Goal: Task Accomplishment & Management: Manage account settings

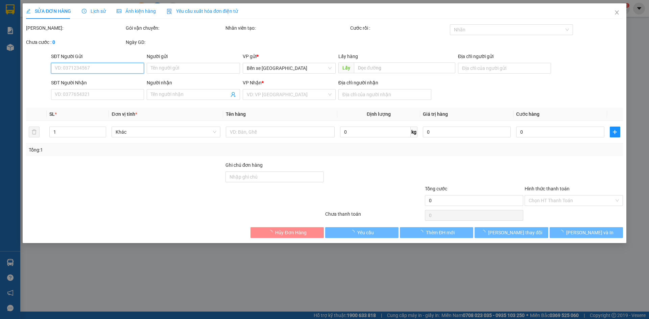
type input "0911191155"
type input "bxqn"
type input "0974776591"
type input "0903362483"
type input "cop bà rịa"
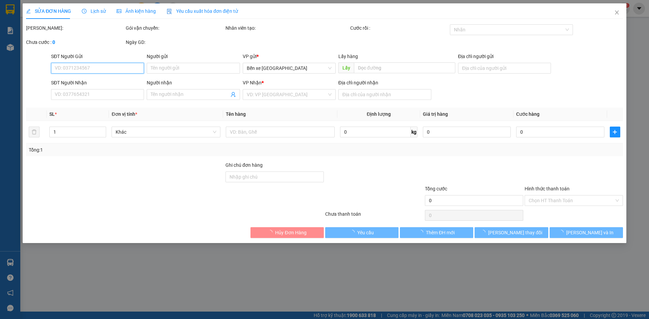
type input "50.000"
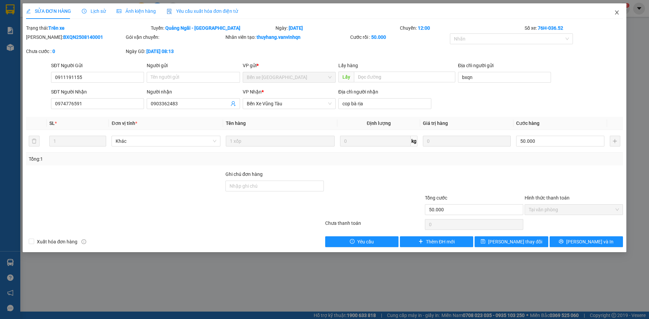
drag, startPoint x: 615, startPoint y: 13, endPoint x: 586, endPoint y: 17, distance: 28.7
click at [615, 12] on icon "close" at bounding box center [616, 12] width 5 height 5
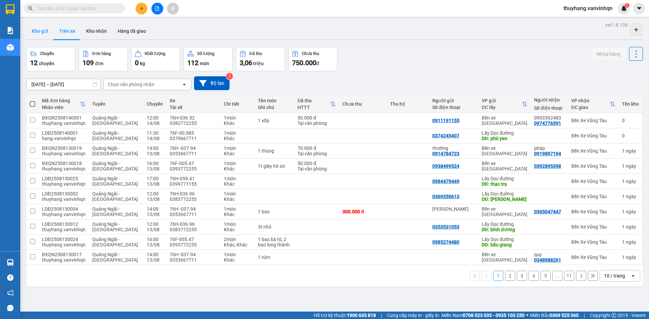
click at [39, 27] on button "Kho gửi" at bounding box center [39, 31] width 27 height 16
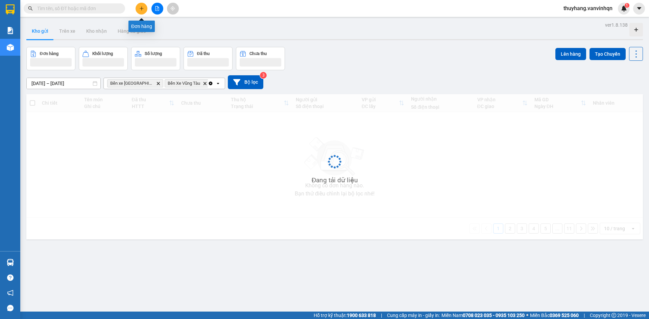
click at [142, 11] on button at bounding box center [142, 9] width 12 height 12
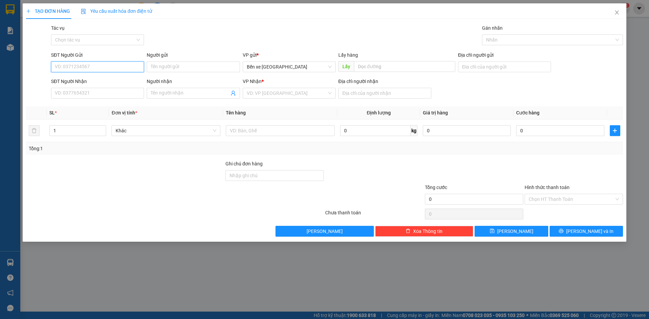
click at [123, 65] on input "SĐT Người Gửi" at bounding box center [97, 67] width 93 height 11
type input "0345774786"
click at [109, 78] on div "0345774786" at bounding box center [97, 80] width 85 height 7
type input "BXQN"
type input "0947449068"
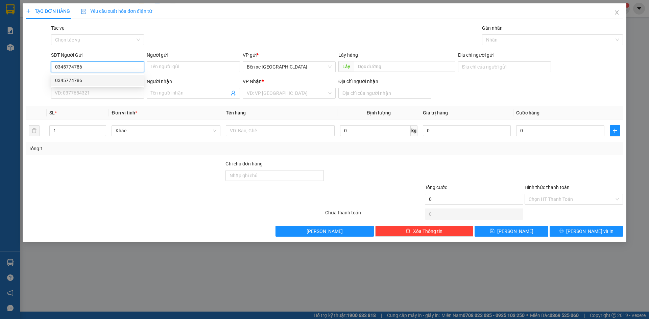
type input "0394572367"
type input "bxe vtau"
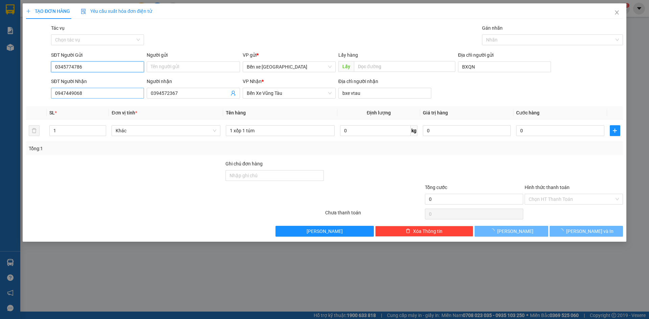
type input "0345774786"
click at [116, 95] on input "0947449068" at bounding box center [97, 93] width 93 height 11
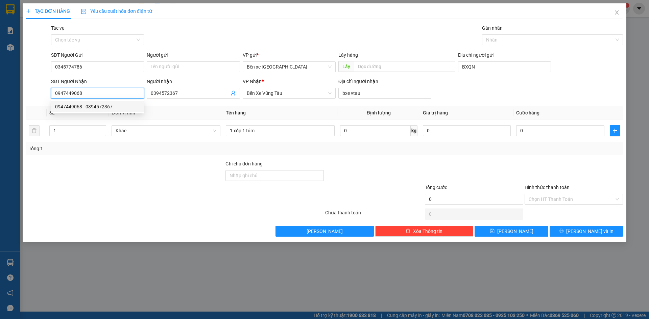
click at [97, 95] on input "0947449068" at bounding box center [97, 93] width 93 height 11
click at [216, 96] on input "0394572367" at bounding box center [190, 93] width 78 height 7
click at [201, 184] on div at bounding box center [124, 196] width 199 height 24
click at [98, 93] on input "0947449068" at bounding box center [97, 93] width 93 height 11
click at [101, 94] on input "0947449068" at bounding box center [97, 93] width 93 height 11
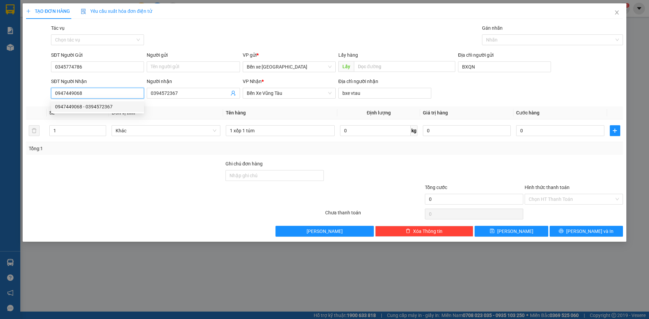
click at [120, 93] on input "0947449068" at bounding box center [97, 93] width 93 height 11
click at [101, 93] on input "0947449068" at bounding box center [97, 93] width 93 height 11
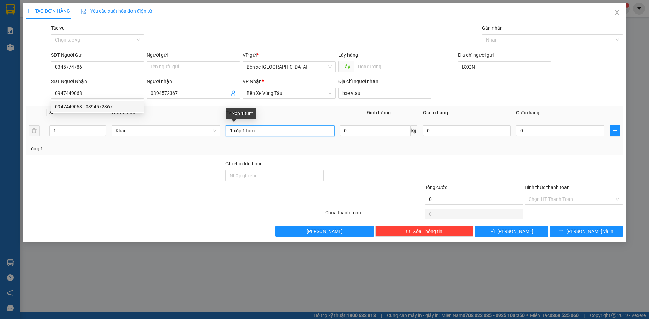
click at [294, 132] on input "1 xốp 1 túm" at bounding box center [280, 130] width 109 height 11
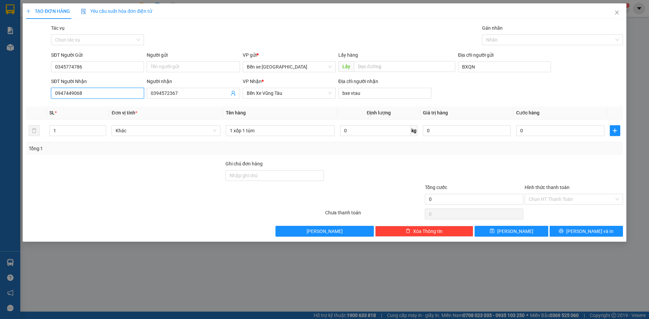
click at [95, 93] on input "0947449068" at bounding box center [97, 93] width 93 height 11
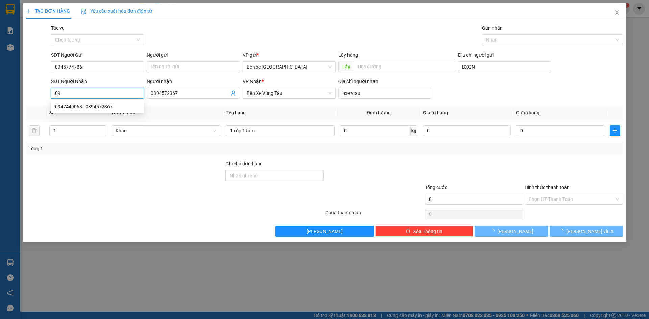
type input "0"
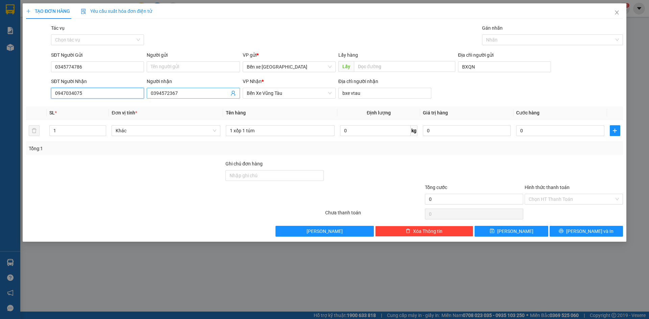
type input "0947034075"
click at [190, 94] on input "0394572367" at bounding box center [190, 93] width 78 height 7
type input "0"
type input "0934572367"
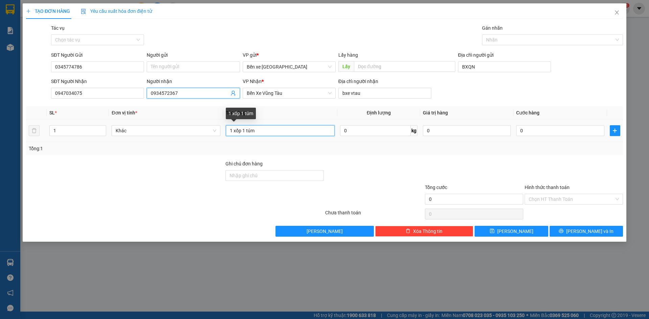
click at [266, 133] on input "1 xốp 1 túm" at bounding box center [280, 130] width 109 height 11
type input "1 xốp"
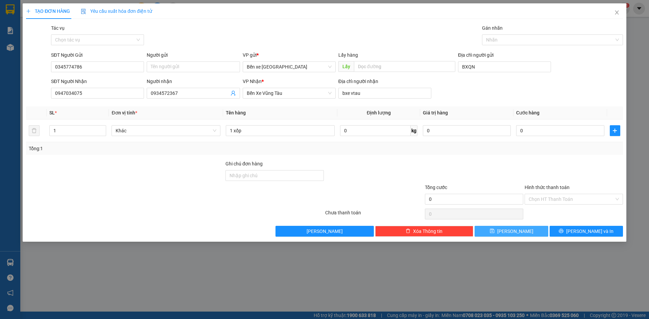
click at [525, 232] on button "[PERSON_NAME]" at bounding box center [511, 231] width 73 height 11
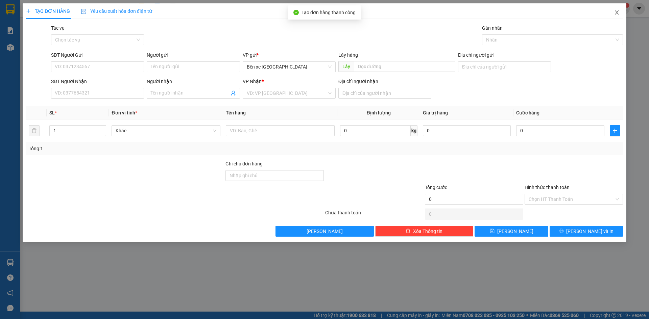
click at [615, 13] on icon "close" at bounding box center [616, 12] width 5 height 5
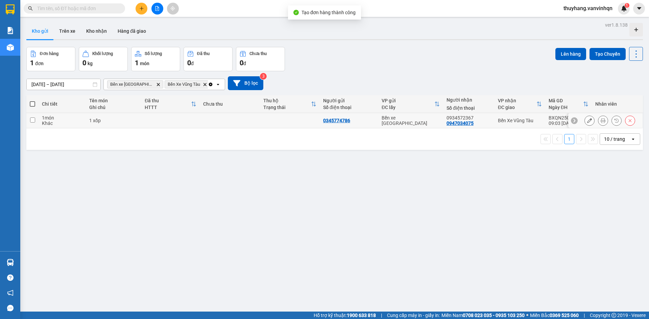
click at [108, 120] on div "1 xốp" at bounding box center [113, 120] width 49 height 5
checkbox input "true"
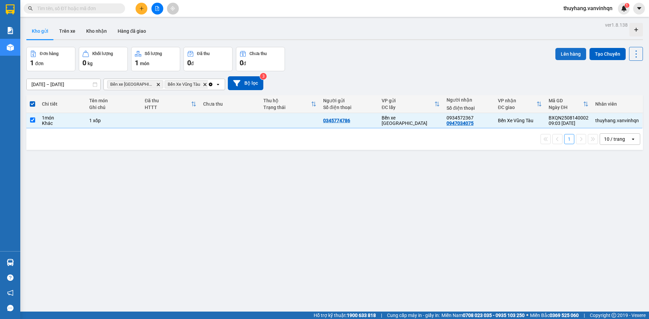
click at [572, 51] on button "Lên hàng" at bounding box center [570, 54] width 31 height 12
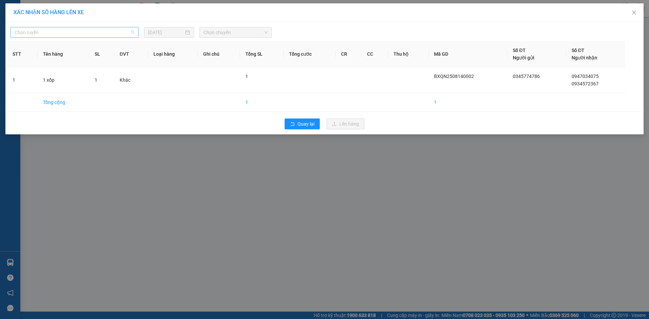
click at [85, 33] on span "Chọn tuyến" at bounding box center [75, 32] width 120 height 10
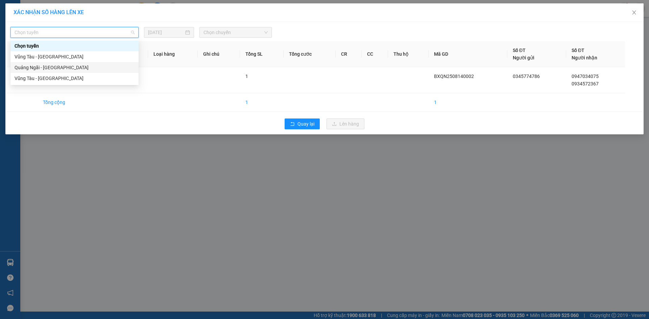
click at [77, 66] on div "Quảng Ngãi - [GEOGRAPHIC_DATA]" at bounding box center [75, 67] width 120 height 7
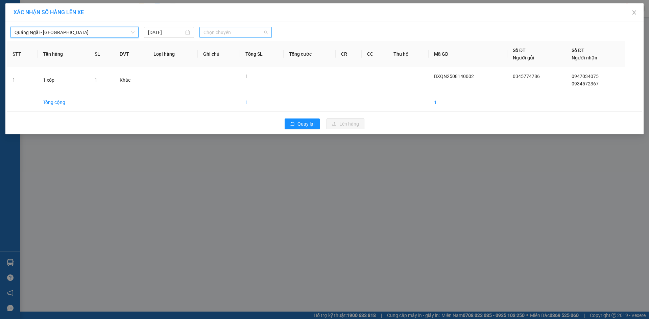
click at [216, 31] on span "Chọn chuyến" at bounding box center [235, 32] width 64 height 10
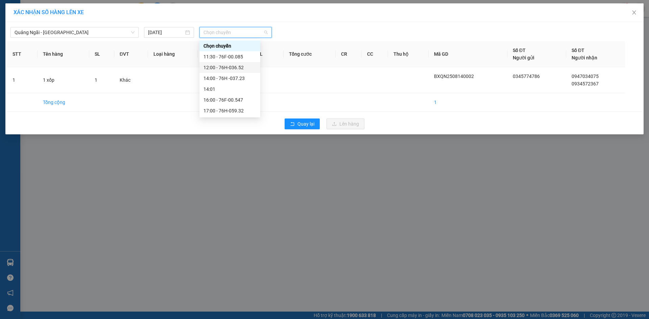
click at [248, 66] on div "12:00 - 76H-036.52" at bounding box center [229, 67] width 53 height 7
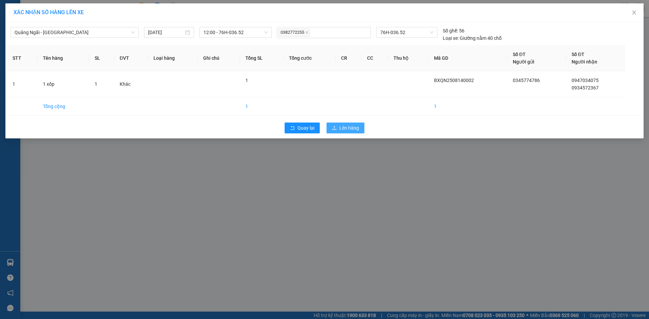
click at [362, 129] on button "Lên hàng" at bounding box center [345, 128] width 38 height 11
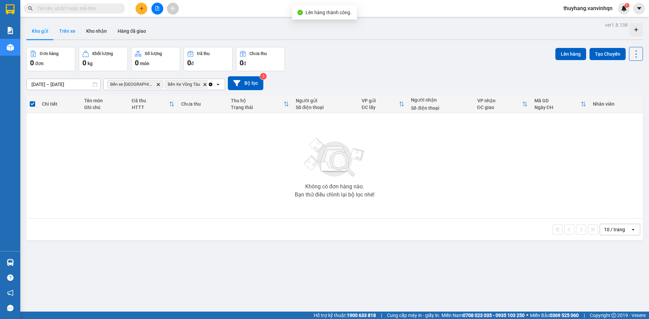
click at [72, 33] on button "Trên xe" at bounding box center [67, 31] width 27 height 16
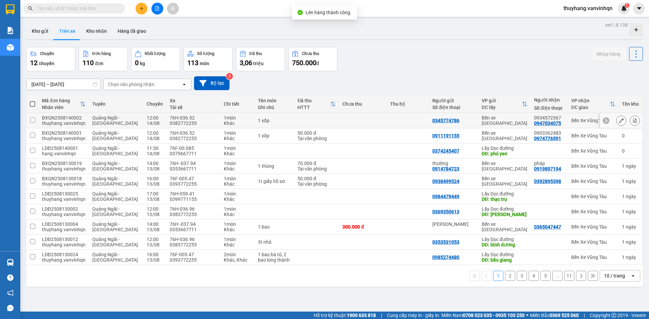
click at [619, 121] on icon at bounding box center [621, 120] width 5 height 5
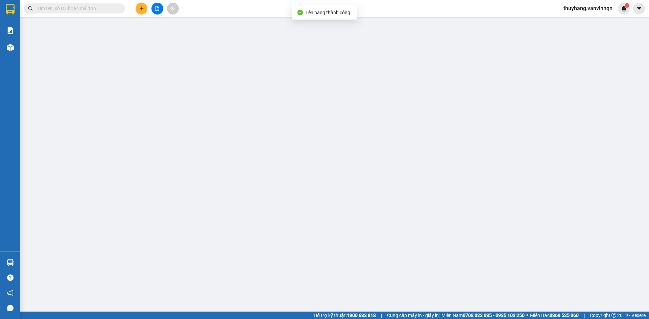
type input "0345774786"
type input "BXQN"
type input "0947034075"
type input "0934572367"
type input "bxe vtau"
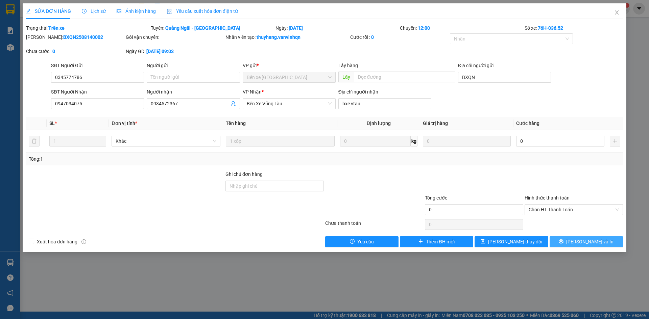
click at [573, 240] on button "[PERSON_NAME] và In" at bounding box center [586, 242] width 73 height 11
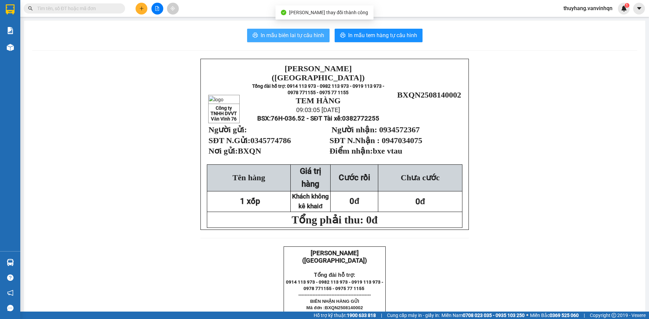
click at [306, 31] on span "In mẫu biên lai tự cấu hình" at bounding box center [293, 35] width 64 height 8
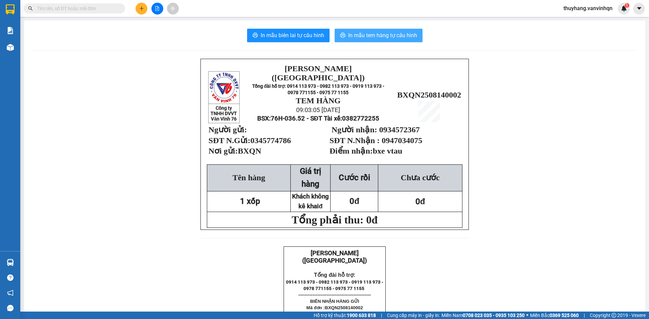
click at [379, 30] on button "In mẫu tem hàng tự cấu hình" at bounding box center [379, 36] width 88 height 14
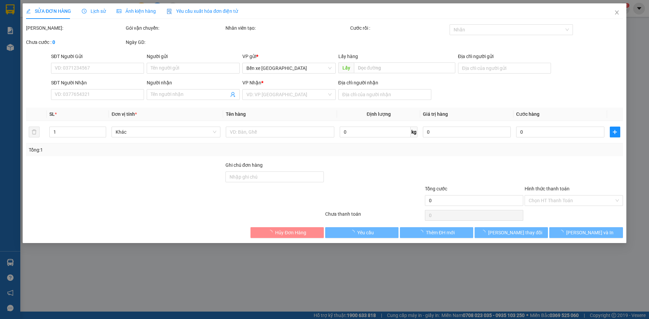
type input "0345774786"
type input "BXQN"
type input "0947034075"
type input "0934572367"
type input "bxe vtau"
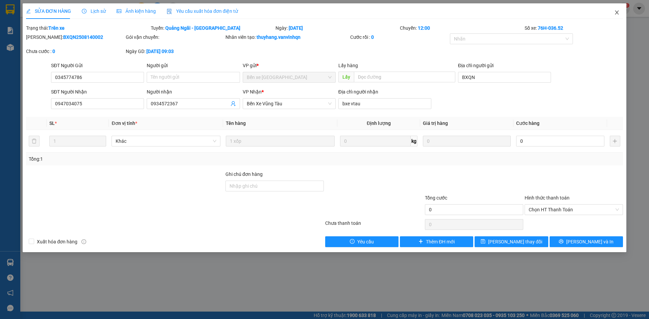
click at [617, 8] on span "Close" at bounding box center [616, 12] width 19 height 19
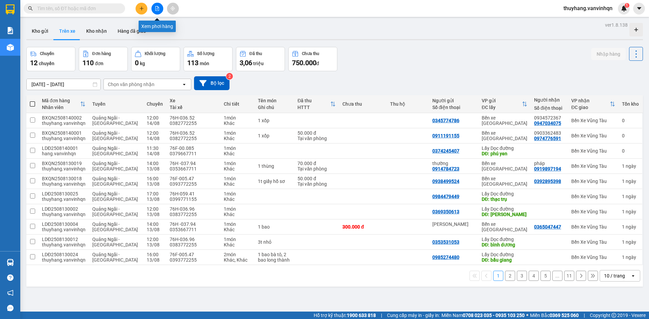
click at [158, 3] on button at bounding box center [157, 9] width 12 height 12
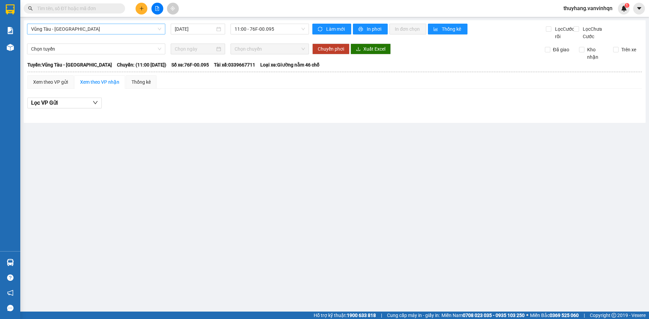
click at [62, 28] on span "Vũng Tàu - [GEOGRAPHIC_DATA]" at bounding box center [96, 29] width 130 height 10
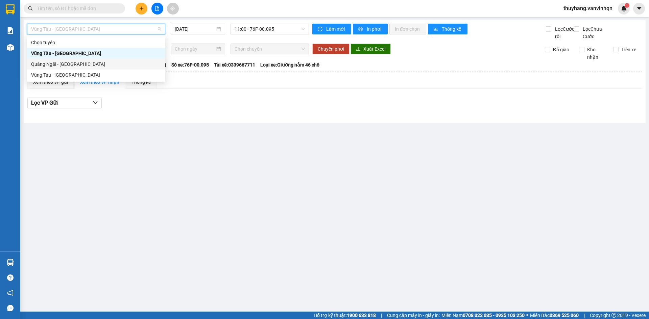
click at [90, 64] on div "Quảng Ngãi - [GEOGRAPHIC_DATA]" at bounding box center [96, 63] width 130 height 7
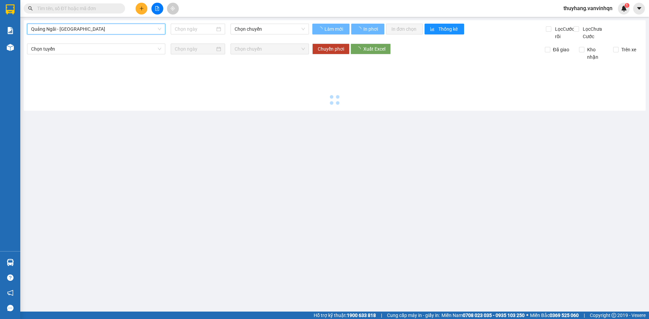
type input "[DATE]"
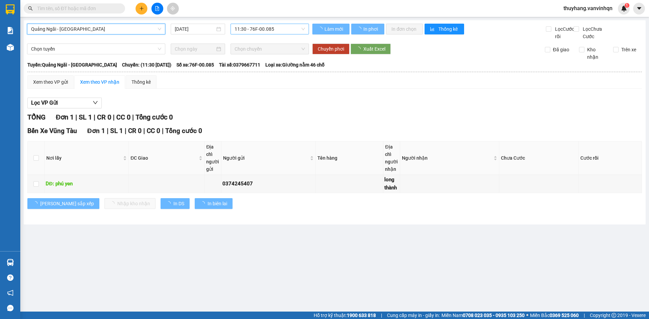
click at [264, 28] on span "11:30 - 76F-00.085" at bounding box center [270, 29] width 70 height 10
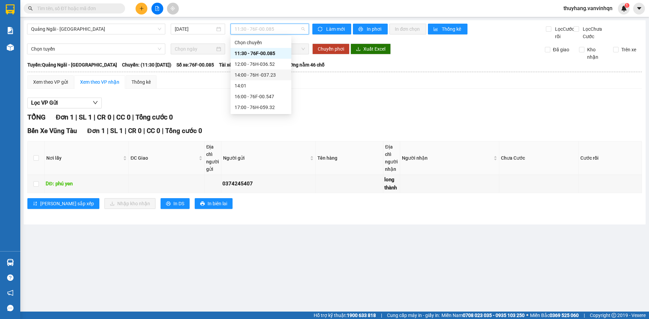
click at [285, 70] on div "14:00 - 76H -037.23" at bounding box center [261, 75] width 61 height 11
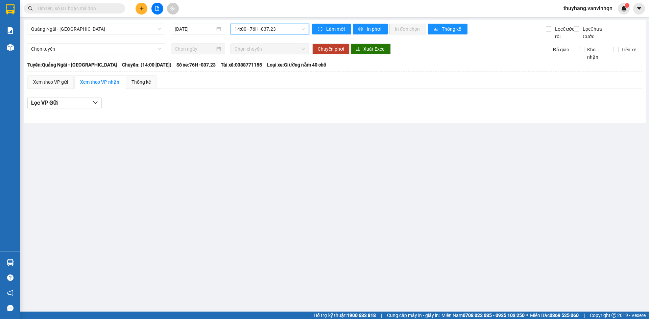
click at [276, 33] on span "14:00 - 76H -037.23" at bounding box center [270, 29] width 70 height 10
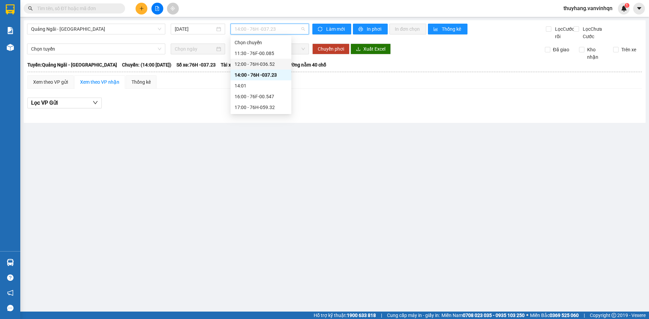
click at [278, 63] on div "12:00 - 76H-036.52" at bounding box center [261, 63] width 53 height 7
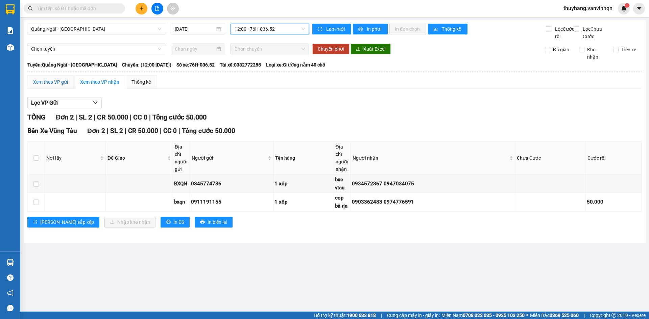
click at [52, 86] on div "Xem theo VP gửi" at bounding box center [50, 81] width 35 height 7
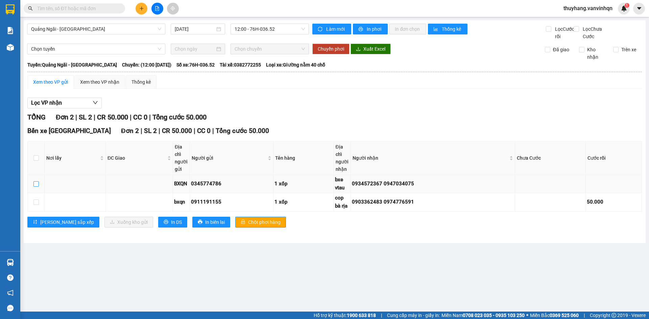
click at [37, 187] on input "checkbox" at bounding box center [35, 183] width 5 height 5
checkbox input "true"
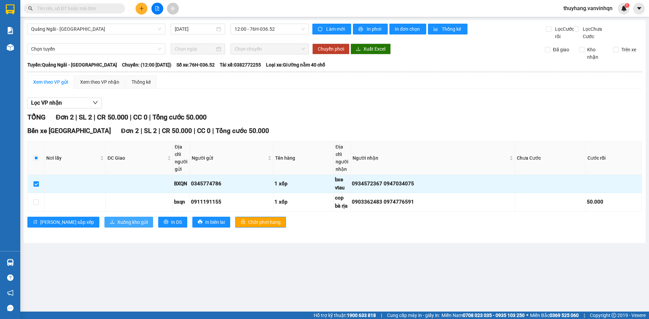
click at [104, 224] on button "Xuống kho gửi" at bounding box center [128, 222] width 49 height 11
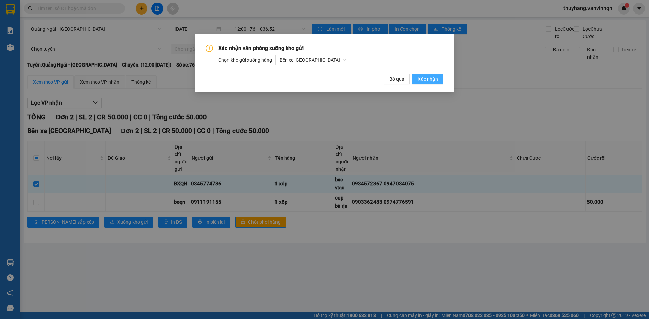
click at [429, 80] on span "Xác nhận" at bounding box center [428, 78] width 20 height 7
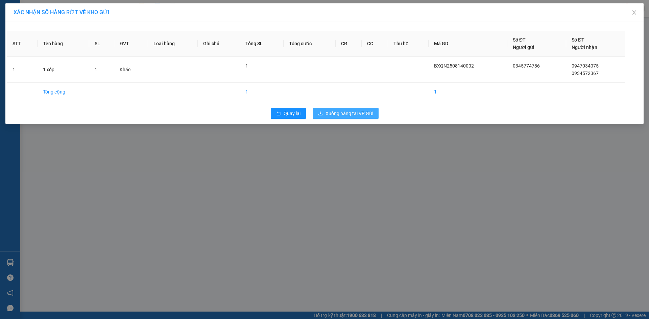
click at [366, 111] on span "Xuống hàng tại VP Gửi" at bounding box center [349, 113] width 48 height 7
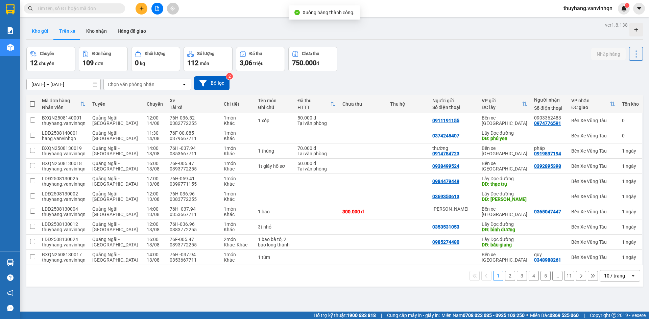
click at [48, 30] on button "Kho gửi" at bounding box center [39, 31] width 27 height 16
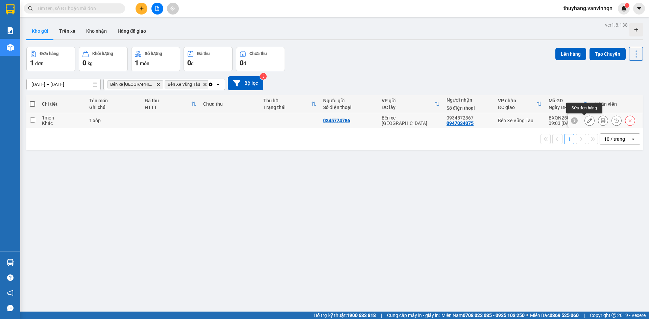
click at [585, 119] on button at bounding box center [589, 121] width 9 height 12
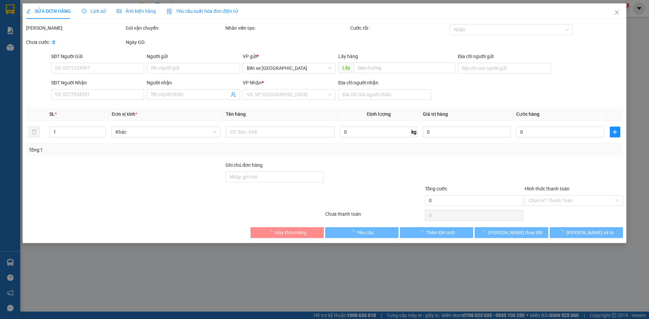
type input "0345774786"
type input "BXQN"
type input "0947034075"
type input "0934572367"
type input "bxe vtau"
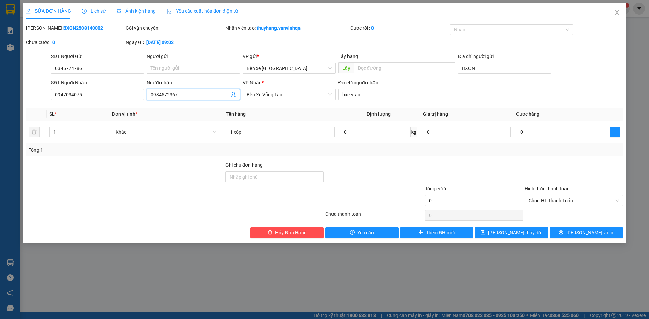
click at [159, 93] on input "0934572367" at bounding box center [190, 94] width 78 height 7
click at [208, 94] on input "0394572367" at bounding box center [190, 94] width 78 height 7
type input "0394572367"
click at [503, 235] on span "[PERSON_NAME] thay đổi" at bounding box center [515, 232] width 54 height 7
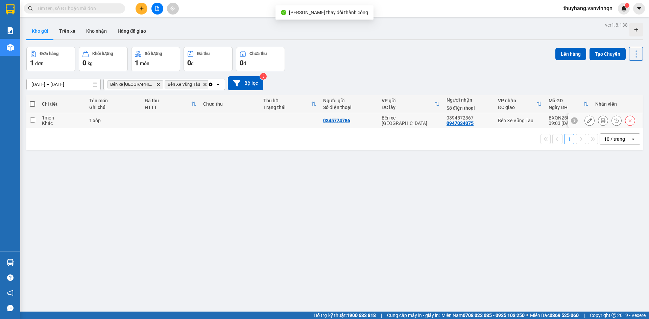
click at [171, 120] on td at bounding box center [170, 120] width 58 height 15
checkbox input "true"
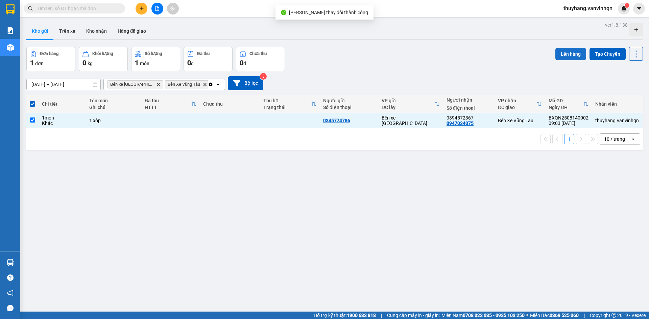
click at [559, 55] on button "Lên hàng" at bounding box center [570, 54] width 31 height 12
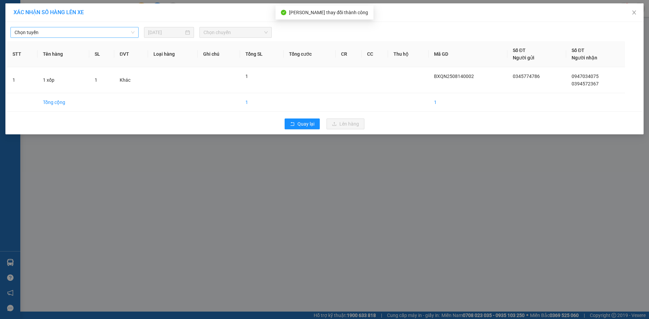
click at [43, 32] on span "Chọn tuyến" at bounding box center [75, 32] width 120 height 10
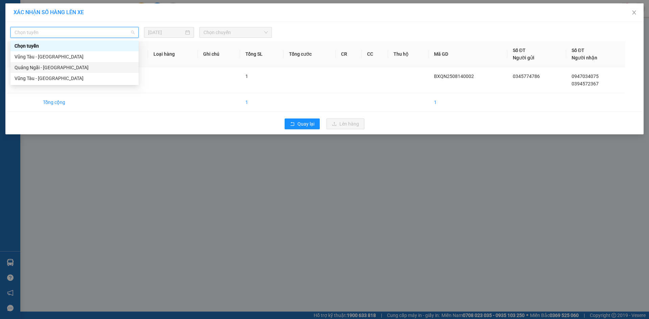
click at [56, 66] on div "Quảng Ngãi - [GEOGRAPHIC_DATA]" at bounding box center [75, 67] width 120 height 7
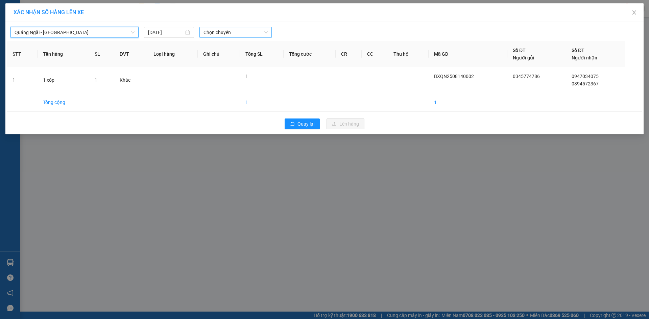
click at [220, 34] on span "Chọn chuyến" at bounding box center [235, 32] width 64 height 10
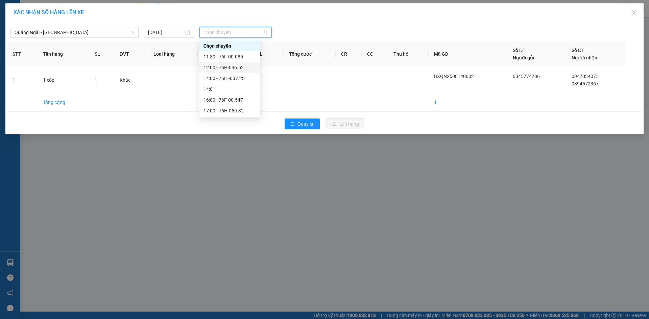
click at [237, 67] on div "12:00 - 76H-036.52" at bounding box center [229, 67] width 53 height 7
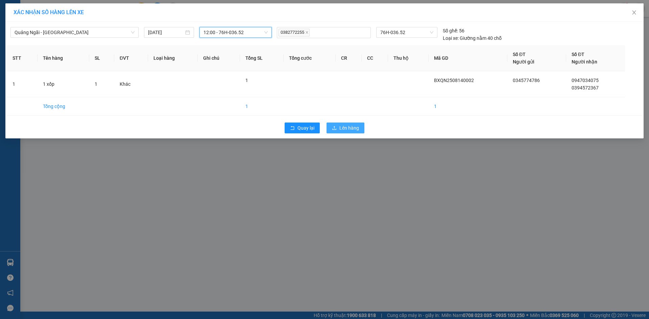
drag, startPoint x: 354, startPoint y: 129, endPoint x: 369, endPoint y: 129, distance: 14.5
click at [360, 129] on button "Lên hàng" at bounding box center [345, 128] width 38 height 11
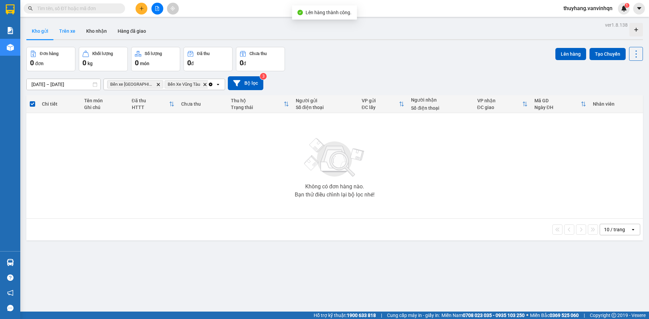
click at [60, 34] on button "Trên xe" at bounding box center [67, 31] width 27 height 16
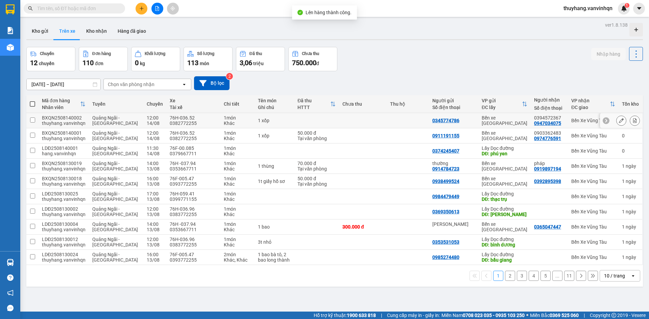
click at [619, 123] on icon at bounding box center [621, 120] width 5 height 5
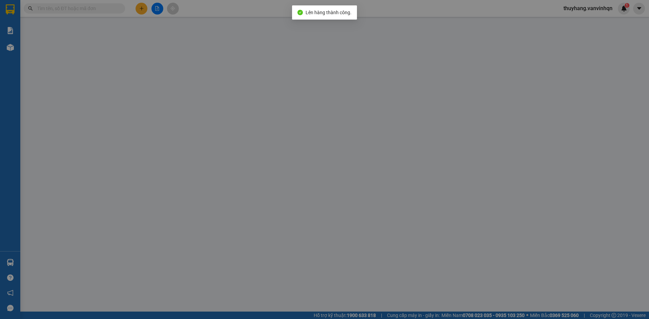
type input "0345774786"
type input "BXQN"
type input "0947034075"
type input "0394572367"
type input "bxe vtau"
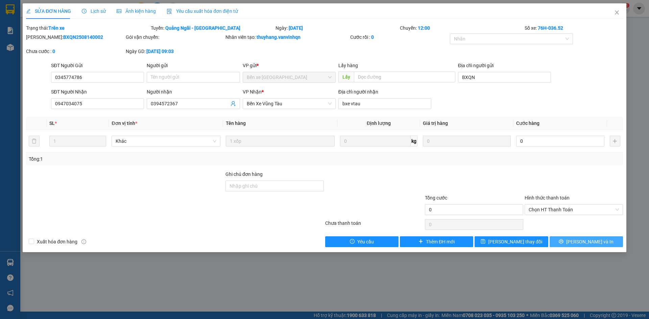
click at [565, 241] on button "[PERSON_NAME] và In" at bounding box center [586, 242] width 73 height 11
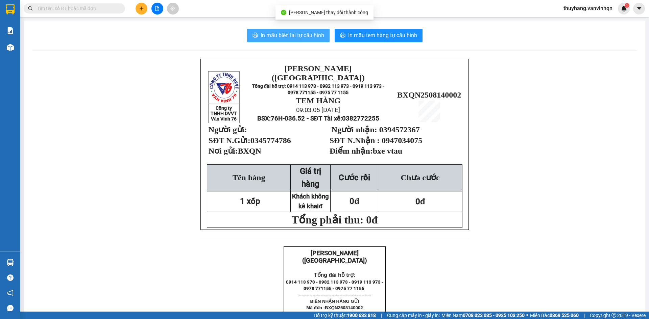
click at [296, 37] on span "In mẫu biên lai tự cấu hình" at bounding box center [293, 35] width 64 height 8
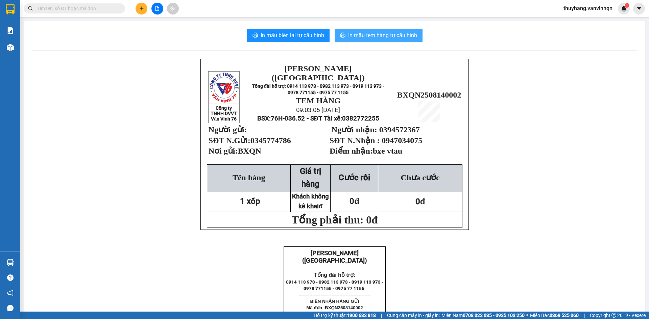
click at [373, 36] on span "In mẫu tem hàng tự cấu hình" at bounding box center [382, 35] width 69 height 8
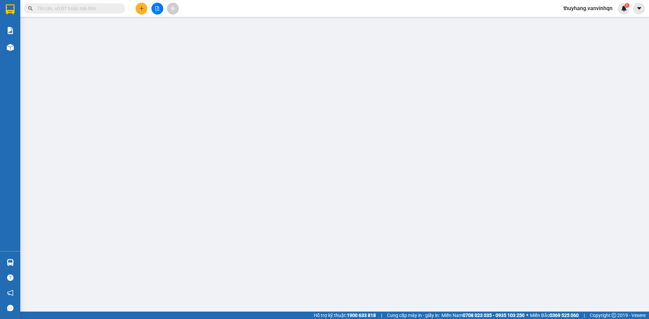
type input "0345774786"
type input "BXQN"
type input "0947034075"
type input "0394572367"
type input "bxe vtau"
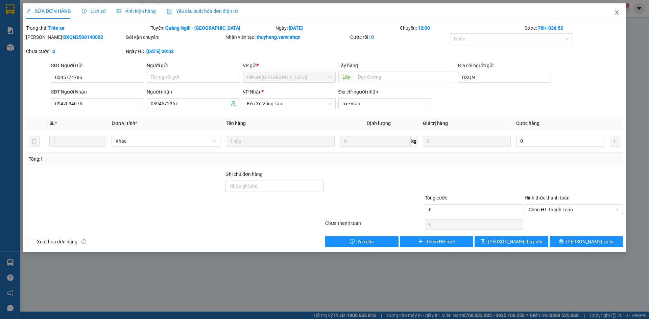
click at [618, 14] on icon "close" at bounding box center [616, 12] width 5 height 5
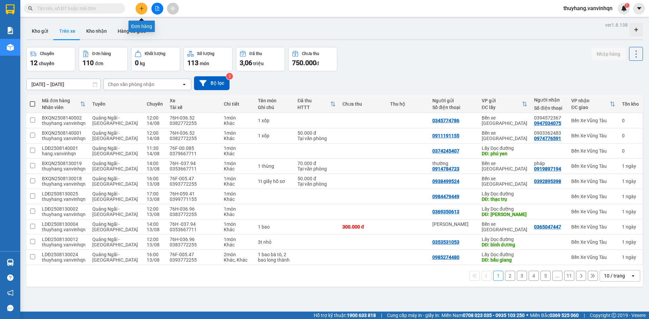
click at [138, 8] on button at bounding box center [142, 9] width 12 height 12
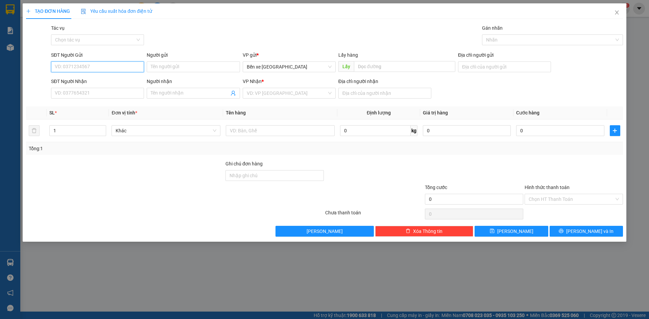
click at [134, 69] on input "SĐT Người Gửi" at bounding box center [97, 67] width 93 height 11
click at [325, 66] on span "Bến xe [GEOGRAPHIC_DATA]" at bounding box center [289, 67] width 85 height 10
type input "0344409700"
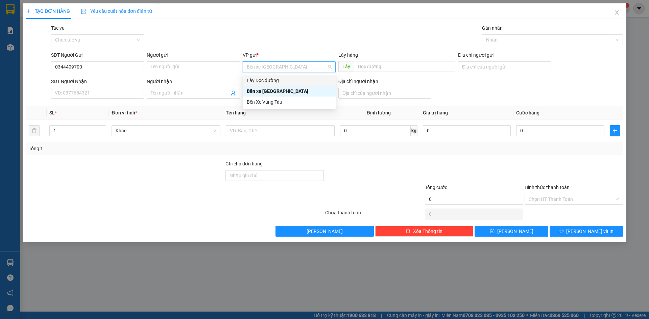
click at [284, 81] on div "Lấy Dọc đường" at bounding box center [289, 80] width 85 height 7
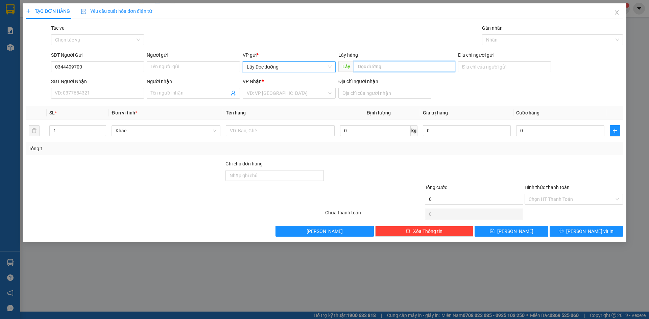
click at [371, 66] on input "text" at bounding box center [404, 66] width 101 height 11
type input "tam quan"
click at [305, 101] on div "Transit Pickup Surcharge Ids Transit Deliver Surcharge Ids Transit Deliver Surc…" at bounding box center [324, 130] width 597 height 213
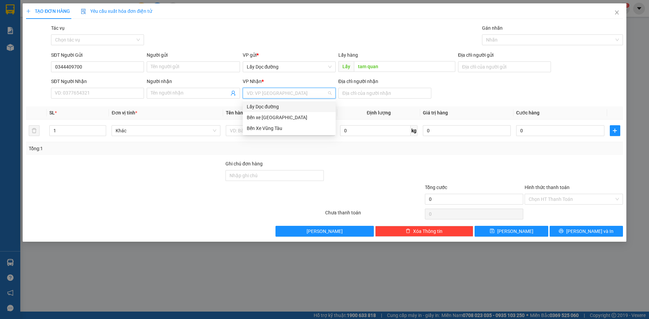
click at [299, 95] on input "search" at bounding box center [287, 93] width 80 height 10
click at [292, 128] on div "Bến Xe Vũng Tàu" at bounding box center [289, 128] width 85 height 7
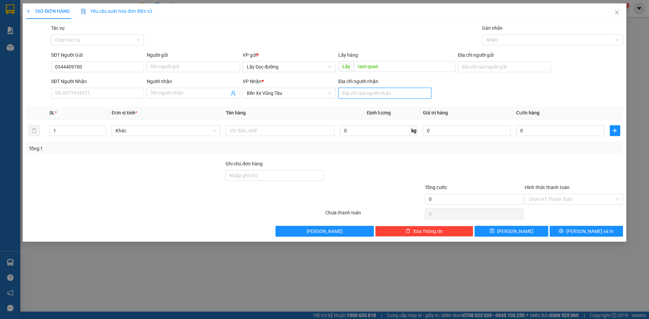
click at [362, 93] on input "Địa chỉ người nhận" at bounding box center [384, 93] width 93 height 11
type input "long hải"
click at [267, 132] on input "text" at bounding box center [280, 130] width 109 height 11
type input "3t"
click at [487, 235] on button "[PERSON_NAME]" at bounding box center [511, 231] width 73 height 11
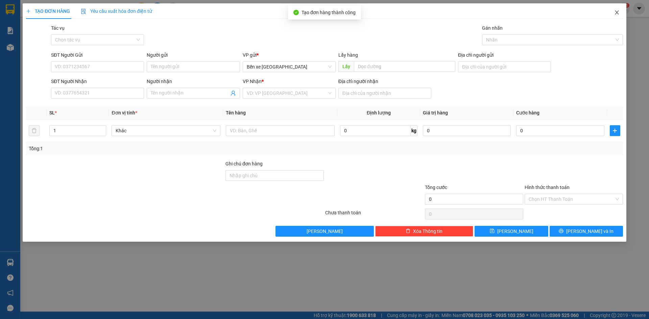
click at [616, 14] on icon "close" at bounding box center [617, 12] width 4 height 4
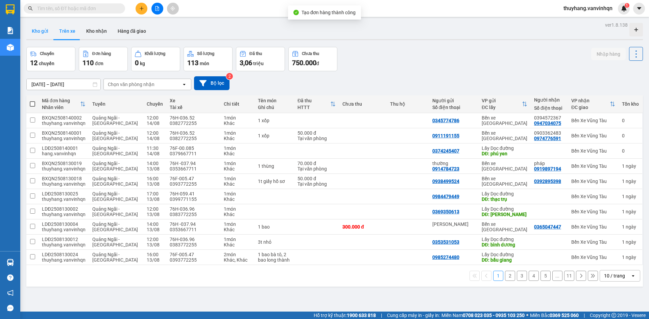
click at [36, 34] on button "Kho gửi" at bounding box center [39, 31] width 27 height 16
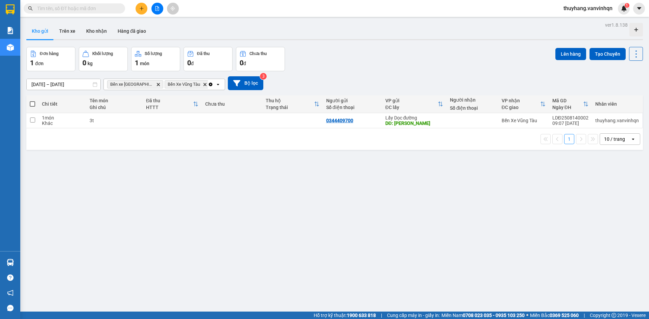
click at [140, 7] on icon "plus" at bounding box center [141, 8] width 5 height 5
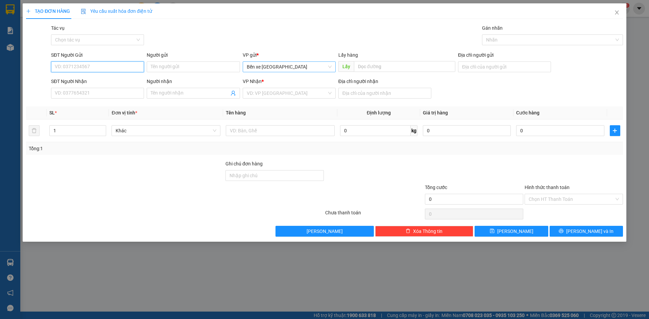
click at [293, 63] on span "Bến xe [GEOGRAPHIC_DATA]" at bounding box center [289, 67] width 85 height 10
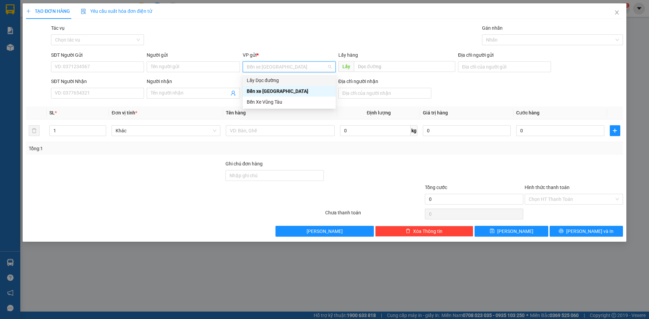
click at [285, 80] on div "Lấy Dọc đường" at bounding box center [289, 80] width 85 height 7
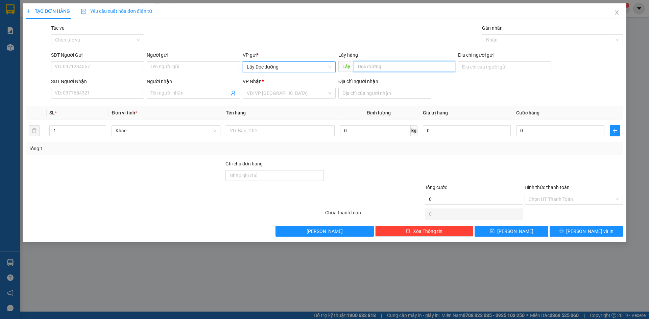
click at [388, 70] on input "text" at bounding box center [404, 66] width 101 height 11
type input "[PERSON_NAME]"
click at [308, 99] on div "VP Nhận * VD: VP Sài Gòn" at bounding box center [289, 90] width 93 height 24
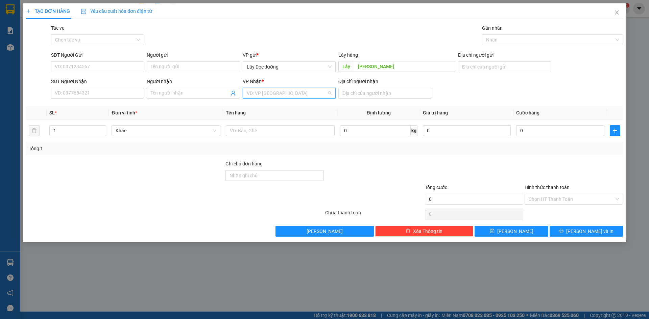
click at [305, 91] on input "search" at bounding box center [287, 93] width 80 height 10
click at [299, 126] on div "Bến Xe Vũng Tàu" at bounding box center [289, 128] width 85 height 7
click at [375, 92] on input "Địa chỉ người nhận" at bounding box center [384, 93] width 93 height 11
type input "quán hương"
click at [121, 66] on input "SĐT Người Gửi" at bounding box center [97, 67] width 93 height 11
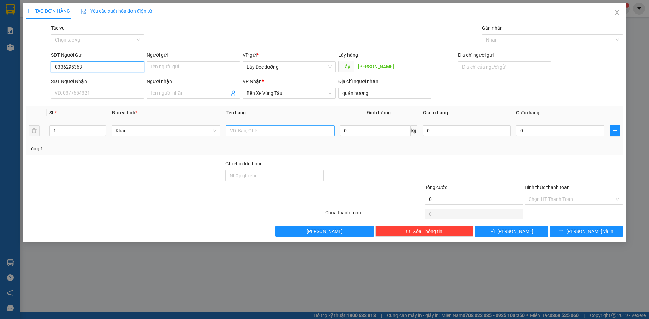
type input "0336295363"
click at [301, 131] on input "text" at bounding box center [280, 130] width 109 height 11
type input "gà"
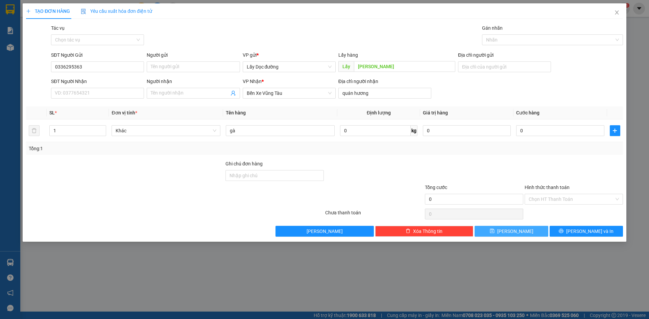
click at [510, 234] on button "[PERSON_NAME]" at bounding box center [511, 231] width 73 height 11
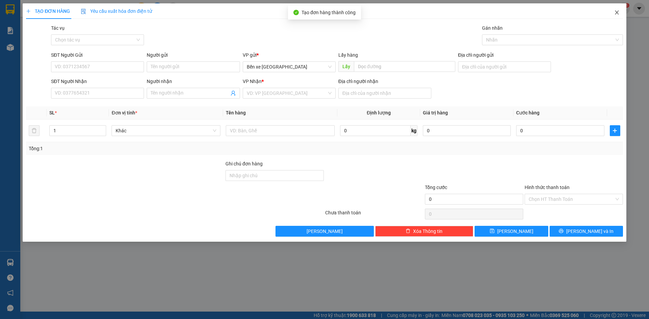
click at [623, 13] on span "Close" at bounding box center [616, 12] width 19 height 19
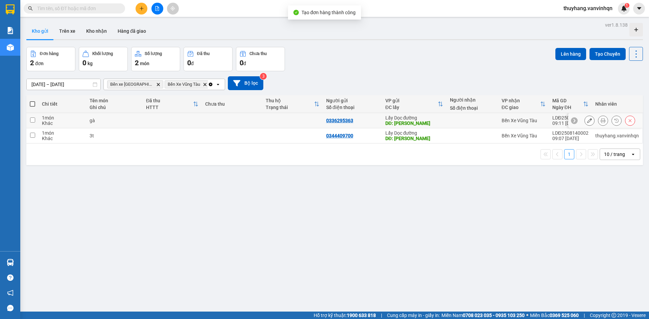
click at [103, 118] on div "gà" at bounding box center [115, 120] width 50 height 5
checkbox input "true"
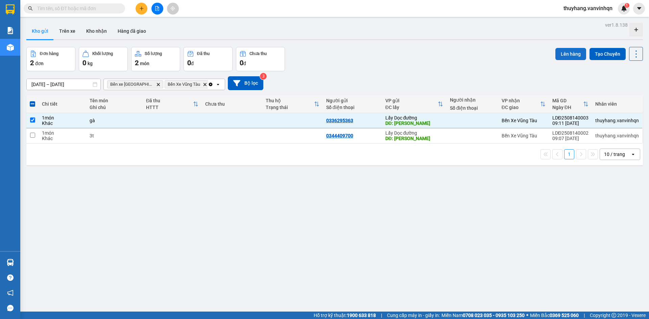
click at [567, 55] on button "Lên hàng" at bounding box center [570, 54] width 31 height 12
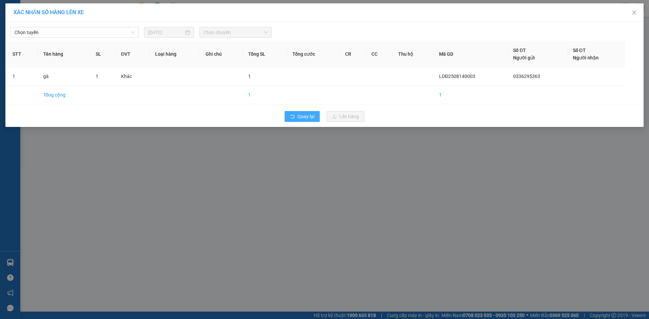
click at [293, 115] on icon "rollback" at bounding box center [292, 116] width 5 height 5
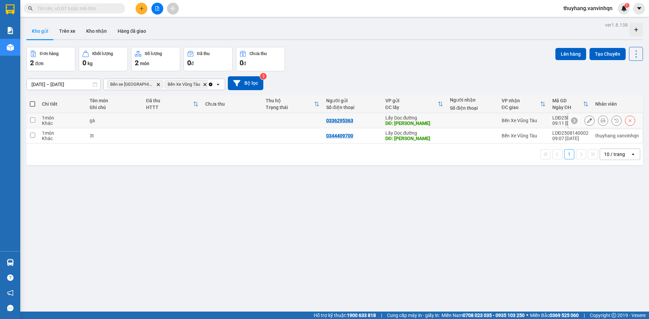
click at [122, 120] on div "gà" at bounding box center [115, 120] width 50 height 5
checkbox input "true"
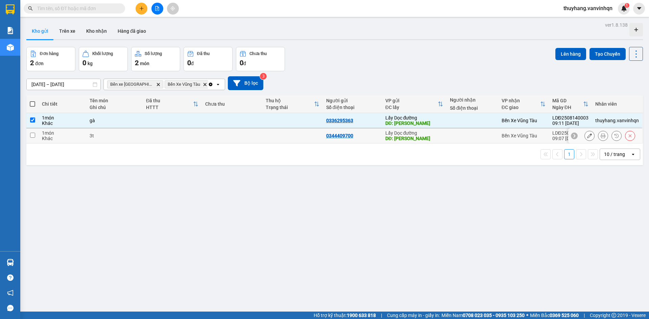
click at [120, 139] on td "3t" at bounding box center [114, 135] width 56 height 15
checkbox input "true"
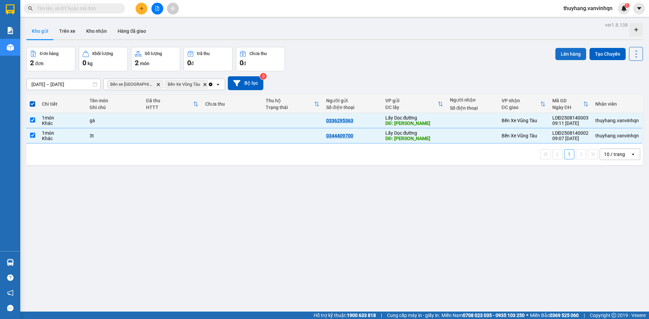
click at [565, 56] on button "Lên hàng" at bounding box center [570, 54] width 31 height 12
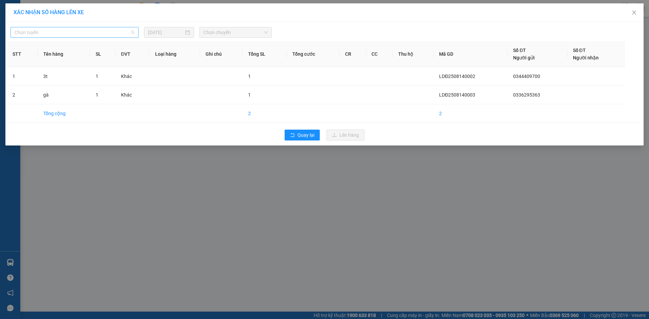
click at [66, 28] on span "Chọn tuyến" at bounding box center [75, 32] width 120 height 10
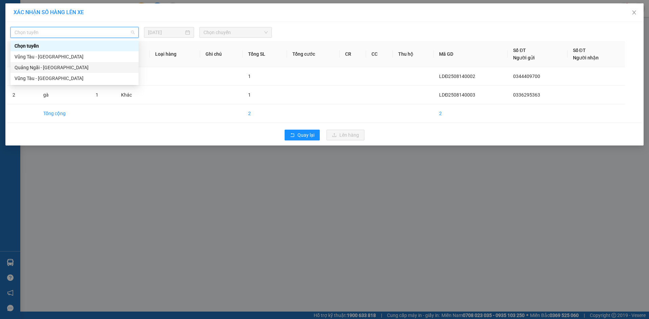
click at [59, 69] on div "Quảng Ngãi - [GEOGRAPHIC_DATA]" at bounding box center [75, 67] width 120 height 7
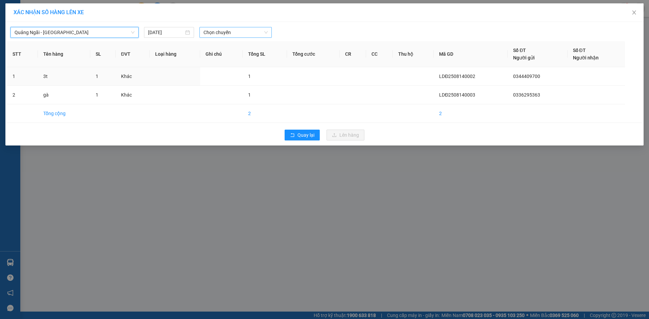
click at [216, 32] on span "Chọn chuyến" at bounding box center [235, 32] width 64 height 10
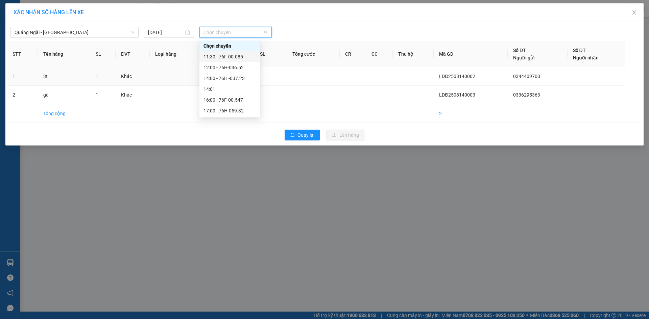
click at [237, 56] on div "11:30 - 76F-00.085" at bounding box center [229, 56] width 53 height 7
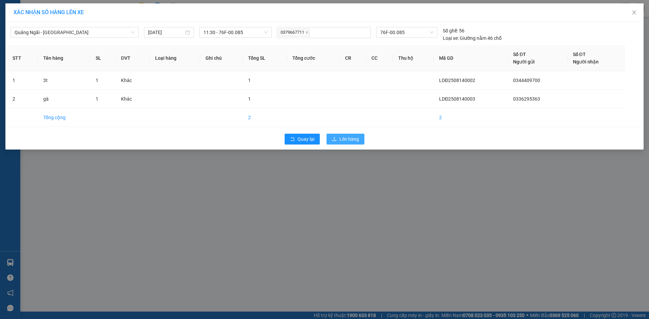
click at [357, 137] on span "Lên hàng" at bounding box center [349, 139] width 20 height 7
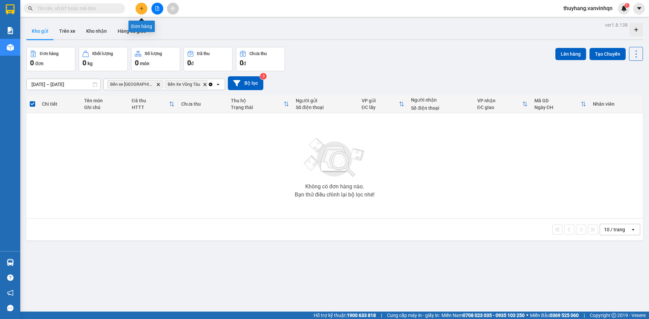
click at [139, 12] on button at bounding box center [142, 9] width 12 height 12
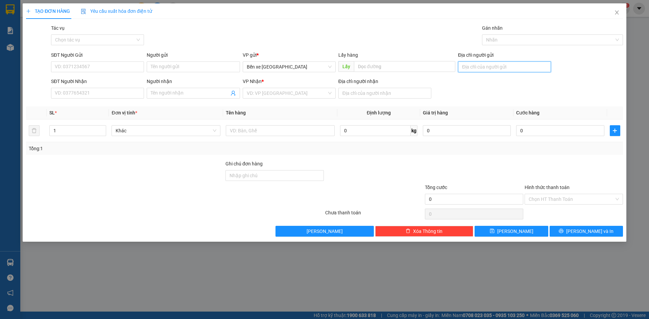
click at [495, 65] on input "Địa chỉ người gửi" at bounding box center [504, 67] width 93 height 11
type input "bxqn"
click at [124, 94] on input "SĐT Người Nhận" at bounding box center [97, 93] width 93 height 11
click at [263, 89] on input "search" at bounding box center [287, 93] width 80 height 10
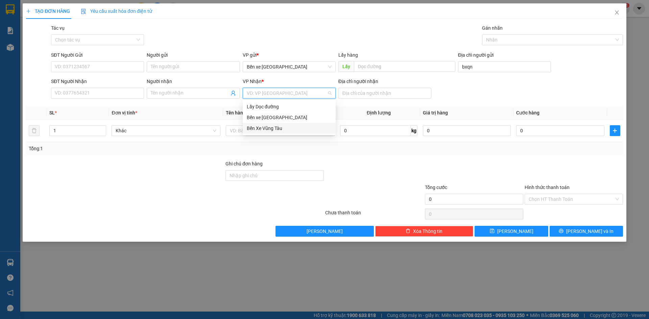
click at [276, 125] on div "Bến Xe Vũng Tàu" at bounding box center [289, 128] width 85 height 7
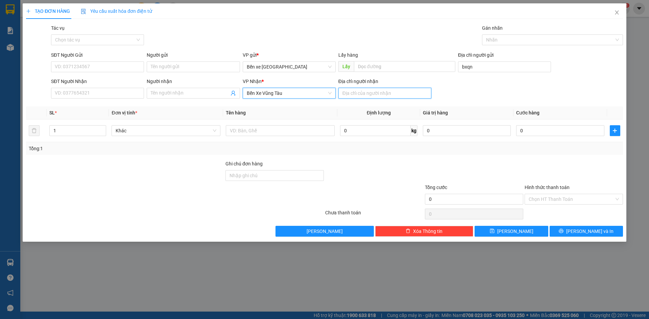
click at [404, 97] on input "Địa chỉ người nhận" at bounding box center [384, 93] width 93 height 11
type input "bà tô"
click at [78, 90] on input "SĐT Người Nhận" at bounding box center [97, 93] width 93 height 11
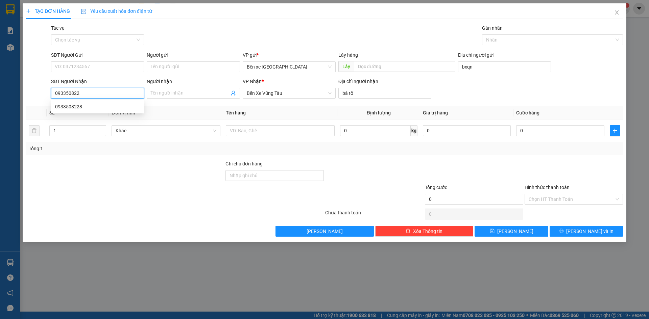
type input "0933508228"
click at [95, 107] on div "0933508228" at bounding box center [97, 106] width 85 height 7
type input "BXQN"
type input "160.000"
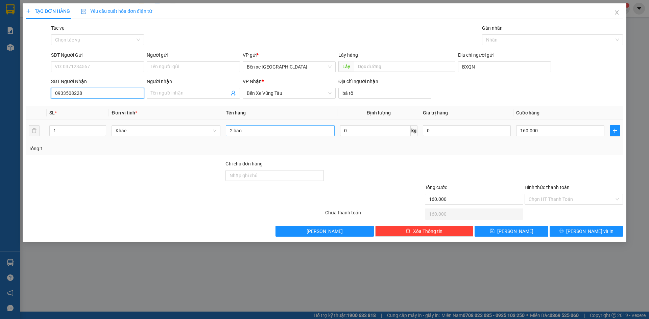
type input "0933508228"
click at [283, 133] on input "2 bao" at bounding box center [280, 130] width 109 height 11
click at [233, 130] on input "2 bao" at bounding box center [280, 130] width 109 height 11
click at [246, 132] on input "1 bao" at bounding box center [280, 130] width 109 height 11
type input "1 bao hành +1 túm đường 30kg"
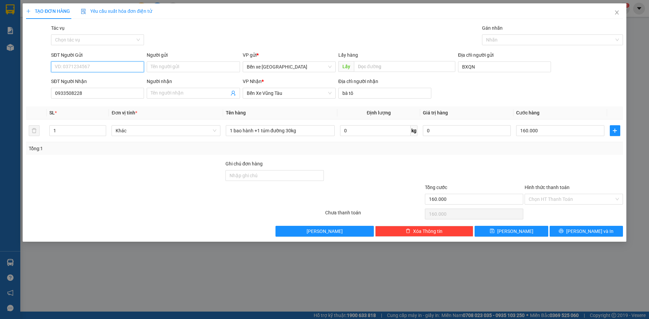
click at [91, 68] on input "SĐT Người Gửi" at bounding box center [97, 67] width 93 height 11
click at [90, 81] on div "0865087071" at bounding box center [97, 80] width 85 height 7
type input "0865087071"
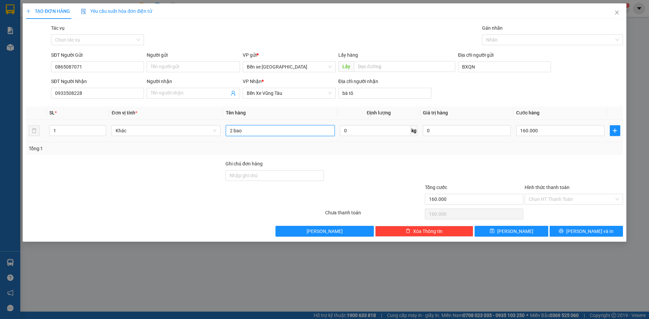
click at [248, 132] on input "2 bao" at bounding box center [280, 130] width 109 height 11
click at [233, 129] on input "2 bao" at bounding box center [280, 130] width 109 height 11
click at [243, 128] on input "1 bao" at bounding box center [280, 130] width 109 height 11
type input "1 bao hành+1 túm đường 30kg"
click at [566, 130] on input "160.000" at bounding box center [560, 130] width 88 height 11
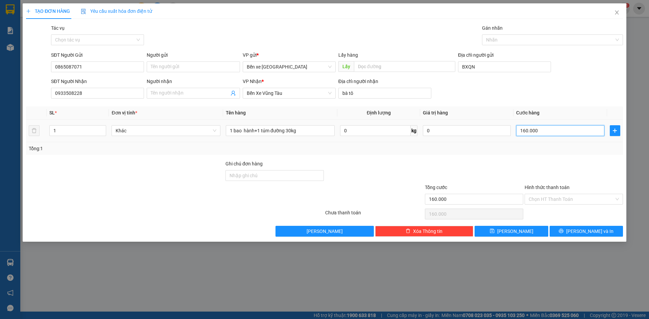
type input "0"
type input "2"
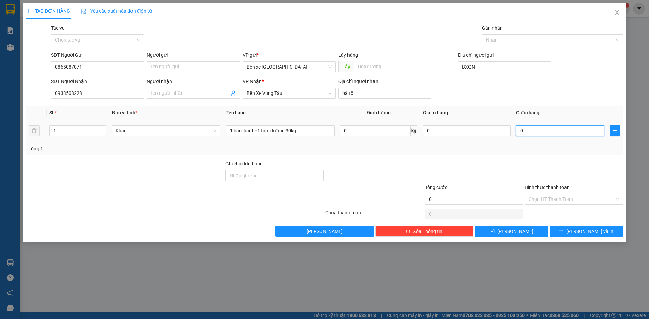
type input "002"
type input "20"
type input "0.020"
type input "200"
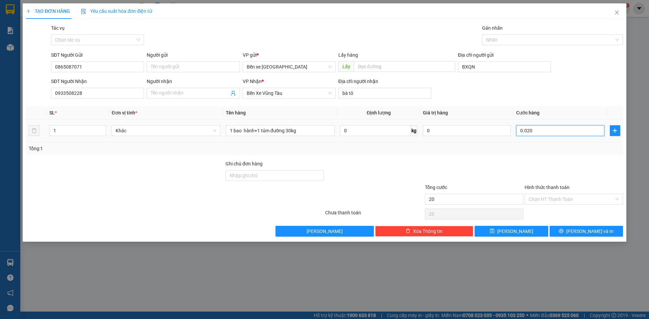
type input "200"
type input "00.200"
type input "200.000"
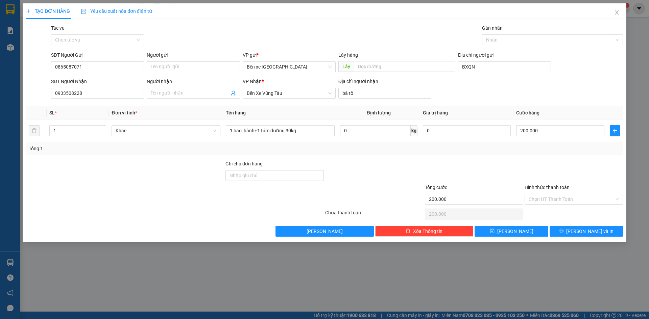
click at [584, 155] on div "Transit Pickup Surcharge Ids Transit Deliver Surcharge Ids Transit Deliver Surc…" at bounding box center [324, 130] width 597 height 213
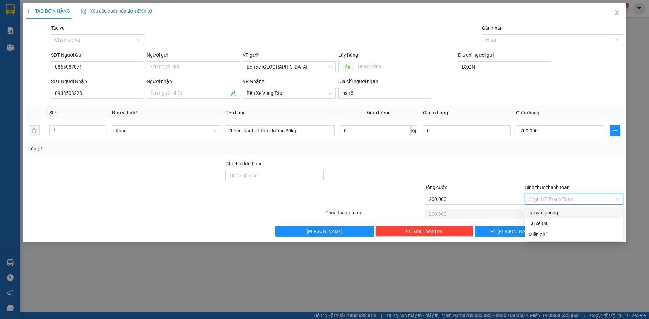
click at [576, 200] on input "Hình thức thanh toán" at bounding box center [572, 199] width 86 height 10
click at [571, 210] on div "Tại văn phòng" at bounding box center [574, 212] width 90 height 7
type input "0"
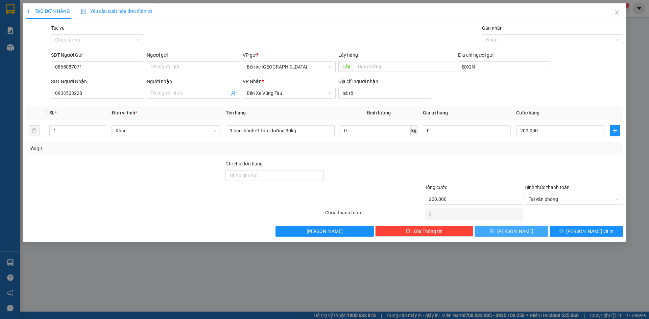
click at [540, 234] on button "[PERSON_NAME]" at bounding box center [511, 231] width 73 height 11
type input "0"
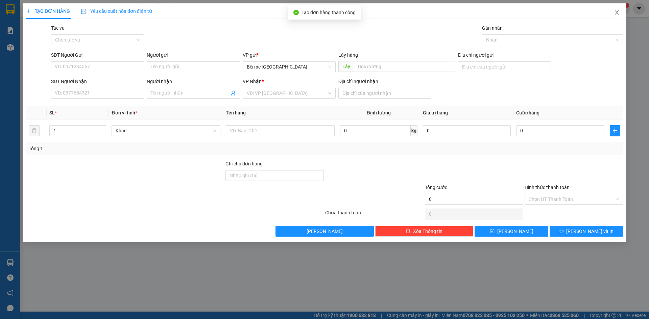
click at [619, 16] on span "Close" at bounding box center [616, 12] width 19 height 19
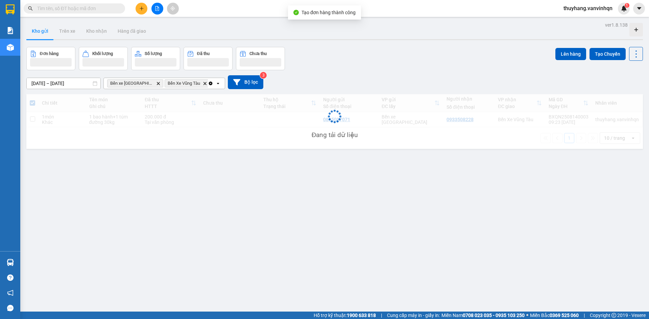
click at [162, 124] on div "Tại văn phòng" at bounding box center [171, 122] width 52 height 5
checkbox input "true"
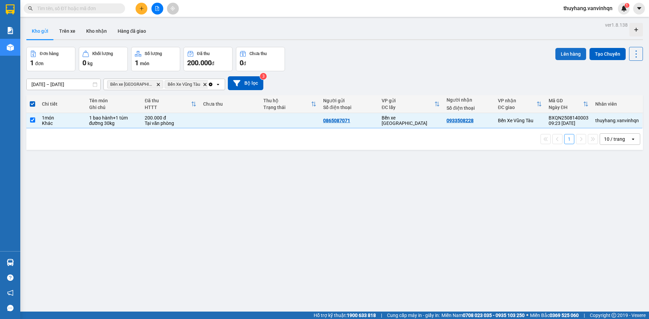
click at [574, 55] on button "Lên hàng" at bounding box center [570, 54] width 31 height 12
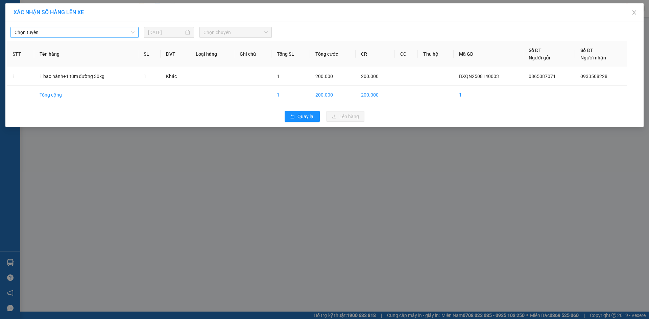
click at [101, 33] on span "Chọn tuyến" at bounding box center [75, 32] width 120 height 10
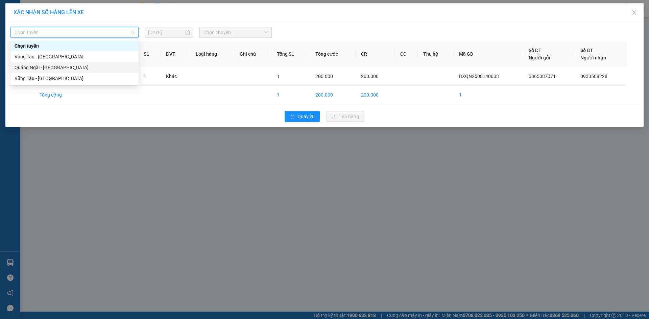
click at [92, 67] on div "Quảng Ngãi - [GEOGRAPHIC_DATA]" at bounding box center [75, 67] width 120 height 7
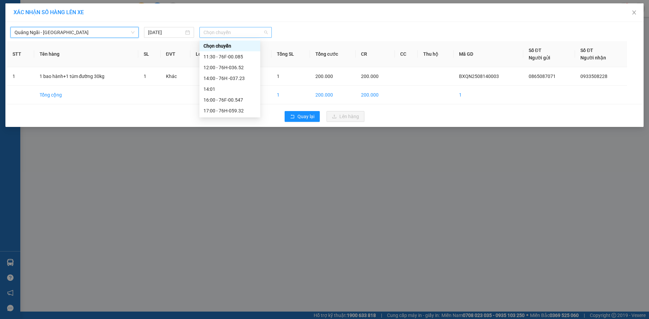
click at [263, 32] on span "Chọn chuyến" at bounding box center [235, 32] width 64 height 10
click at [245, 79] on div "14:00 - 76H -037.23" at bounding box center [229, 78] width 53 height 7
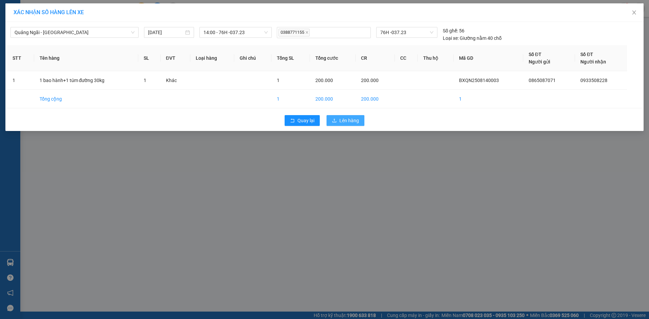
click at [361, 123] on button "Lên hàng" at bounding box center [345, 120] width 38 height 11
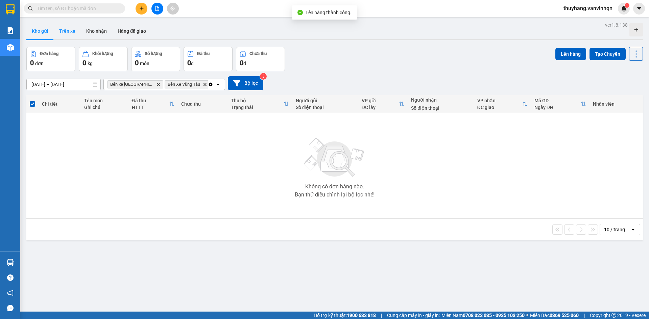
click at [66, 34] on button "Trên xe" at bounding box center [67, 31] width 27 height 16
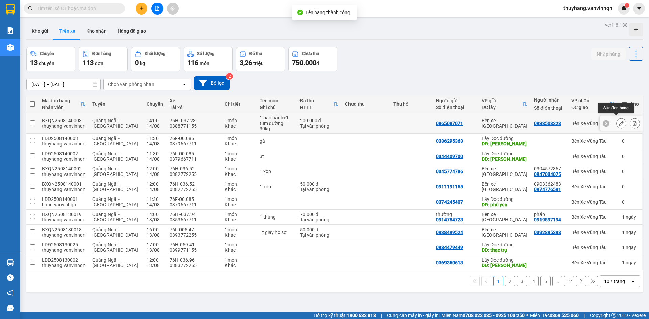
click at [616, 124] on button at bounding box center [620, 124] width 9 height 12
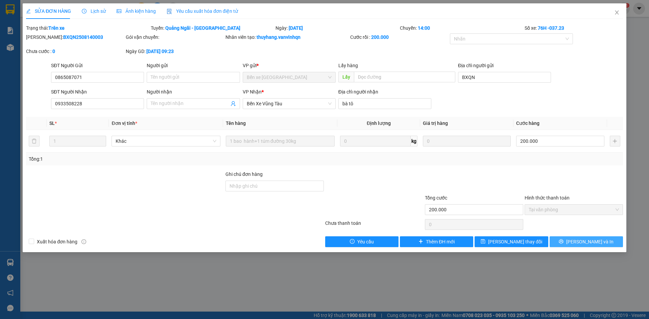
click at [591, 241] on span "[PERSON_NAME] và In" at bounding box center [589, 241] width 47 height 7
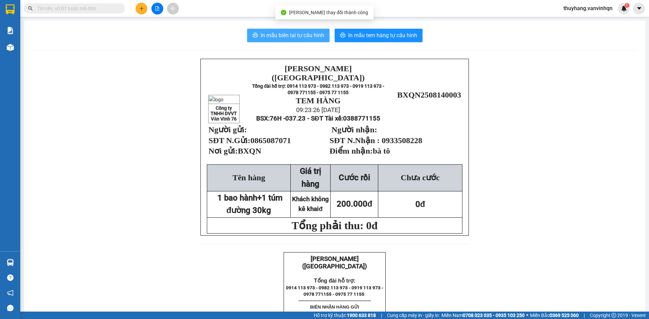
drag, startPoint x: 307, startPoint y: 39, endPoint x: 320, endPoint y: 41, distance: 12.9
click at [307, 39] on span "In mẫu biên lai tự cấu hình" at bounding box center [293, 35] width 64 height 8
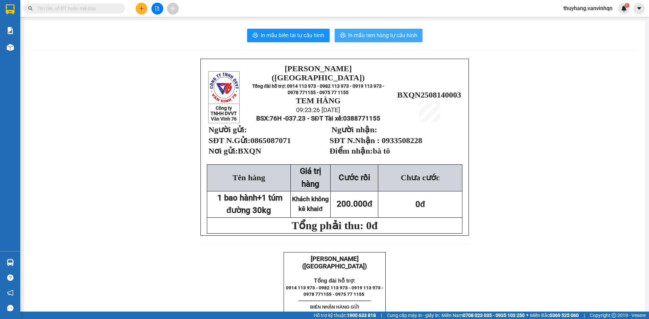
drag, startPoint x: 355, startPoint y: 29, endPoint x: 362, endPoint y: 28, distance: 7.9
click at [355, 29] on button "In mẫu tem hàng tự cấu hình" at bounding box center [379, 36] width 88 height 14
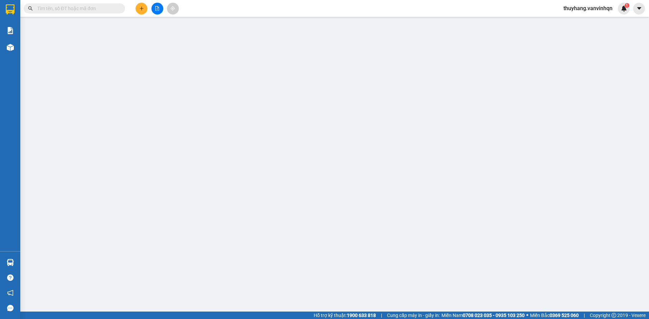
type input "0865087071"
type input "BXQN"
type input "0933508228"
type input "bà tô"
type input "200.000"
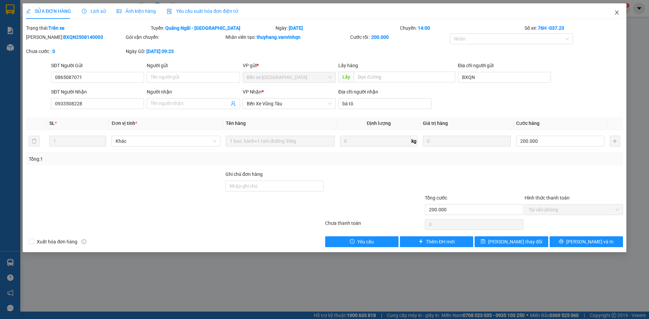
click at [620, 11] on span "Close" at bounding box center [616, 12] width 19 height 19
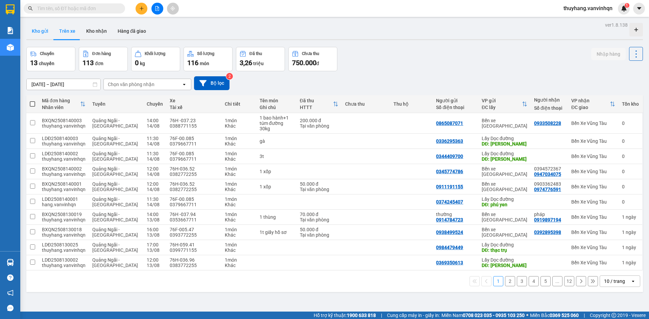
click at [45, 30] on button "Kho gửi" at bounding box center [39, 31] width 27 height 16
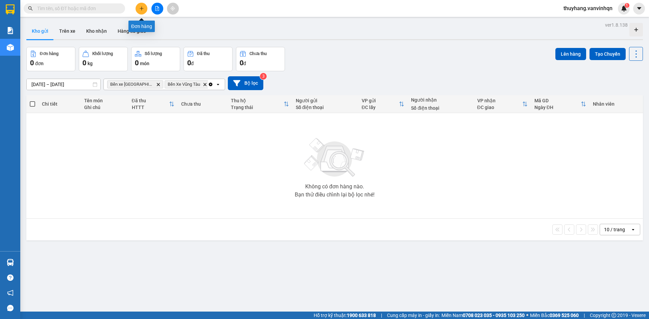
click at [144, 8] on button at bounding box center [142, 9] width 12 height 12
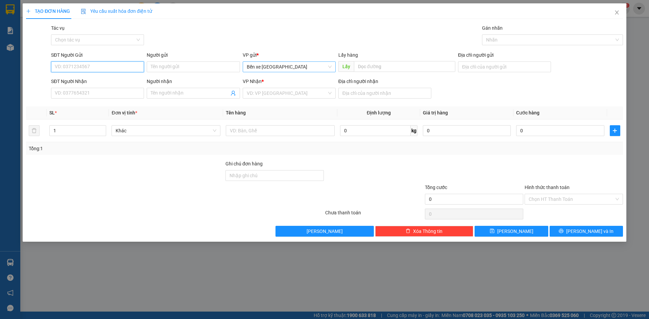
click at [302, 68] on span "Bến xe [GEOGRAPHIC_DATA]" at bounding box center [289, 67] width 85 height 10
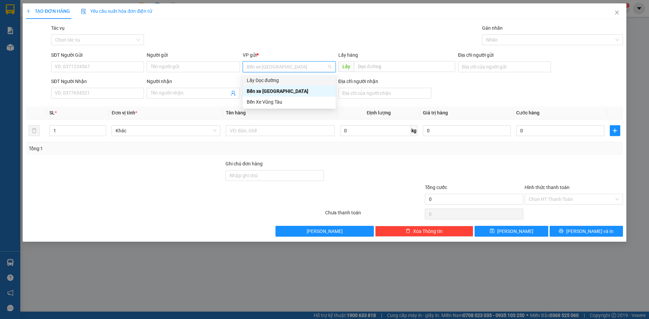
click at [281, 77] on div "Lấy Dọc đường" at bounding box center [289, 80] width 85 height 7
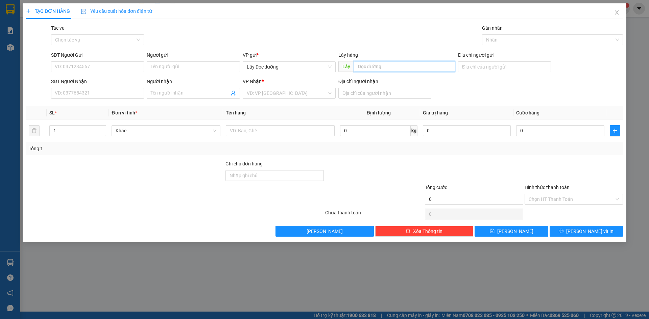
click at [375, 66] on input "text" at bounding box center [404, 66] width 101 height 11
type input "bình dương"
click at [302, 91] on input "search" at bounding box center [287, 93] width 80 height 10
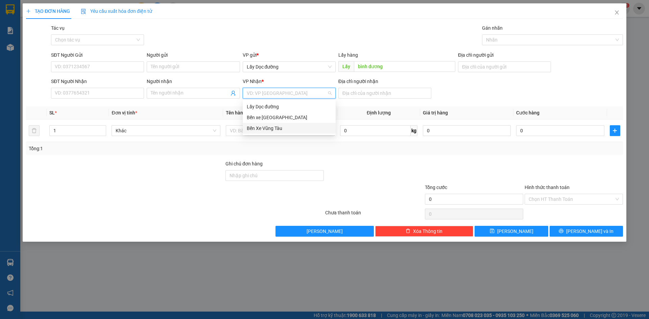
drag, startPoint x: 297, startPoint y: 127, endPoint x: 332, endPoint y: 105, distance: 41.8
click at [297, 128] on div "Bến Xe Vũng Tàu" at bounding box center [289, 128] width 85 height 7
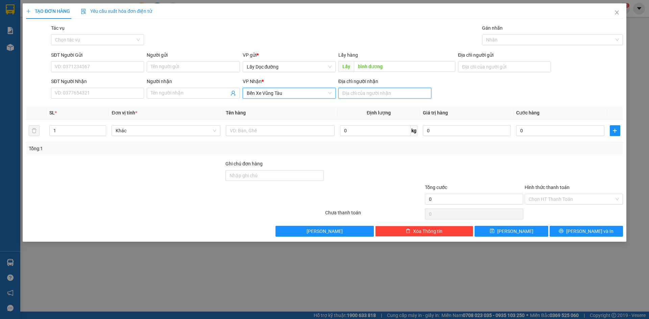
click at [365, 92] on input "Địa chỉ người nhận" at bounding box center [384, 93] width 93 height 11
type input "phước hải"
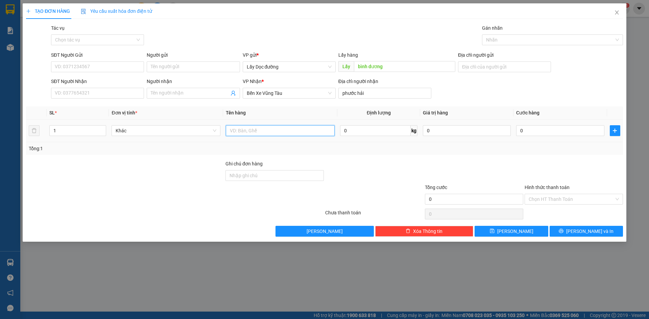
click at [307, 130] on input "text" at bounding box center [280, 130] width 109 height 11
type input "4t"
click at [493, 232] on button "[PERSON_NAME]" at bounding box center [511, 231] width 73 height 11
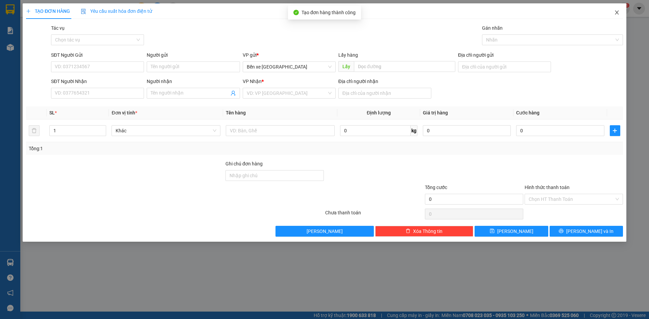
click at [614, 15] on icon "close" at bounding box center [616, 12] width 5 height 5
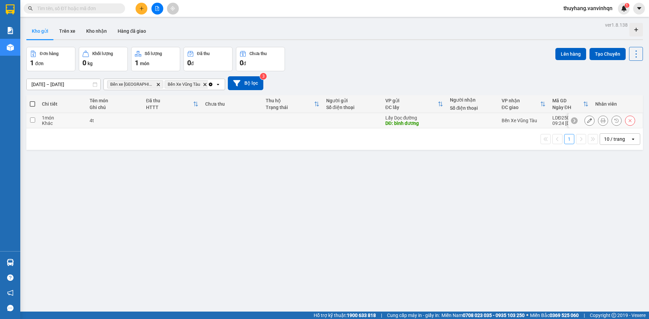
click at [587, 123] on icon at bounding box center [589, 120] width 5 height 5
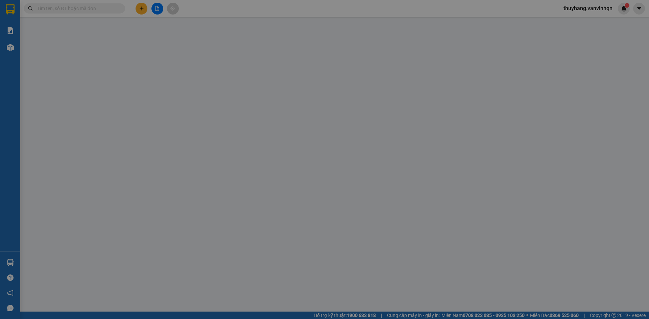
type input "bình dương"
type input "phước hải"
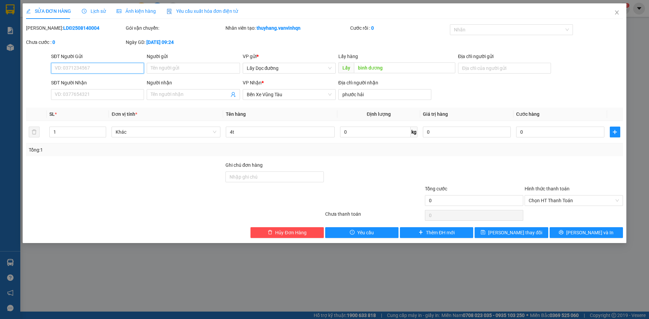
click at [73, 68] on input "SĐT Người Gửi" at bounding box center [97, 68] width 93 height 11
type input "0967203537"
click at [497, 237] on button "[PERSON_NAME] thay đổi" at bounding box center [511, 232] width 73 height 11
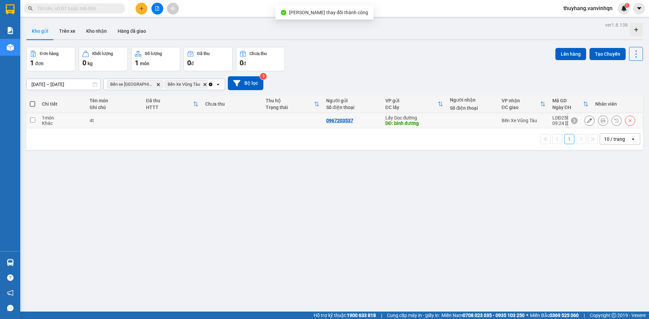
click at [267, 124] on td at bounding box center [292, 120] width 60 height 15
checkbox input "true"
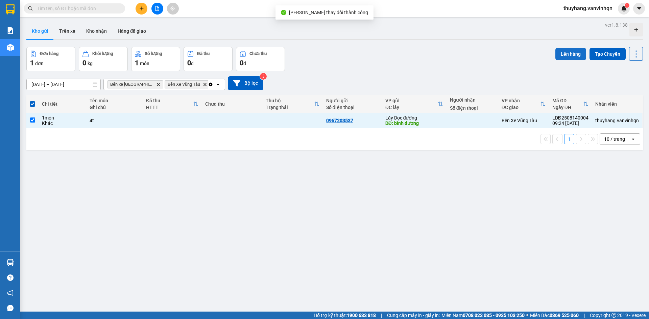
click at [574, 53] on button "Lên hàng" at bounding box center [570, 54] width 31 height 12
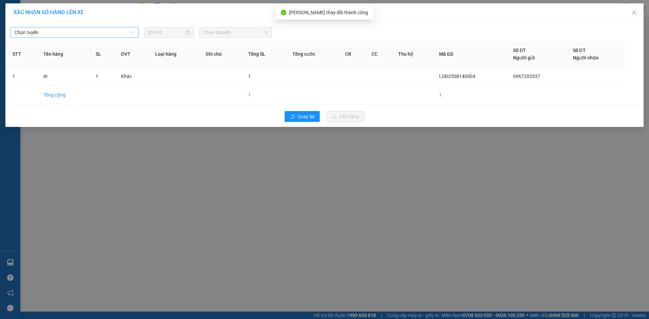
click at [54, 34] on span "Chọn tuyến" at bounding box center [75, 32] width 120 height 10
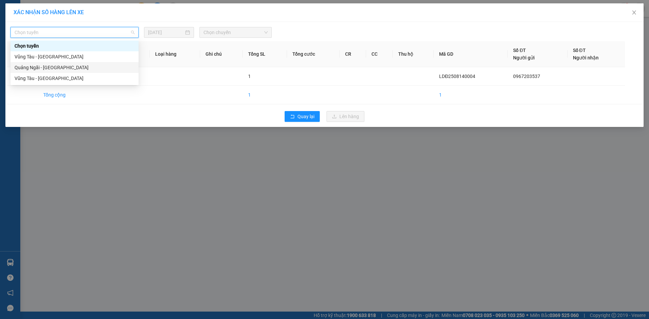
click at [66, 65] on div "Quảng Ngãi - [GEOGRAPHIC_DATA]" at bounding box center [75, 67] width 120 height 7
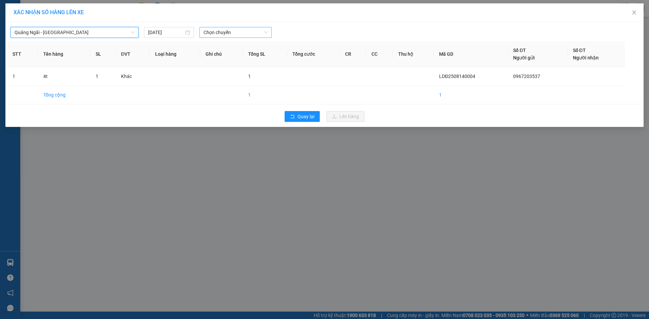
click at [223, 30] on span "Chọn chuyến" at bounding box center [235, 32] width 64 height 10
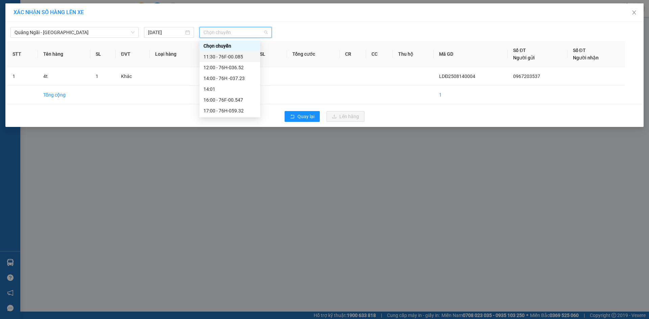
click at [243, 55] on div "11:30 - 76F-00.085" at bounding box center [229, 56] width 53 height 7
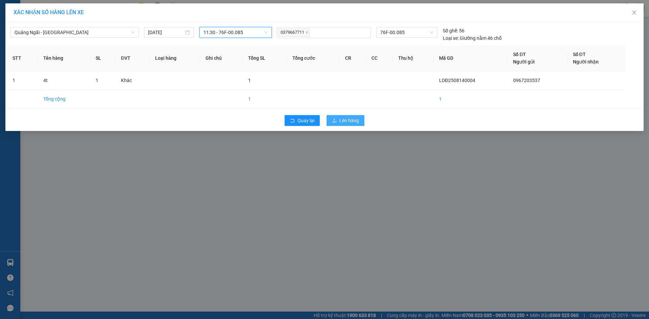
click at [361, 115] on button "Lên hàng" at bounding box center [345, 120] width 38 height 11
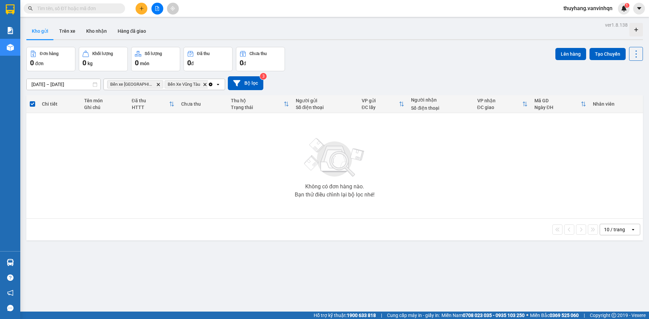
click at [144, 11] on button at bounding box center [142, 9] width 12 height 12
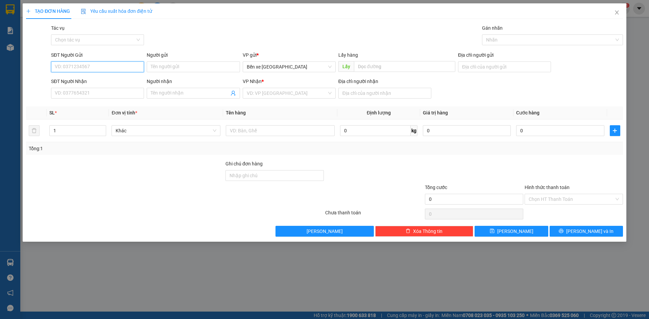
click at [105, 63] on input "SĐT Người Gửi" at bounding box center [97, 67] width 93 height 11
click at [105, 67] on input "SĐT Người Gửi" at bounding box center [97, 67] width 93 height 11
click at [261, 68] on span "Bến xe [GEOGRAPHIC_DATA]" at bounding box center [289, 67] width 85 height 10
type input "0377027164"
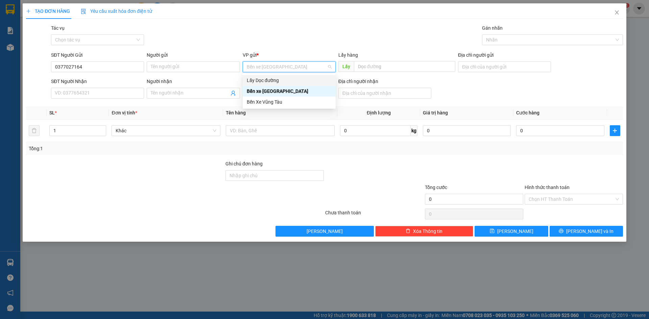
drag, startPoint x: 267, startPoint y: 79, endPoint x: 281, endPoint y: 79, distance: 14.2
click at [270, 79] on div "Lấy Dọc đường" at bounding box center [289, 80] width 85 height 7
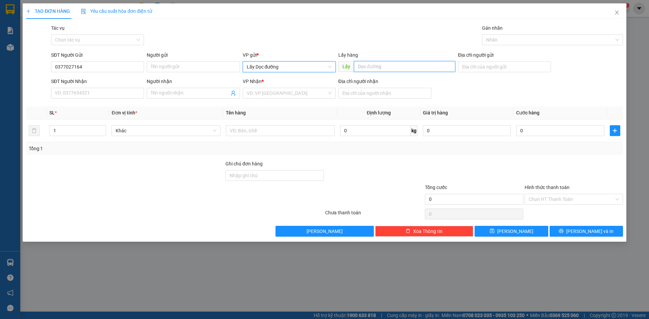
click at [370, 65] on input "text" at bounding box center [404, 66] width 101 height 11
type input "tam quan"
click at [300, 88] on div "VP Nhận *" at bounding box center [289, 83] width 93 height 10
click at [299, 99] on div "VP Nhận * VD: VP Sài Gòn" at bounding box center [289, 90] width 93 height 24
click at [289, 90] on input "search" at bounding box center [287, 93] width 80 height 10
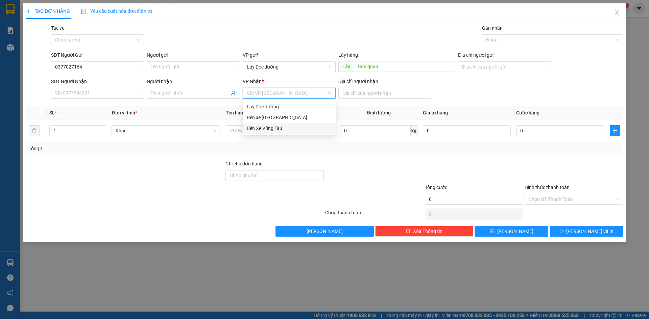
click at [288, 129] on div "Bến Xe Vũng Tàu" at bounding box center [289, 128] width 85 height 7
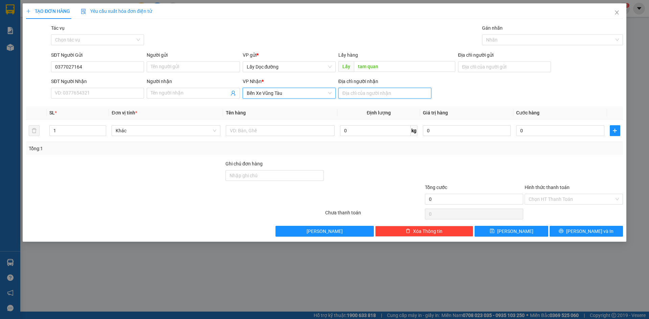
click at [370, 94] on input "Địa chỉ người nhận" at bounding box center [384, 93] width 93 height 11
type input "thắng hải"
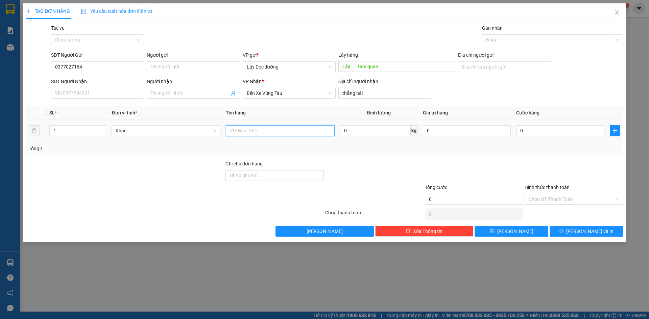
click at [297, 133] on input "text" at bounding box center [280, 130] width 109 height 11
type input "1t"
click at [502, 232] on button "[PERSON_NAME]" at bounding box center [511, 231] width 73 height 11
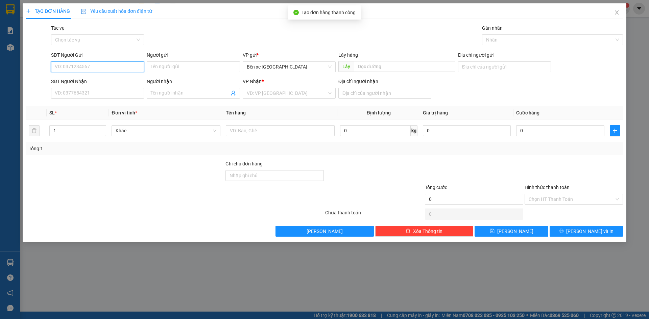
click at [94, 65] on input "SĐT Người Gửi" at bounding box center [97, 67] width 93 height 11
click at [271, 67] on span "Bến xe [GEOGRAPHIC_DATA]" at bounding box center [289, 67] width 85 height 10
type input "0983556223"
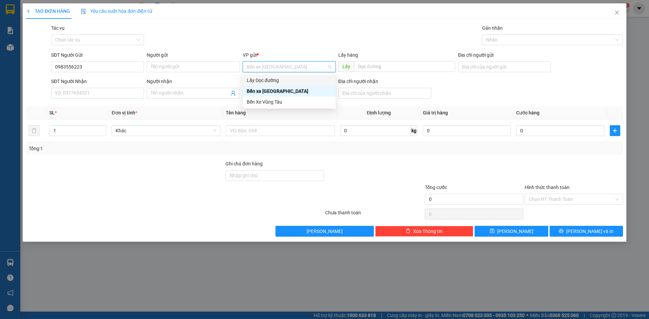
click at [287, 82] on div "Lấy Dọc đường" at bounding box center [289, 80] width 85 height 7
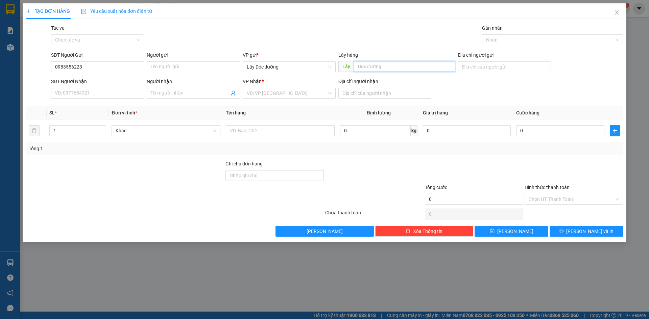
click at [386, 67] on input "text" at bounding box center [404, 66] width 101 height 11
type input "ông đô"
click at [313, 97] on input "search" at bounding box center [287, 93] width 80 height 10
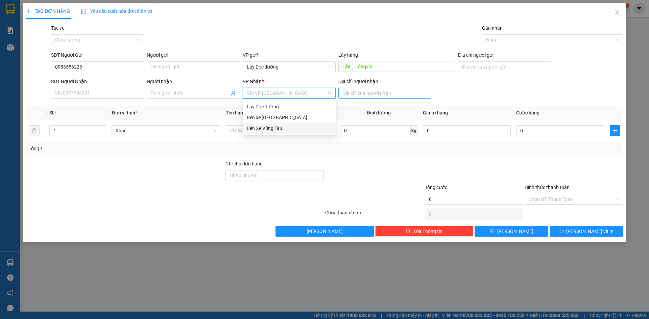
drag, startPoint x: 297, startPoint y: 130, endPoint x: 362, endPoint y: 92, distance: 75.1
click at [296, 129] on div "Bến Xe Vũng Tàu" at bounding box center [289, 128] width 85 height 7
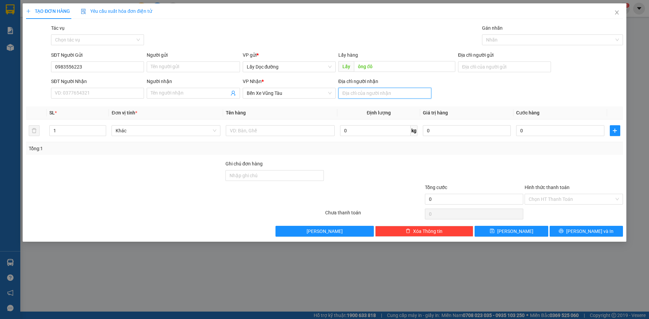
click at [364, 92] on input "Địa chỉ người nhận" at bounding box center [384, 93] width 93 height 11
type input "nhơn trạch"
click at [307, 131] on input "text" at bounding box center [280, 130] width 109 height 11
type input "1t"
click at [511, 230] on span "[PERSON_NAME]" at bounding box center [515, 231] width 36 height 7
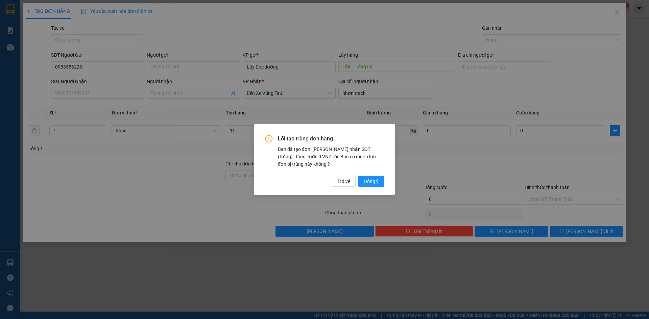
drag, startPoint x: 374, startPoint y: 182, endPoint x: 39, endPoint y: 87, distance: 348.1
click at [373, 182] on span "Đồng ý" at bounding box center [371, 181] width 15 height 7
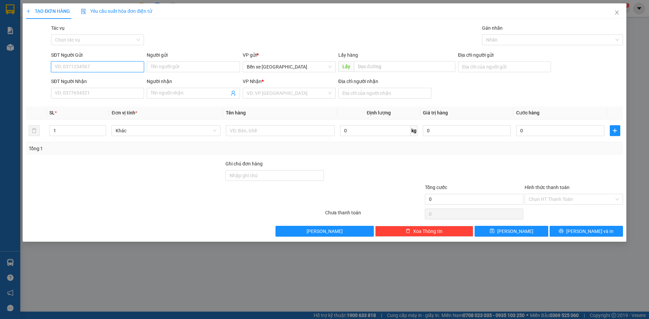
click at [118, 67] on input "SĐT Người Gửi" at bounding box center [97, 67] width 93 height 11
click at [269, 66] on span "Bến xe [GEOGRAPHIC_DATA]" at bounding box center [289, 67] width 85 height 10
type input "0364870137"
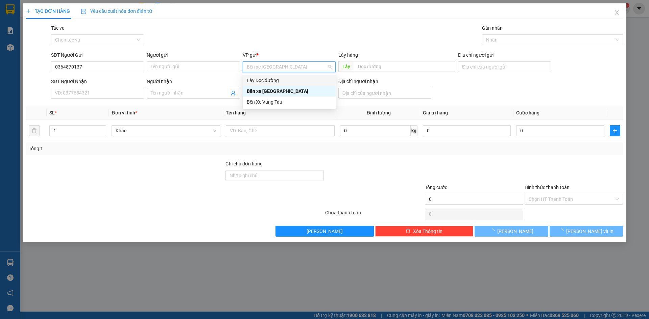
drag, startPoint x: 275, startPoint y: 80, endPoint x: 354, endPoint y: 72, distance: 78.5
click at [276, 80] on div "Lấy Dọc đường" at bounding box center [289, 80] width 85 height 7
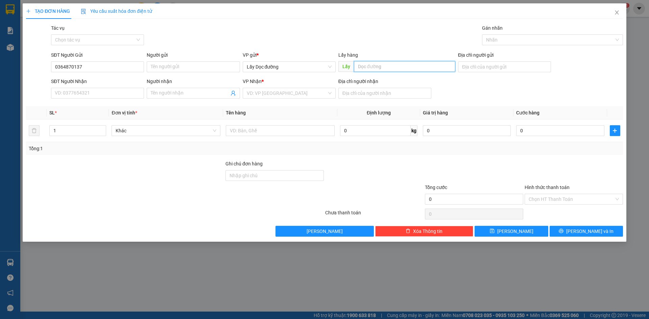
drag, startPoint x: 375, startPoint y: 64, endPoint x: 359, endPoint y: 56, distance: 18.2
click at [362, 60] on div "Lấy hàng Lấy" at bounding box center [396, 63] width 117 height 24
type input "cà đú"
click at [279, 96] on input "search" at bounding box center [287, 93] width 80 height 10
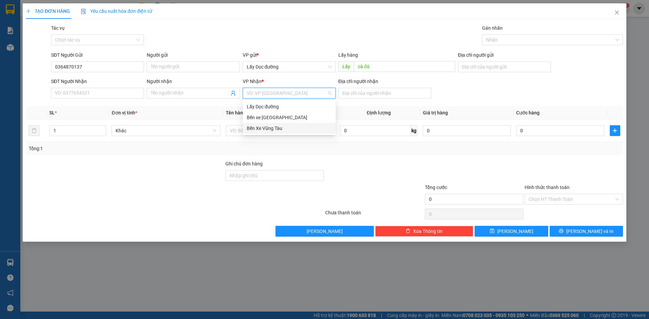
click at [276, 130] on div "Bến Xe Vũng Tàu" at bounding box center [289, 128] width 85 height 7
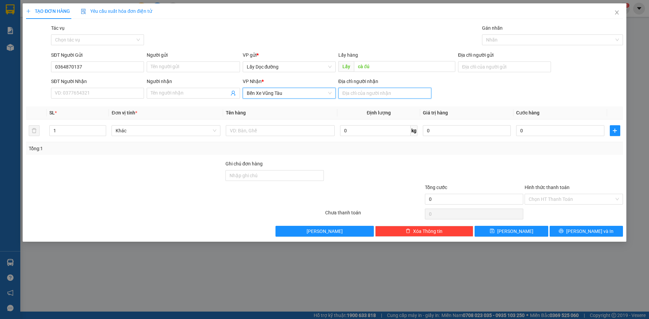
click at [362, 95] on input "Địa chỉ người nhận" at bounding box center [384, 93] width 93 height 11
type input "th [PERSON_NAME]"
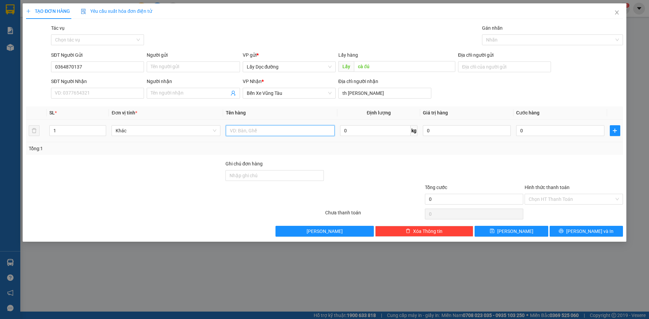
click at [307, 131] on input "text" at bounding box center [280, 130] width 109 height 11
type input "5t táo"
click at [510, 225] on div "Transit Pickup Surcharge Ids Transit Deliver Surcharge Ids Transit Deliver Surc…" at bounding box center [324, 130] width 597 height 213
click at [510, 229] on button "[PERSON_NAME]" at bounding box center [511, 231] width 73 height 11
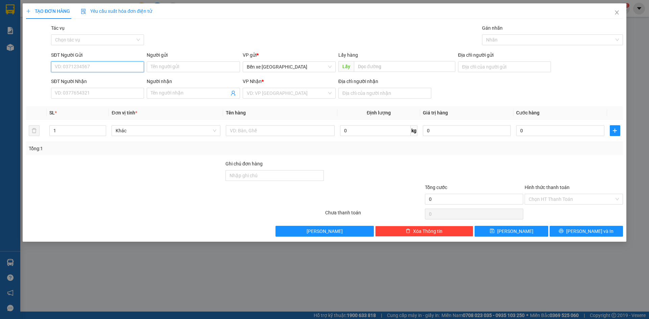
click at [70, 66] on input "SĐT Người Gửi" at bounding box center [97, 67] width 93 height 11
click at [268, 69] on span "Bến xe [GEOGRAPHIC_DATA]" at bounding box center [289, 67] width 85 height 10
type input "0773383978"
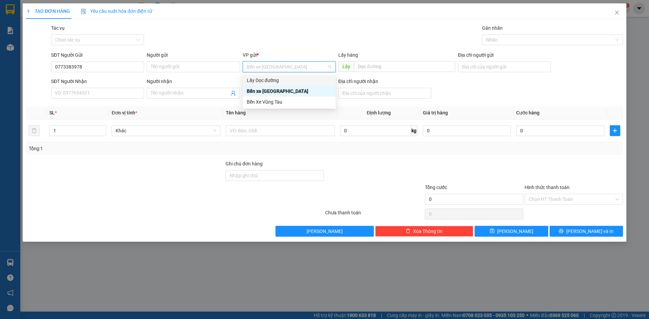
drag, startPoint x: 273, startPoint y: 79, endPoint x: 314, endPoint y: 77, distance: 41.6
click at [273, 80] on div "Lấy Dọc đường" at bounding box center [289, 80] width 85 height 7
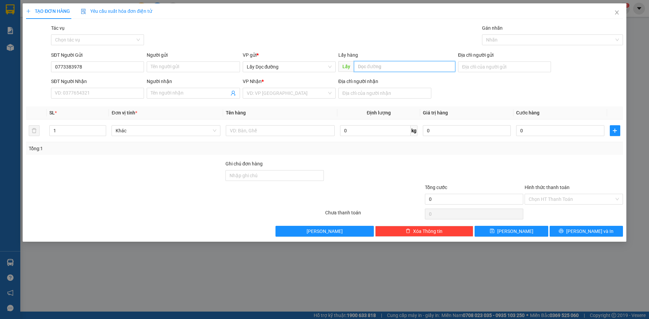
click at [393, 66] on input "text" at bounding box center [404, 66] width 101 height 11
type input "cx 34"
click at [320, 94] on input "search" at bounding box center [287, 93] width 80 height 10
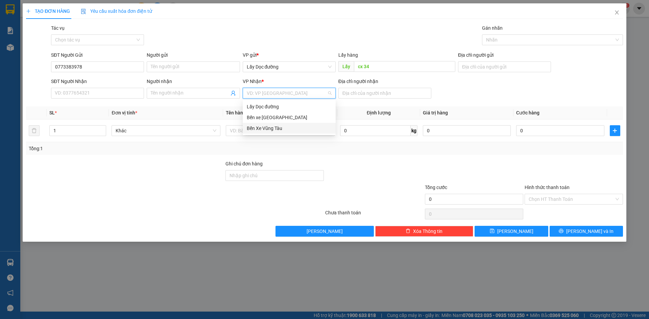
click at [308, 127] on div "Bến Xe Vũng Tàu" at bounding box center [289, 128] width 85 height 7
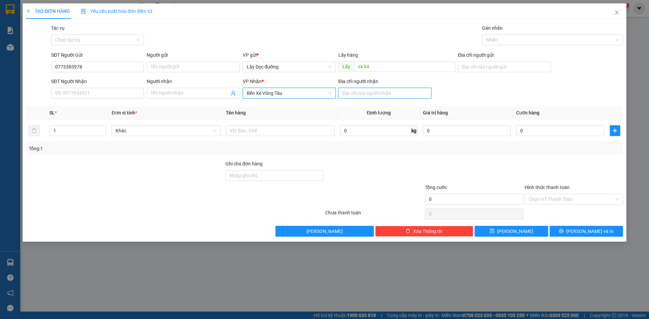
drag, startPoint x: 368, startPoint y: 90, endPoint x: 370, endPoint y: 86, distance: 4.8
click at [368, 90] on input "Địa chỉ người nhận" at bounding box center [384, 93] width 93 height 11
type input "hách dịch"
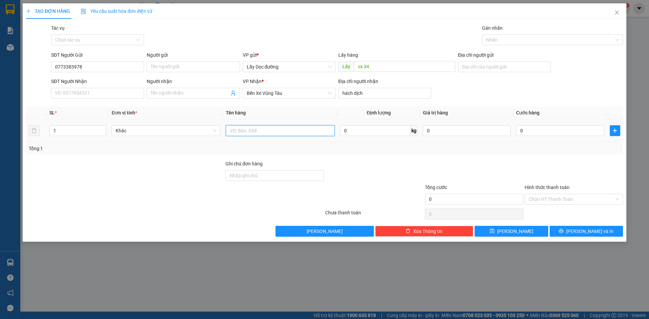
click at [299, 128] on input "text" at bounding box center [280, 130] width 109 height 11
type input "1T"
click at [497, 233] on button "[PERSON_NAME]" at bounding box center [511, 231] width 73 height 11
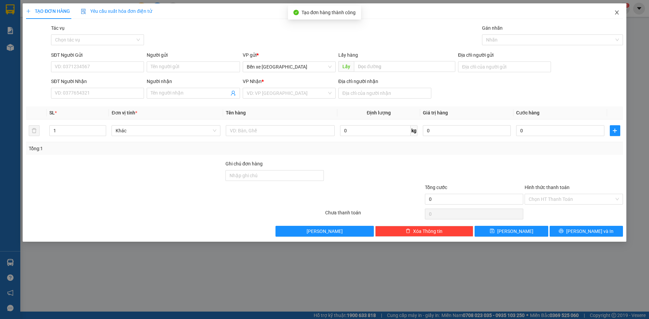
click at [617, 8] on span "Close" at bounding box center [616, 12] width 19 height 19
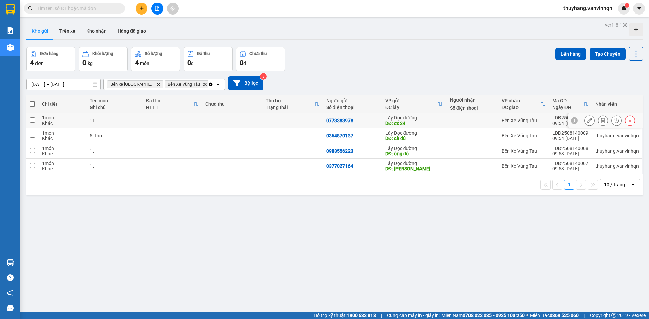
click at [179, 119] on td at bounding box center [172, 120] width 59 height 15
checkbox input "true"
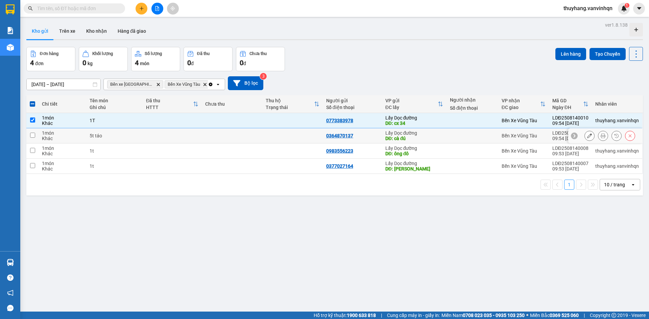
click at [154, 134] on td at bounding box center [172, 135] width 59 height 15
checkbox input "true"
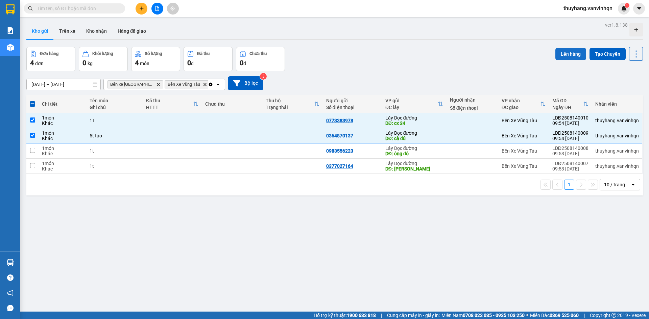
click at [573, 52] on button "Lên hàng" at bounding box center [570, 54] width 31 height 12
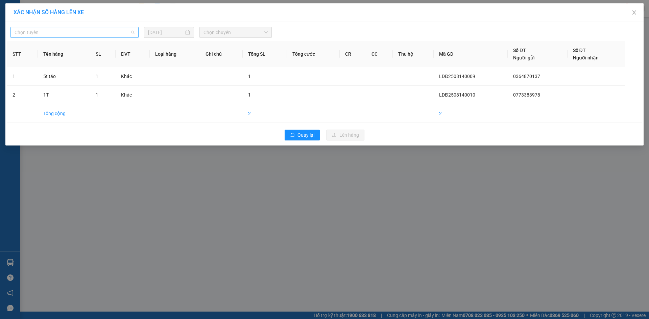
click at [98, 31] on span "Chọn tuyến" at bounding box center [75, 32] width 120 height 10
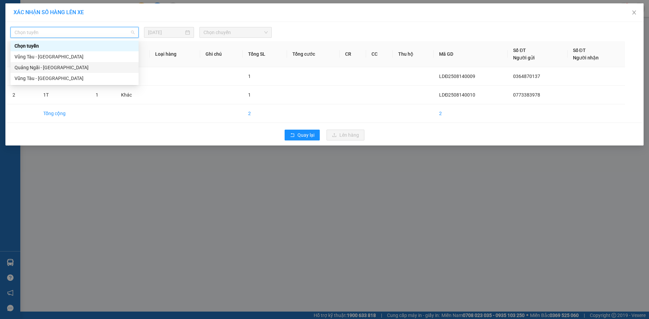
click at [72, 66] on div "Quảng Ngãi - [GEOGRAPHIC_DATA]" at bounding box center [75, 67] width 120 height 7
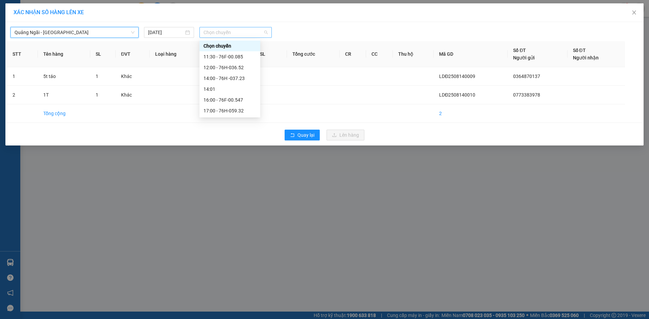
click at [217, 37] on span "Chọn chuyến" at bounding box center [235, 32] width 64 height 10
click at [239, 65] on div "12:00 - 76H-036.52" at bounding box center [229, 67] width 53 height 7
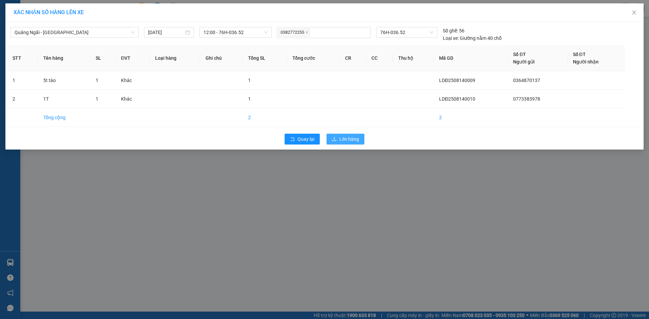
click at [344, 135] on button "Lên hàng" at bounding box center [345, 139] width 38 height 11
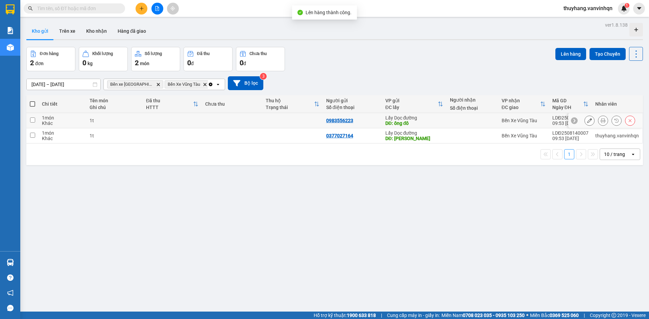
click at [110, 123] on div "1t" at bounding box center [115, 120] width 50 height 5
checkbox input "true"
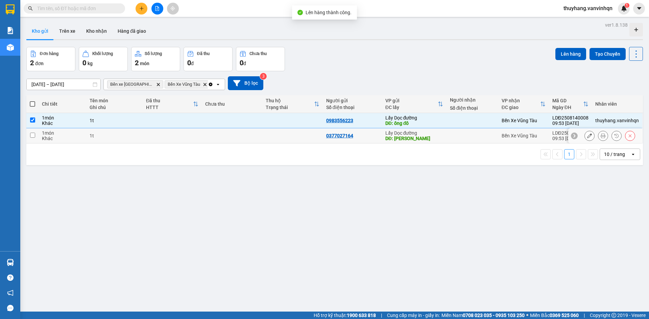
drag, startPoint x: 100, startPoint y: 140, endPoint x: 158, endPoint y: 118, distance: 62.2
click at [99, 140] on td "1t" at bounding box center [114, 135] width 56 height 15
checkbox input "true"
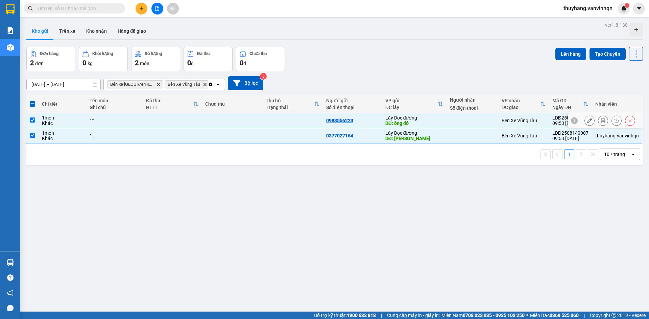
click at [132, 125] on td "1t" at bounding box center [114, 120] width 56 height 15
checkbox input "false"
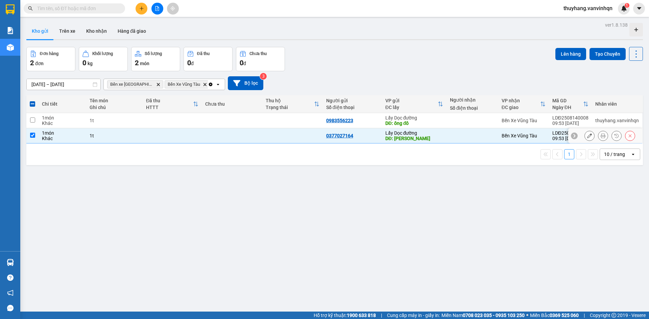
click at [129, 133] on div "1t" at bounding box center [115, 135] width 50 height 5
checkbox input "false"
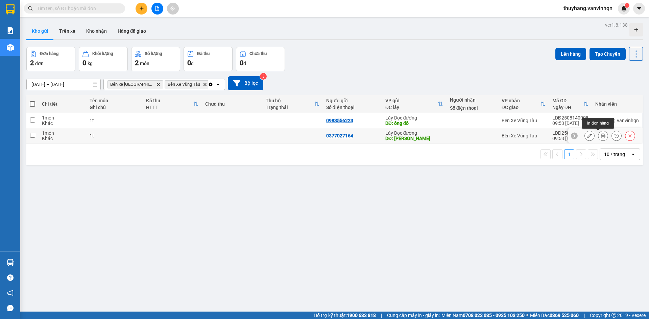
click at [587, 138] on icon at bounding box center [589, 136] width 5 height 5
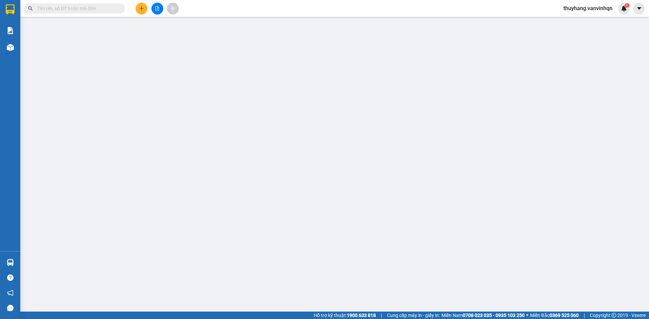
type input "0377027164"
type input "tam quan"
type input "thắng hải"
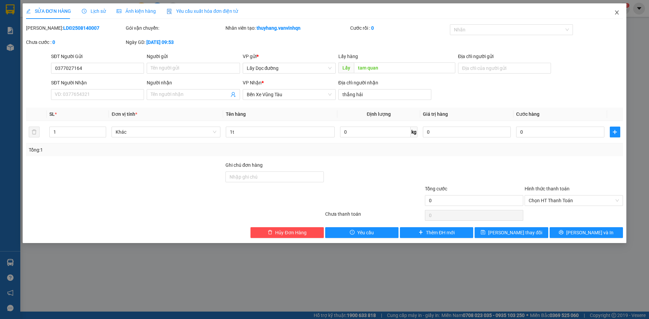
click at [618, 13] on icon "close" at bounding box center [616, 12] width 5 height 5
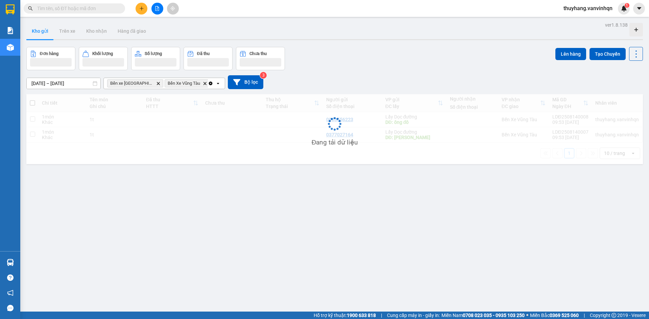
click at [110, 139] on td "1t" at bounding box center [114, 134] width 56 height 15
checkbox input "true"
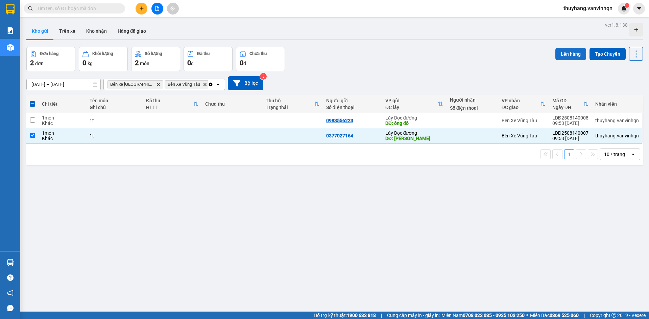
click at [560, 55] on button "Lên hàng" at bounding box center [570, 54] width 31 height 12
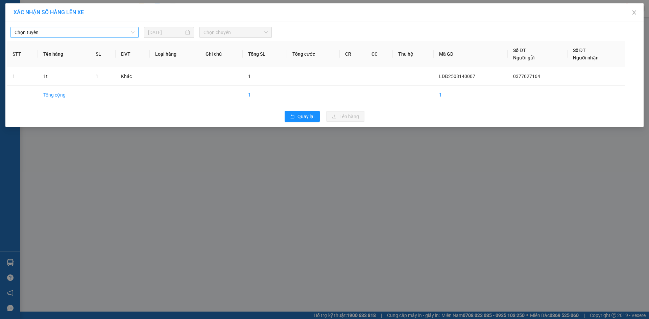
click at [56, 34] on span "Chọn tuyến" at bounding box center [75, 32] width 120 height 10
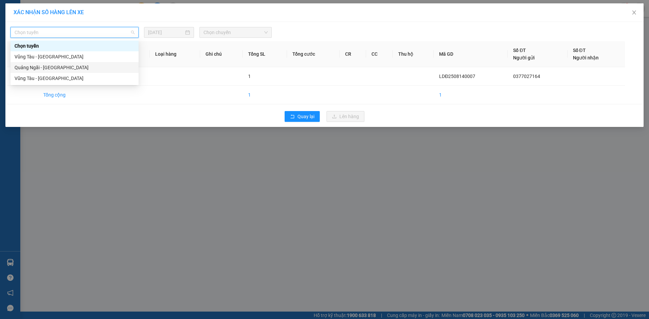
click at [56, 65] on div "Quảng Ngãi - [GEOGRAPHIC_DATA]" at bounding box center [75, 67] width 120 height 7
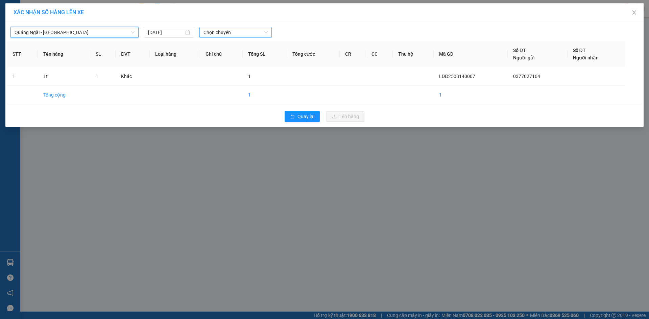
click at [234, 33] on span "Chọn chuyến" at bounding box center [235, 32] width 64 height 10
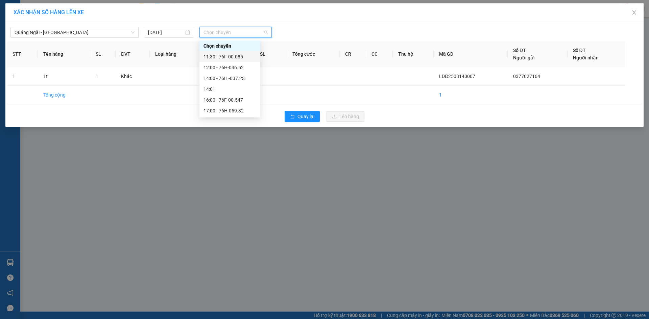
click at [243, 66] on div "12:00 - 76H-036.52" at bounding box center [229, 67] width 53 height 7
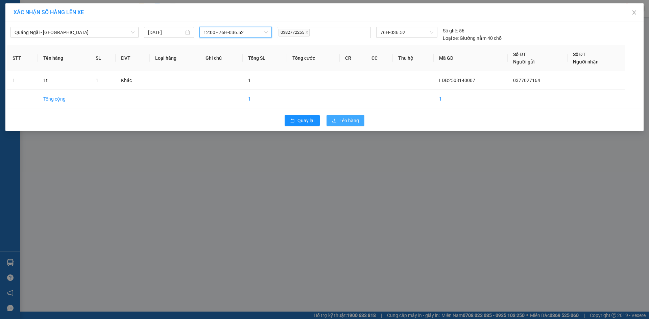
click at [362, 118] on button "Lên hàng" at bounding box center [345, 120] width 38 height 11
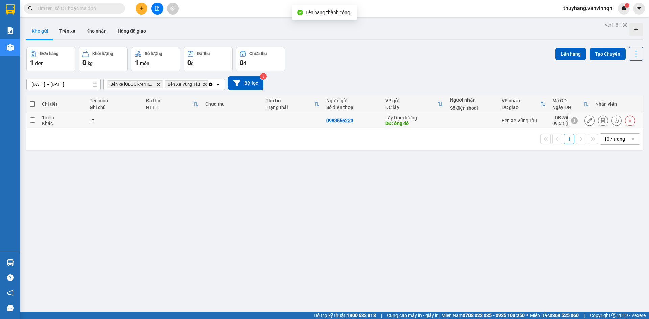
click at [95, 121] on div "1t" at bounding box center [115, 120] width 50 height 5
checkbox input "true"
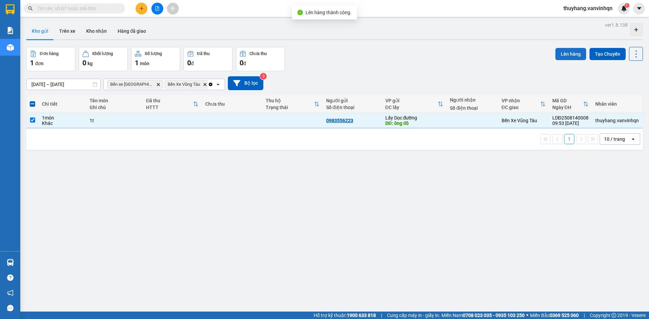
click at [561, 54] on button "Lên hàng" at bounding box center [570, 54] width 31 height 12
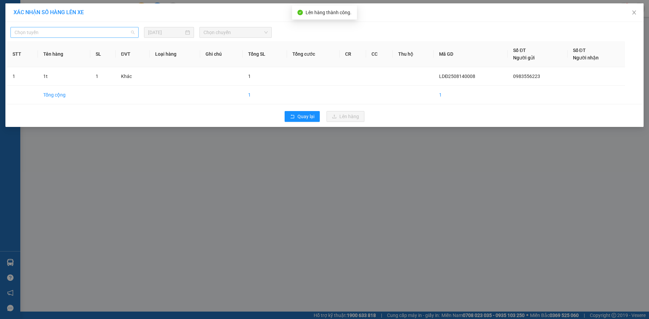
click at [68, 32] on span "Chọn tuyến" at bounding box center [75, 32] width 120 height 10
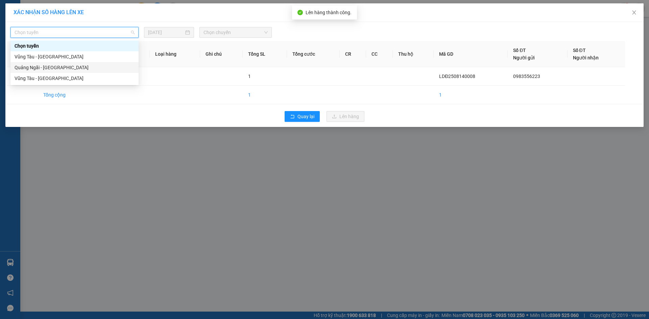
click at [62, 64] on div "Quảng Ngãi - [GEOGRAPHIC_DATA]" at bounding box center [75, 67] width 120 height 7
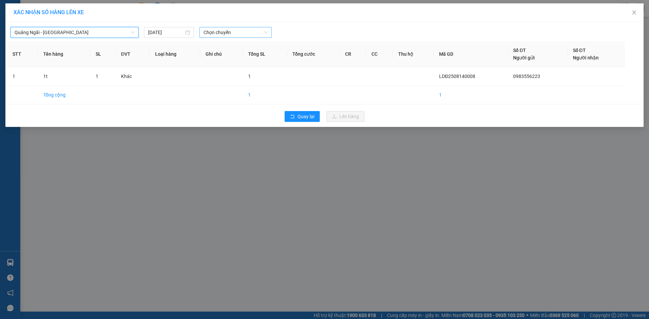
click at [256, 33] on span "Chọn chuyến" at bounding box center [235, 32] width 64 height 10
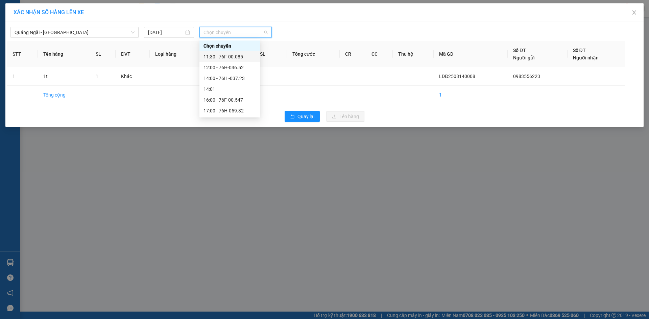
click at [225, 55] on div "11:30 - 76F-00.085" at bounding box center [229, 56] width 53 height 7
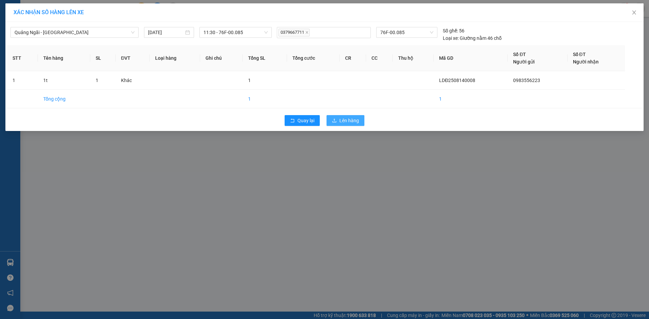
click at [353, 119] on span "Lên hàng" at bounding box center [349, 120] width 20 height 7
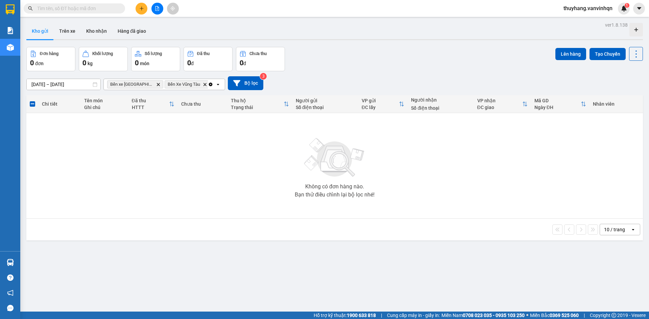
click at [144, 11] on button at bounding box center [142, 9] width 12 height 12
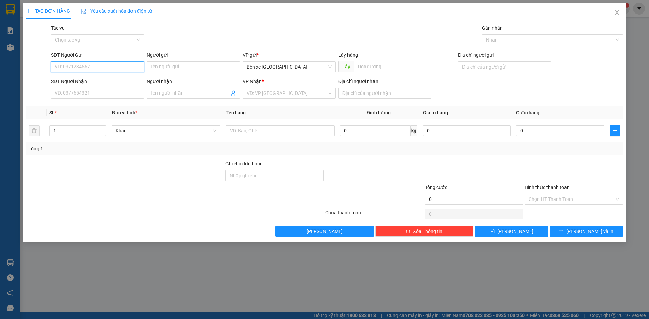
click at [103, 68] on input "SĐT Người Gửi" at bounding box center [97, 67] width 93 height 11
type input "0398981762"
click at [117, 78] on div "0398981762" at bounding box center [97, 80] width 85 height 7
type input "bxqn"
type input "0988117715"
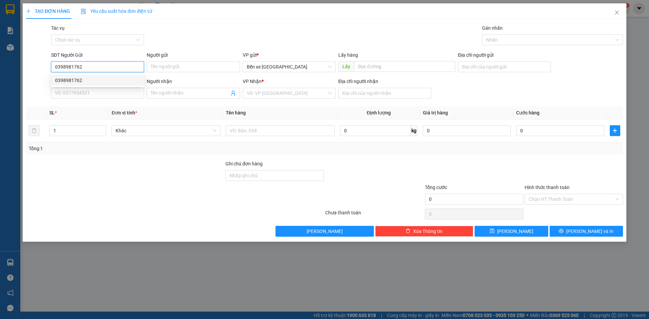
type input "0368088524"
type input "cv [GEOGRAPHIC_DATA]"
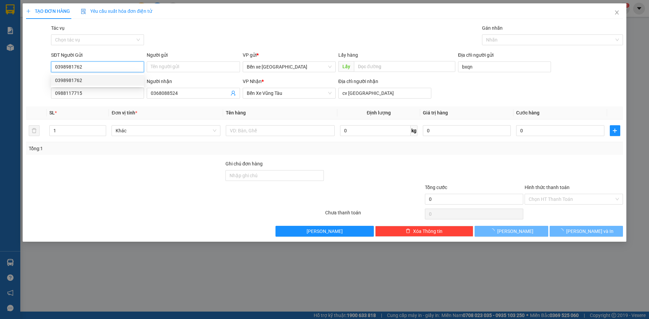
type input "50.000"
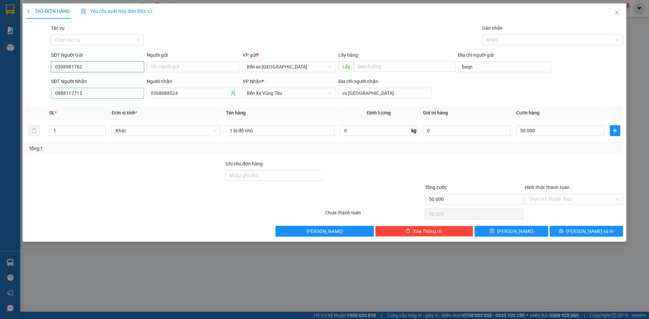
type input "0398981762"
click at [108, 90] on input "0988117715" at bounding box center [97, 93] width 93 height 11
drag, startPoint x: 102, startPoint y: 92, endPoint x: 0, endPoint y: 102, distance: 102.9
click at [0, 102] on div "TẠO ĐƠN HÀNG Yêu cầu xuất hóa đơn điện tử Transit Pickup Surcharge Ids Transit …" at bounding box center [324, 159] width 649 height 319
type input "0915897109"
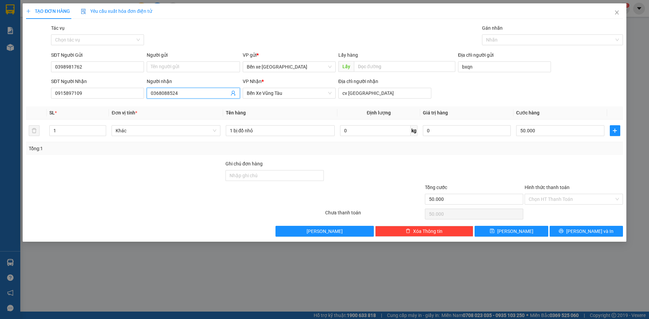
click at [195, 91] on input "0368088524" at bounding box center [190, 93] width 78 height 7
type input "0"
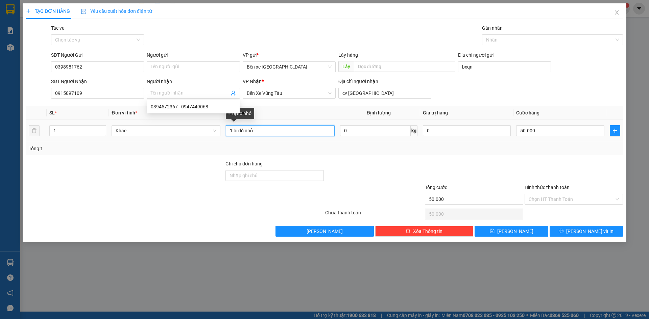
click at [280, 133] on input "1 bị đồ nhỏ" at bounding box center [280, 130] width 109 height 11
type input "1 bị giấy tờ"
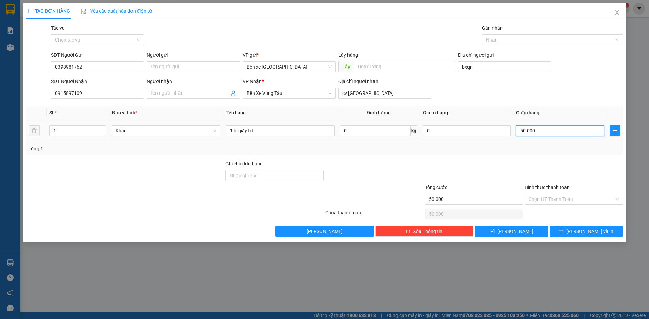
click at [549, 130] on input "50.000" at bounding box center [560, 130] width 88 height 11
type input "0"
click at [518, 231] on span "[PERSON_NAME]" at bounding box center [515, 231] width 36 height 7
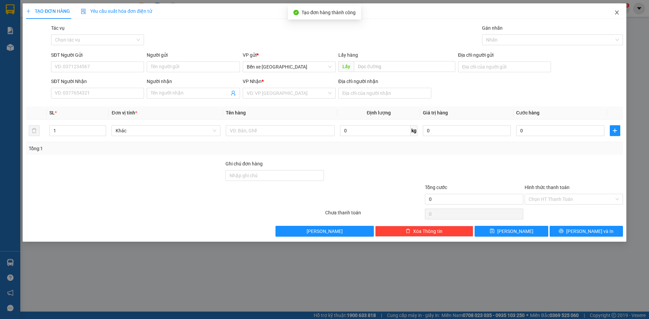
click at [616, 17] on span "Close" at bounding box center [616, 12] width 19 height 19
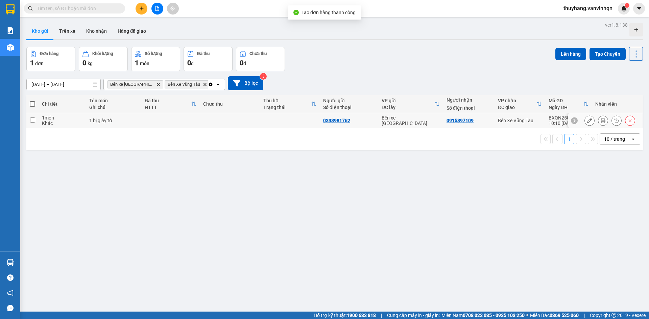
click at [167, 127] on td at bounding box center [170, 120] width 58 height 15
checkbox input "true"
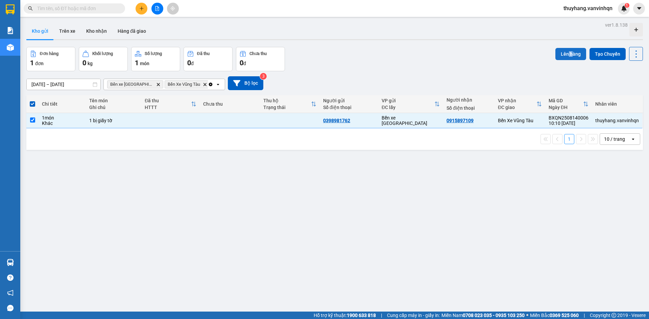
drag, startPoint x: 568, startPoint y: 44, endPoint x: 562, endPoint y: 51, distance: 8.9
click at [563, 50] on div "ver 1.8.138 Kho gửi Trên xe Kho nhận Hàng đã giao Đơn hàng 1 đơn Khối lượng 0 k…" at bounding box center [335, 179] width 622 height 319
click at [561, 52] on button "Lên hàng" at bounding box center [570, 54] width 31 height 12
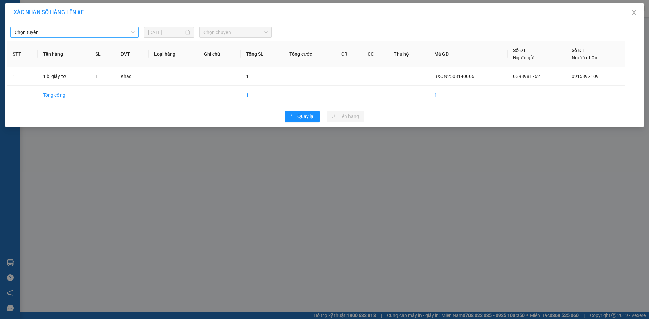
click at [111, 35] on span "Chọn tuyến" at bounding box center [75, 32] width 120 height 10
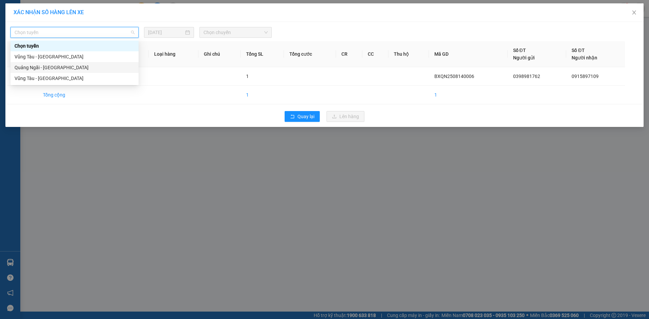
click at [95, 69] on div "Quảng Ngãi - [GEOGRAPHIC_DATA]" at bounding box center [75, 67] width 120 height 7
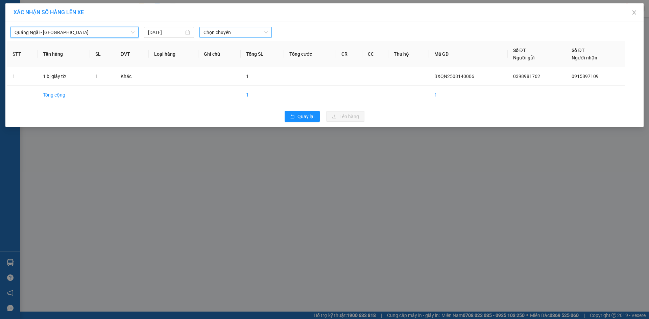
click at [242, 35] on span "Chọn chuyến" at bounding box center [235, 32] width 64 height 10
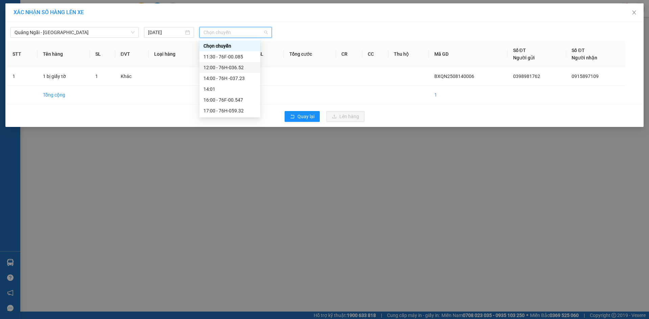
click at [241, 65] on div "12:00 - 76H-036.52" at bounding box center [229, 67] width 53 height 7
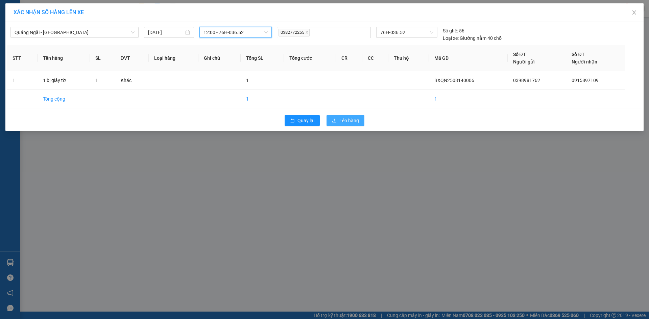
drag, startPoint x: 346, startPoint y: 118, endPoint x: 351, endPoint y: 118, distance: 5.1
click at [348, 118] on span "Lên hàng" at bounding box center [349, 120] width 20 height 7
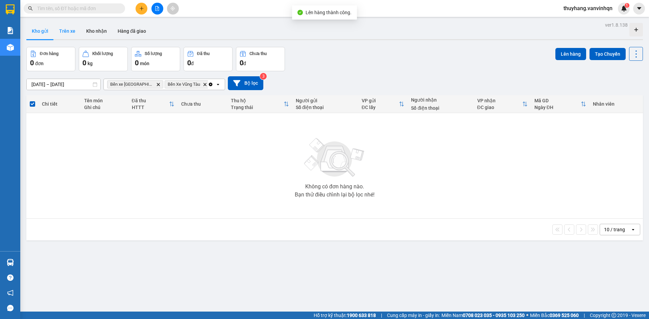
click at [68, 32] on button "Trên xe" at bounding box center [67, 31] width 27 height 16
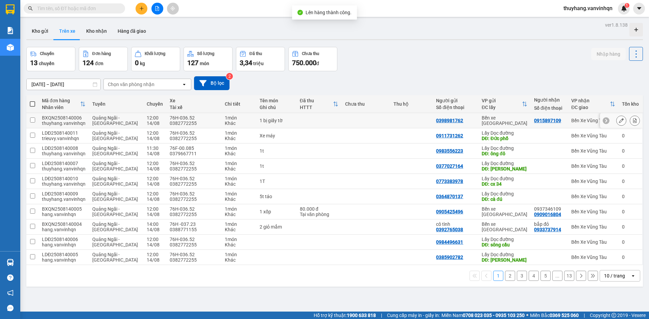
click at [616, 124] on div at bounding box center [621, 121] width 10 height 10
click at [619, 123] on icon at bounding box center [621, 120] width 5 height 5
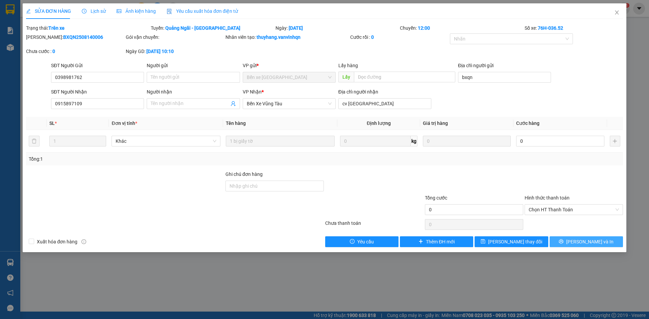
click at [570, 241] on button "[PERSON_NAME] và In" at bounding box center [586, 242] width 73 height 11
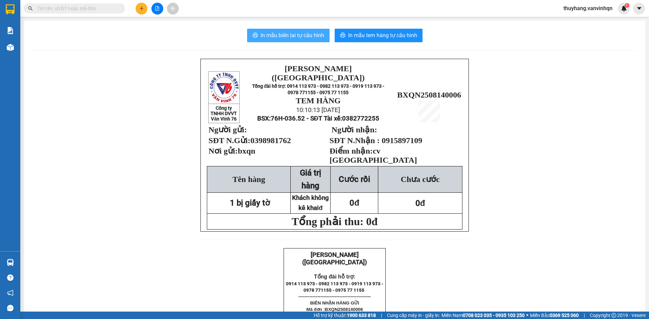
click at [307, 36] on span "In mẫu biên lai tự cấu hình" at bounding box center [293, 35] width 64 height 8
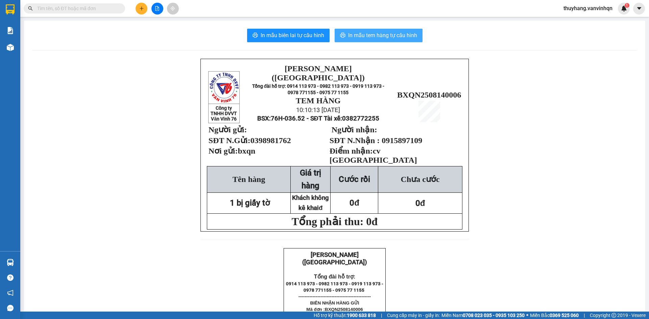
click at [414, 39] on button "In mẫu tem hàng tự cấu hình" at bounding box center [379, 36] width 88 height 14
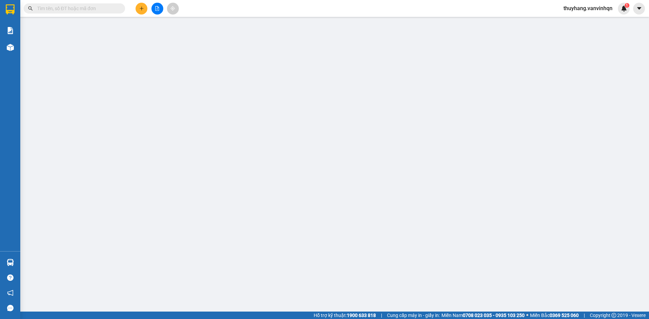
type input "0398981762"
type input "bxqn"
type input "0915897109"
type input "cv [GEOGRAPHIC_DATA]"
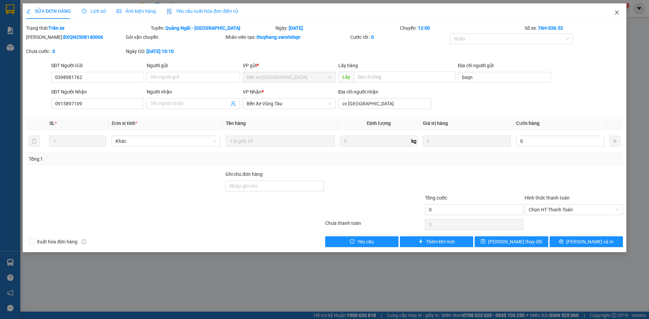
click at [617, 12] on icon "close" at bounding box center [616, 12] width 5 height 5
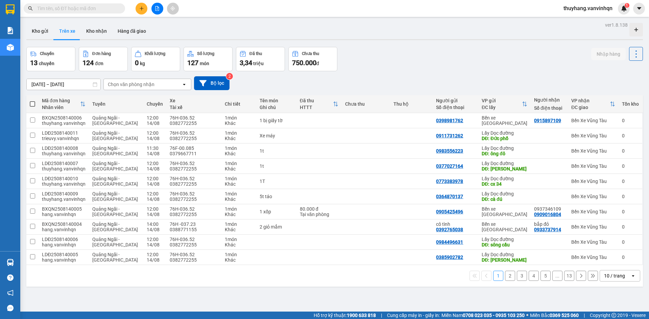
click at [145, 3] on div at bounding box center [157, 9] width 51 height 12
click at [142, 8] on icon "plus" at bounding box center [141, 8] width 5 height 5
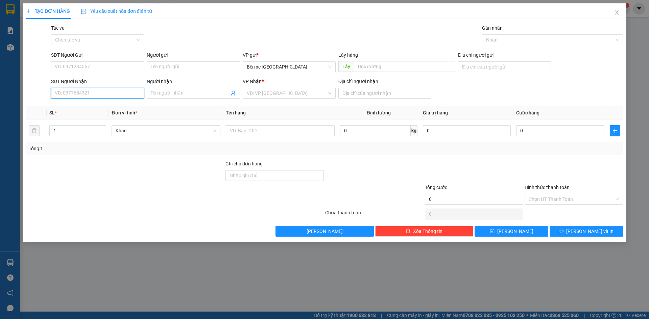
click at [85, 91] on input "SĐT Người Nhận" at bounding box center [97, 93] width 93 height 11
click at [81, 66] on input "SĐT Người Gửi" at bounding box center [97, 67] width 93 height 11
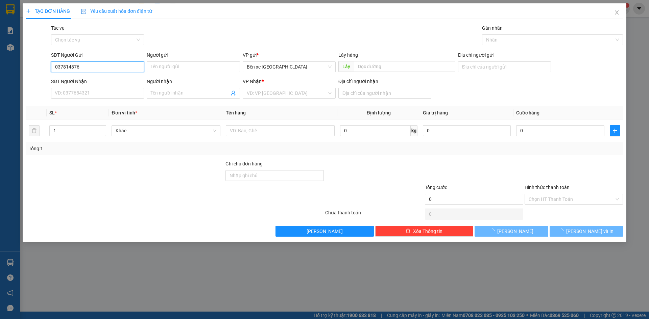
type input "0378148763"
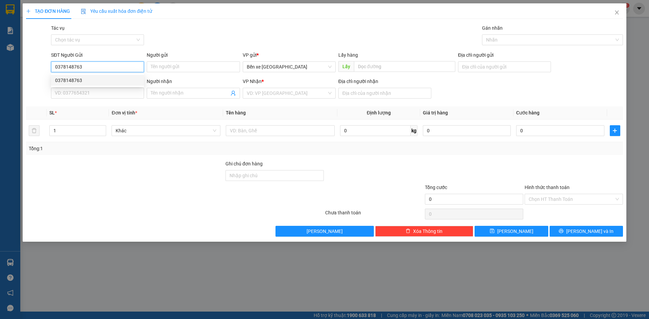
click at [112, 77] on div "0378148763" at bounding box center [97, 80] width 85 height 7
type input "BXQN"
type input "0919401125"
type input "vũng tàu"
type input "0378148763"
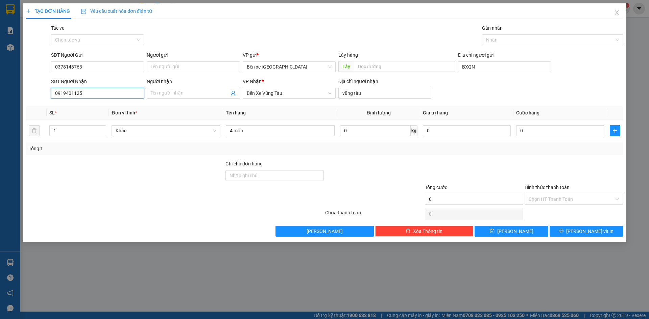
click at [110, 93] on input "0919401125" at bounding box center [97, 93] width 93 height 11
drag, startPoint x: 95, startPoint y: 95, endPoint x: 0, endPoint y: 87, distance: 95.0
click at [0, 89] on div "TẠO ĐƠN HÀNG Yêu cầu xuất hóa đơn điện tử Transit Pickup Surcharge Ids Transit …" at bounding box center [324, 159] width 649 height 319
type input "0934442777"
click at [536, 132] on input "0" at bounding box center [560, 130] width 88 height 11
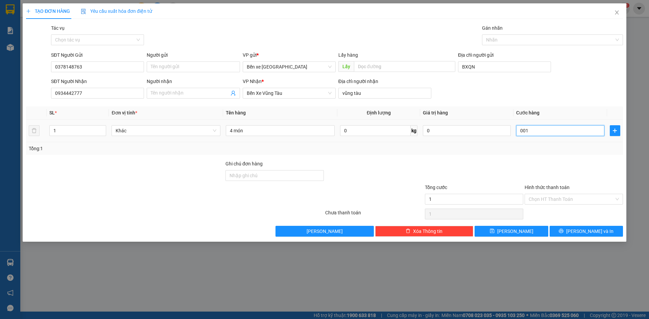
type input "1"
type input "001"
type input "15"
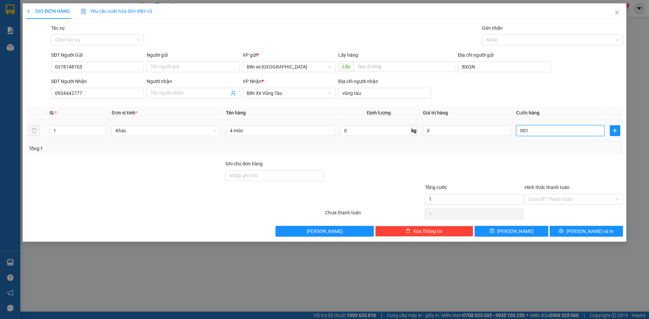
type input "0.015"
type input "150"
type input "000.150"
click at [562, 146] on div "Tổng: 1" at bounding box center [324, 148] width 591 height 7
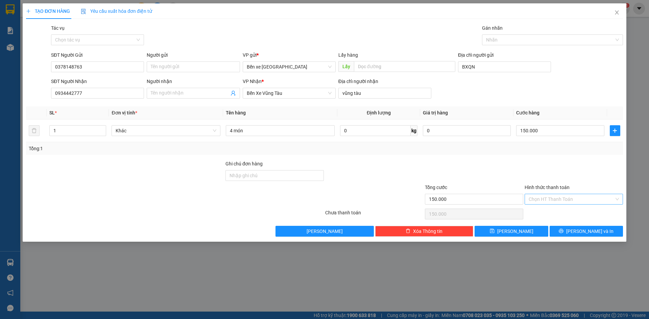
click at [577, 197] on input "Hình thức thanh toán" at bounding box center [572, 199] width 86 height 10
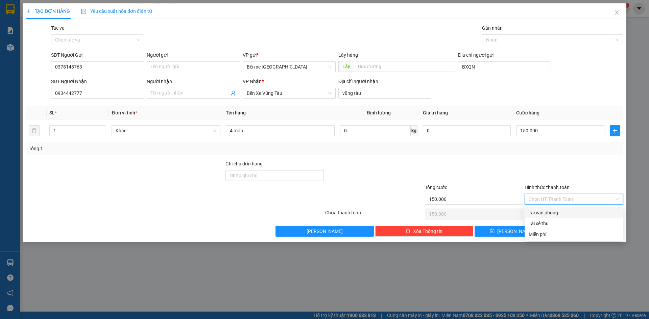
click at [574, 212] on div "Tại văn phòng" at bounding box center [574, 212] width 90 height 7
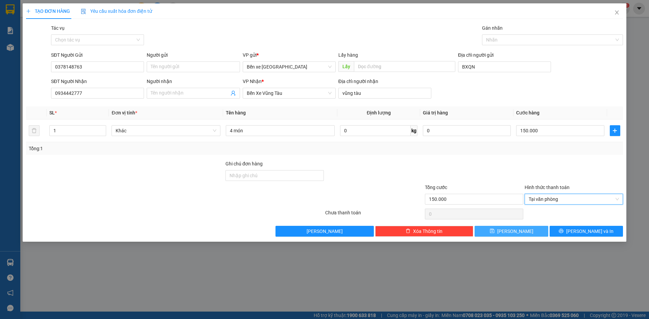
click at [524, 233] on button "[PERSON_NAME]" at bounding box center [511, 231] width 73 height 11
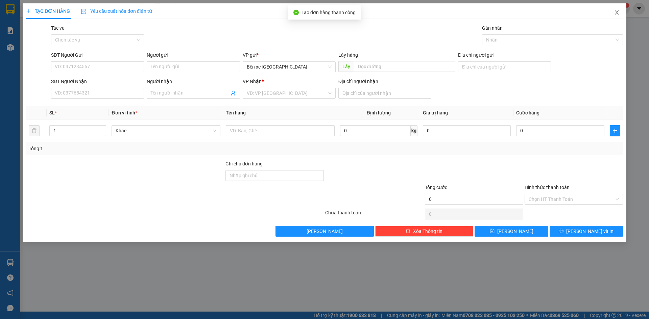
click at [618, 10] on icon "close" at bounding box center [616, 12] width 5 height 5
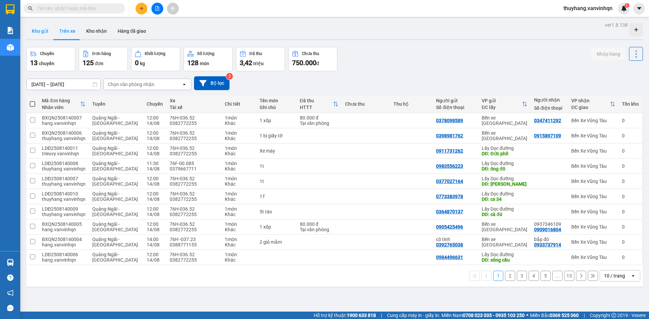
click at [44, 30] on button "Kho gửi" at bounding box center [39, 31] width 27 height 16
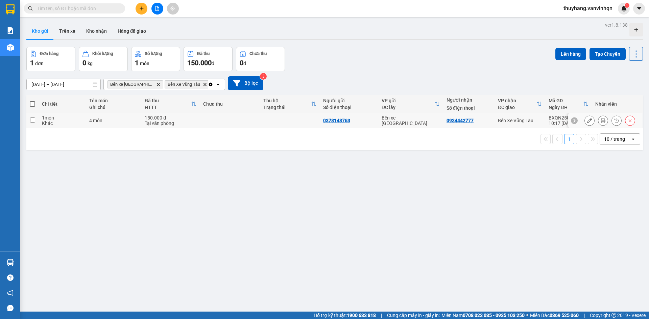
click at [205, 116] on td at bounding box center [230, 120] width 60 height 15
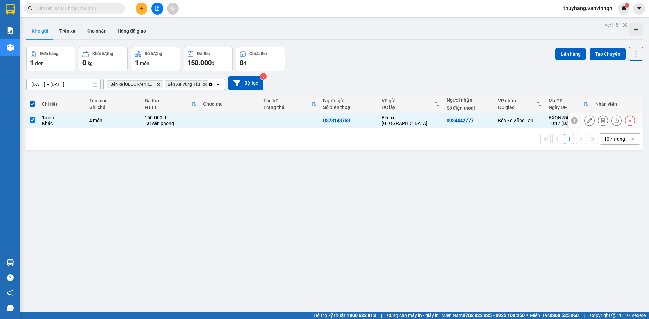
click at [228, 120] on td at bounding box center [230, 120] width 60 height 15
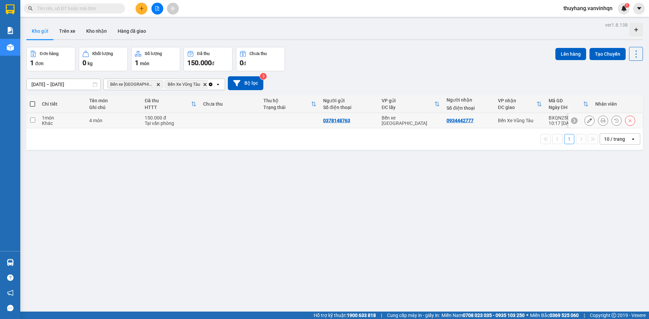
click at [587, 121] on icon at bounding box center [589, 120] width 5 height 5
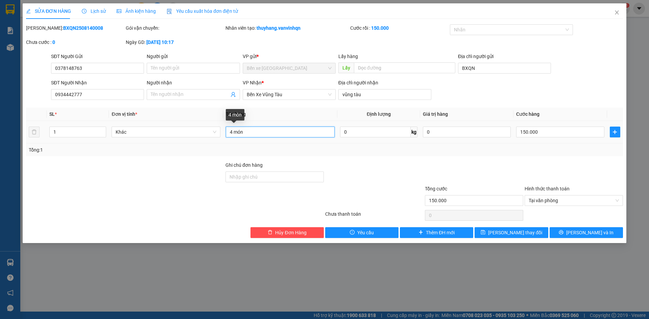
click at [267, 132] on input "4 món" at bounding box center [280, 132] width 109 height 11
click at [486, 89] on div "SĐT Người Nhận 0934442777 Người nhận Tên người nhận VP Nhận * Bến Xe Vũng Tàu Đ…" at bounding box center [337, 91] width 575 height 24
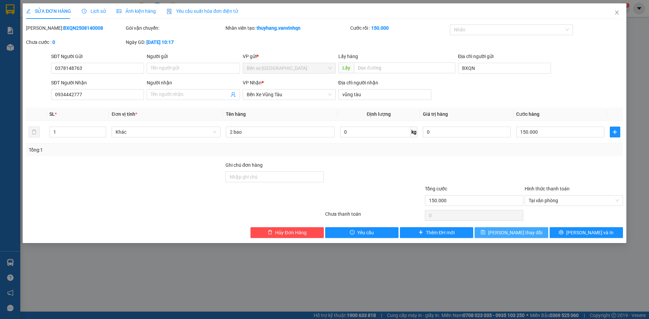
click at [530, 235] on button "[PERSON_NAME] thay đổi" at bounding box center [511, 232] width 73 height 11
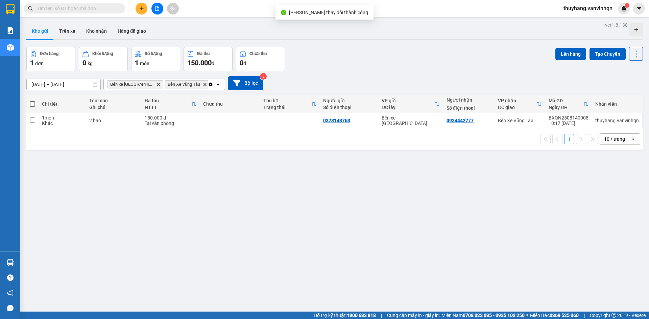
click at [159, 125] on div "Tại văn phòng" at bounding box center [171, 123] width 52 height 5
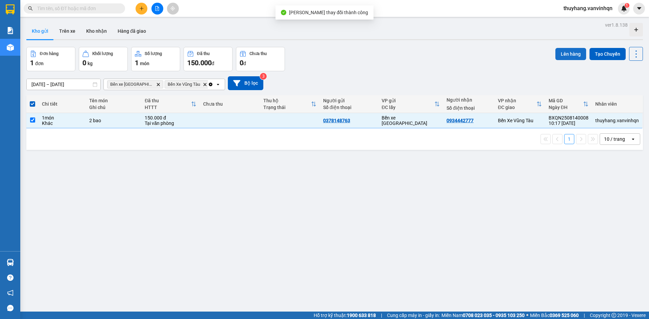
click at [573, 53] on button "Lên hàng" at bounding box center [570, 54] width 31 height 12
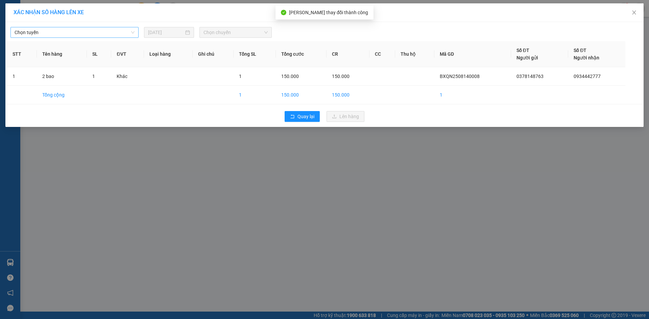
click at [120, 29] on span "Chọn tuyến" at bounding box center [75, 32] width 120 height 10
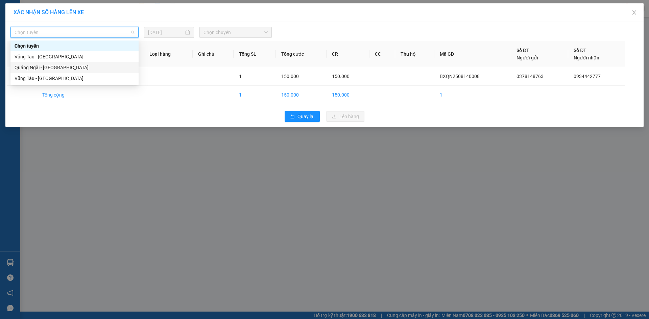
click at [87, 67] on div "Quảng Ngãi - [GEOGRAPHIC_DATA]" at bounding box center [75, 67] width 120 height 7
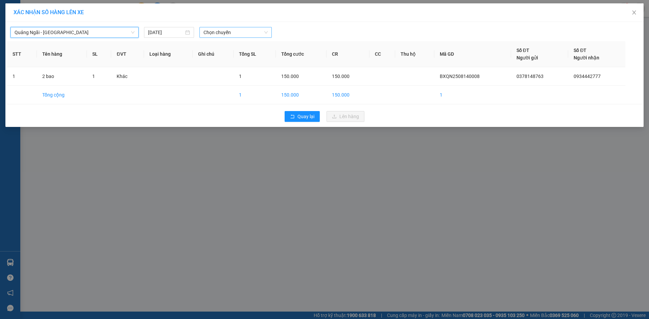
click at [216, 30] on span "Chọn chuyến" at bounding box center [235, 32] width 64 height 10
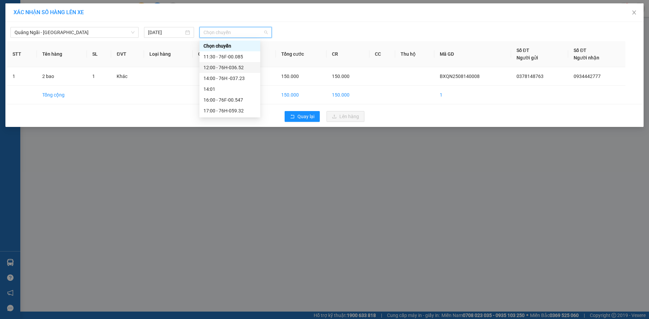
click at [243, 65] on div "12:00 - 76H-036.52" at bounding box center [229, 67] width 53 height 7
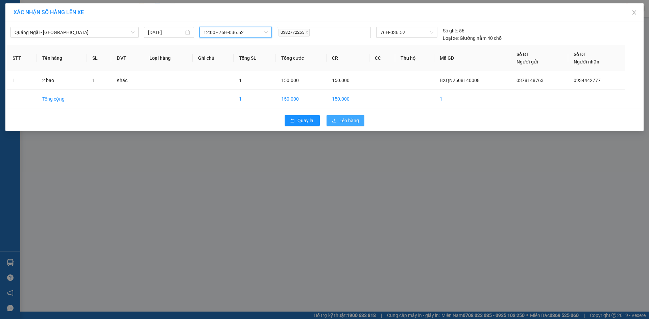
click at [343, 117] on div "Quay lại Lên hàng" at bounding box center [324, 121] width 635 height 18
click at [345, 119] on span "Lên hàng" at bounding box center [349, 120] width 20 height 7
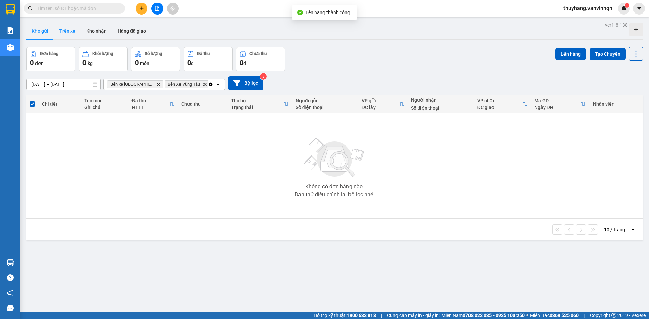
click at [72, 31] on button "Trên xe" at bounding box center [67, 31] width 27 height 16
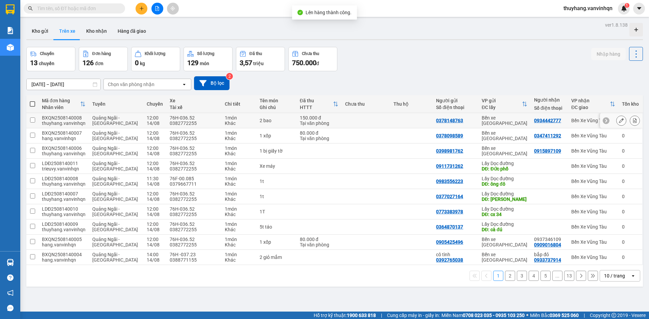
click at [619, 123] on icon at bounding box center [621, 120] width 5 height 5
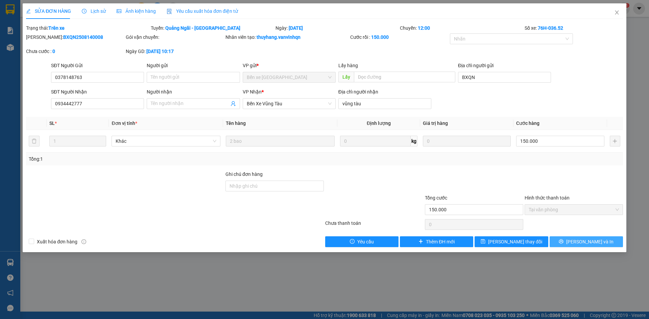
click at [563, 242] on icon "printer" at bounding box center [561, 242] width 4 height 4
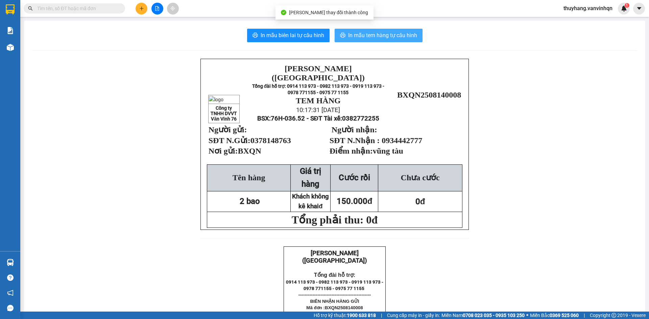
click at [388, 35] on span "In mẫu tem hàng tự cấu hình" at bounding box center [382, 35] width 69 height 8
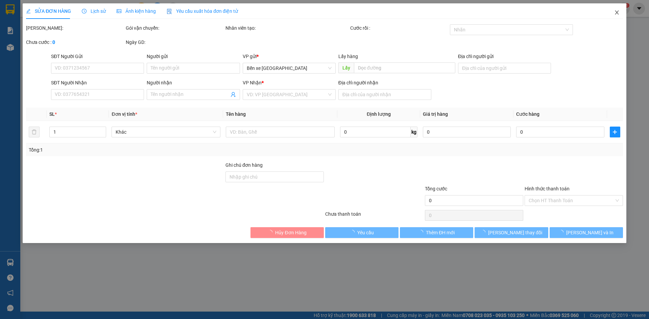
click at [617, 11] on icon "close" at bounding box center [616, 12] width 5 height 5
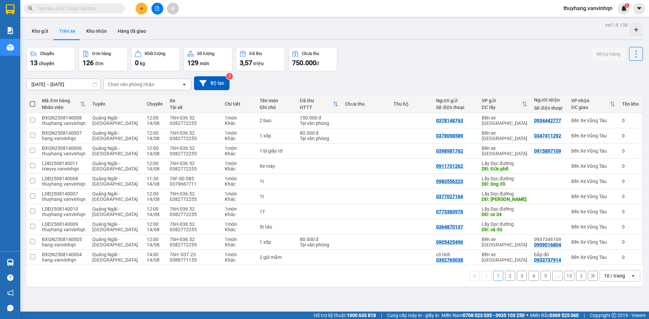
click at [148, 8] on div at bounding box center [157, 9] width 51 height 12
click at [145, 8] on button at bounding box center [142, 9] width 12 height 12
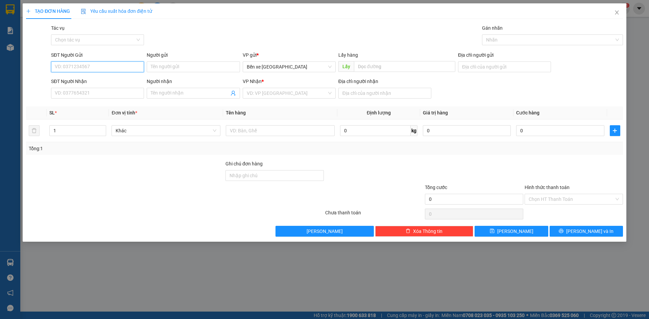
click at [120, 66] on input "SĐT Người Gửi" at bounding box center [97, 67] width 93 height 11
click at [269, 68] on span "Bến xe [GEOGRAPHIC_DATA]" at bounding box center [289, 67] width 85 height 10
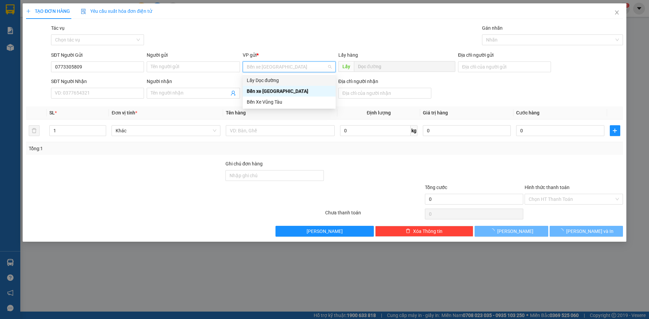
click at [279, 80] on div "Lấy Dọc đường" at bounding box center [289, 80] width 85 height 7
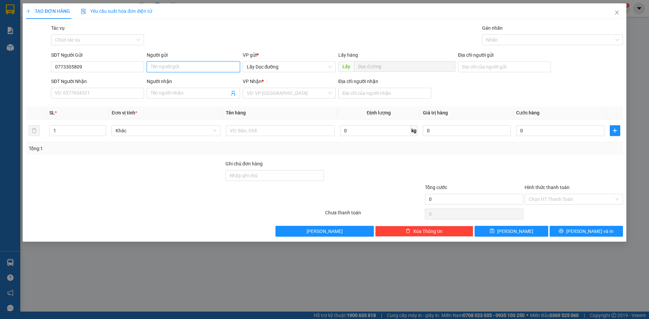
click at [233, 64] on input "Người gửi" at bounding box center [193, 67] width 93 height 11
click at [280, 71] on span "Lấy Dọc đường" at bounding box center [289, 67] width 85 height 10
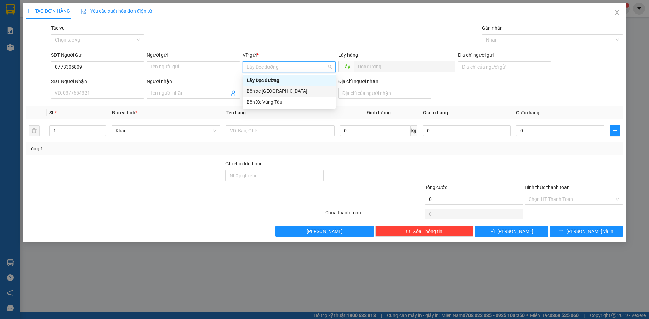
click at [274, 90] on div "Bến xe [GEOGRAPHIC_DATA]" at bounding box center [289, 91] width 85 height 7
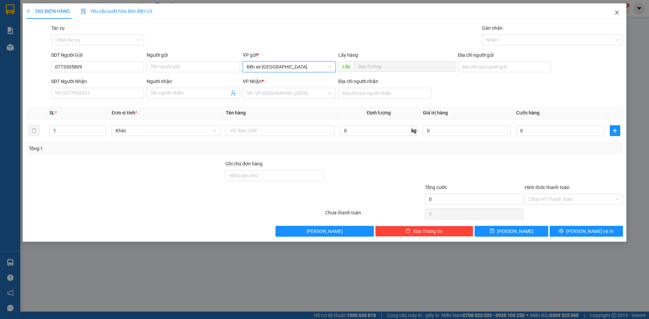
click at [620, 13] on span "Close" at bounding box center [616, 12] width 19 height 19
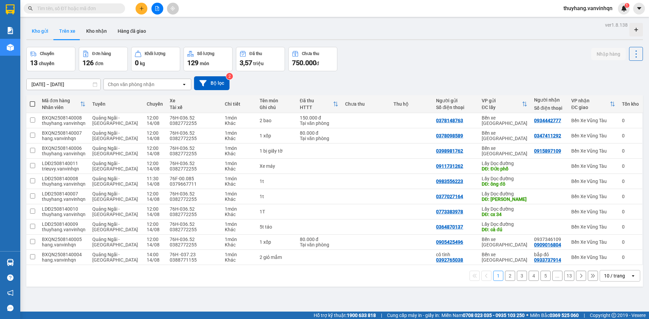
click at [43, 32] on button "Kho gửi" at bounding box center [39, 31] width 27 height 16
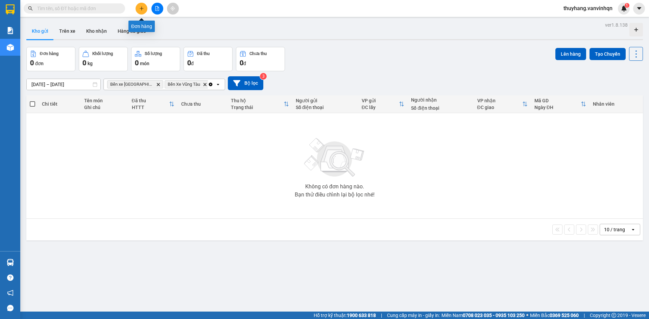
click at [140, 4] on button at bounding box center [142, 9] width 12 height 12
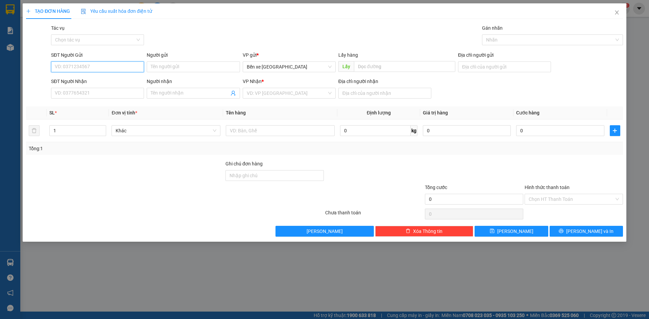
click at [103, 65] on input "SĐT Người Gửi" at bounding box center [97, 67] width 93 height 11
click at [272, 66] on span "Bến xe [GEOGRAPHIC_DATA]" at bounding box center [289, 67] width 85 height 10
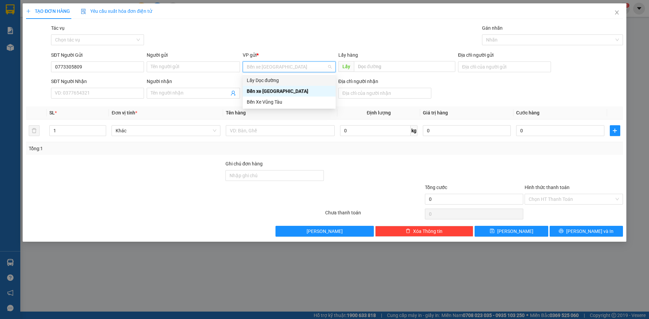
click at [278, 80] on div "Lấy Dọc đường" at bounding box center [289, 80] width 85 height 7
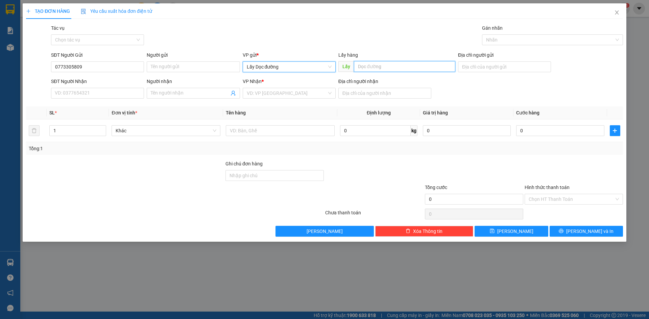
click at [372, 69] on input "text" at bounding box center [404, 66] width 101 height 11
click at [312, 91] on input "search" at bounding box center [287, 93] width 80 height 10
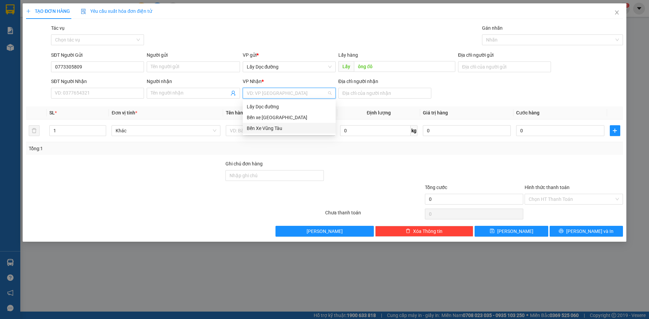
click at [301, 129] on div "Bến Xe Vũng Tàu" at bounding box center [289, 128] width 85 height 7
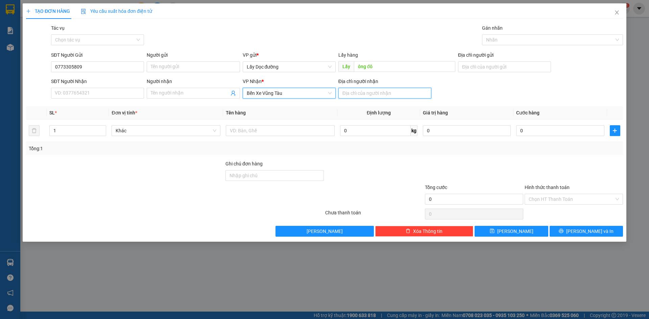
click at [355, 93] on input "Địa chỉ người nhận" at bounding box center [384, 93] width 93 height 11
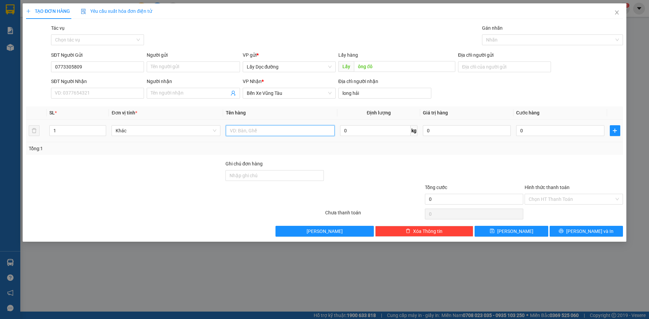
click at [322, 132] on input "text" at bounding box center [280, 130] width 109 height 11
click at [532, 232] on button "[PERSON_NAME]" at bounding box center [511, 231] width 73 height 11
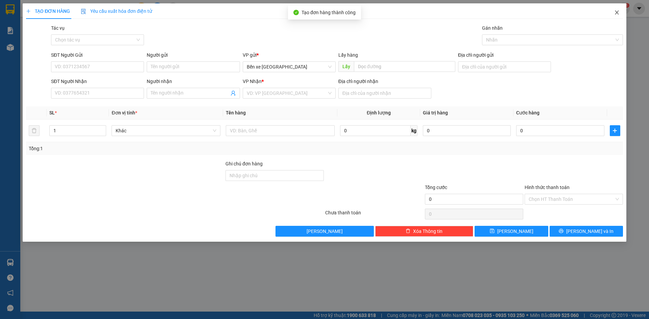
click at [616, 12] on icon "close" at bounding box center [616, 12] width 5 height 5
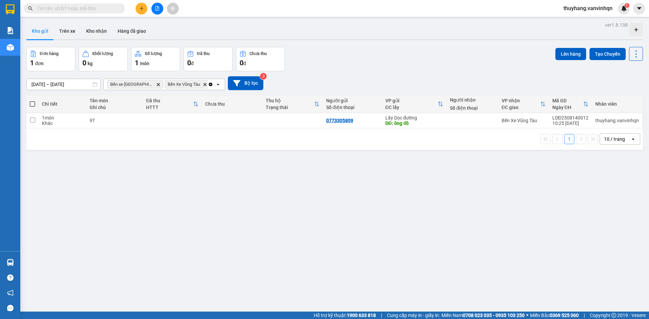
click at [144, 7] on icon "plus" at bounding box center [141, 8] width 5 height 5
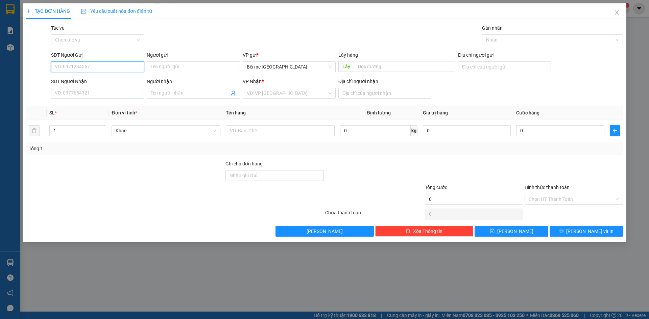
click at [116, 63] on input "SĐT Người Gửi" at bounding box center [97, 67] width 93 height 11
click at [190, 60] on div "Người gửi" at bounding box center [193, 56] width 93 height 10
click at [190, 69] on input "Người gửi" at bounding box center [193, 67] width 93 height 11
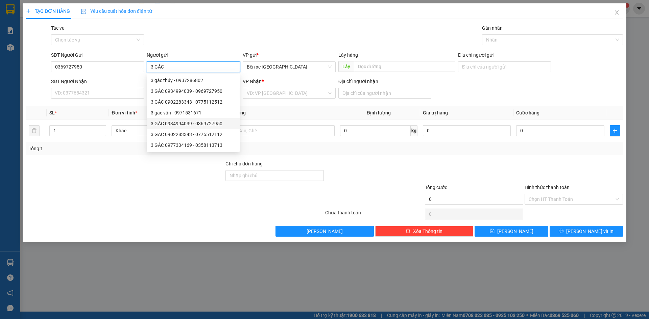
click at [213, 122] on div "3 GÁC 0934994039 - 0369727950" at bounding box center [193, 123] width 85 height 7
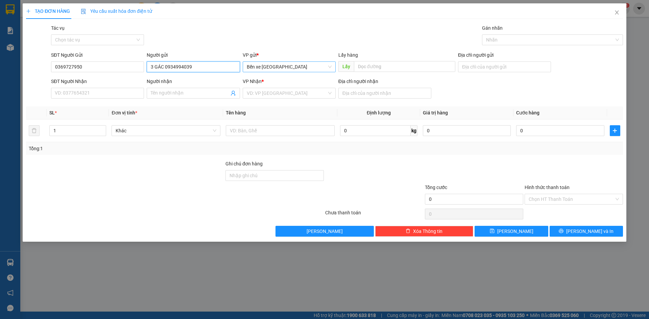
click at [293, 67] on span "Bến xe [GEOGRAPHIC_DATA]" at bounding box center [289, 67] width 85 height 10
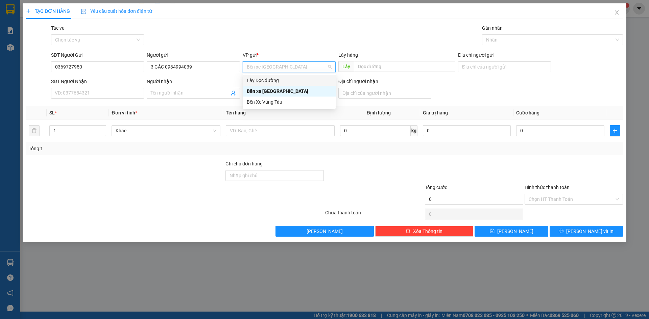
click at [285, 83] on div "Lấy Dọc đường" at bounding box center [289, 80] width 85 height 7
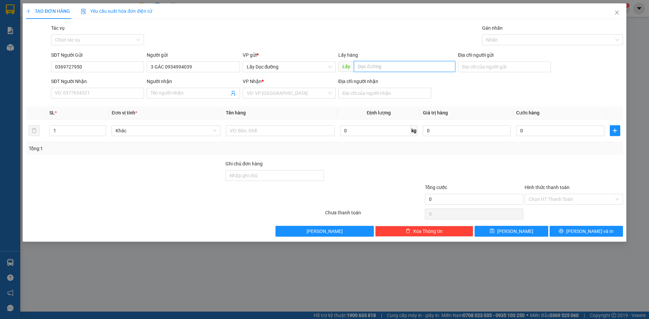
click at [375, 66] on input "text" at bounding box center [404, 66] width 101 height 11
click at [323, 96] on input "search" at bounding box center [287, 93] width 80 height 10
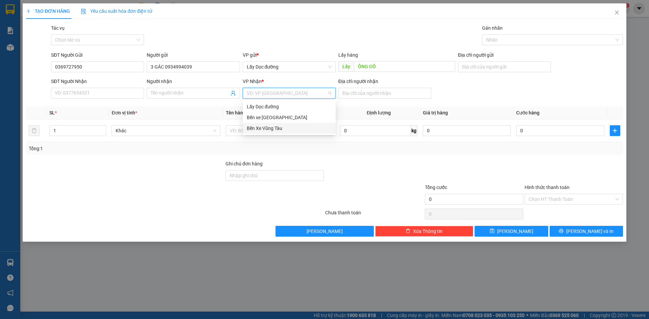
click at [300, 132] on div "Bến Xe Vũng Tàu" at bounding box center [289, 128] width 93 height 11
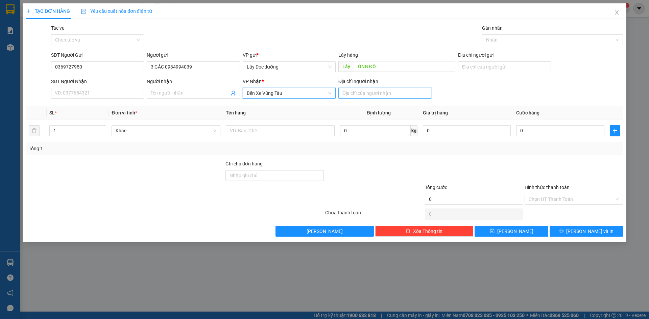
click at [370, 91] on input "Địa chỉ người nhận" at bounding box center [384, 93] width 93 height 11
click at [306, 133] on input "text" at bounding box center [280, 130] width 109 height 11
click at [519, 230] on span "[PERSON_NAME]" at bounding box center [515, 231] width 36 height 7
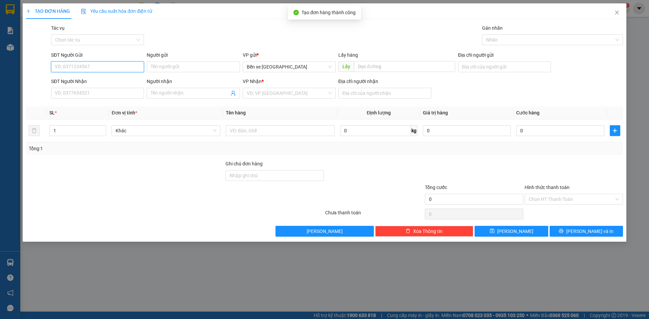
click at [108, 64] on input "SĐT Người Gửi" at bounding box center [97, 67] width 93 height 11
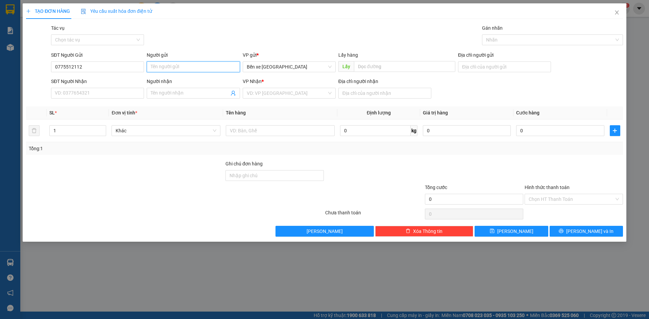
click at [156, 62] on input "Người gửi" at bounding box center [193, 67] width 93 height 11
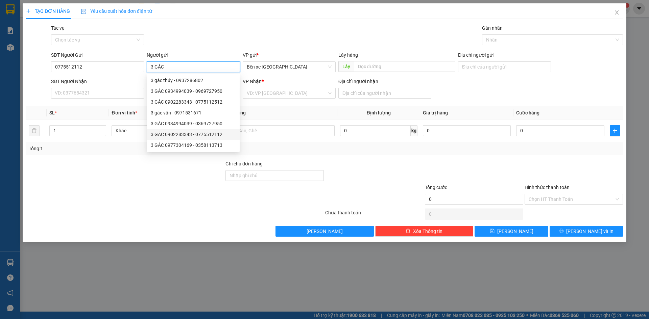
click at [197, 134] on div "3 GÁC 0902283343 - 0775512112" at bounding box center [193, 134] width 85 height 7
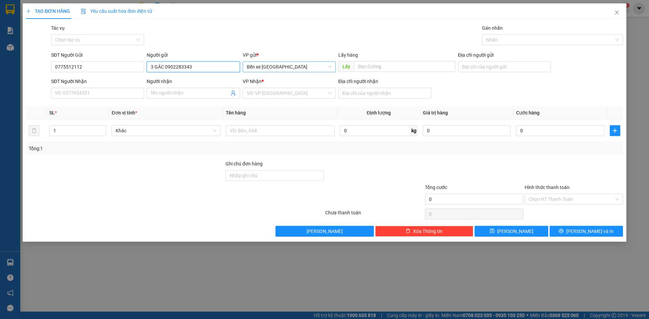
click at [317, 68] on span "Bến xe [GEOGRAPHIC_DATA]" at bounding box center [289, 67] width 85 height 10
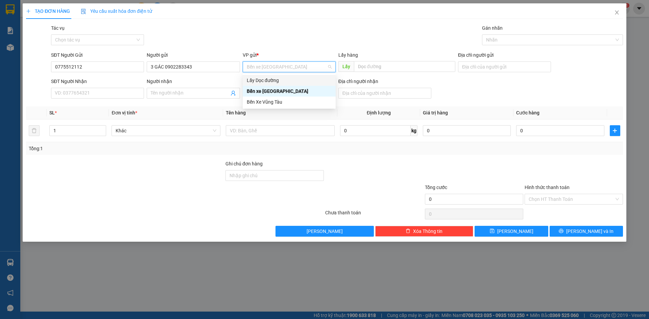
click at [291, 81] on div "Lấy Dọc đường" at bounding box center [289, 80] width 85 height 7
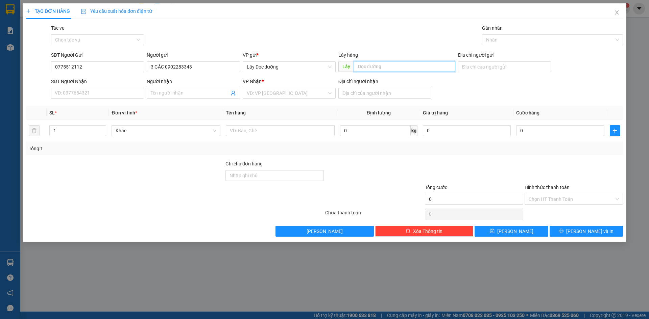
click at [381, 67] on input "text" at bounding box center [404, 66] width 101 height 11
click at [289, 95] on input "search" at bounding box center [287, 93] width 80 height 10
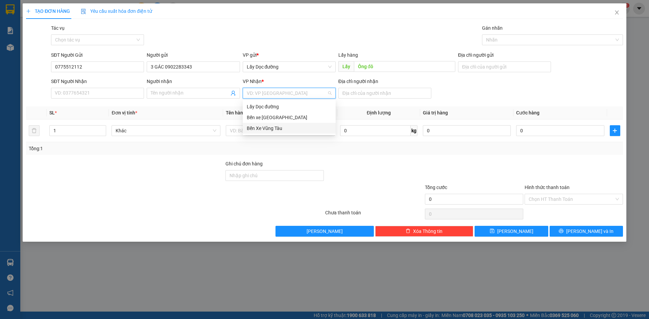
click at [288, 131] on div "Bến Xe Vũng Tàu" at bounding box center [289, 128] width 85 height 7
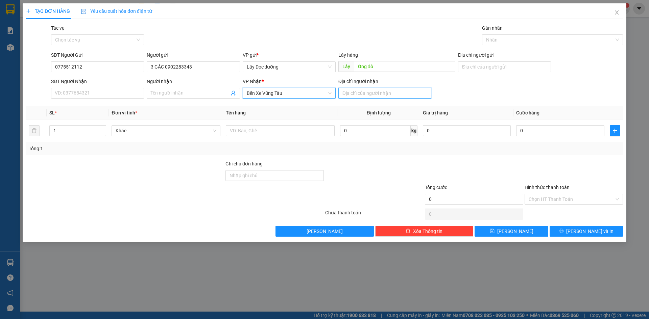
click at [361, 91] on input "Địa chỉ người nhận" at bounding box center [384, 93] width 93 height 11
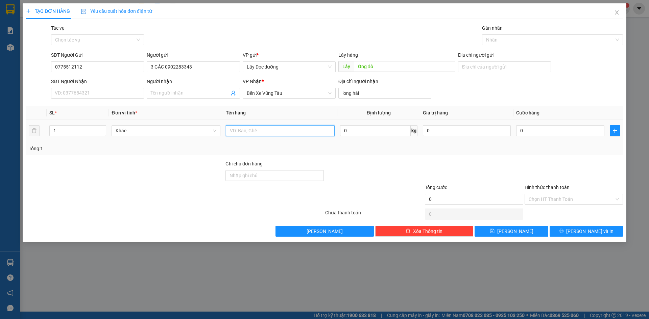
click at [317, 130] on input "text" at bounding box center [280, 130] width 109 height 11
click at [492, 227] on button "[PERSON_NAME]" at bounding box center [511, 231] width 73 height 11
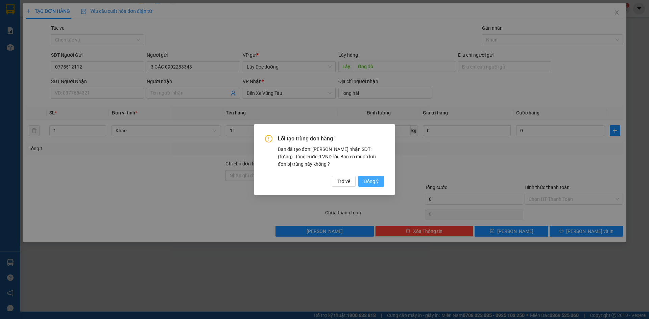
click at [380, 182] on button "Đồng ý" at bounding box center [371, 181] width 26 height 11
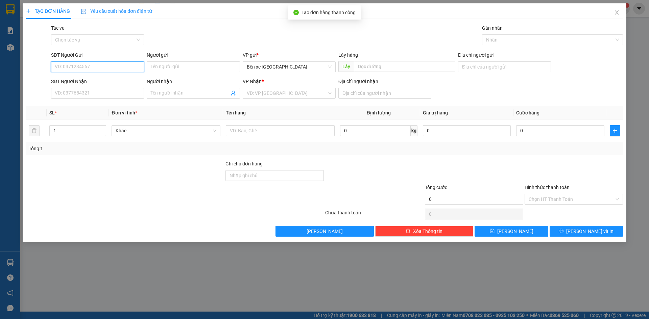
click at [127, 69] on input "SĐT Người Gửi" at bounding box center [97, 67] width 93 height 11
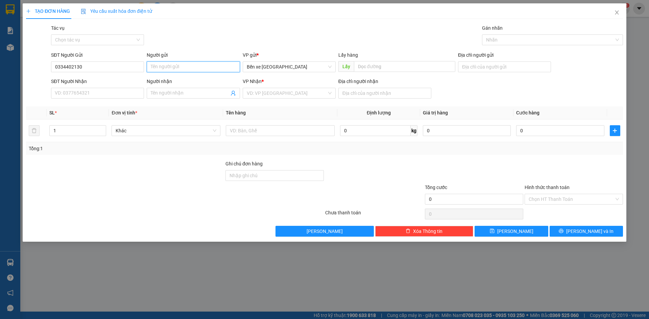
click at [195, 64] on input "Người gửi" at bounding box center [193, 67] width 93 height 11
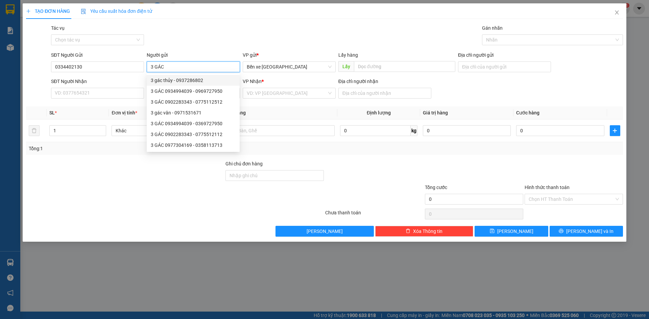
drag, startPoint x: 169, startPoint y: 69, endPoint x: 77, endPoint y: 78, distance: 93.0
click at [77, 78] on form "SĐT Người Gửi 0334402130 Người gửi 3 GÁC VP gửi * Bến xe Quảng Ngãi Lấy hàng Lấ…" at bounding box center [324, 76] width 597 height 50
click at [307, 70] on span "Bến xe [GEOGRAPHIC_DATA]" at bounding box center [289, 67] width 85 height 10
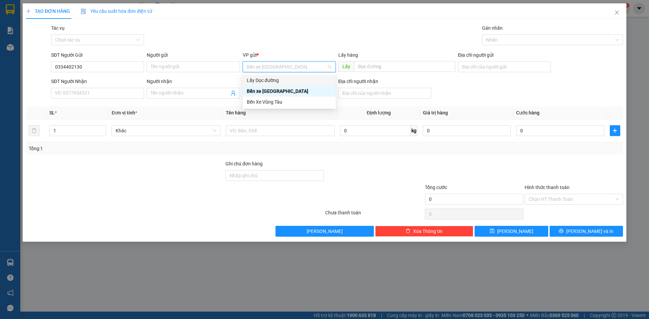
click at [290, 82] on div "Lấy Dọc đường" at bounding box center [289, 80] width 85 height 7
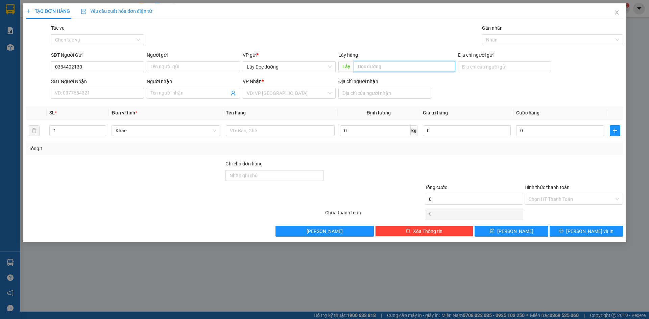
click at [362, 69] on input "text" at bounding box center [404, 66] width 101 height 11
click at [325, 93] on input "search" at bounding box center [287, 93] width 80 height 10
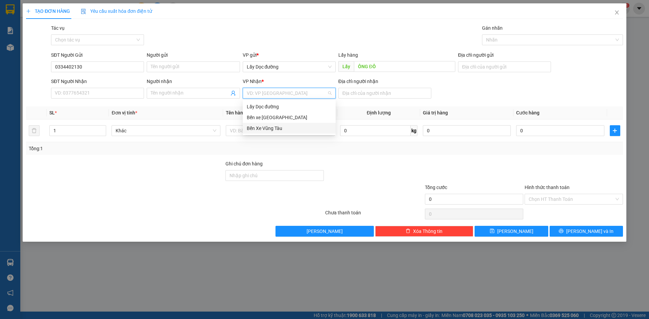
click at [309, 131] on div "Bến Xe Vũng Tàu" at bounding box center [289, 128] width 85 height 7
click at [309, 131] on input "text" at bounding box center [280, 130] width 109 height 11
click at [617, 130] on icon "plus" at bounding box center [614, 130] width 5 height 5
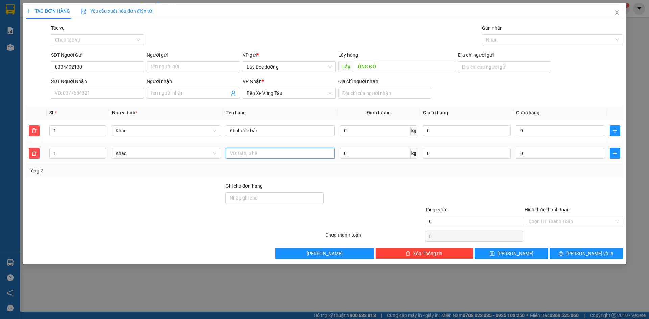
click at [272, 152] on input "text" at bounding box center [280, 153] width 109 height 11
click at [514, 252] on span "[PERSON_NAME]" at bounding box center [515, 253] width 36 height 7
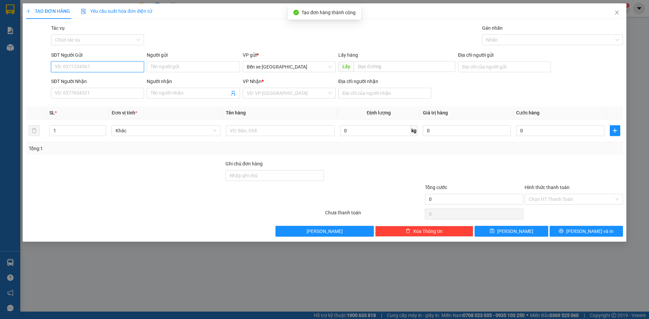
click at [98, 69] on input "SĐT Người Gửi" at bounding box center [97, 67] width 93 height 11
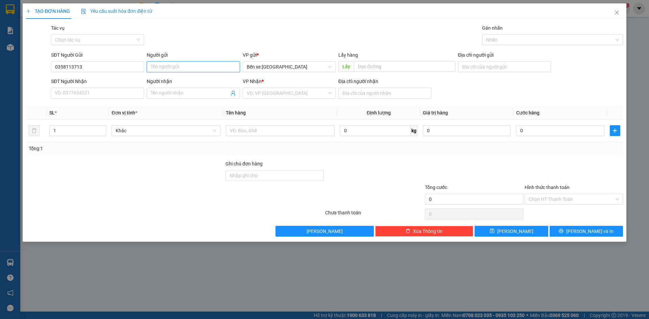
click at [175, 66] on input "Người gửi" at bounding box center [193, 67] width 93 height 11
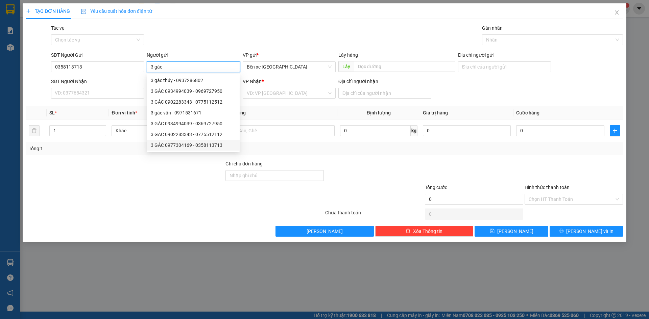
click at [221, 146] on div "3 GÁC 0977304169 - 0358113713" at bounding box center [193, 145] width 85 height 7
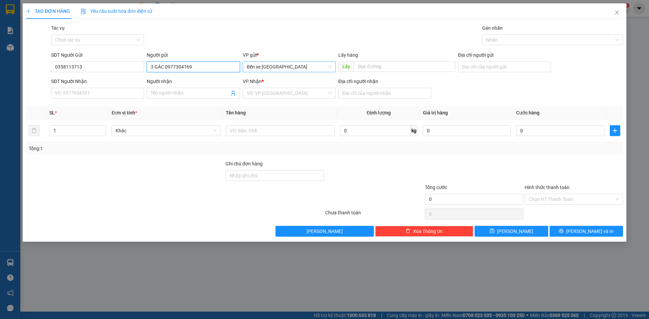
click at [289, 69] on span "Bến xe [GEOGRAPHIC_DATA]" at bounding box center [289, 67] width 85 height 10
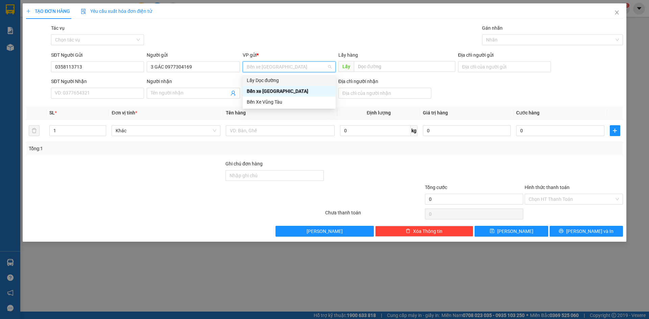
click at [282, 81] on div "Lấy Dọc đường" at bounding box center [289, 80] width 85 height 7
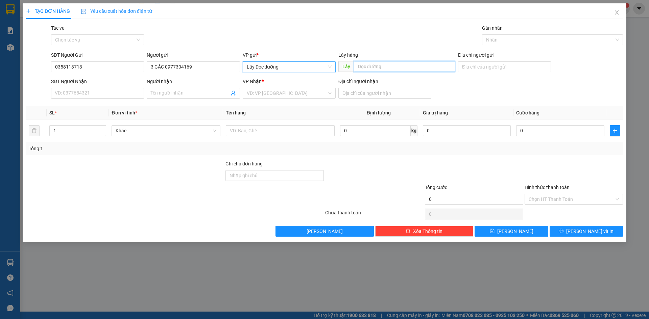
click at [367, 70] on input "text" at bounding box center [404, 66] width 101 height 11
click at [322, 94] on input "search" at bounding box center [287, 93] width 80 height 10
click at [297, 134] on body "Kết quả tìm kiếm ( 0 ) Bộ lọc No Data thuyhang.vanvinhqn 1 Báo cáo Kho hàng mới…" at bounding box center [324, 159] width 649 height 319
click at [283, 93] on input "search" at bounding box center [287, 93] width 80 height 10
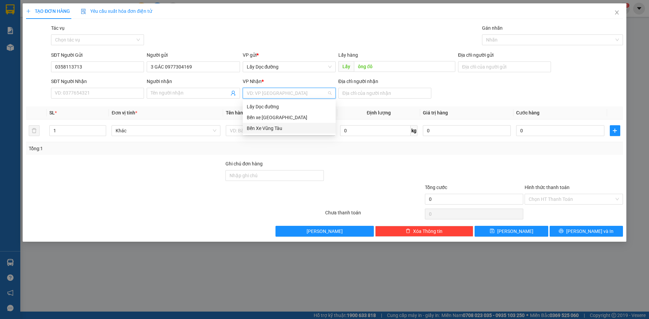
click at [284, 127] on div "Bến Xe Vũng Tàu" at bounding box center [289, 128] width 85 height 7
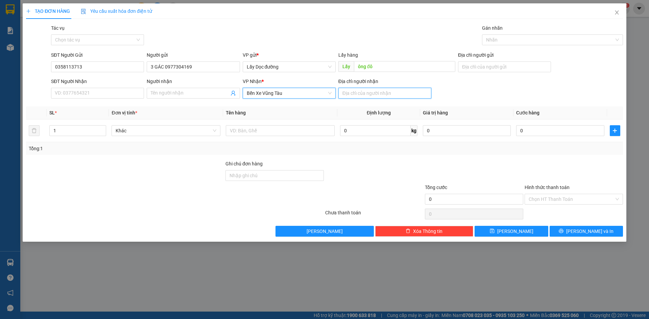
click at [398, 91] on input "Địa chỉ người nhận" at bounding box center [384, 93] width 93 height 11
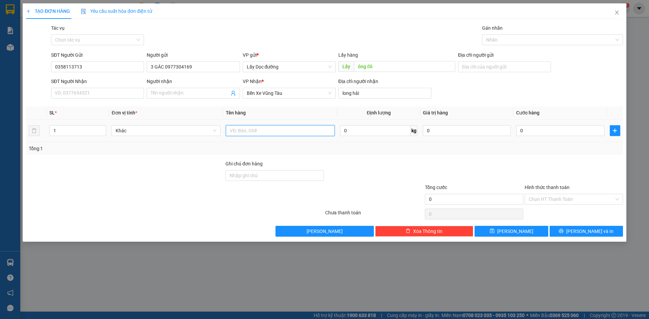
click at [305, 130] on input "text" at bounding box center [280, 130] width 109 height 11
click at [502, 231] on button "[PERSON_NAME]" at bounding box center [511, 231] width 73 height 11
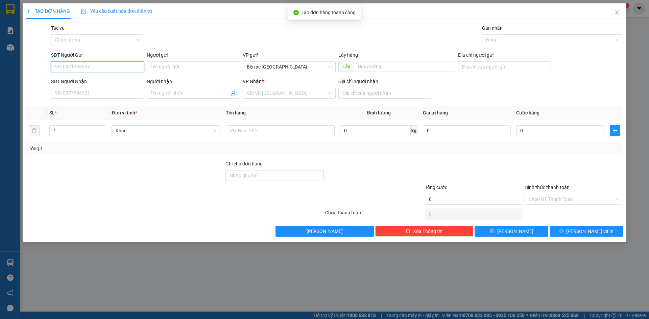
click at [92, 67] on input "SĐT Người Gửi" at bounding box center [97, 67] width 93 height 11
click at [116, 70] on input "SĐT Người Gửi" at bounding box center [97, 67] width 93 height 11
click at [299, 70] on span "Bến xe [GEOGRAPHIC_DATA]" at bounding box center [289, 67] width 85 height 10
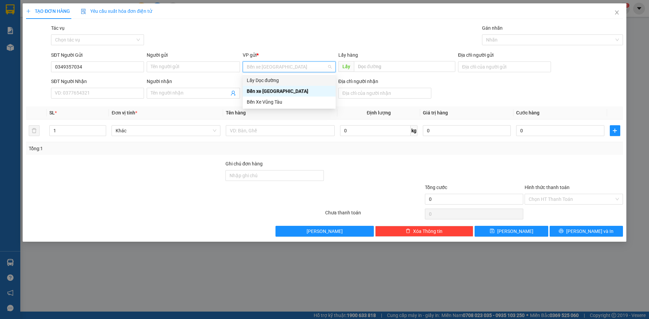
click at [286, 77] on div "Lấy Dọc đường" at bounding box center [289, 80] width 85 height 7
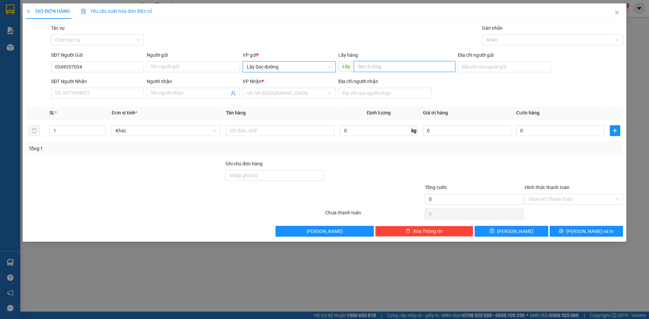
click at [378, 71] on input "text" at bounding box center [404, 66] width 101 height 11
click at [308, 95] on input "search" at bounding box center [287, 93] width 80 height 10
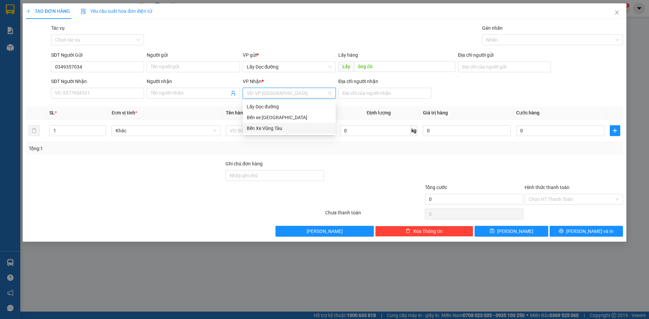
click at [289, 128] on div "Bến Xe Vũng Tàu" at bounding box center [289, 128] width 85 height 7
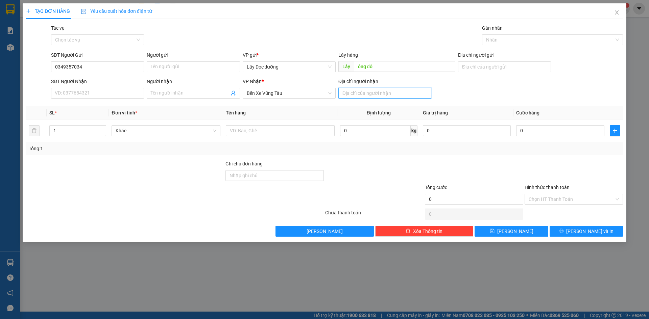
click at [354, 95] on input "Địa chỉ người nhận" at bounding box center [384, 93] width 93 height 11
click at [310, 131] on input "text" at bounding box center [280, 130] width 109 height 11
click at [518, 231] on span "[PERSON_NAME]" at bounding box center [515, 231] width 36 height 7
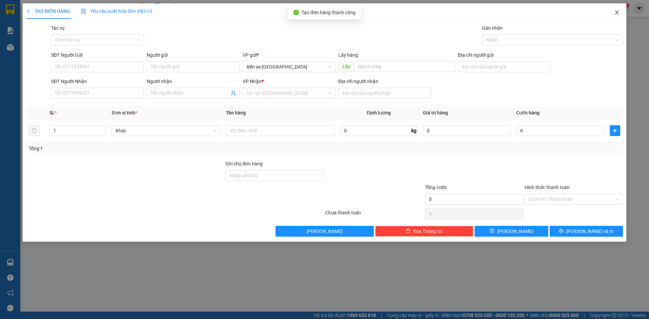
click at [621, 8] on span "Close" at bounding box center [616, 12] width 19 height 19
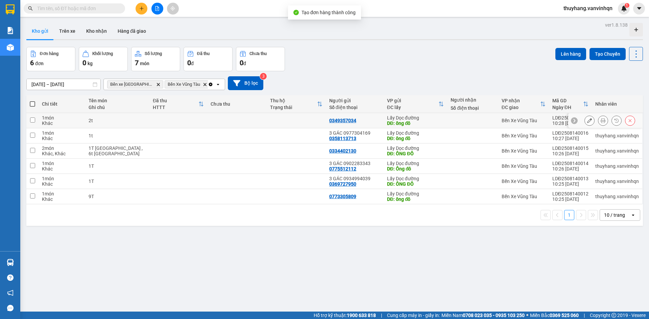
click at [137, 125] on td "2t" at bounding box center [117, 120] width 65 height 15
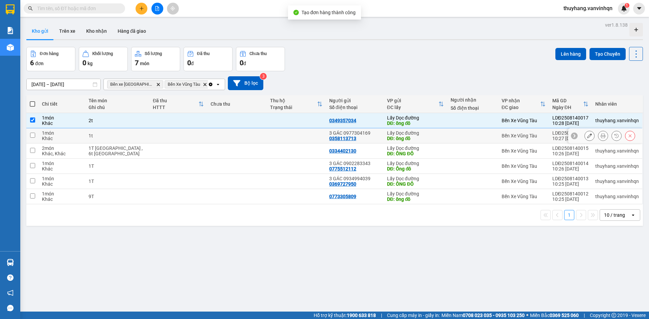
click at [134, 140] on td "1t" at bounding box center [117, 135] width 65 height 15
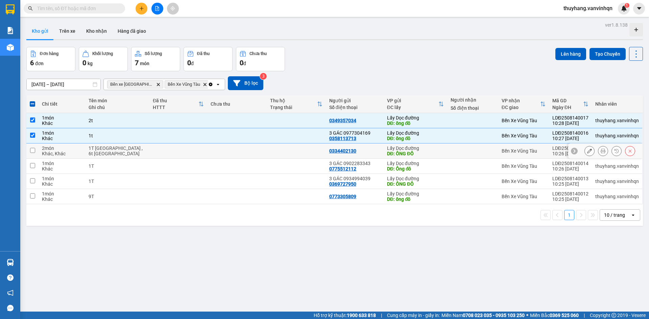
click at [129, 155] on div "1T [GEOGRAPHIC_DATA] , 6t [GEOGRAPHIC_DATA]" at bounding box center [118, 151] width 58 height 11
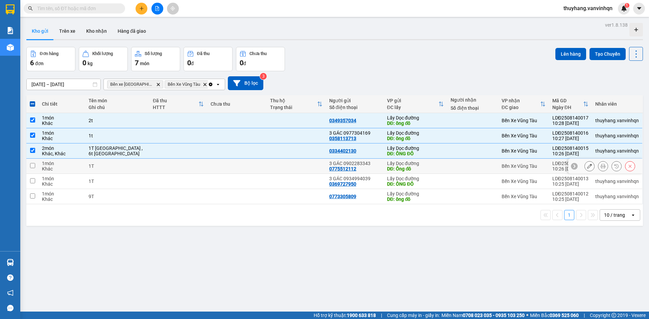
click at [125, 170] on td "1T" at bounding box center [117, 166] width 65 height 15
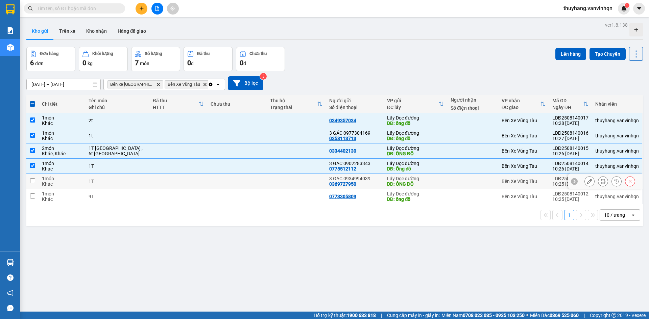
click at [123, 182] on div "1T" at bounding box center [118, 181] width 58 height 5
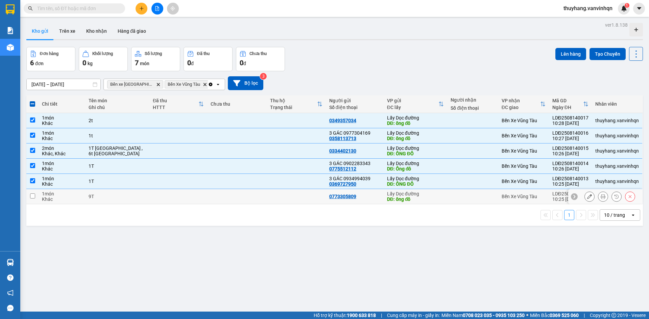
click at [119, 197] on div "9T" at bounding box center [118, 196] width 58 height 5
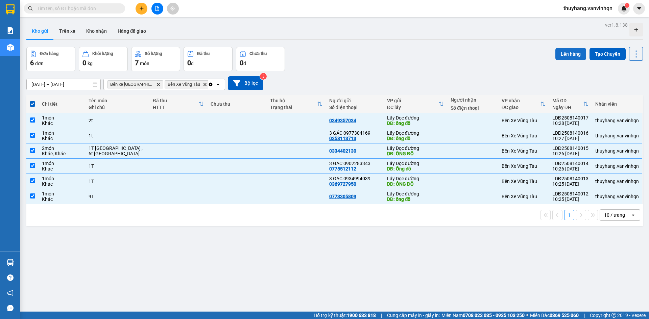
click at [565, 52] on button "Lên hàng" at bounding box center [570, 54] width 31 height 12
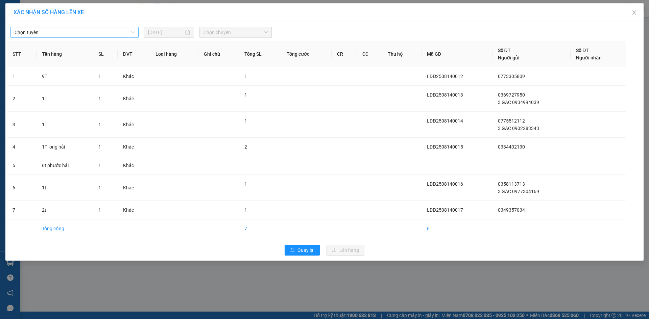
click at [120, 31] on span "Chọn tuyến" at bounding box center [75, 32] width 120 height 10
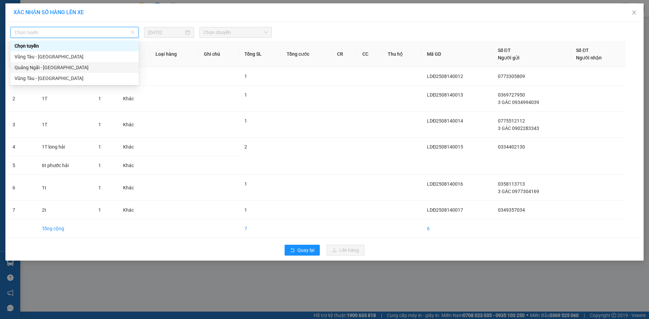
click at [84, 67] on div "Quảng Ngãi - [GEOGRAPHIC_DATA]" at bounding box center [75, 67] width 120 height 7
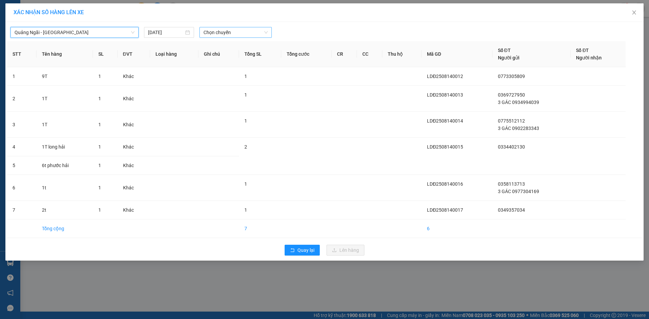
click at [237, 34] on span "Chọn chuyến" at bounding box center [235, 32] width 64 height 10
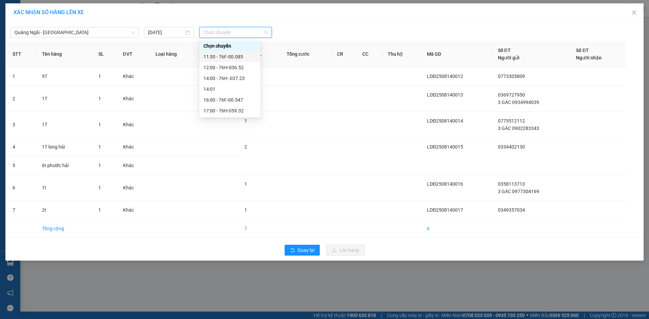
click at [243, 55] on div "11:30 - 76F-00.085" at bounding box center [229, 56] width 53 height 7
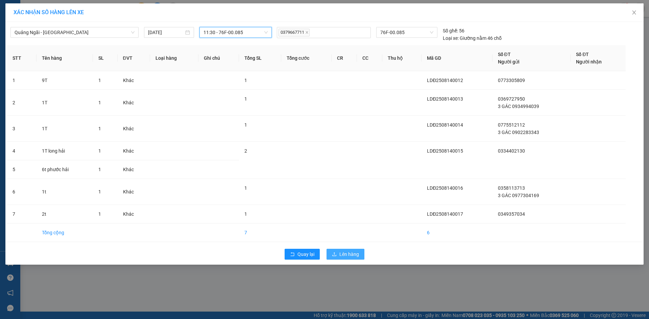
click at [354, 253] on span "Lên hàng" at bounding box center [349, 254] width 20 height 7
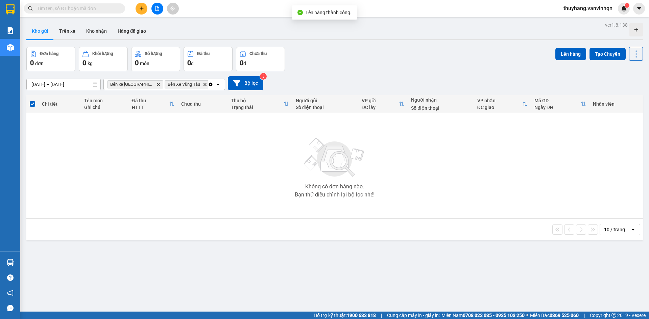
click at [160, 10] on button at bounding box center [157, 9] width 12 height 12
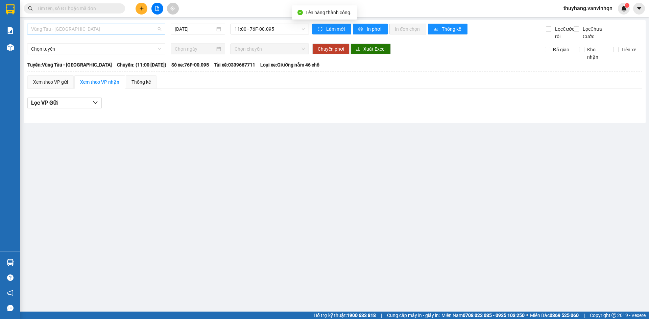
click at [76, 31] on span "Vũng Tàu - [GEOGRAPHIC_DATA]" at bounding box center [96, 29] width 130 height 10
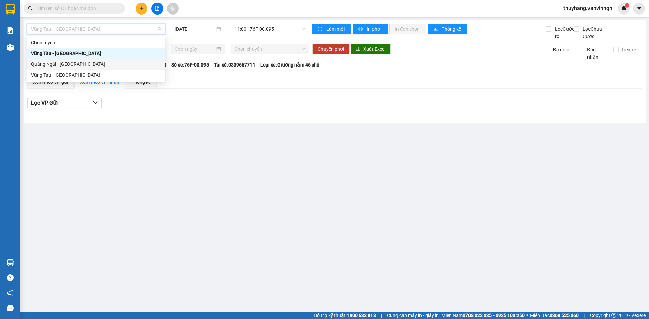
click at [75, 68] on div "Quảng Ngãi - [GEOGRAPHIC_DATA]" at bounding box center [96, 63] width 130 height 7
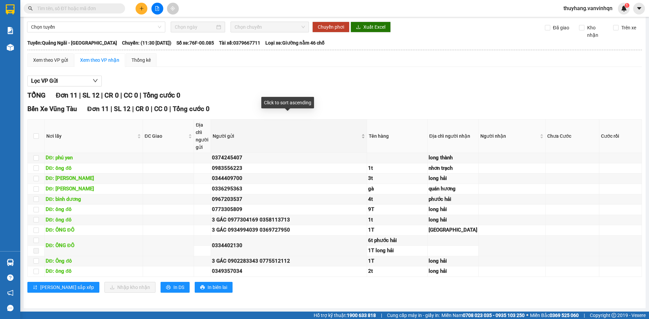
scroll to position [109, 0]
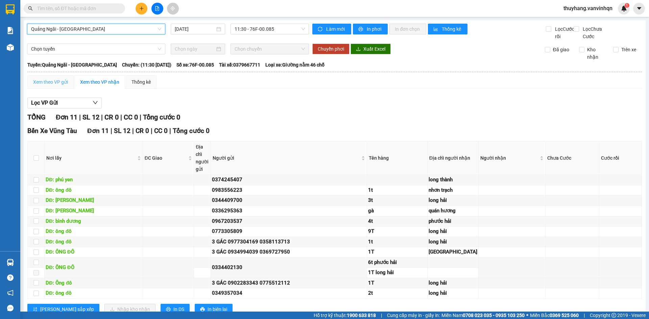
click at [65, 85] on div "Xem theo VP gửi" at bounding box center [50, 82] width 46 height 14
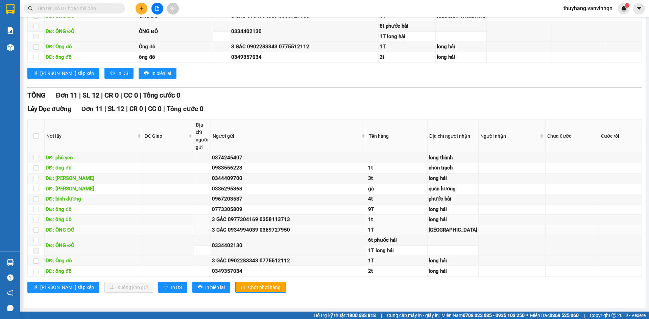
scroll to position [389, 0]
click at [39, 176] on input "checkbox" at bounding box center [35, 178] width 5 height 5
checkbox input "true"
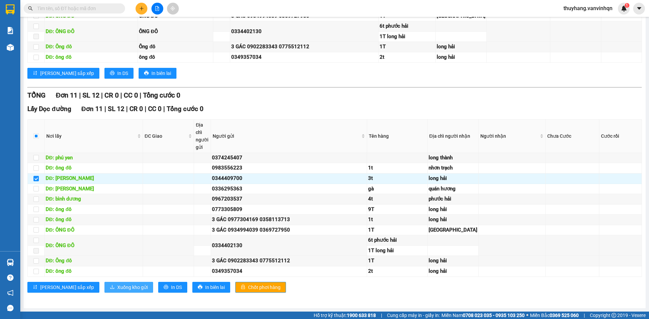
click at [117, 286] on span "Xuống kho gửi" at bounding box center [132, 287] width 30 height 7
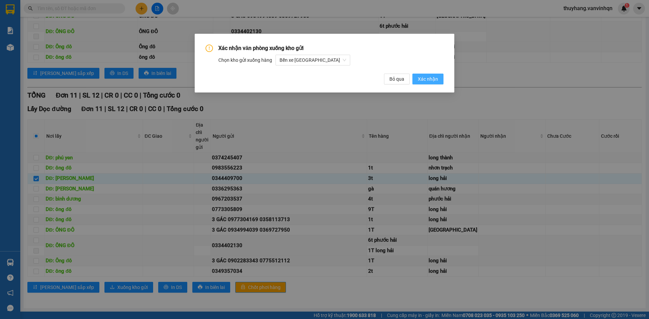
click at [418, 82] on button "Xác nhận" at bounding box center [427, 79] width 31 height 11
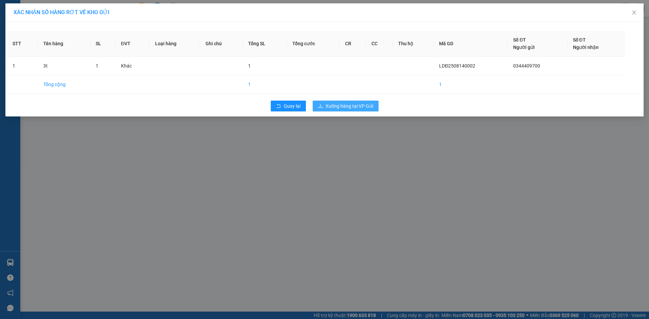
click at [344, 105] on span "Xuống hàng tại VP Gửi" at bounding box center [349, 105] width 48 height 7
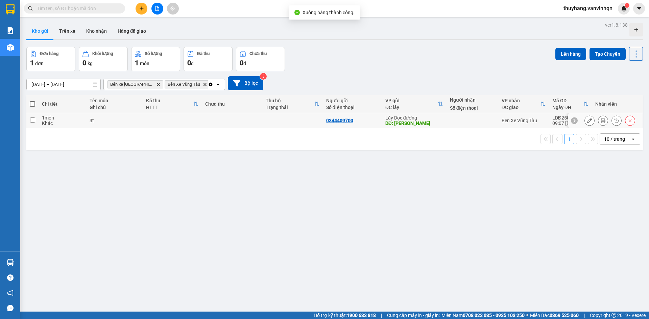
click at [150, 121] on td at bounding box center [172, 120] width 59 height 15
checkbox input "true"
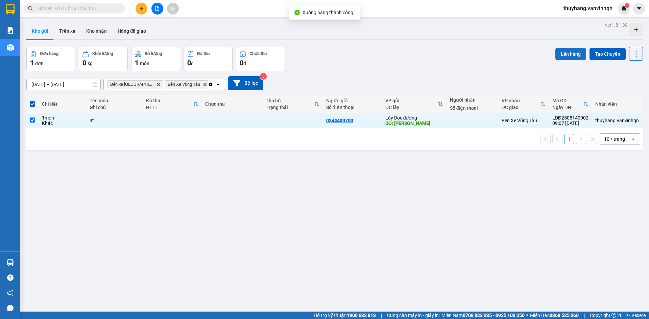
click at [564, 57] on button "Lên hàng" at bounding box center [570, 54] width 31 height 12
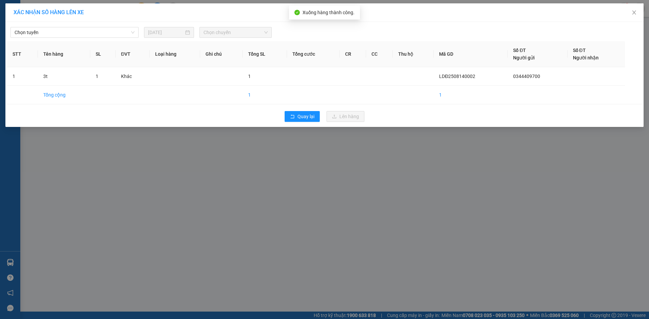
click at [70, 27] on div "Chọn tuyến [DATE] Chọn chuyến" at bounding box center [324, 31] width 635 height 14
click at [64, 32] on span "Chọn tuyến" at bounding box center [75, 32] width 120 height 10
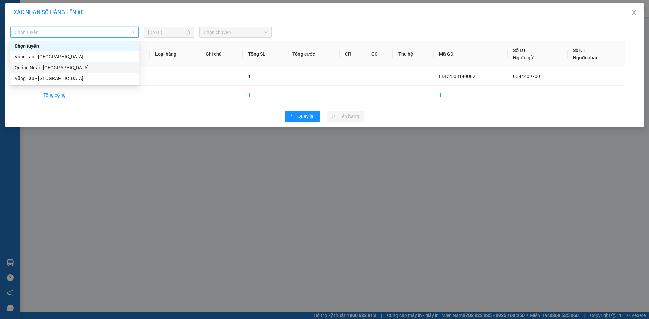
click at [53, 67] on div "Quảng Ngãi - [GEOGRAPHIC_DATA]" at bounding box center [75, 67] width 120 height 7
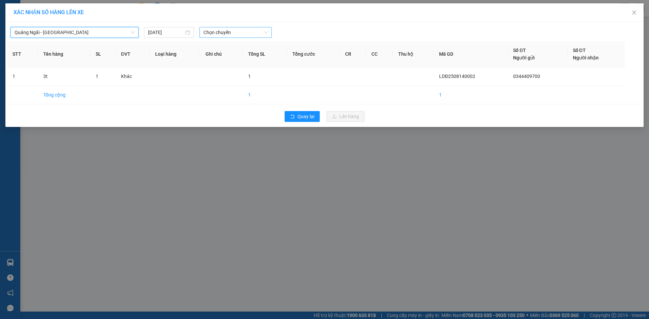
click at [246, 33] on span "Chọn chuyến" at bounding box center [235, 32] width 64 height 10
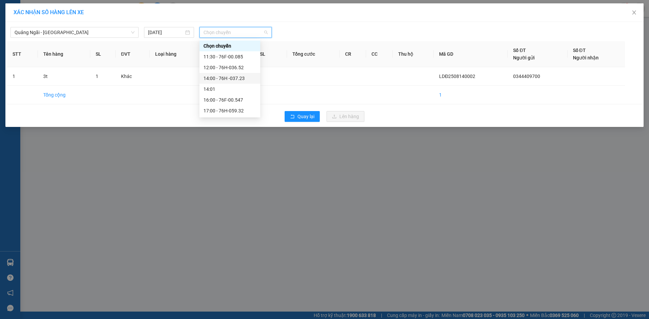
click at [244, 78] on div "14:00 - 76H -037.23" at bounding box center [229, 78] width 53 height 7
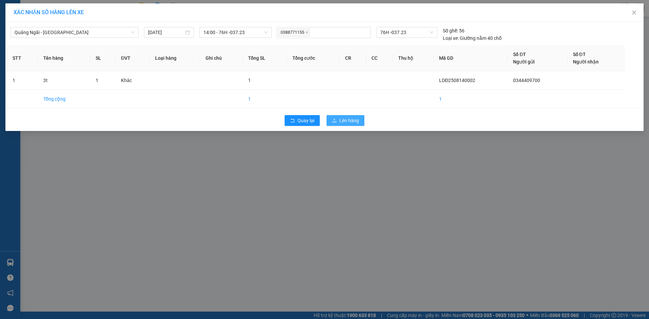
click at [345, 119] on span "Lên hàng" at bounding box center [349, 120] width 20 height 7
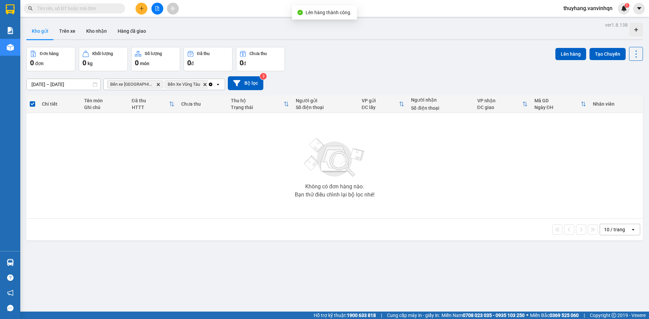
click at [157, 8] on icon "file-add" at bounding box center [157, 8] width 4 height 5
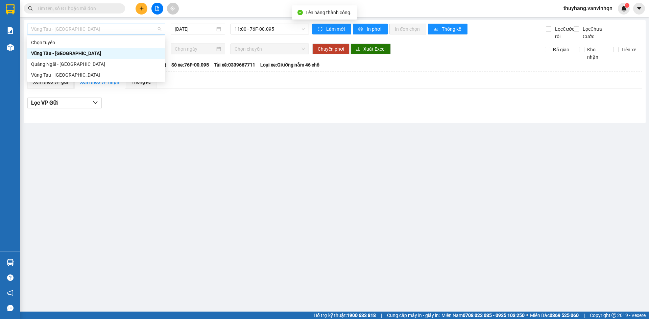
click at [108, 29] on span "Vũng Tàu - [GEOGRAPHIC_DATA]" at bounding box center [96, 29] width 130 height 10
click at [102, 66] on div "Quảng Ngãi - [GEOGRAPHIC_DATA]" at bounding box center [96, 63] width 130 height 7
type input "[DATE]"
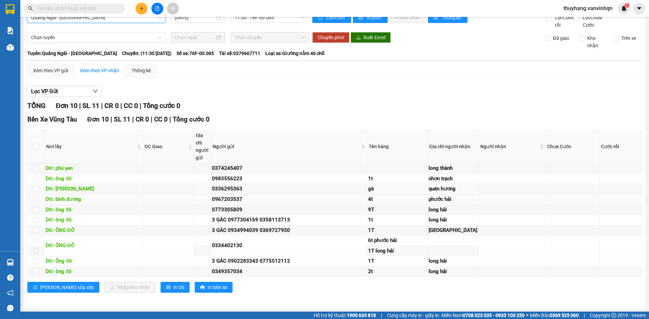
scroll to position [91, 0]
click at [145, 7] on button at bounding box center [142, 9] width 12 height 12
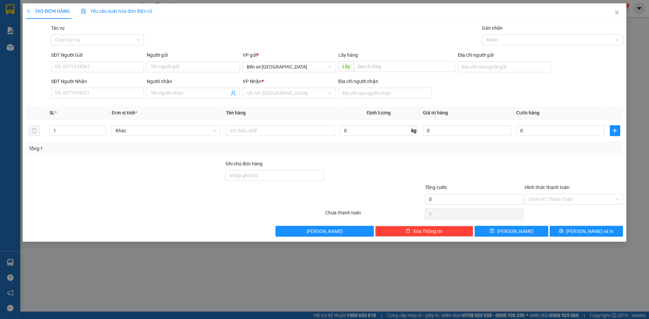
click at [119, 59] on div "SĐT Người Gửi" at bounding box center [97, 56] width 93 height 10
click at [114, 65] on input "SĐT Người Gửi" at bounding box center [97, 67] width 93 height 11
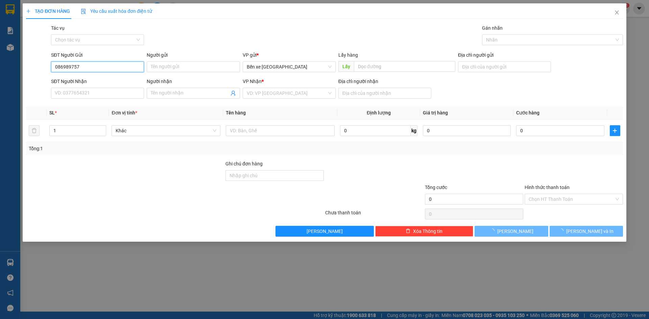
type input "0869897579"
drag, startPoint x: 88, startPoint y: 68, endPoint x: 0, endPoint y: 88, distance: 90.1
click at [0, 89] on div "TẠO ĐƠN HÀNG Yêu cầu xuất hóa đơn điện tử Transit Pickup Surcharge Ids Transit …" at bounding box center [324, 159] width 649 height 319
click at [68, 62] on input "SĐT Người Gửi" at bounding box center [97, 67] width 93 height 11
click at [73, 66] on input "SĐT Người Gửi" at bounding box center [97, 67] width 93 height 11
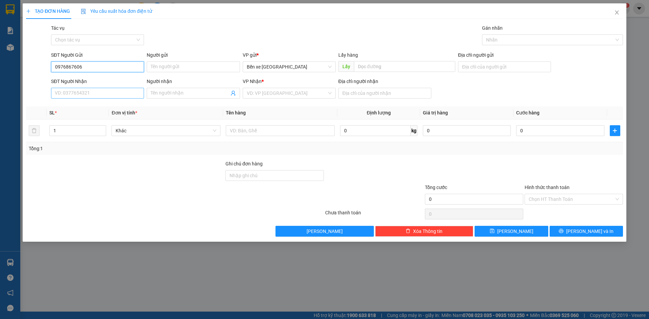
type input "0976867606"
click at [96, 97] on input "SĐT Người Nhận" at bounding box center [97, 93] width 93 height 11
type input "0385953155"
click at [258, 95] on input "search" at bounding box center [287, 93] width 80 height 10
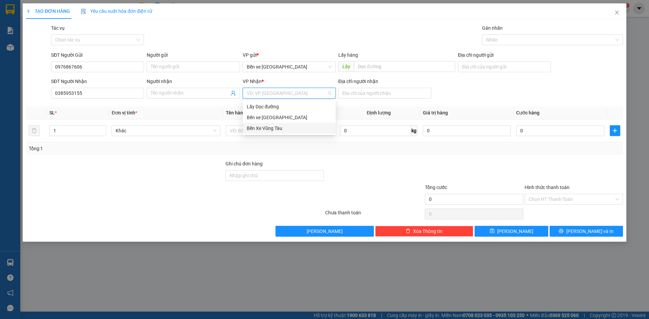
click at [277, 129] on div "Bến Xe Vũng Tàu" at bounding box center [289, 128] width 85 height 7
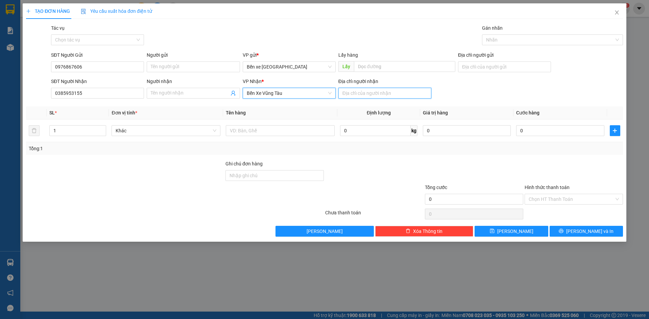
click at [356, 93] on input "Địa chỉ người nhận" at bounding box center [384, 93] width 93 height 11
type input "gạo thái hùng"
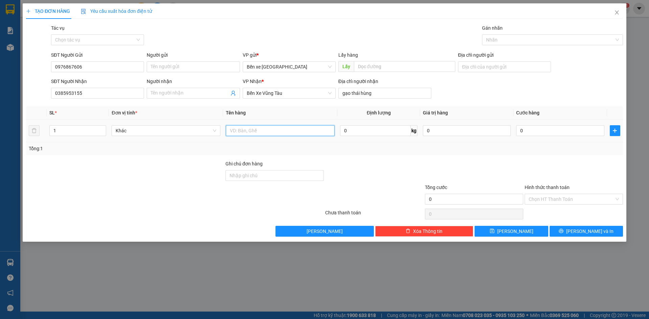
click at [271, 133] on input "text" at bounding box center [280, 130] width 109 height 11
type input "1 t"
click at [537, 130] on input "0" at bounding box center [560, 130] width 88 height 11
type input "005"
type input "5"
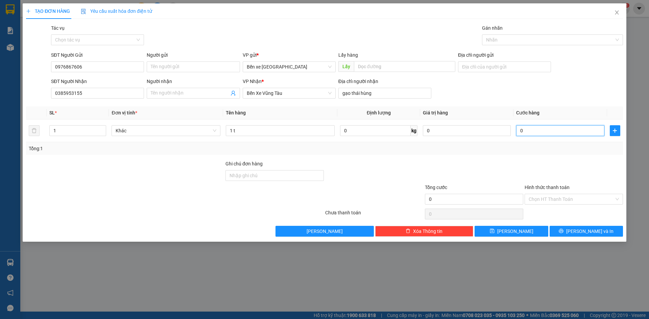
type input "5"
type input "0.050"
type input "50"
type input "005"
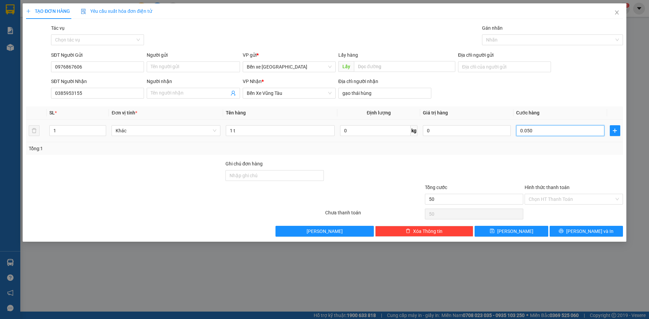
type input "5"
type input "00"
type input "0"
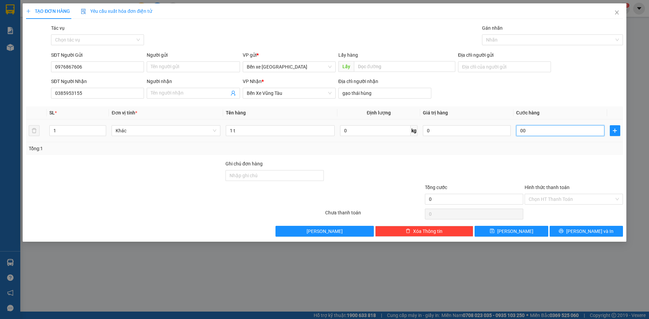
type input "001"
type input "1"
type input "0.010"
type input "10"
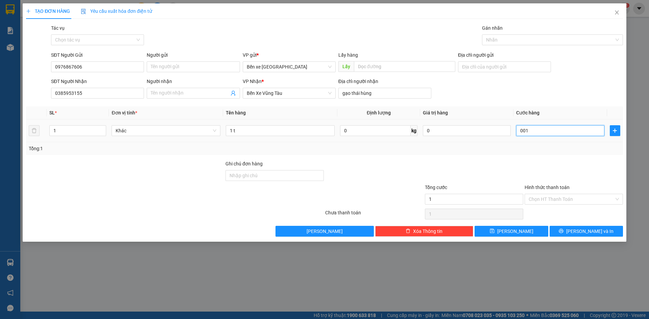
type input "10"
type input "10.000"
click at [555, 140] on td "10.000" at bounding box center [559, 131] width 93 height 23
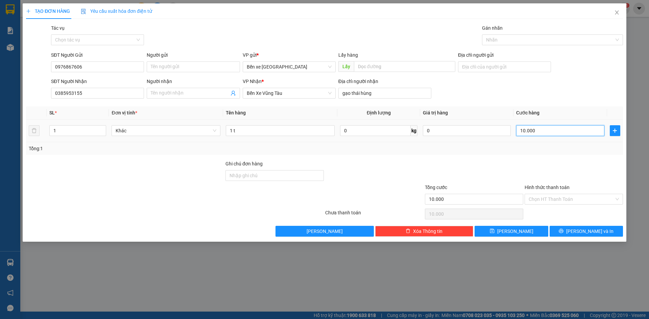
click at [553, 134] on input "10.000" at bounding box center [560, 130] width 88 height 11
click at [552, 133] on input "10.000" at bounding box center [560, 130] width 88 height 11
type input "100.000"
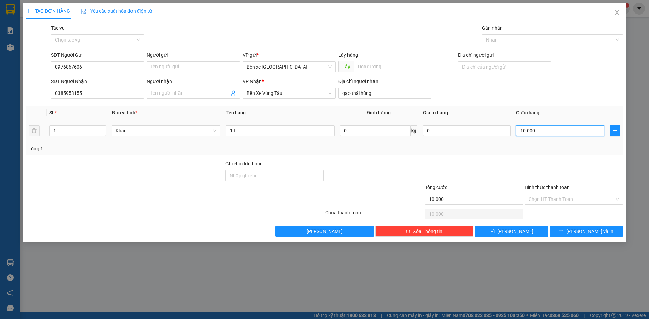
type input "100.000"
type input "1.000.000"
click at [552, 136] on input "1.000.000" at bounding box center [560, 130] width 88 height 11
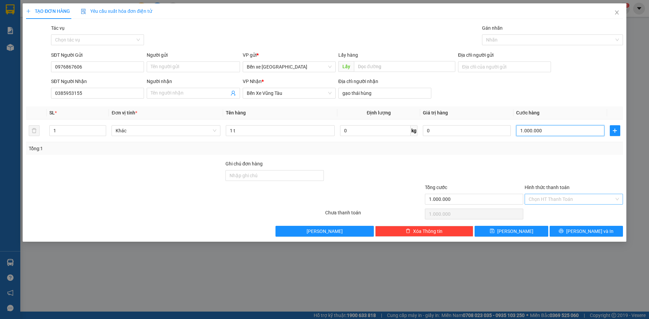
type input "1.000.000"
click at [566, 197] on input "Hình thức thanh toán" at bounding box center [572, 199] width 86 height 10
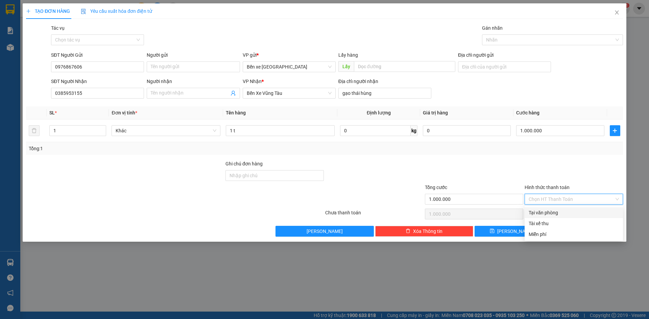
click at [564, 210] on div "Tại văn phòng" at bounding box center [574, 212] width 90 height 7
type input "0"
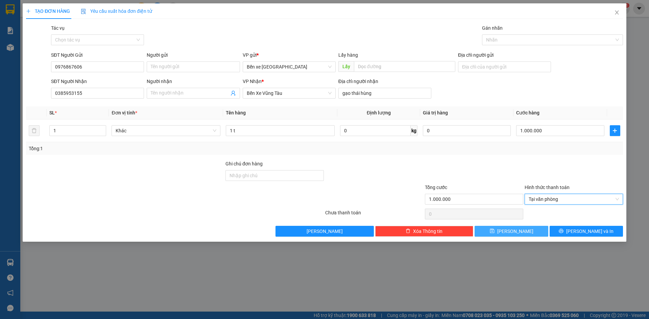
click at [498, 230] on button "[PERSON_NAME]" at bounding box center [511, 231] width 73 height 11
type input "0"
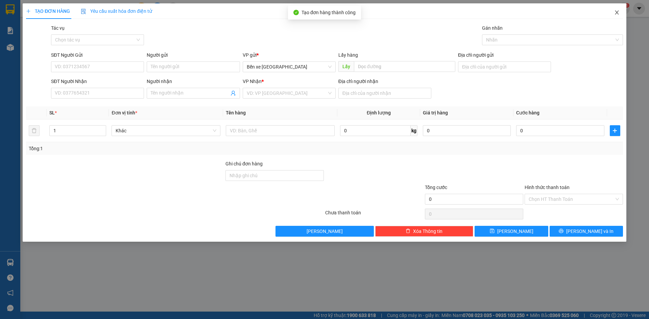
click at [618, 14] on icon "close" at bounding box center [616, 12] width 5 height 5
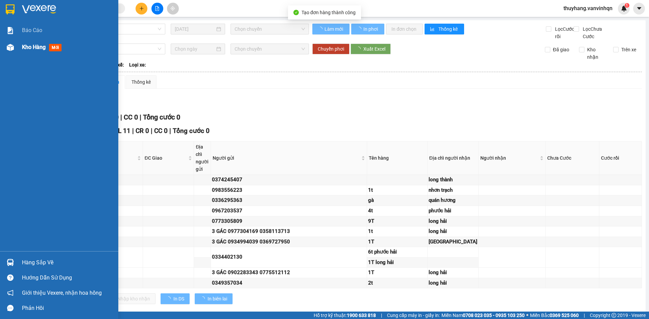
click at [12, 50] on img at bounding box center [10, 47] width 7 height 7
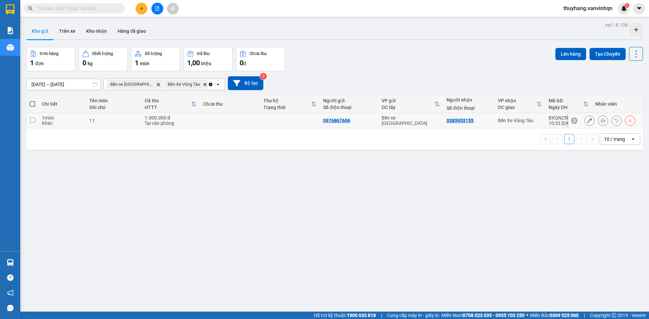
click at [229, 122] on td at bounding box center [230, 120] width 60 height 15
checkbox input "true"
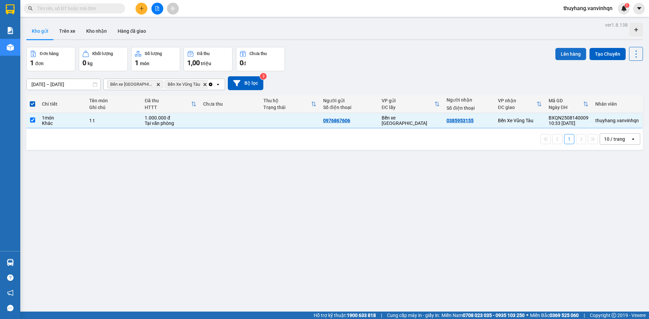
click at [570, 53] on button "Lên hàng" at bounding box center [570, 54] width 31 height 12
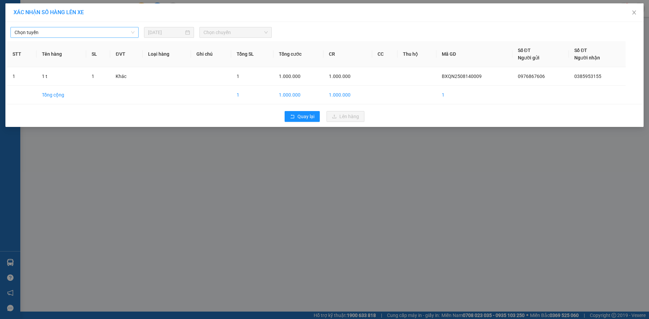
click at [115, 32] on span "Chọn tuyến" at bounding box center [75, 32] width 120 height 10
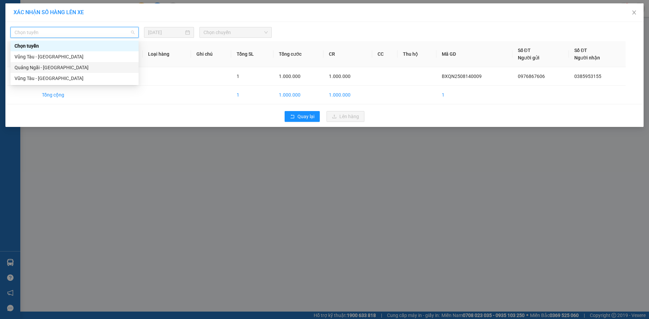
click at [103, 67] on div "Quảng Ngãi - [GEOGRAPHIC_DATA]" at bounding box center [75, 67] width 120 height 7
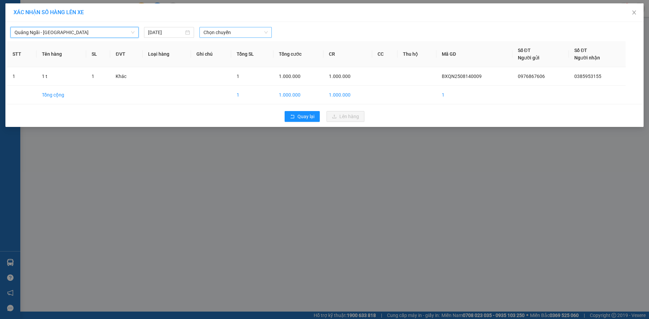
click at [237, 29] on span "Chọn chuyến" at bounding box center [235, 32] width 64 height 10
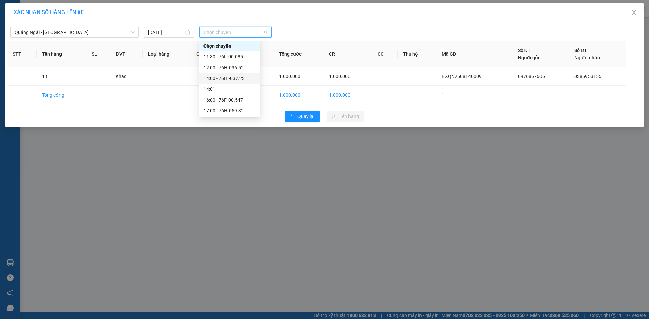
click at [225, 80] on div "14:00 - 76H -037.23" at bounding box center [229, 78] width 53 height 7
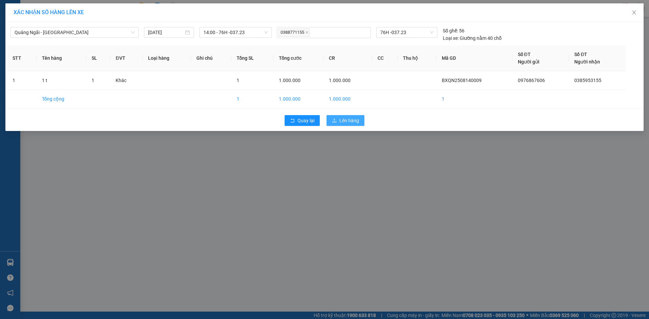
drag, startPoint x: 360, startPoint y: 121, endPoint x: 618, endPoint y: 1, distance: 284.7
click at [361, 122] on button "Lên hàng" at bounding box center [345, 120] width 38 height 11
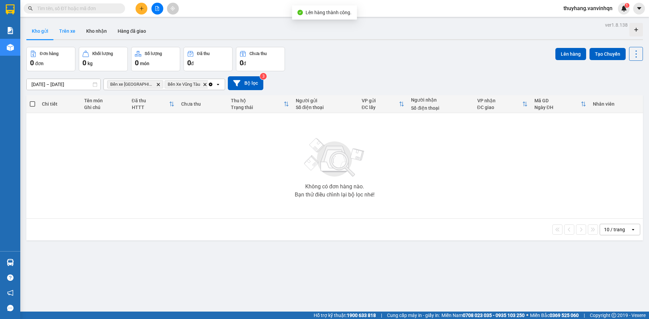
click at [66, 30] on button "Trên xe" at bounding box center [67, 31] width 27 height 16
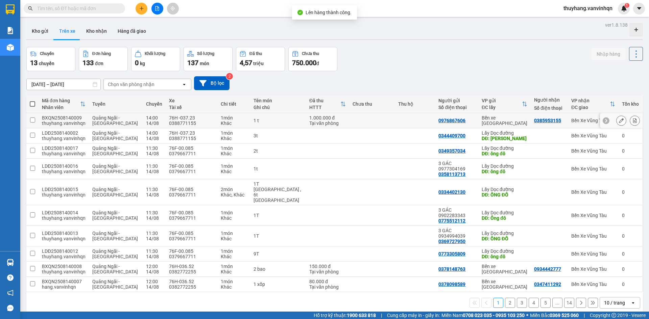
click at [616, 120] on button at bounding box center [620, 121] width 9 height 12
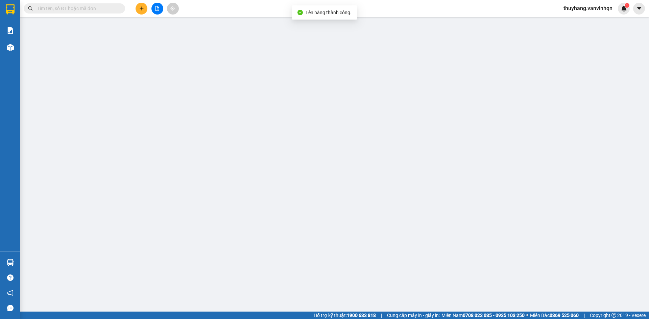
type input "0976867606"
type input "0385953155"
type input "gạo thái hùng"
type input "1.000.000"
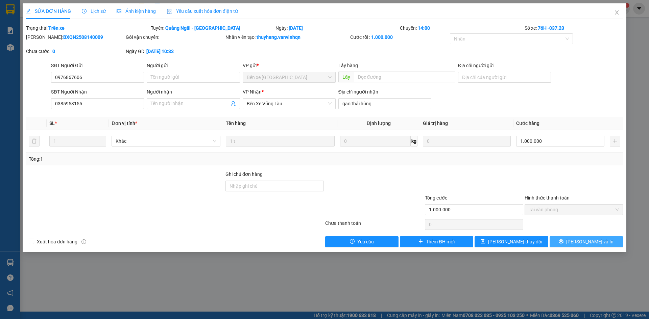
click at [604, 247] on button "[PERSON_NAME] và In" at bounding box center [586, 242] width 73 height 11
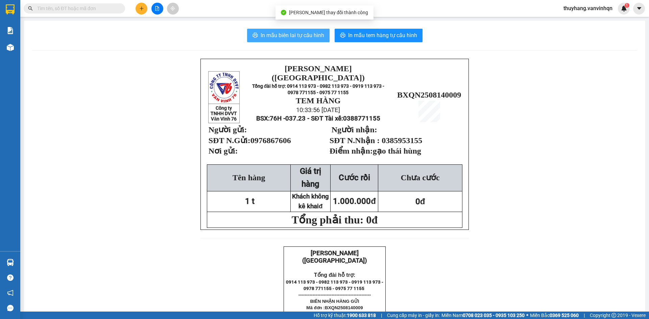
click at [277, 34] on span "In mẫu biên lai tự cấu hình" at bounding box center [293, 35] width 64 height 8
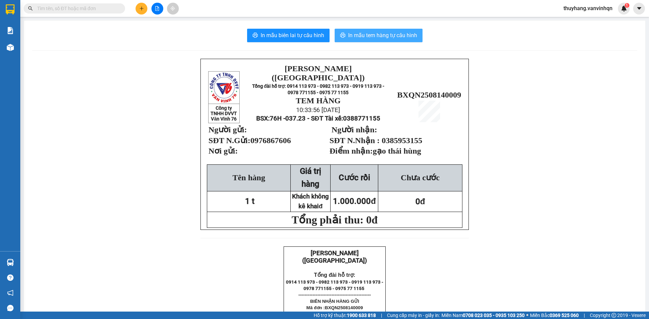
click at [401, 34] on span "In mẫu tem hàng tự cấu hình" at bounding box center [382, 35] width 69 height 8
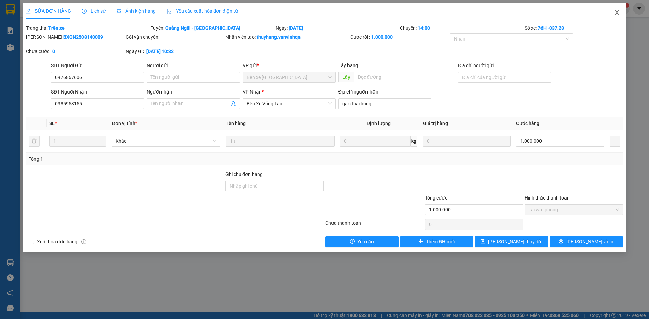
click at [614, 16] on span "Close" at bounding box center [616, 12] width 19 height 19
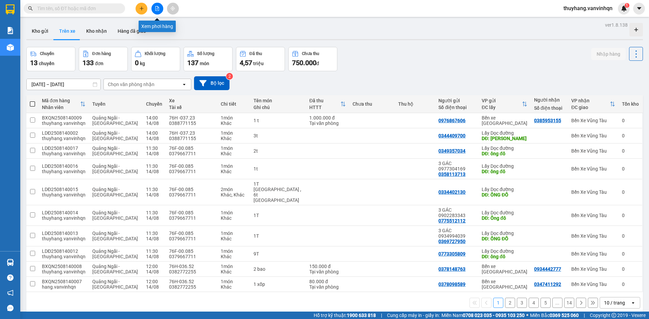
click at [157, 13] on button at bounding box center [157, 9] width 12 height 12
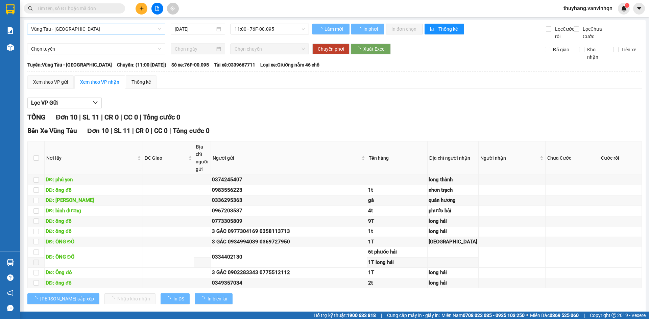
click at [86, 29] on span "Vũng Tàu - [GEOGRAPHIC_DATA]" at bounding box center [96, 29] width 130 height 10
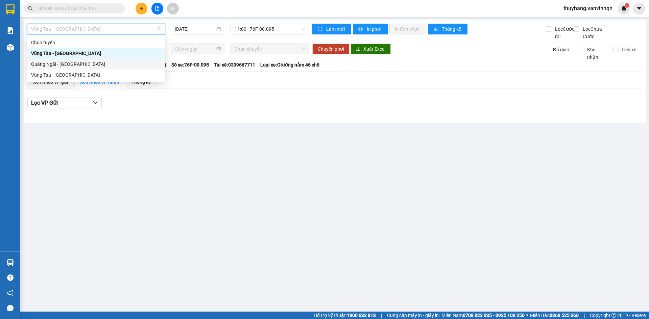
drag, startPoint x: 82, startPoint y: 65, endPoint x: 94, endPoint y: 59, distance: 13.2
click at [82, 65] on div "Quảng Ngãi - [GEOGRAPHIC_DATA]" at bounding box center [96, 63] width 130 height 7
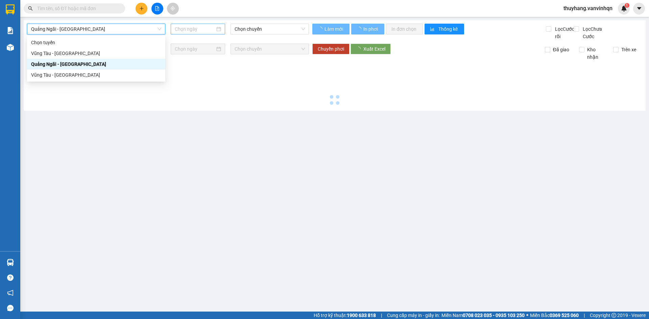
type input "[DATE]"
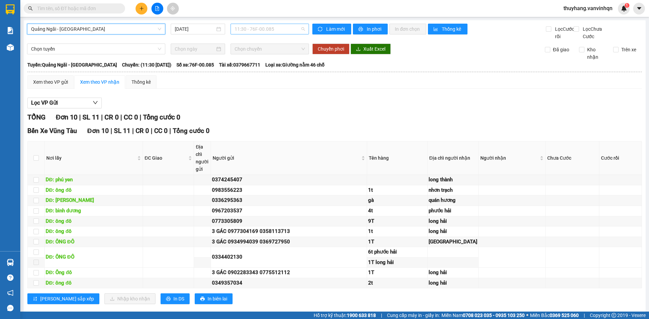
drag, startPoint x: 238, startPoint y: 29, endPoint x: 300, endPoint y: 97, distance: 91.9
click at [239, 29] on span "11:30 - 76F-00.085" at bounding box center [270, 29] width 70 height 10
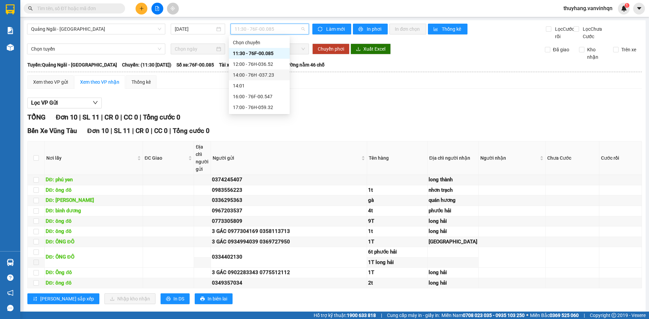
click at [274, 76] on div "14:00 - 76H -037.23" at bounding box center [259, 74] width 53 height 7
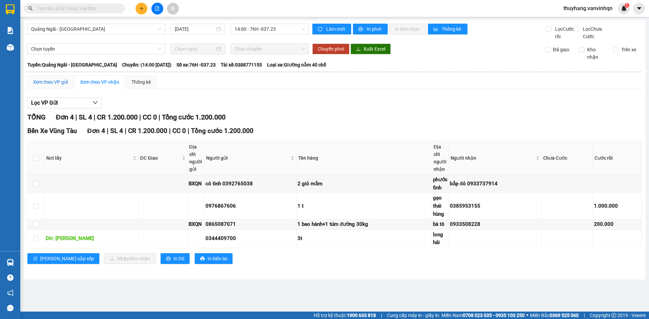
click at [51, 86] on div "Xem theo VP gửi" at bounding box center [50, 81] width 35 height 7
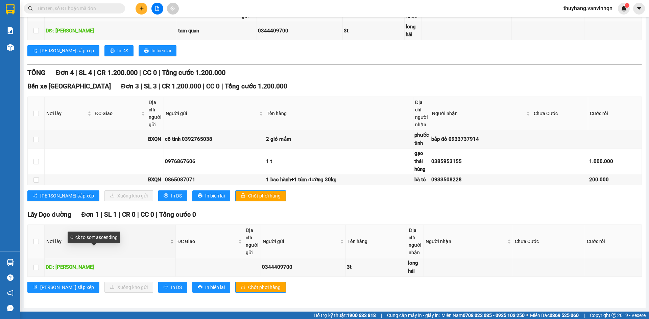
scroll to position [147, 0]
click at [38, 161] on input "checkbox" at bounding box center [35, 161] width 5 height 5
checkbox input "true"
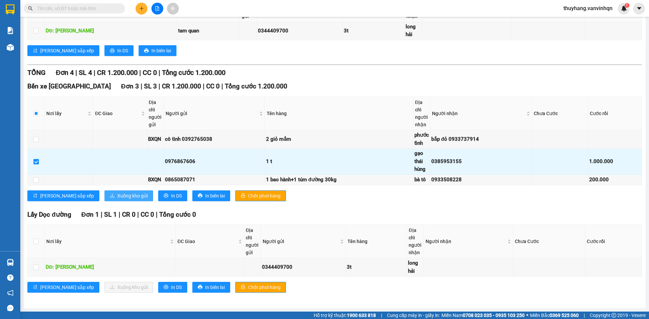
click at [117, 198] on span "Xuống kho gửi" at bounding box center [132, 195] width 30 height 7
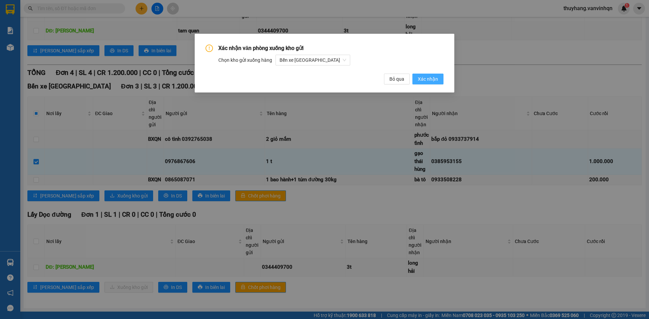
click at [422, 80] on span "Xác nhận" at bounding box center [428, 78] width 20 height 7
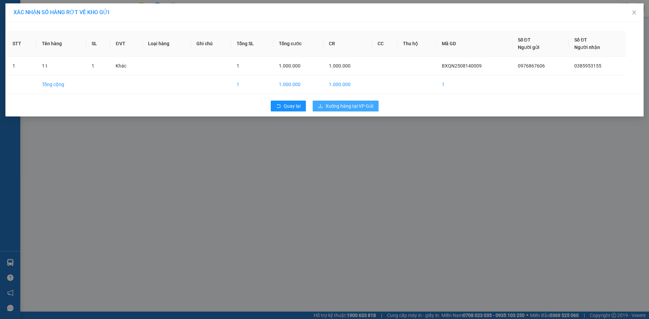
drag, startPoint x: 346, startPoint y: 104, endPoint x: 393, endPoint y: 98, distance: 47.1
click at [346, 104] on span "Xuống hàng tại VP Gửi" at bounding box center [349, 105] width 48 height 7
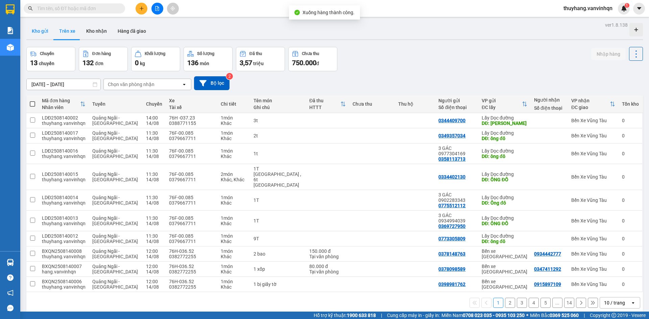
click at [43, 30] on button "Kho gửi" at bounding box center [39, 31] width 27 height 16
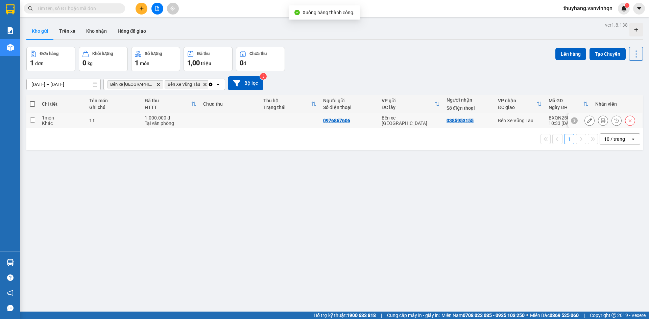
click at [585, 121] on button at bounding box center [589, 121] width 9 height 12
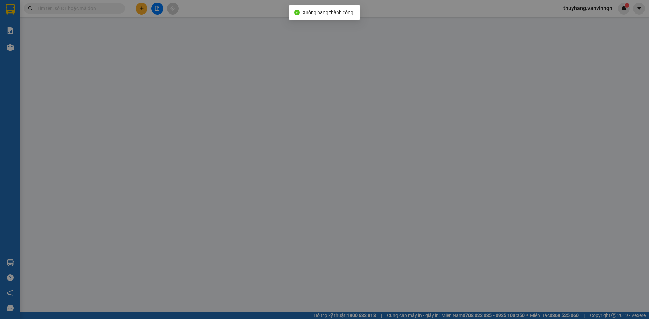
type input "0976867606"
type input "0385953155"
type input "gạo thái hùng"
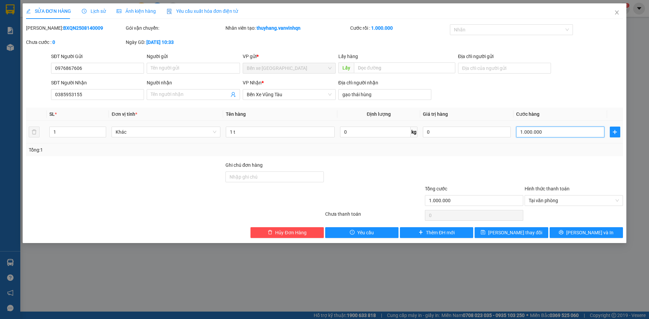
click at [543, 134] on input "1.000.000" at bounding box center [560, 132] width 88 height 11
type input "0"
type input "1"
type input "001"
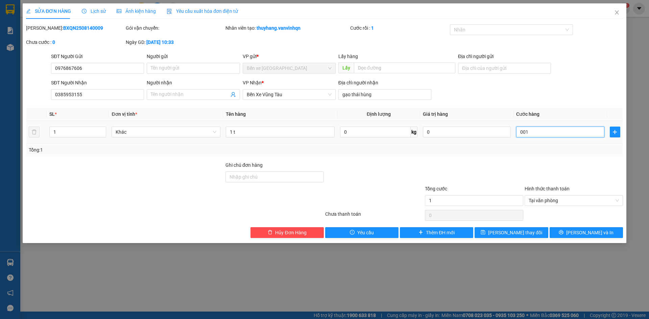
type input "10"
type input "000.100"
type input "100"
type input "000.100"
type input "100.000"
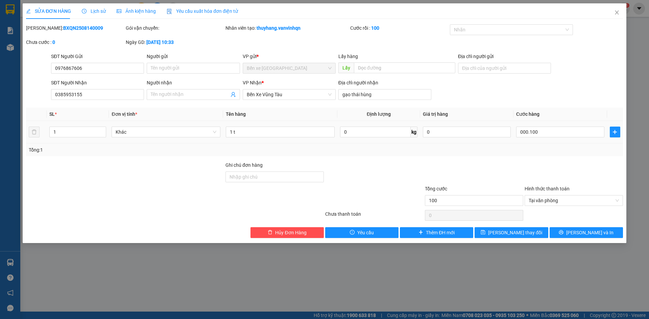
type input "100.000"
click at [535, 145] on div "Tổng: 1" at bounding box center [324, 150] width 597 height 13
click at [403, 66] on input "text" at bounding box center [404, 68] width 101 height 11
click at [491, 64] on input "Địa chỉ người gửi" at bounding box center [504, 68] width 93 height 11
type input "bxqn"
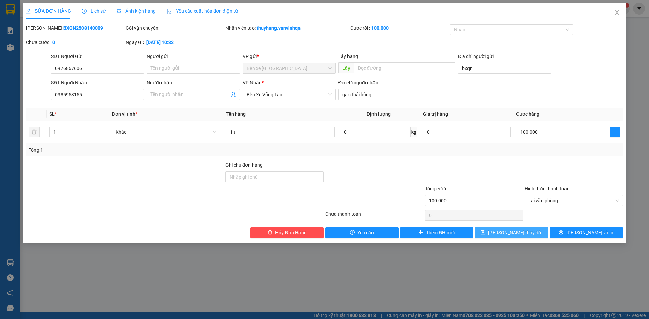
click at [529, 234] on button "[PERSON_NAME] thay đổi" at bounding box center [511, 232] width 73 height 11
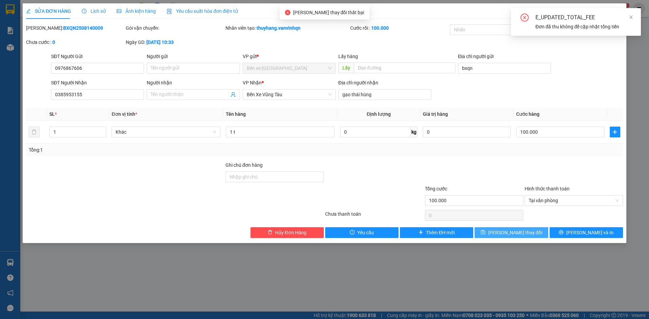
click at [533, 235] on button "[PERSON_NAME] thay đổi" at bounding box center [511, 232] width 73 height 11
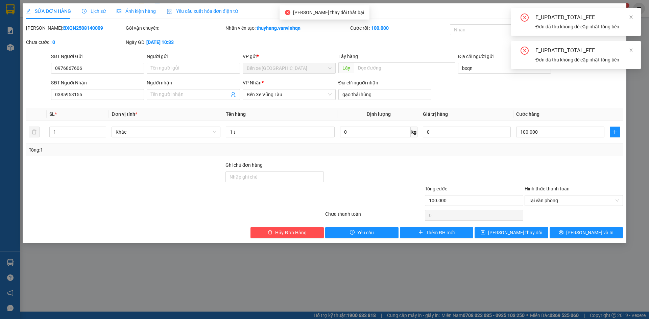
click at [631, 15] on span at bounding box center [631, 17] width 5 height 5
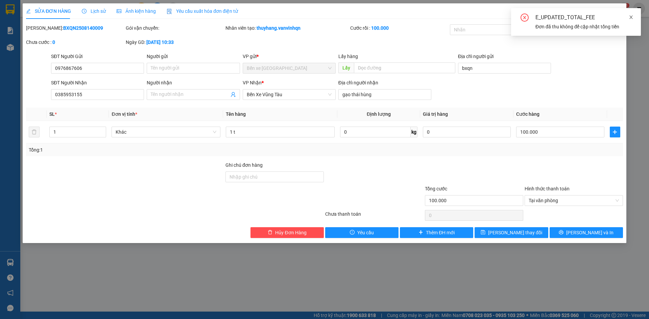
click at [631, 19] on span at bounding box center [631, 17] width 5 height 5
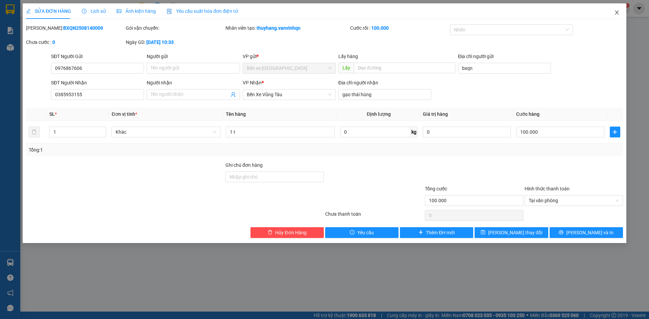
click at [619, 13] on icon "close" at bounding box center [616, 12] width 5 height 5
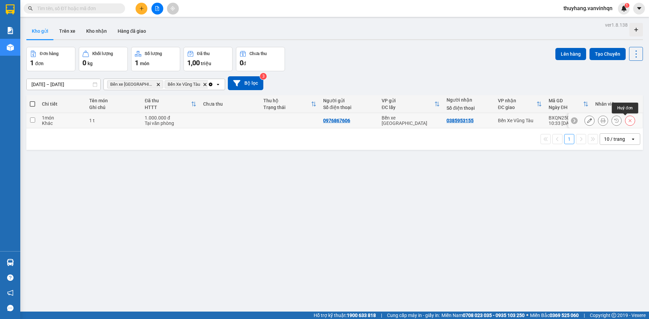
click at [628, 122] on icon at bounding box center [630, 120] width 5 height 5
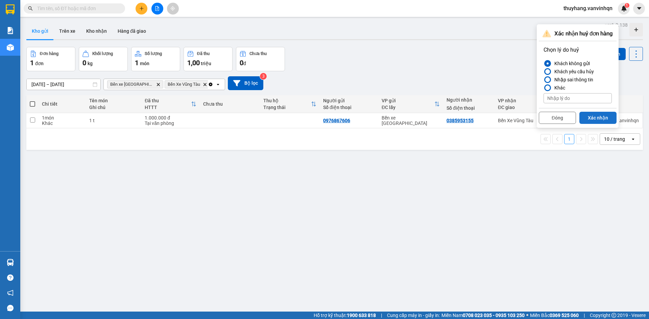
click at [607, 120] on button "Xác nhận" at bounding box center [597, 118] width 37 height 12
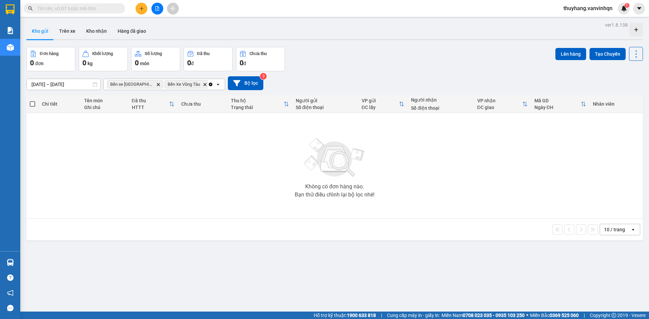
click at [139, 9] on icon "plus" at bounding box center [141, 8] width 5 height 5
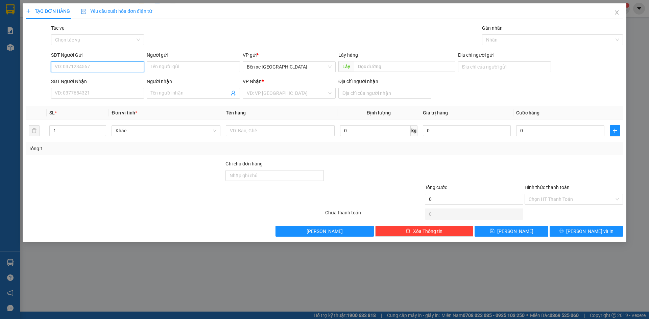
click at [107, 66] on input "SĐT Người Gửi" at bounding box center [97, 67] width 93 height 11
type input "0976867606"
click at [116, 97] on input "SĐT Người Nhận" at bounding box center [97, 93] width 93 height 11
type input "0385953155"
click at [499, 66] on input "Địa chỉ người gửi" at bounding box center [504, 67] width 93 height 11
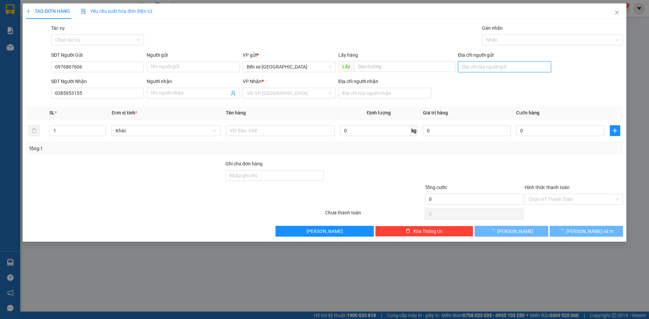
click at [504, 69] on input "Địa chỉ người gửi" at bounding box center [504, 67] width 93 height 11
type input "bxqn"
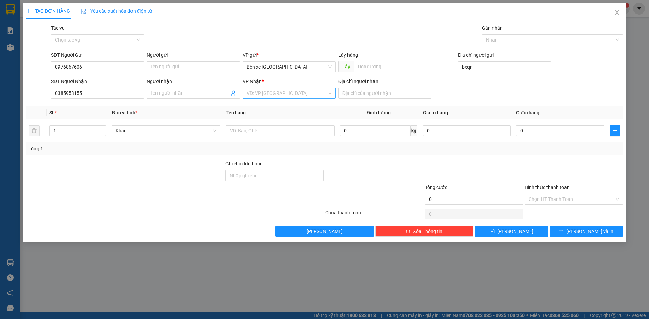
click at [311, 93] on input "search" at bounding box center [287, 93] width 80 height 10
click at [283, 127] on div "Bến Xe Vũng Tàu" at bounding box center [289, 128] width 85 height 7
click at [367, 91] on input "Địa chỉ người nhận" at bounding box center [384, 93] width 93 height 11
click at [377, 94] on input "gạo tháihungf" at bounding box center [384, 93] width 93 height 11
type input "gạo thái hùng"
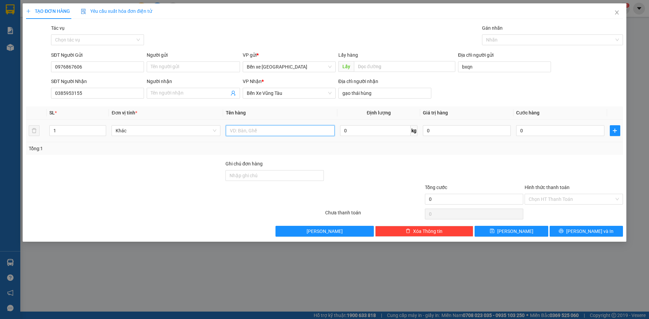
click at [325, 126] on input "text" at bounding box center [280, 130] width 109 height 11
type input "1t"
click at [527, 129] on input "0" at bounding box center [560, 130] width 88 height 11
type input "001"
type input "1"
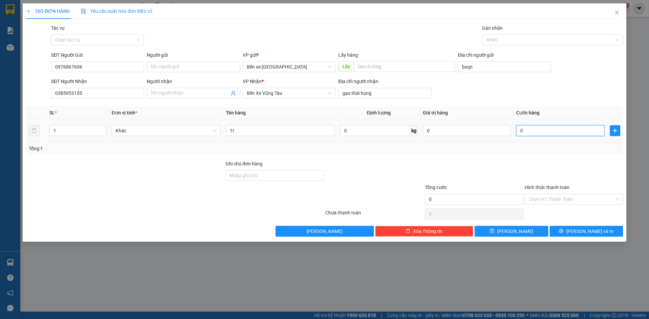
type input "1"
type input "0.010"
type input "10"
type input "00.100"
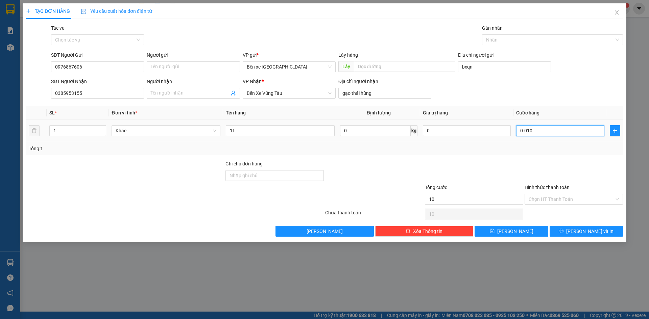
type input "100"
type input "0.001.000"
type input "1.000"
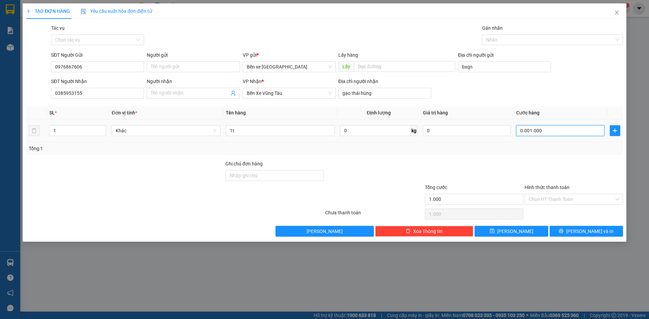
type input "0.000.100"
type input "100"
type input "0.000.010"
type input "10"
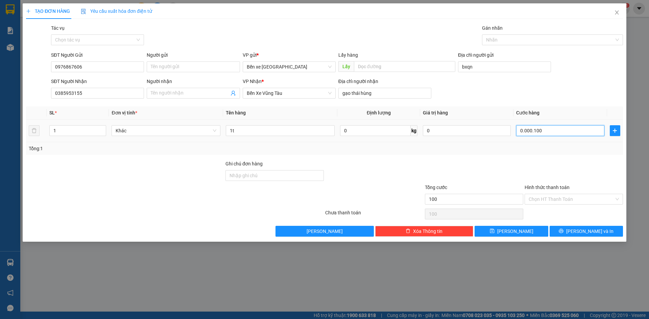
type input "10"
type input "000.001"
type input "1"
type input "1.000"
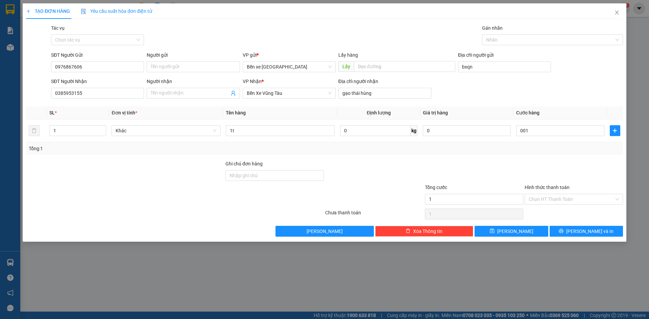
type input "1.000"
click at [543, 162] on div at bounding box center [574, 172] width 100 height 24
click at [537, 127] on input "1.000" at bounding box center [560, 130] width 88 height 11
type input "0"
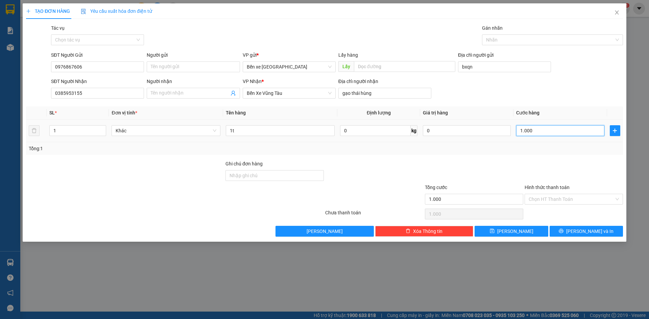
type input "0"
type input "001"
type input "1"
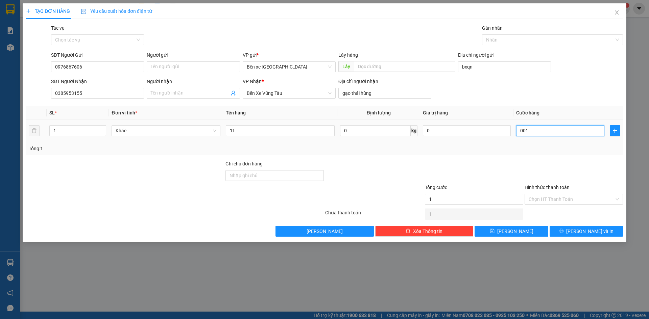
type input "0.010"
type input "10"
type input "000.100"
type input "100"
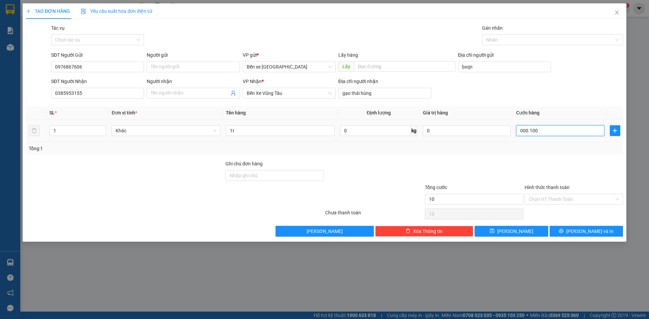
type input "100"
type input "100.000"
click at [539, 137] on div "100.000" at bounding box center [560, 131] width 88 height 14
click at [557, 198] on input "Hình thức thanh toán" at bounding box center [572, 199] width 86 height 10
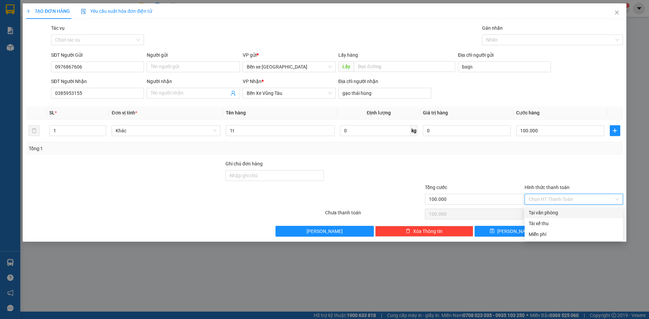
click at [553, 212] on div "Tại văn phòng" at bounding box center [574, 212] width 90 height 7
type input "0"
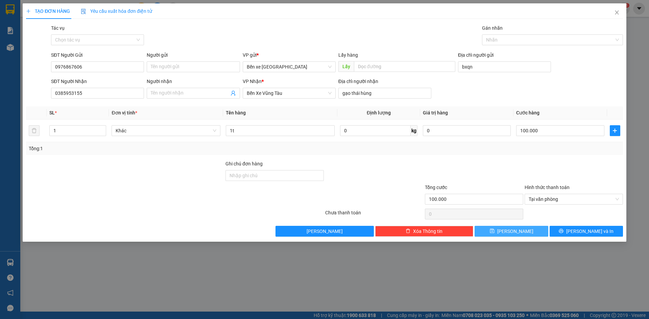
click at [534, 231] on button "[PERSON_NAME]" at bounding box center [511, 231] width 73 height 11
type input "0"
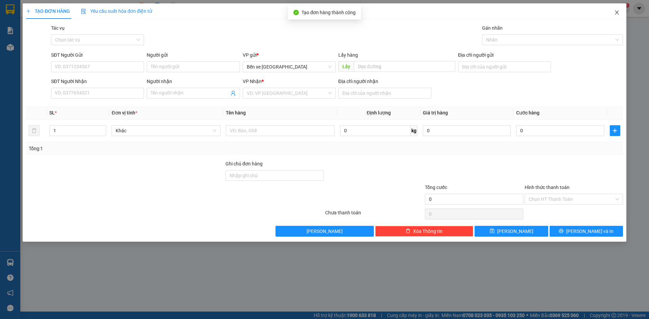
click at [616, 11] on icon "close" at bounding box center [616, 12] width 5 height 5
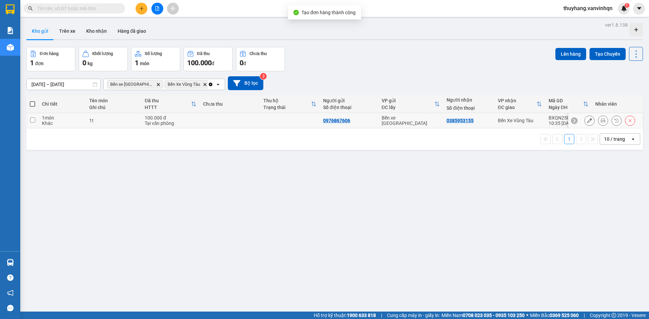
click at [118, 119] on td "1t" at bounding box center [114, 120] width 56 height 15
checkbox input "true"
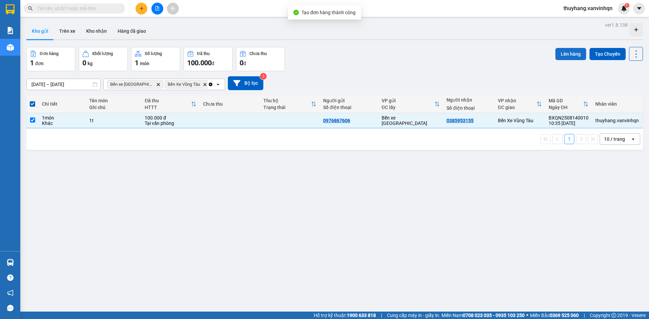
click at [572, 56] on button "Lên hàng" at bounding box center [570, 54] width 31 height 12
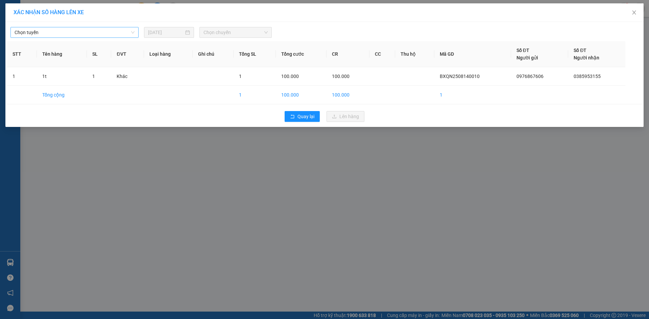
click at [68, 33] on span "Chọn tuyến" at bounding box center [75, 32] width 120 height 10
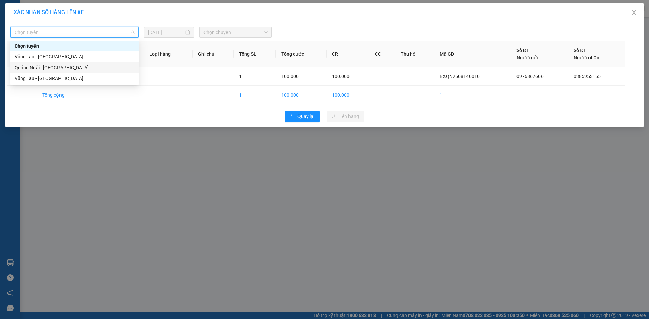
click at [64, 69] on div "Quảng Ngãi - [GEOGRAPHIC_DATA]" at bounding box center [75, 67] width 120 height 7
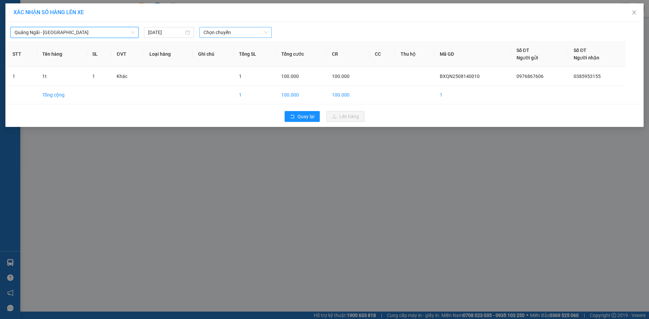
click at [237, 34] on span "Chọn chuyến" at bounding box center [235, 32] width 64 height 10
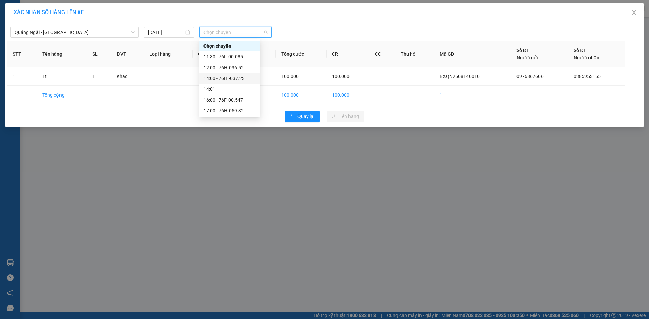
click at [237, 78] on div "14:00 - 76H -037.23" at bounding box center [229, 78] width 53 height 7
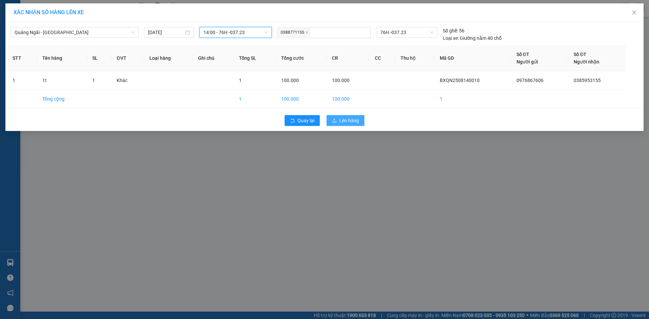
click at [348, 118] on span "Lên hàng" at bounding box center [349, 120] width 20 height 7
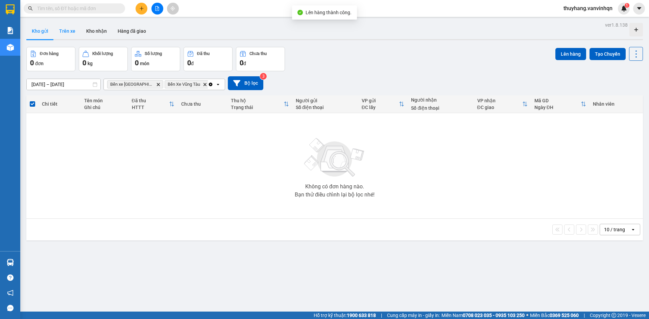
click at [73, 32] on button "Trên xe" at bounding box center [67, 31] width 27 height 16
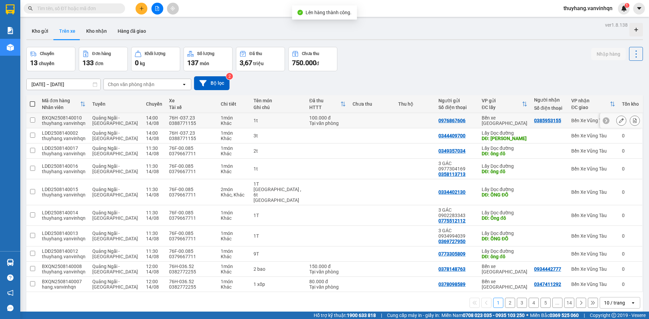
click at [616, 120] on button at bounding box center [620, 121] width 9 height 12
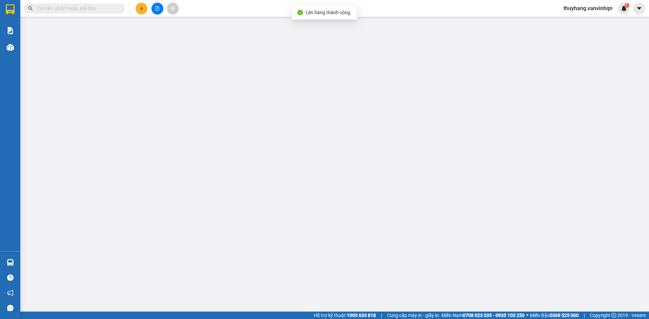
type input "0976867606"
type input "bxqn"
type input "0385953155"
type input "gạo thái hùng"
type input "100.000"
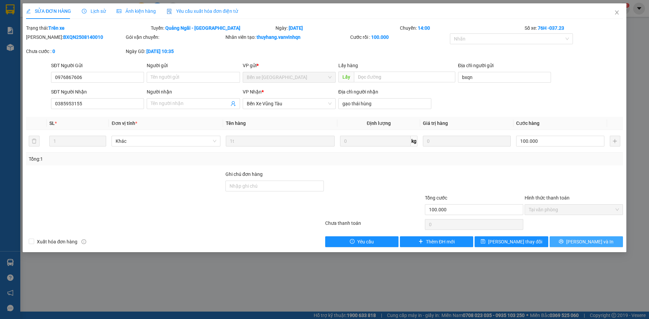
drag, startPoint x: 573, startPoint y: 241, endPoint x: 305, endPoint y: 74, distance: 315.5
click at [573, 241] on button "[PERSON_NAME] và In" at bounding box center [586, 242] width 73 height 11
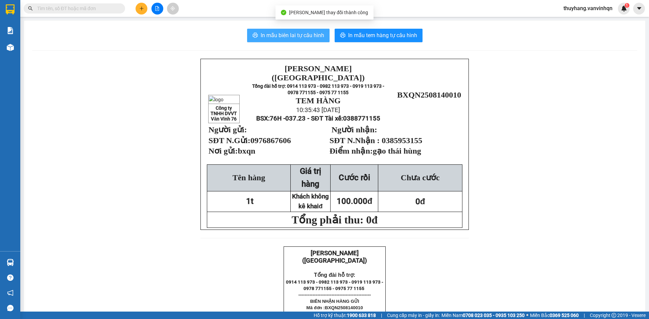
click at [304, 39] on span "In mẫu biên lai tự cấu hình" at bounding box center [293, 35] width 64 height 8
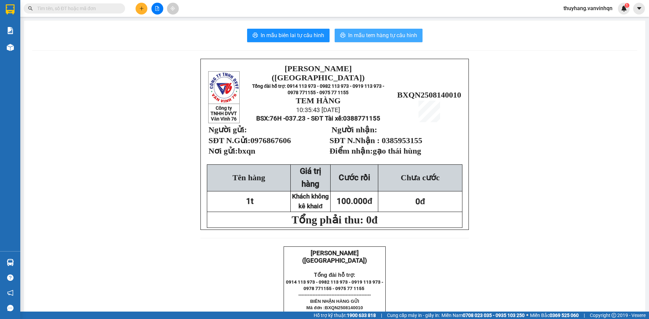
click at [350, 38] on span "In mẫu tem hàng tự cấu hình" at bounding box center [382, 35] width 69 height 8
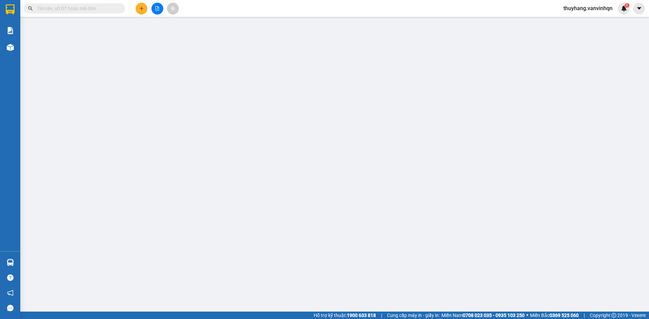
type input "0976867606"
type input "bxqn"
type input "0385953155"
type input "gạo thái hùng"
type input "100.000"
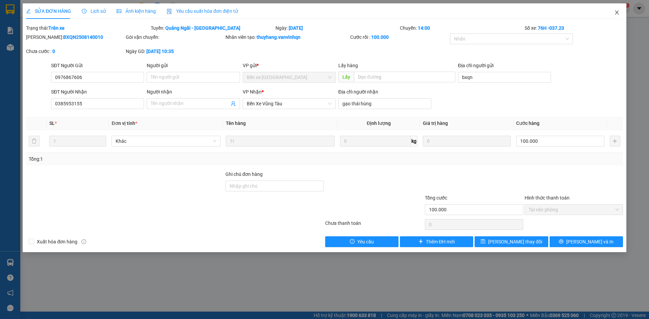
click at [615, 11] on icon "close" at bounding box center [616, 12] width 5 height 5
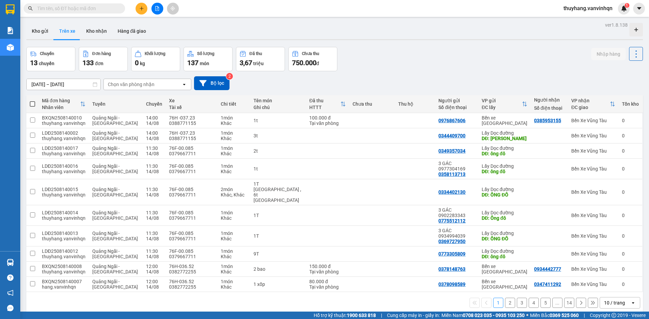
click at [158, 9] on icon "file-add" at bounding box center [157, 8] width 5 height 5
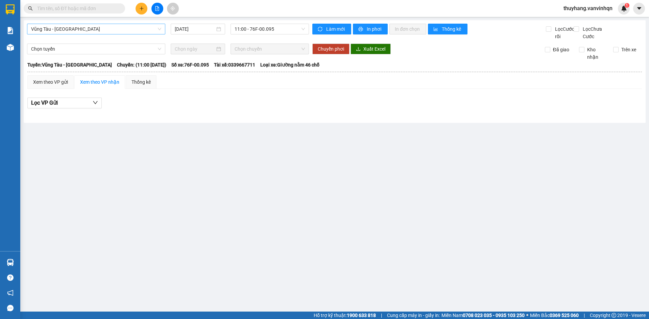
click at [43, 26] on span "Vũng Tàu - [GEOGRAPHIC_DATA]" at bounding box center [96, 29] width 130 height 10
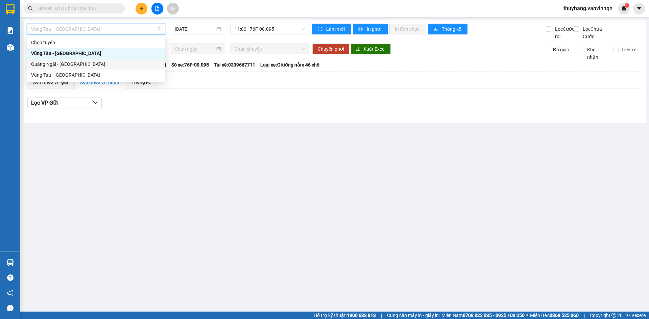
drag, startPoint x: 66, startPoint y: 64, endPoint x: 251, endPoint y: 33, distance: 187.6
click at [66, 64] on div "Quảng Ngãi - [GEOGRAPHIC_DATA]" at bounding box center [96, 63] width 130 height 7
type input "[DATE]"
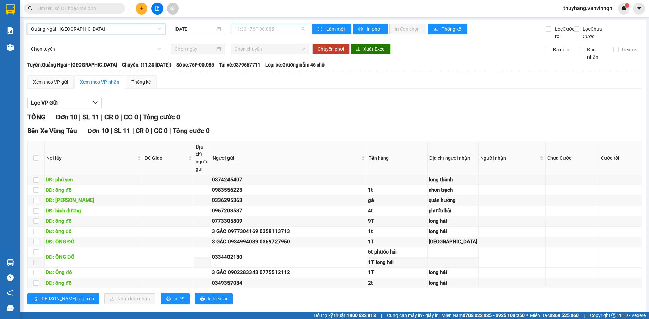
click at [262, 31] on span "11:30 - 76F-00.085" at bounding box center [270, 29] width 70 height 10
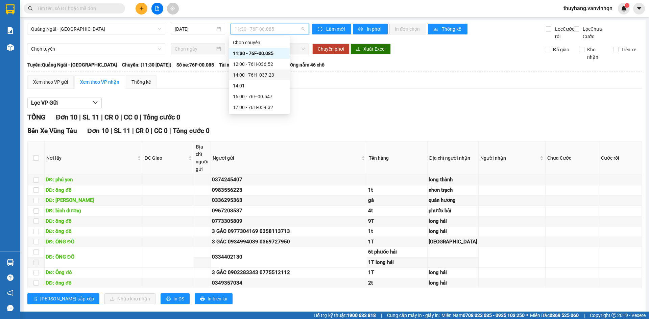
click at [277, 77] on div "14:00 - 76H -037.23" at bounding box center [259, 74] width 53 height 7
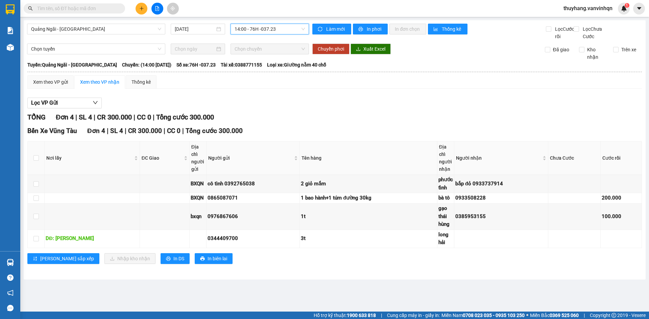
click at [141, 9] on icon "plus" at bounding box center [141, 8] width 5 height 5
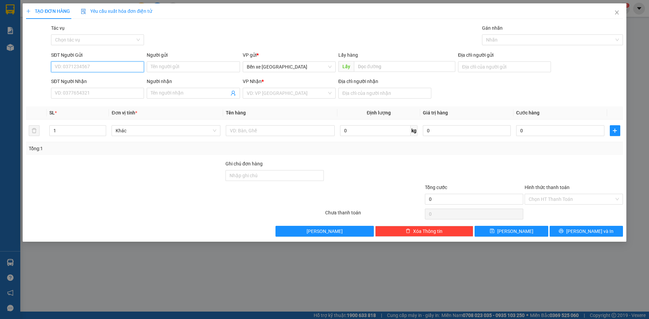
click at [115, 68] on input "SĐT Người Gửi" at bounding box center [97, 67] width 93 height 11
click at [280, 67] on span "Bến xe [GEOGRAPHIC_DATA]" at bounding box center [289, 67] width 85 height 10
type input "0869897579"
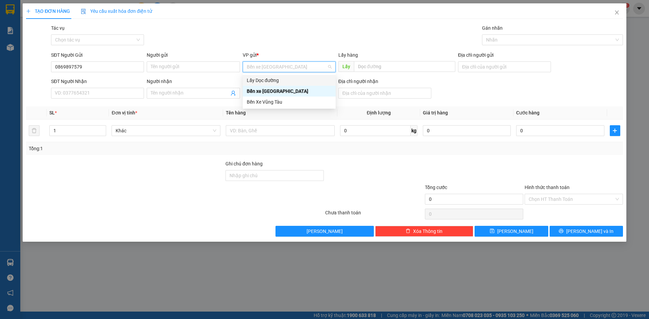
click at [274, 82] on div "Lấy Dọc đường" at bounding box center [289, 80] width 85 height 7
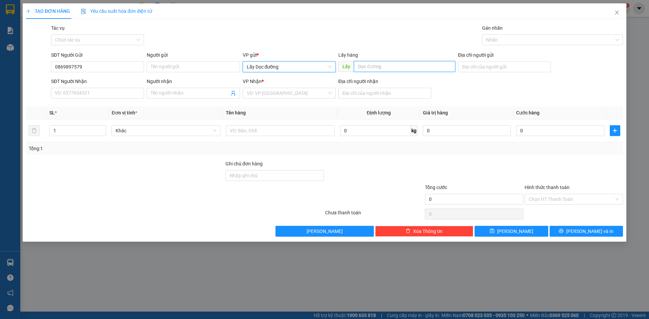
click at [358, 70] on input "text" at bounding box center [404, 66] width 101 height 11
type input "đức lân"
click at [323, 93] on input "search" at bounding box center [287, 93] width 80 height 10
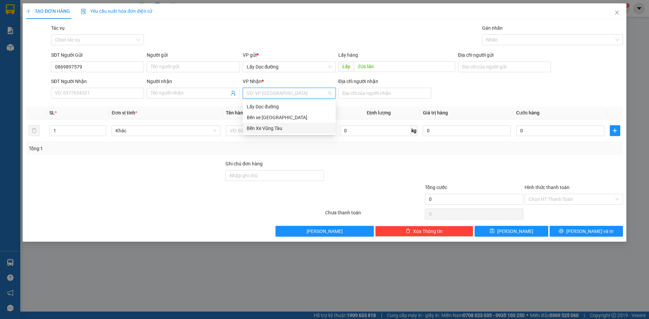
click at [285, 127] on div "Bến Xe Vũng Tàu" at bounding box center [289, 128] width 85 height 7
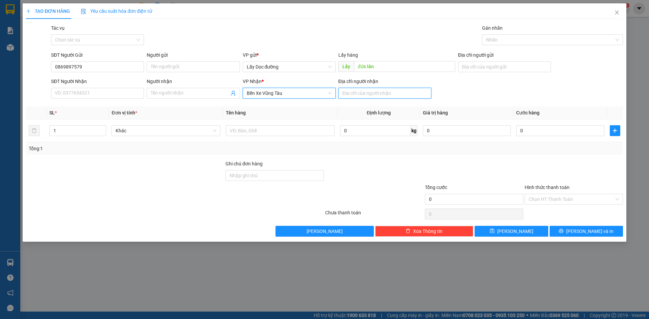
click at [370, 93] on input "Địa chỉ người nhận" at bounding box center [384, 93] width 93 height 11
type input "[GEOGRAPHIC_DATA]"
click at [303, 130] on input "text" at bounding box center [280, 130] width 109 height 11
click at [286, 130] on input "text" at bounding box center [280, 130] width 109 height 11
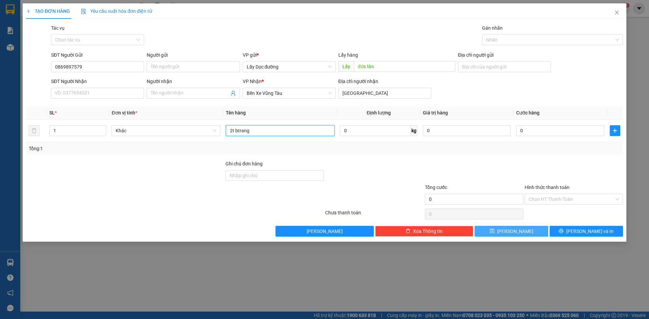
type input "2t btrang"
click at [516, 227] on button "[PERSON_NAME]" at bounding box center [511, 231] width 73 height 11
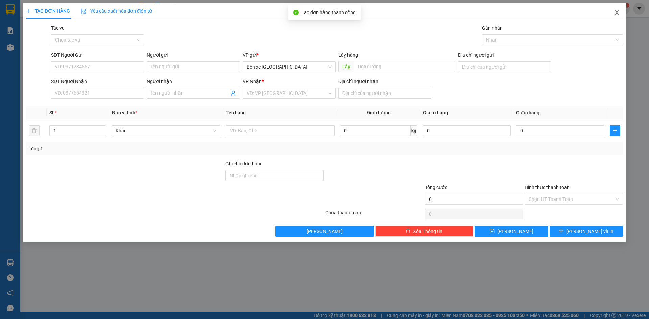
click at [620, 10] on span "Close" at bounding box center [616, 12] width 19 height 19
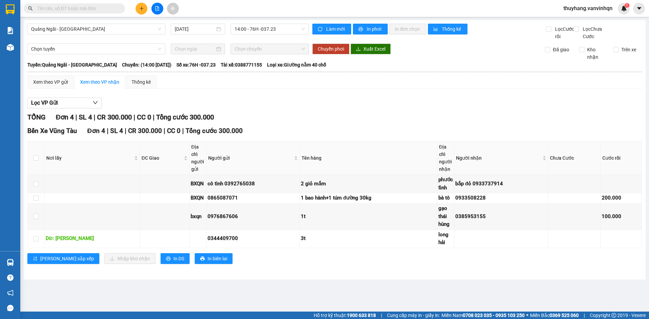
click at [109, 7] on input "text" at bounding box center [77, 8] width 80 height 7
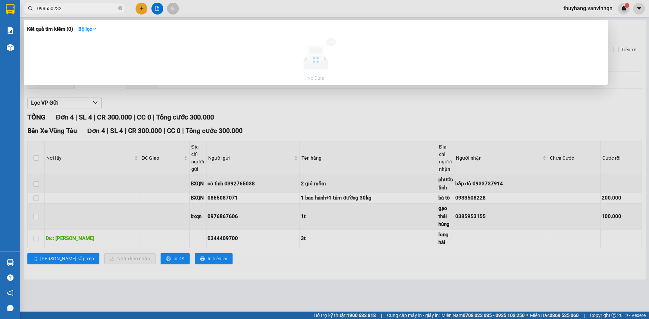
type input "0985502327"
click at [87, 7] on input "0985502327" at bounding box center [77, 8] width 80 height 7
drag, startPoint x: 85, startPoint y: 8, endPoint x: 0, endPoint y: 14, distance: 85.4
click at [0, 16] on section "Kết quả tìm kiếm ( 0 ) Bộ lọc No Data 0985502327 thuyhang.vanvinhqn 1 Báo cáo K…" at bounding box center [324, 159] width 649 height 319
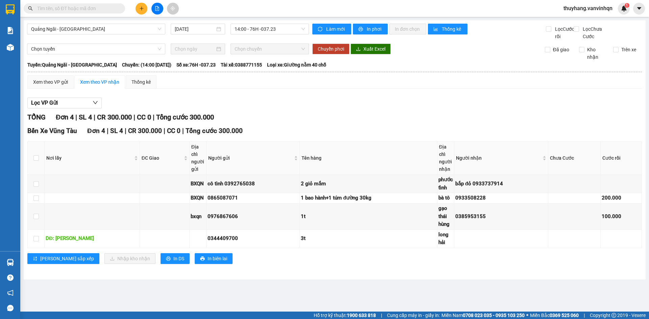
click at [141, 9] on icon "plus" at bounding box center [141, 8] width 5 height 5
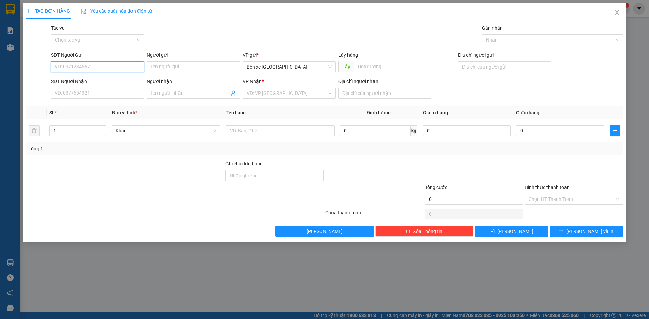
click at [104, 68] on input "SĐT Người Gửi" at bounding box center [97, 67] width 93 height 11
type input "0383221016"
click at [266, 61] on div "VP gửi *" at bounding box center [289, 56] width 93 height 10
click at [266, 65] on span "Bến xe [GEOGRAPHIC_DATA]" at bounding box center [289, 67] width 85 height 10
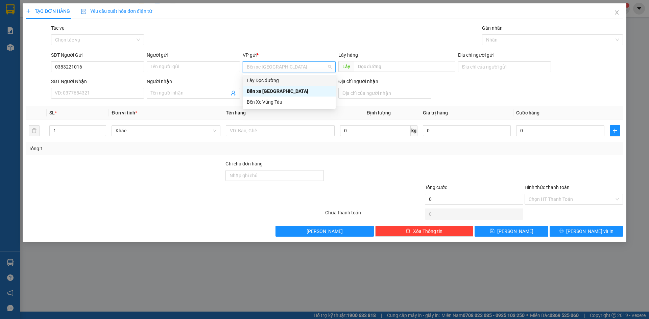
click at [279, 83] on div "Lấy Dọc đường" at bounding box center [289, 80] width 85 height 7
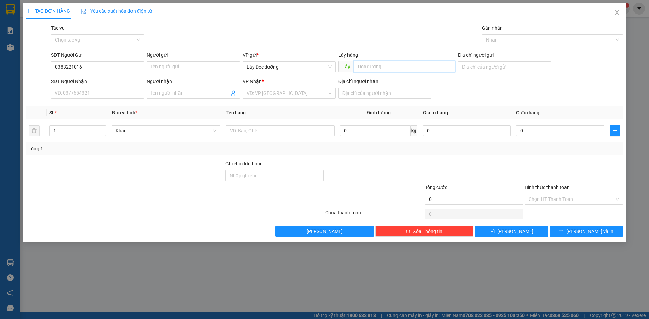
click at [387, 67] on input "text" at bounding box center [404, 66] width 101 height 11
type input "bình định"
click at [291, 97] on input "search" at bounding box center [287, 93] width 80 height 10
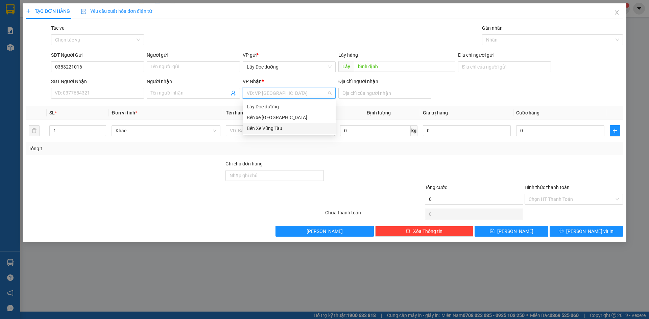
click at [283, 131] on div "Bến Xe Vũng Tàu" at bounding box center [289, 128] width 85 height 7
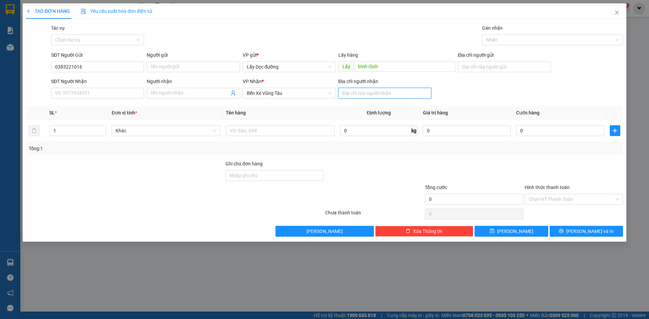
click at [369, 97] on input "Địa chỉ người nhận" at bounding box center [384, 93] width 93 height 11
type input "bà tô"
click at [328, 131] on input "text" at bounding box center [280, 130] width 109 height 11
click at [281, 129] on input "text" at bounding box center [280, 130] width 109 height 11
type input "bà tô"
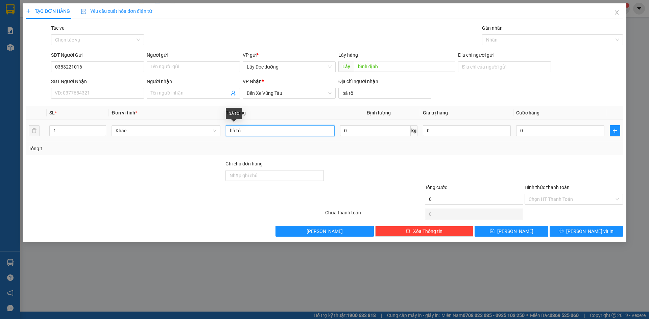
drag, startPoint x: 251, startPoint y: 133, endPoint x: 0, endPoint y: 92, distance: 254.8
click at [7, 135] on div "TẠO ĐƠN HÀNG Yêu cầu xuất hóa đơn điện tử Transit Pickup Surcharge Ids Transit …" at bounding box center [324, 159] width 649 height 319
type input "6 bị"
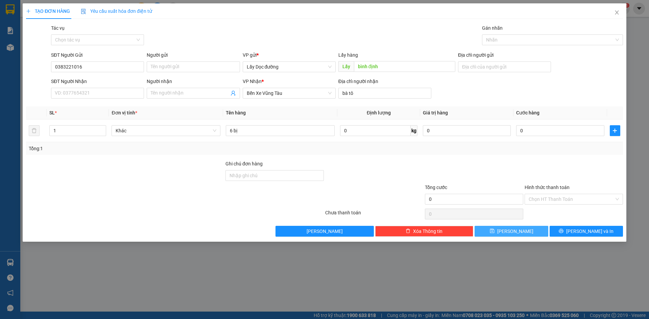
click at [510, 232] on button "[PERSON_NAME]" at bounding box center [511, 231] width 73 height 11
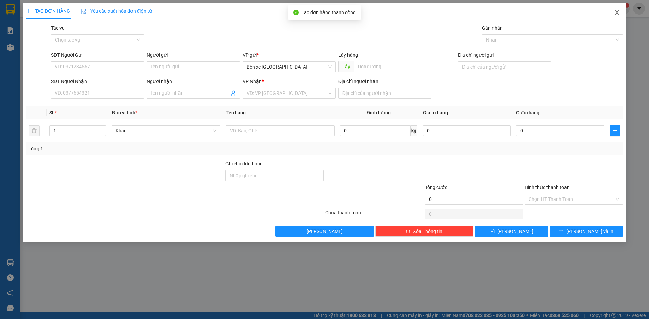
click at [621, 11] on span "Close" at bounding box center [616, 12] width 19 height 19
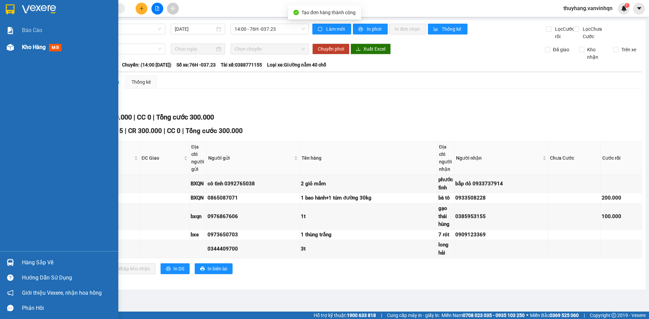
click at [3, 48] on div "Kho hàng mới" at bounding box center [59, 47] width 118 height 17
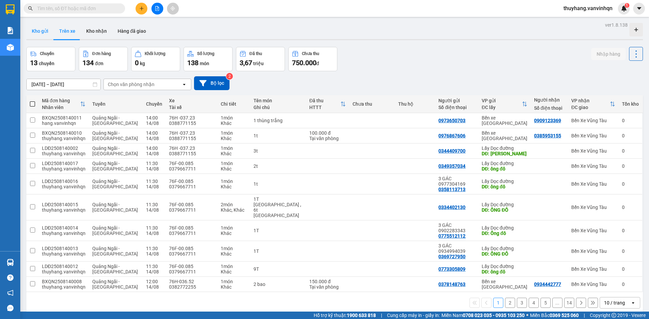
click at [38, 38] on button "Kho gửi" at bounding box center [39, 31] width 27 height 16
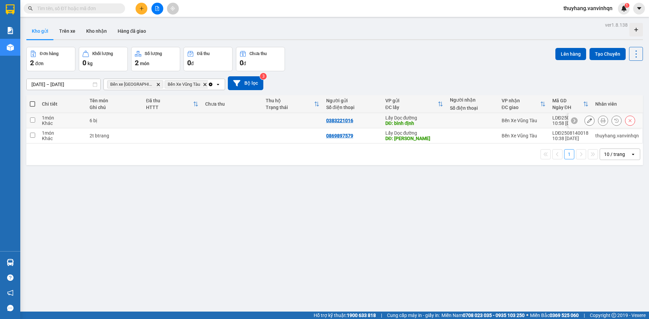
click at [187, 121] on td at bounding box center [172, 120] width 59 height 15
checkbox input "true"
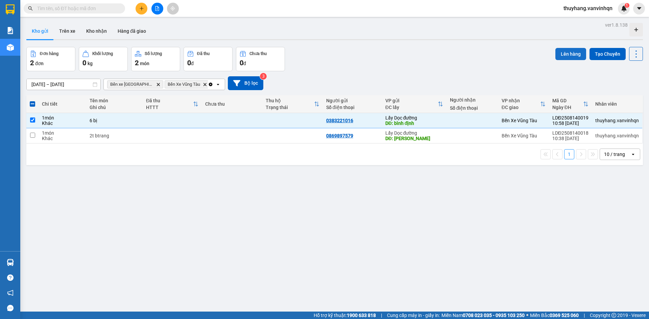
click at [564, 55] on button "Lên hàng" at bounding box center [570, 54] width 31 height 12
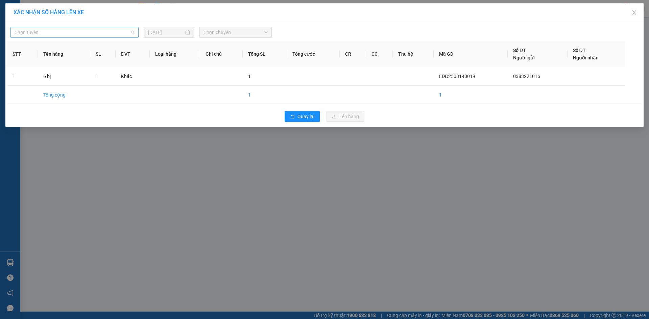
click at [118, 32] on span "Chọn tuyến" at bounding box center [75, 32] width 120 height 10
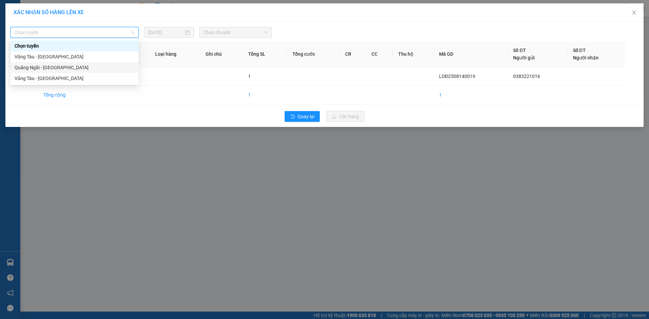
click at [100, 67] on div "Quảng Ngãi - [GEOGRAPHIC_DATA]" at bounding box center [75, 67] width 120 height 7
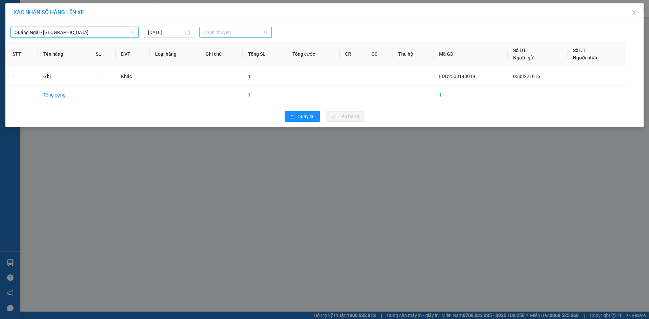
click at [241, 33] on span "Chọn chuyến" at bounding box center [235, 32] width 64 height 10
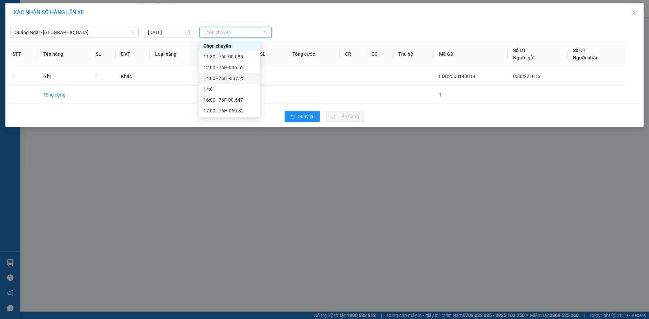
click at [247, 80] on div "14:00 - 76H -037.23" at bounding box center [229, 78] width 53 height 7
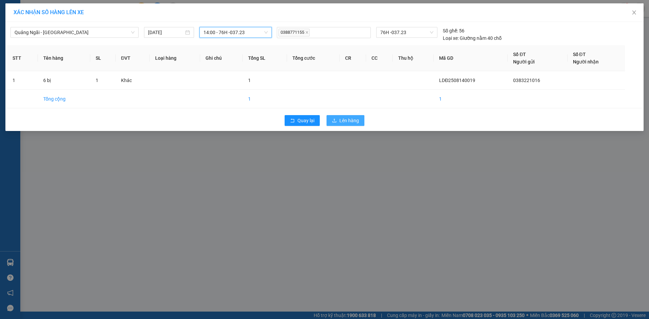
click at [350, 122] on span "Lên hàng" at bounding box center [349, 120] width 20 height 7
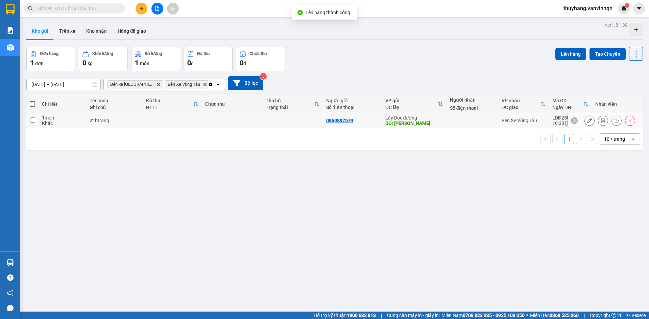
click at [163, 122] on td at bounding box center [172, 120] width 59 height 15
checkbox input "true"
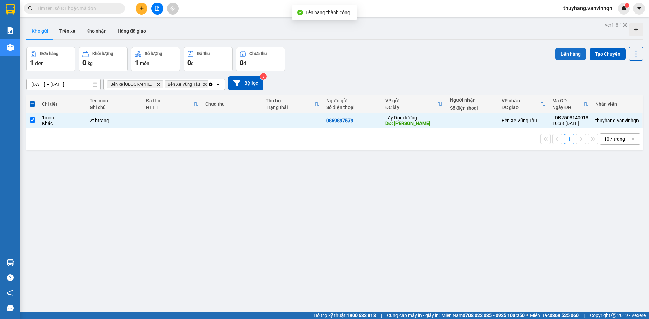
click at [569, 54] on button "Lên hàng" at bounding box center [570, 54] width 31 height 12
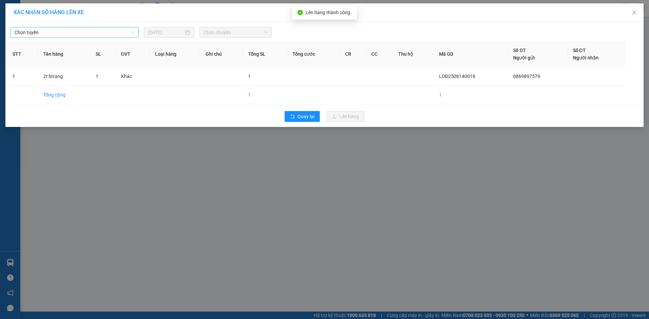
click at [95, 29] on span "Chọn tuyến" at bounding box center [75, 32] width 120 height 10
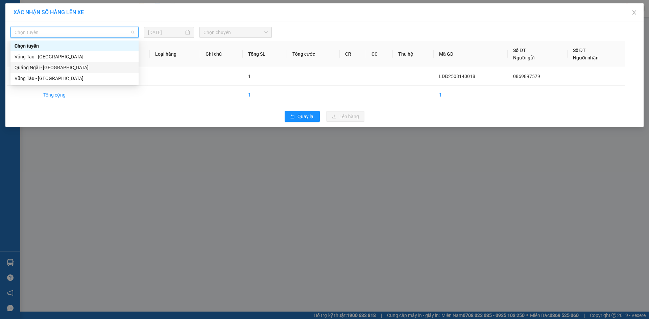
click at [83, 67] on div "Quảng Ngãi - [GEOGRAPHIC_DATA]" at bounding box center [75, 67] width 120 height 7
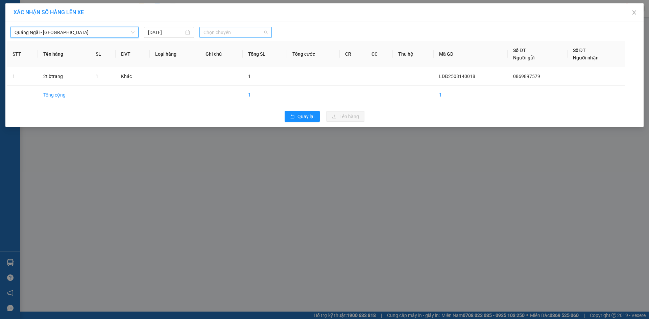
drag, startPoint x: 204, startPoint y: 33, endPoint x: 220, endPoint y: 38, distance: 16.8
click at [204, 33] on span "Chọn chuyến" at bounding box center [235, 32] width 64 height 10
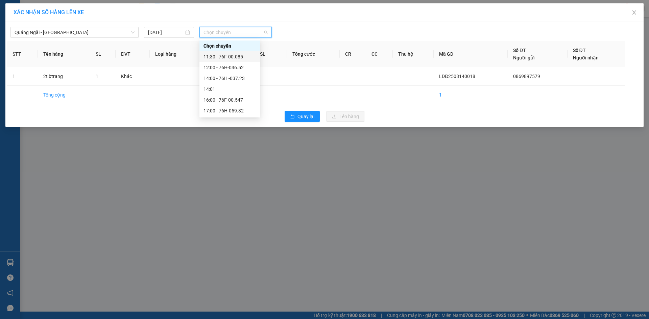
click at [239, 60] on div "11:30 - 76F-00.085" at bounding box center [229, 56] width 53 height 7
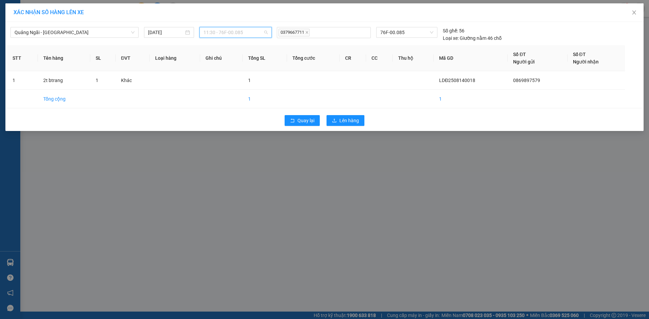
click at [237, 32] on span "11:30 - 76F-00.085" at bounding box center [235, 32] width 64 height 10
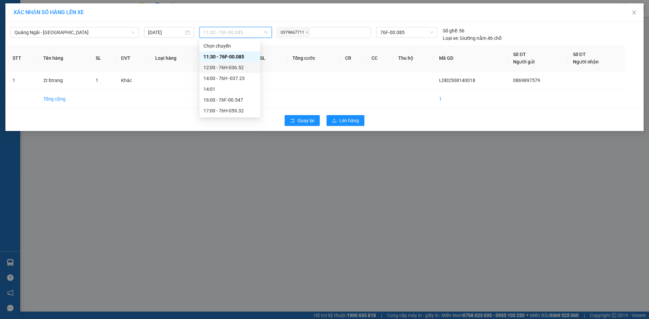
click at [243, 69] on div "12:00 - 76H-036.52" at bounding box center [229, 67] width 53 height 7
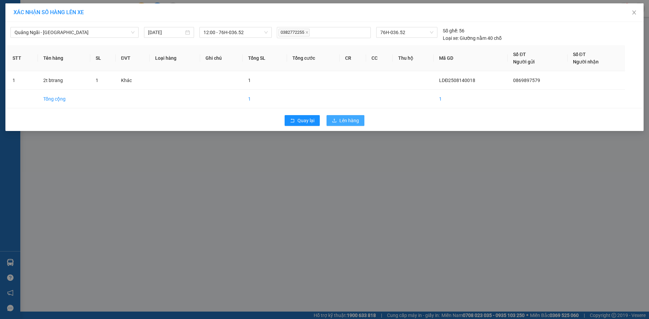
click at [347, 121] on span "Lên hàng" at bounding box center [349, 120] width 20 height 7
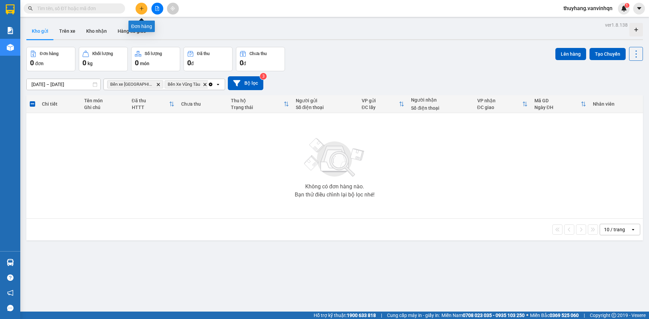
click at [140, 8] on icon "plus" at bounding box center [141, 8] width 5 height 5
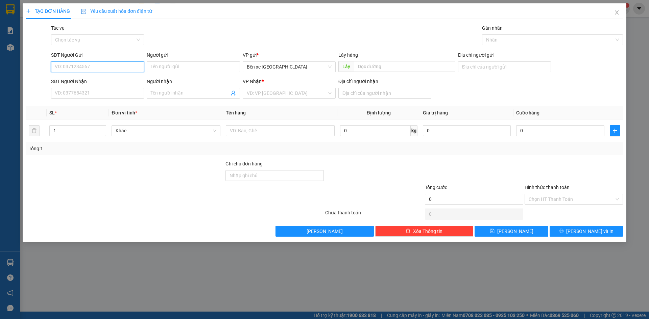
click at [120, 65] on input "SĐT Người Gửi" at bounding box center [97, 67] width 93 height 11
click at [291, 68] on span "Bến xe [GEOGRAPHIC_DATA]" at bounding box center [289, 67] width 85 height 10
type input "0356708299"
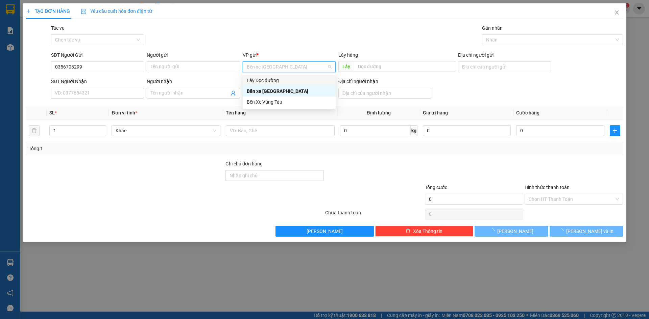
click at [282, 79] on div "Lấy Dọc đường" at bounding box center [289, 80] width 85 height 7
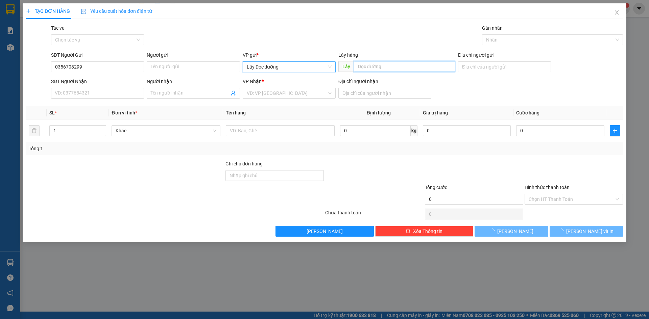
click at [363, 64] on input "text" at bounding box center [404, 66] width 101 height 11
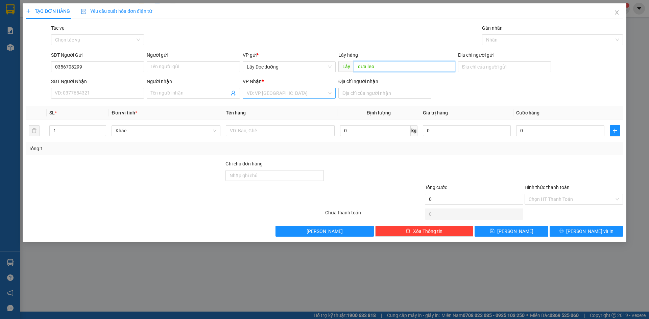
type input "dưa leo"
click at [301, 90] on input "search" at bounding box center [287, 93] width 80 height 10
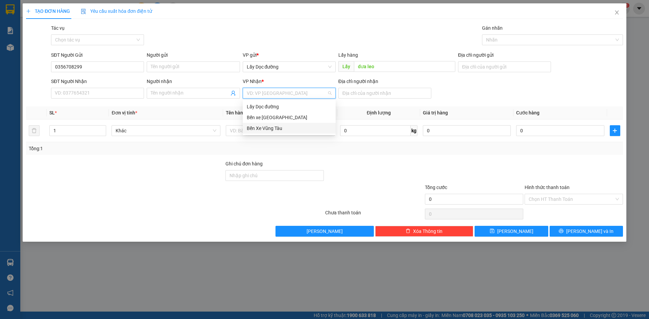
drag, startPoint x: 296, startPoint y: 129, endPoint x: 355, endPoint y: 89, distance: 70.9
click at [296, 129] on div "Bến Xe Vũng Tàu" at bounding box center [289, 128] width 85 height 7
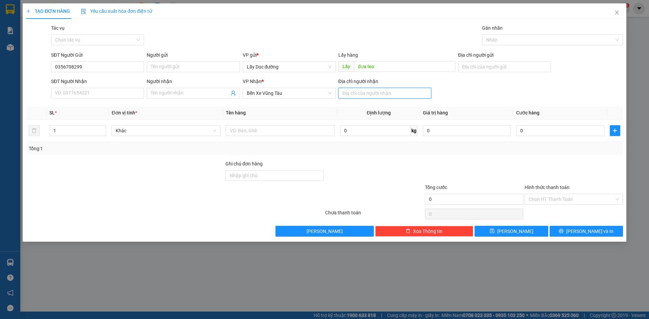
click at [356, 95] on input "Địa chỉ người nhận" at bounding box center [384, 93] width 93 height 11
type input "lagi"
click at [513, 231] on span "[PERSON_NAME]" at bounding box center [515, 231] width 36 height 7
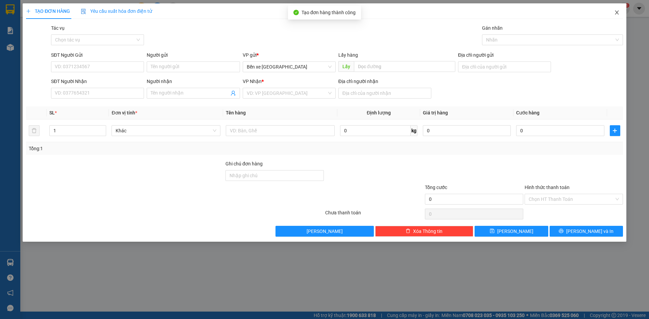
click at [623, 9] on span "Close" at bounding box center [616, 12] width 19 height 19
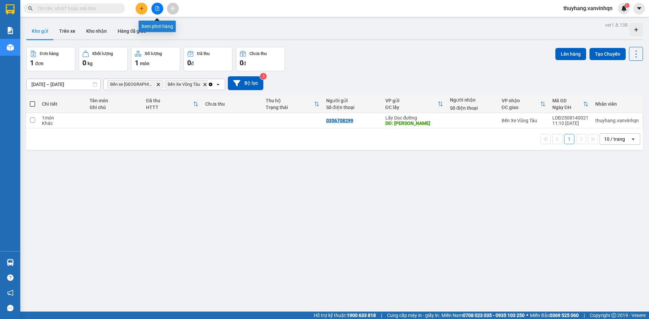
click at [157, 10] on icon "file-add" at bounding box center [157, 8] width 5 height 5
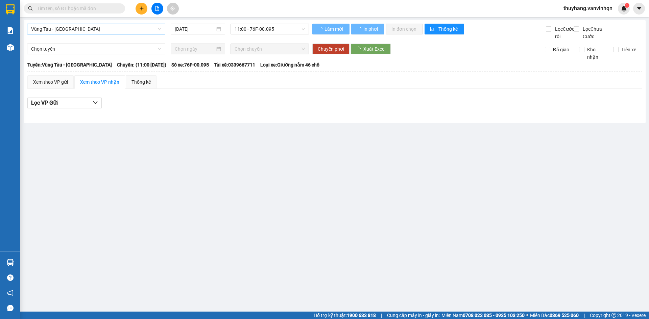
click at [96, 29] on span "Vũng Tàu - [GEOGRAPHIC_DATA]" at bounding box center [96, 29] width 130 height 10
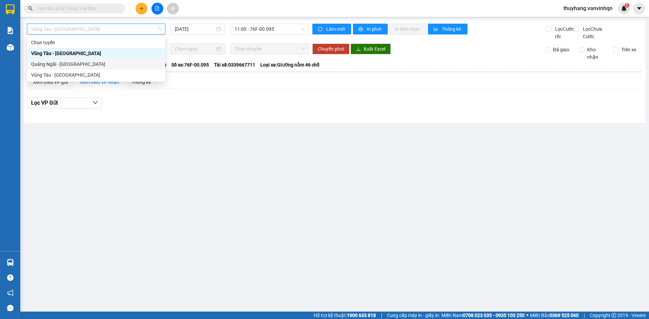
click at [93, 65] on div "Quảng Ngãi - [GEOGRAPHIC_DATA]" at bounding box center [96, 63] width 130 height 7
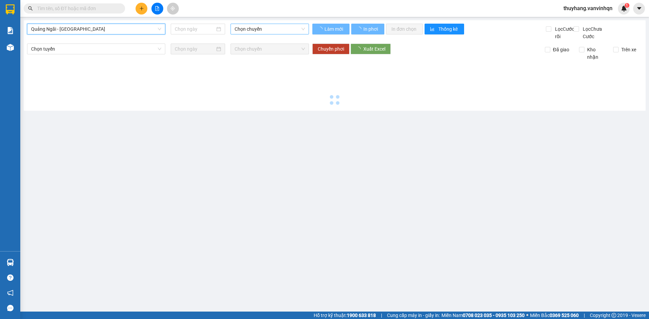
type input "[DATE]"
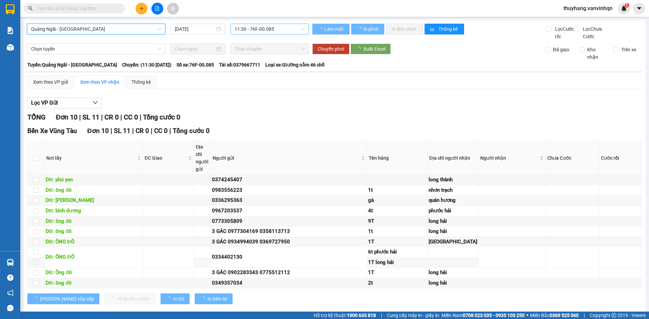
click at [256, 31] on span "11:30 - 76F-00.085" at bounding box center [270, 29] width 70 height 10
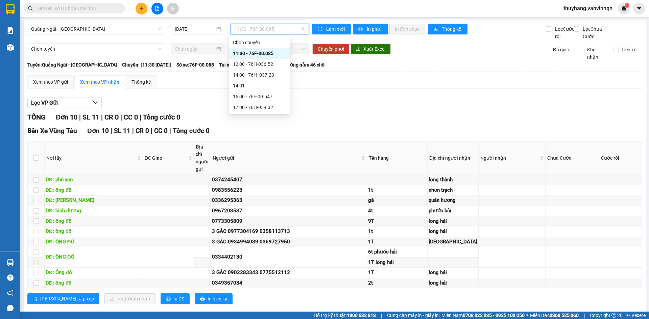
click at [279, 62] on div "12:00 - 76H-036.52" at bounding box center [259, 63] width 53 height 7
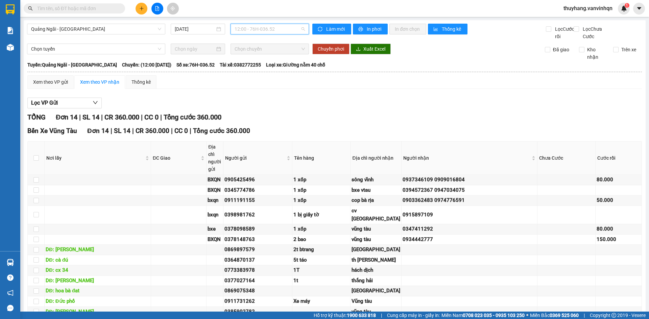
click at [253, 32] on span "12:00 - 76H-036.52" at bounding box center [270, 29] width 70 height 10
click at [259, 78] on div "14:00 - 76H -037.23" at bounding box center [259, 74] width 53 height 7
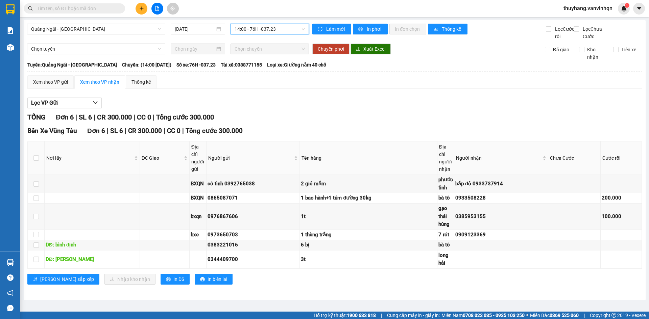
click at [284, 29] on span "14:00 - 76H -037.23" at bounding box center [270, 29] width 70 height 10
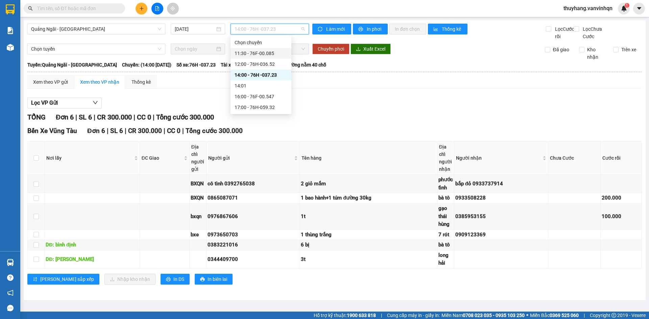
click at [281, 53] on div "11:30 - 76F-00.085" at bounding box center [261, 53] width 53 height 7
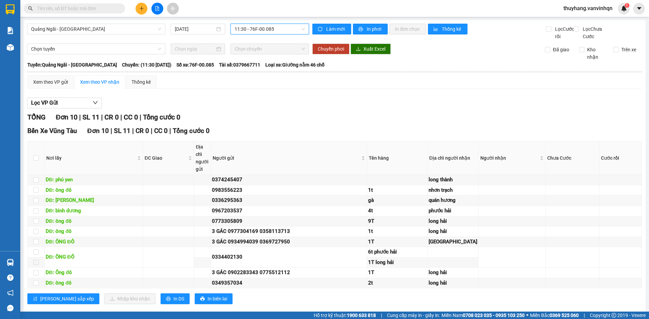
click at [277, 31] on span "11:30 - 76F-00.085" at bounding box center [270, 29] width 70 height 10
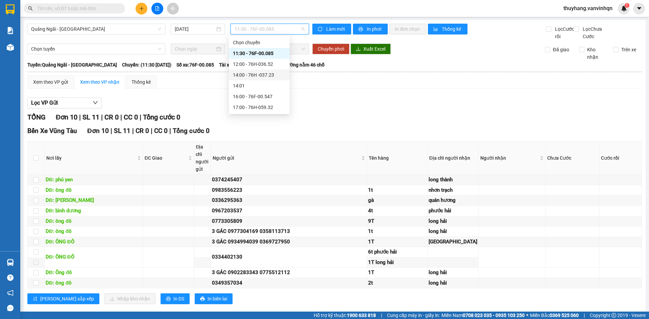
click at [277, 75] on div "14:00 - 76H -037.23" at bounding box center [259, 74] width 53 height 7
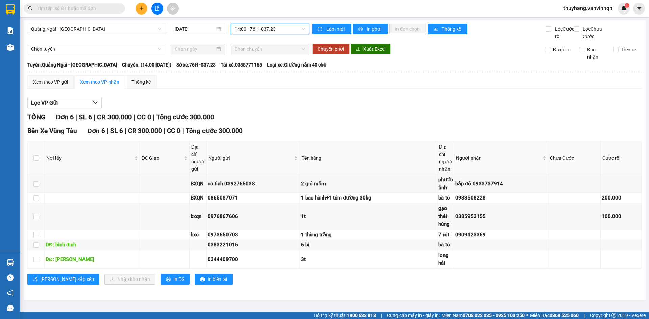
click at [268, 27] on span "14:00 - 76H -037.23" at bounding box center [270, 29] width 70 height 10
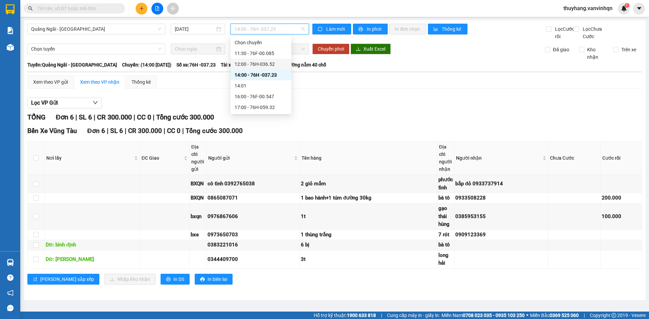
click at [272, 65] on div "12:00 - 76H-036.52" at bounding box center [261, 63] width 53 height 7
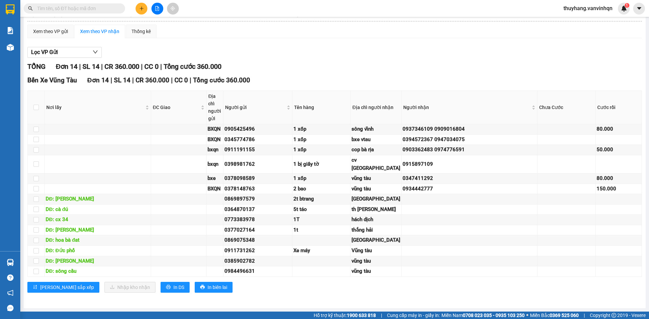
scroll to position [68, 0]
click at [157, 9] on icon "file-add" at bounding box center [157, 8] width 5 height 5
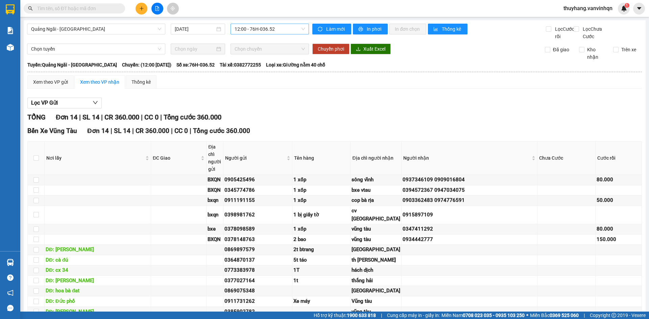
click at [259, 29] on span "12:00 - 76H-036.52" at bounding box center [270, 29] width 70 height 10
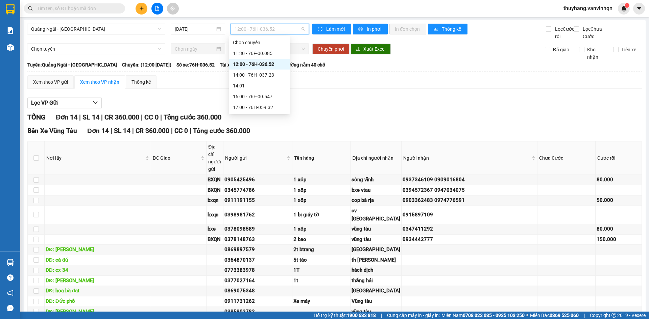
click at [351, 109] on div "Lọc VP Gửi" at bounding box center [334, 103] width 614 height 11
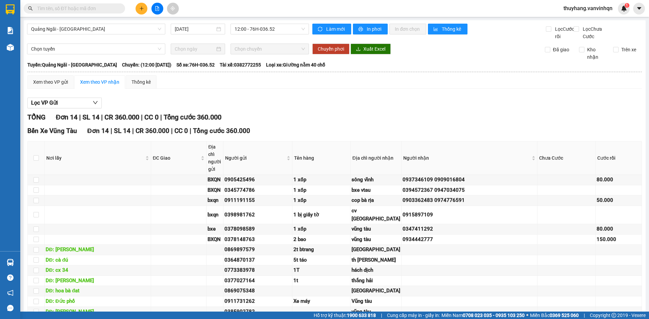
drag, startPoint x: 351, startPoint y: 109, endPoint x: 229, endPoint y: 6, distance: 159.7
click at [343, 100] on div "Xem theo VP gửi Xem theo VP nhận Thống kê Lọc VP Gửi TỔNG Đơn 14 | SL 14 | CR …" at bounding box center [334, 213] width 614 height 277
click at [143, 9] on icon "plus" at bounding box center [141, 8] width 5 height 5
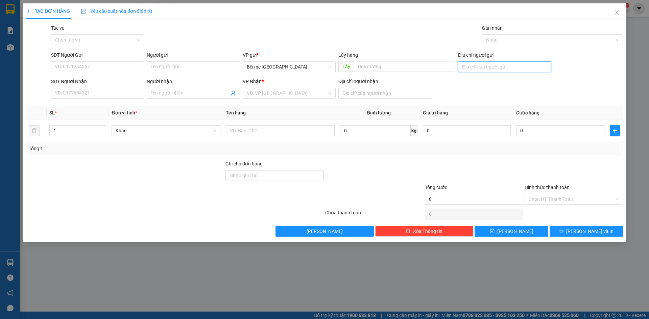
click at [494, 67] on input "Địa chỉ người gửi" at bounding box center [504, 67] width 93 height 11
type input "bxqn"
click at [300, 93] on input "search" at bounding box center [287, 93] width 80 height 10
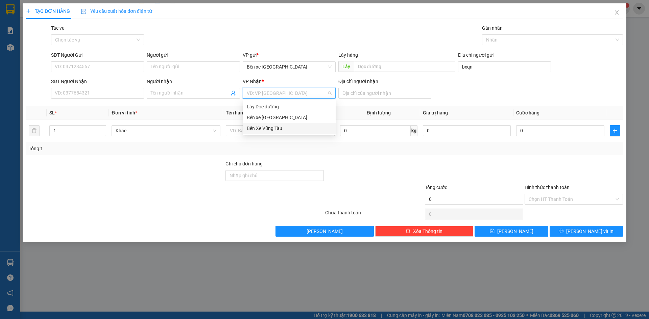
click at [299, 127] on div "Bến Xe Vũng Tàu" at bounding box center [289, 128] width 85 height 7
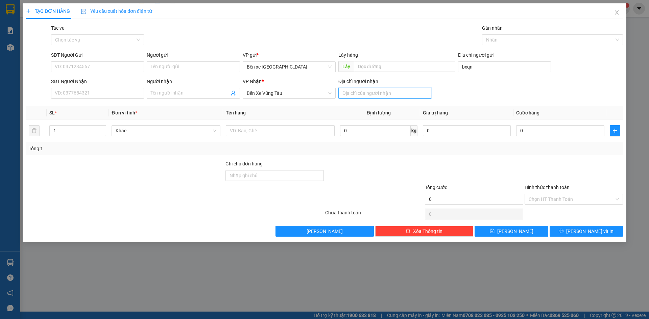
click at [372, 96] on input "Địa chỉ người nhận" at bounding box center [384, 93] width 93 height 11
type input "LONG THÀNH"
click at [84, 68] on input "SĐT Người Gửi" at bounding box center [97, 67] width 93 height 11
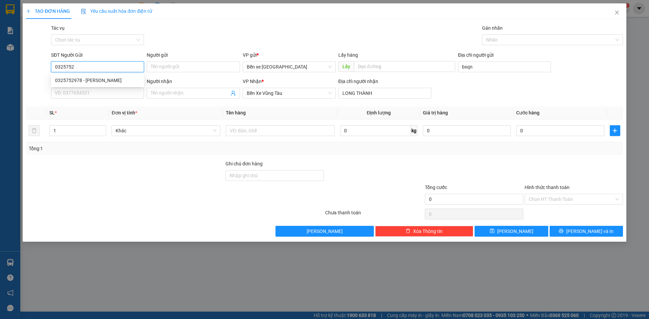
click at [102, 81] on div "0325752978 - [PERSON_NAME]" at bounding box center [97, 80] width 85 height 7
type input "0325752978"
type input "vũ"
type input "BXQN"
type input "long thành"
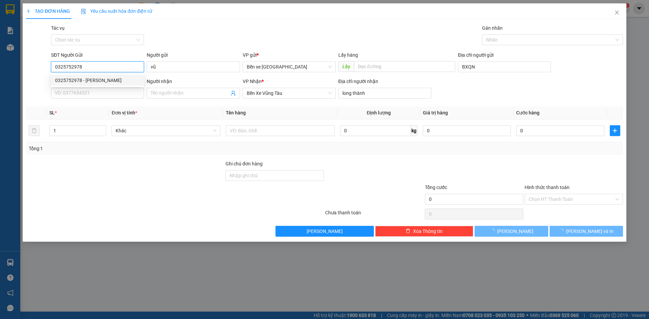
type input "80.000"
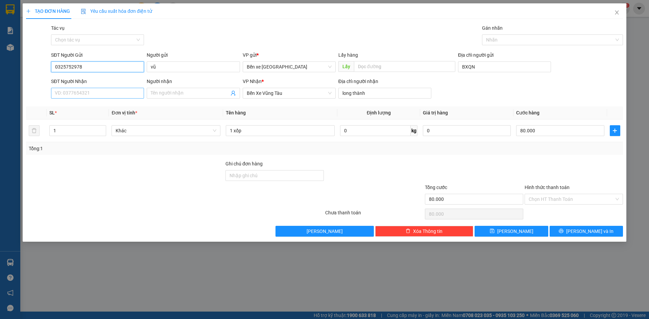
type input "0325752978"
click at [94, 97] on input "SĐT Người Nhận" at bounding box center [97, 93] width 93 height 11
click at [92, 107] on div "0983395116" at bounding box center [97, 106] width 85 height 7
type input "0983395116"
drag, startPoint x: 93, startPoint y: 93, endPoint x: 0, endPoint y: 99, distance: 93.1
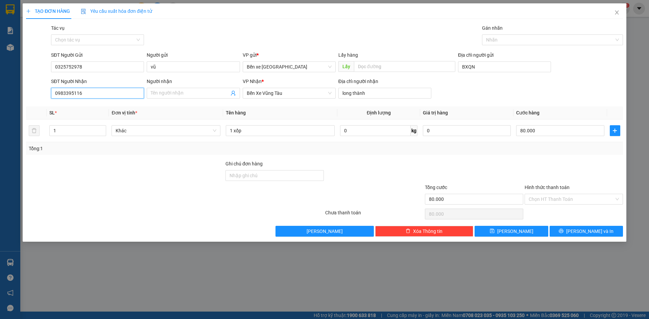
click at [0, 99] on div "TẠO ĐƠN HÀNG Yêu cầu xuất hóa đơn điện tử Transit Pickup Surcharge Ids Transit …" at bounding box center [324, 159] width 649 height 319
click at [70, 107] on div "0984421034" at bounding box center [97, 106] width 85 height 7
type input "0984421034"
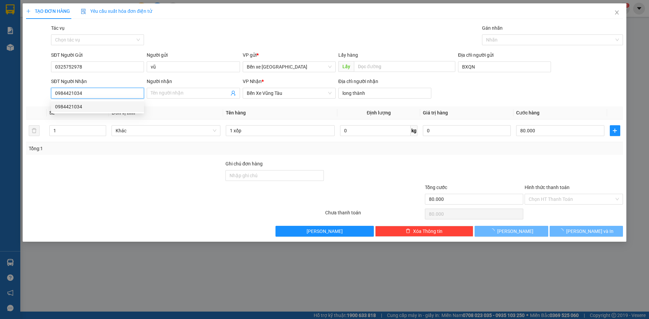
type input "150.000"
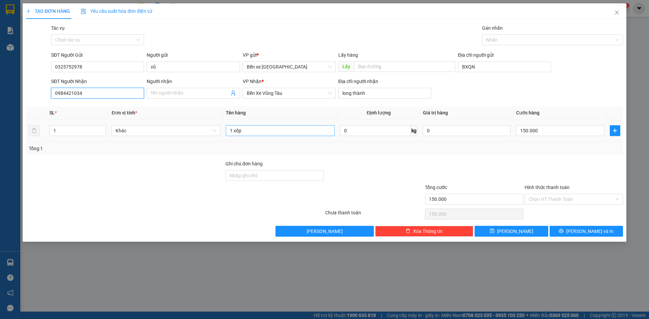
type input "0984421034"
click at [275, 130] on input "1 xốp" at bounding box center [280, 130] width 109 height 11
type input "1 T GIẤY"
click at [559, 133] on input "150.000" at bounding box center [560, 130] width 88 height 11
type input "0"
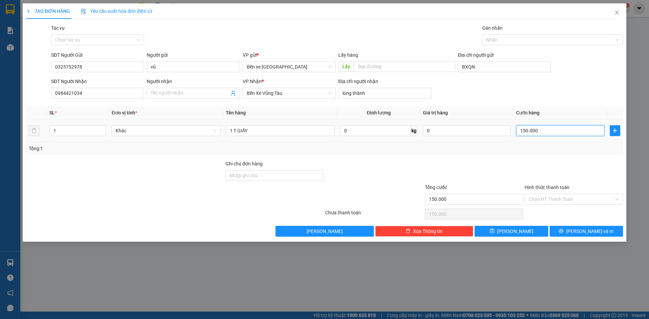
type input "0"
type input "1"
type input "001"
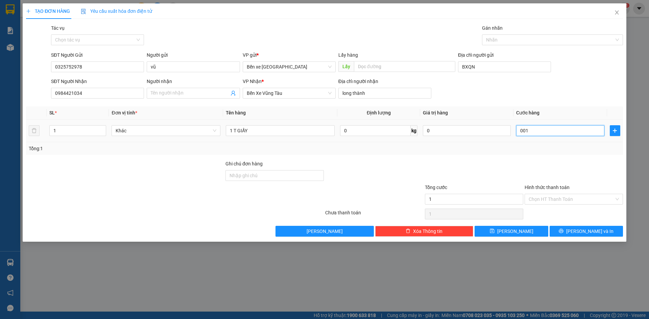
type input "10"
type input "0.010"
type input "10.000"
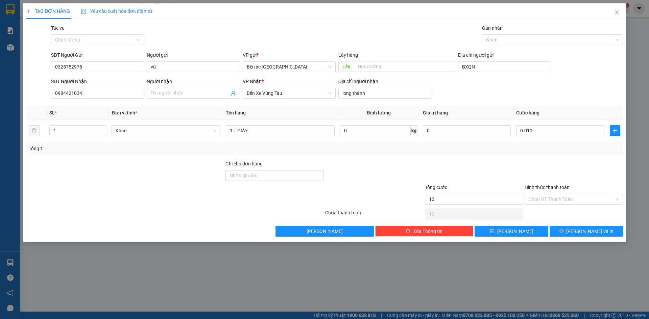
type input "10.000"
click at [549, 152] on div "Tổng: 1" at bounding box center [324, 148] width 591 height 7
click at [543, 130] on input "10.000" at bounding box center [560, 130] width 88 height 11
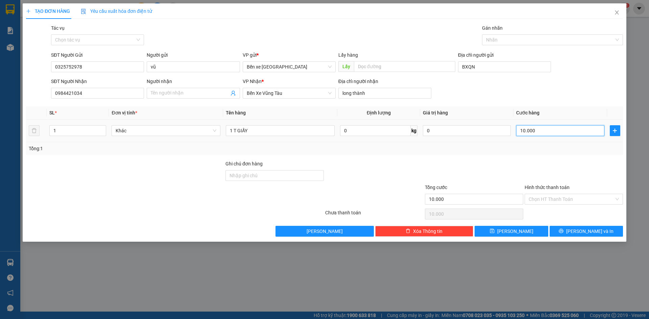
click at [550, 131] on input "10.000" at bounding box center [560, 130] width 88 height 11
click at [544, 134] on input "10.000" at bounding box center [560, 130] width 88 height 11
click at [545, 143] on div "Tổng: 1" at bounding box center [324, 148] width 597 height 13
click at [546, 130] on input "10.000" at bounding box center [560, 130] width 88 height 11
type input "0"
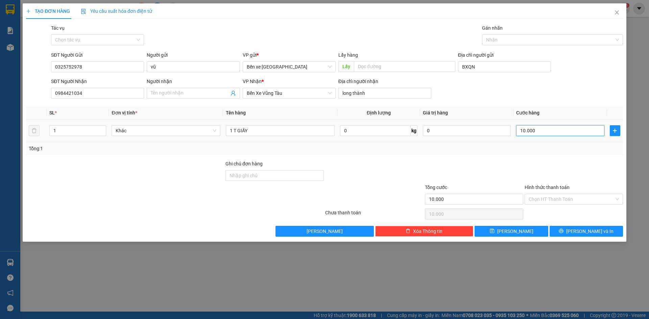
type input "0"
type input "1"
type input "001"
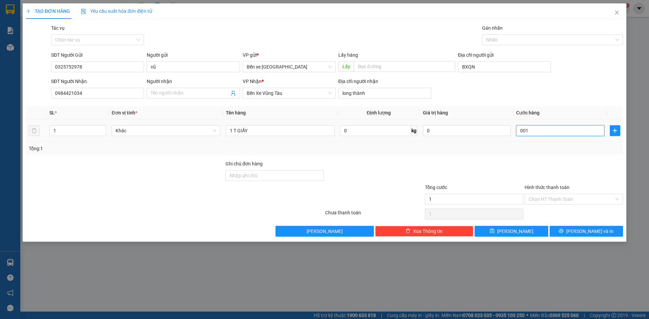
type input "10"
type input "0.010"
type input "100"
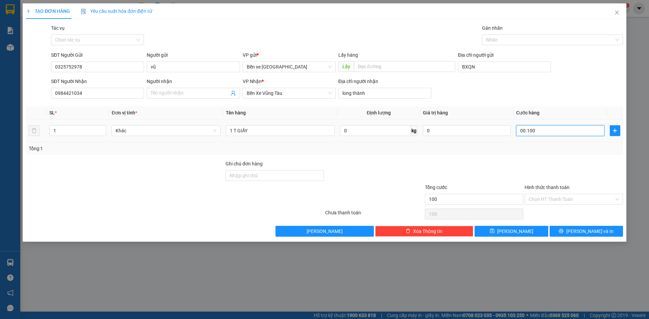
type input "00.100"
type input "100.000"
click at [546, 142] on td "100.000" at bounding box center [559, 131] width 93 height 23
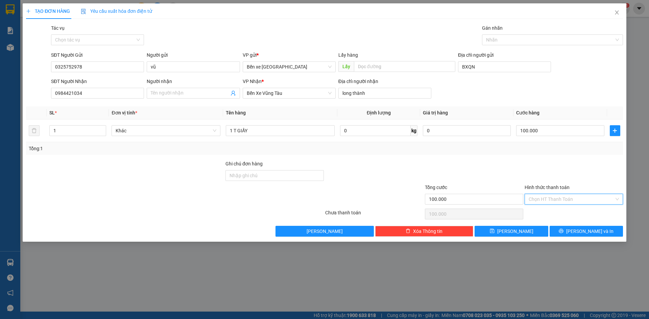
click at [568, 199] on input "Hình thức thanh toán" at bounding box center [572, 199] width 86 height 10
click at [563, 217] on div "Tại văn phòng" at bounding box center [574, 213] width 98 height 11
type input "0"
click at [533, 230] on button "[PERSON_NAME]" at bounding box center [511, 231] width 73 height 11
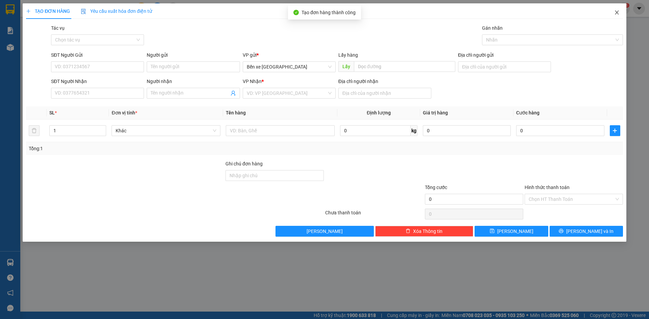
click at [616, 11] on icon "close" at bounding box center [616, 12] width 5 height 5
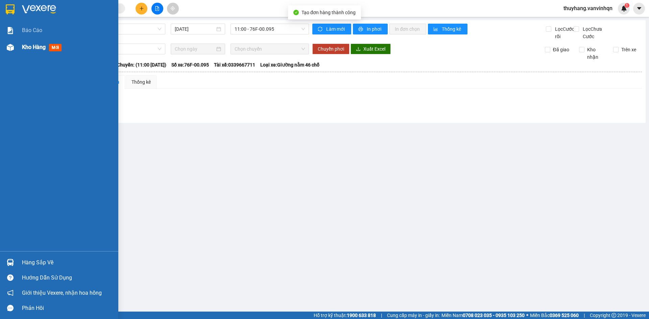
click at [16, 46] on div at bounding box center [10, 48] width 12 height 12
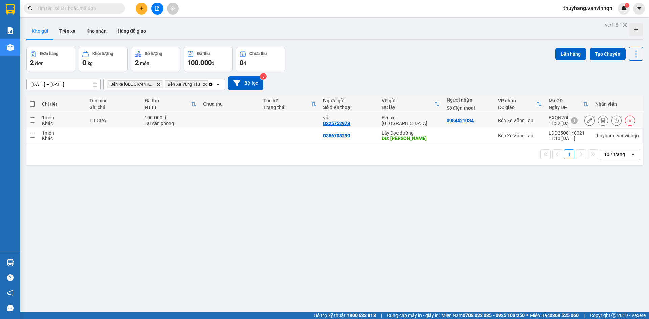
click at [117, 123] on div "1 T GIẤY" at bounding box center [113, 120] width 49 height 5
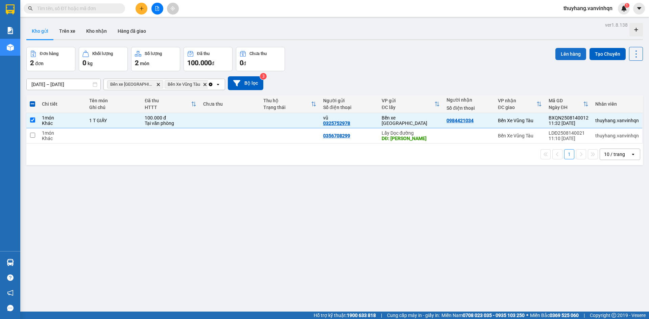
click at [565, 51] on button "Lên hàng" at bounding box center [570, 54] width 31 height 12
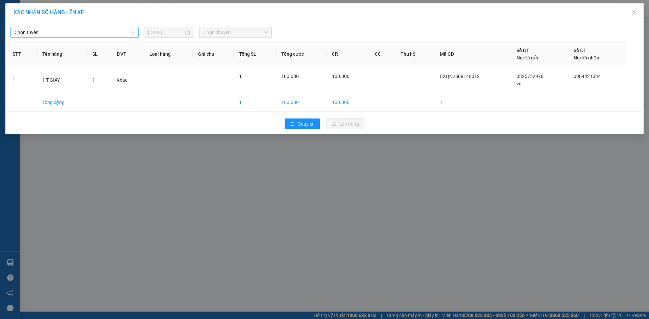
click at [100, 33] on span "Chọn tuyến" at bounding box center [75, 32] width 120 height 10
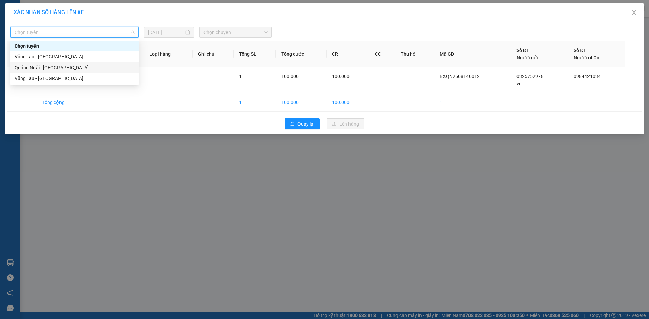
click at [86, 69] on div "Quảng Ngãi - [GEOGRAPHIC_DATA]" at bounding box center [75, 67] width 120 height 7
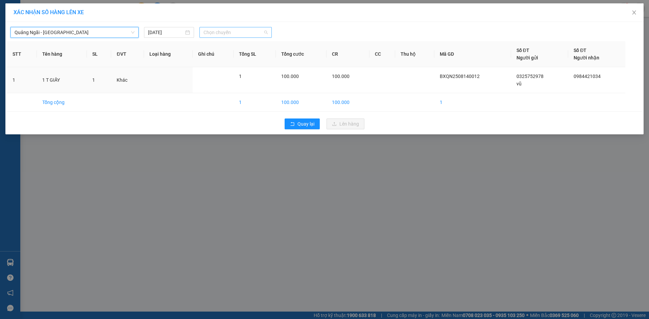
click at [239, 35] on span "Chọn chuyến" at bounding box center [235, 32] width 64 height 10
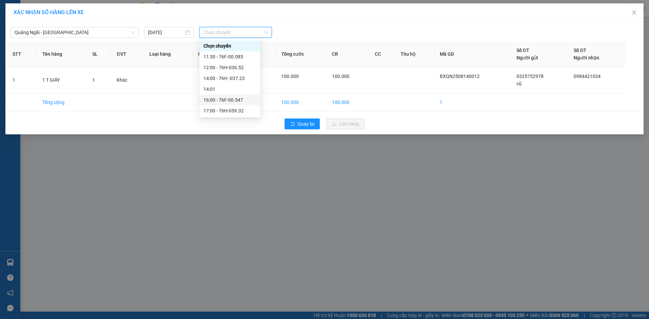
click at [239, 99] on div "16:00 - 76F-00.547" at bounding box center [229, 99] width 53 height 7
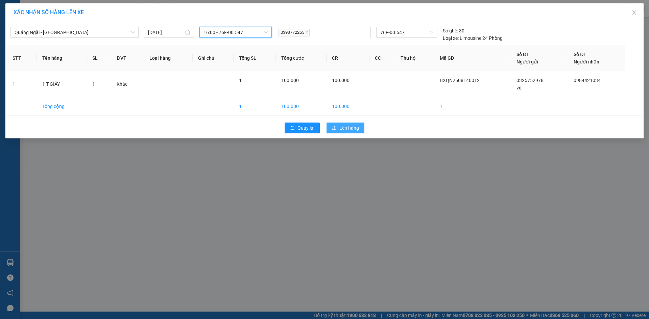
click at [342, 124] on button "Lên hàng" at bounding box center [345, 128] width 38 height 11
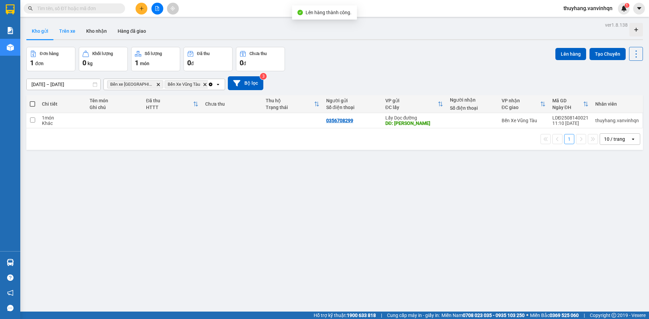
click at [72, 27] on button "Trên xe" at bounding box center [67, 31] width 27 height 16
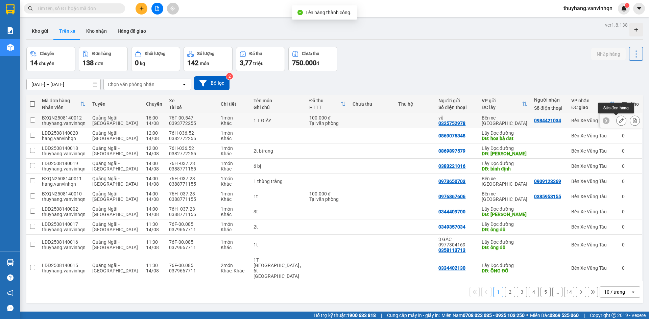
click at [616, 123] on button at bounding box center [620, 121] width 9 height 12
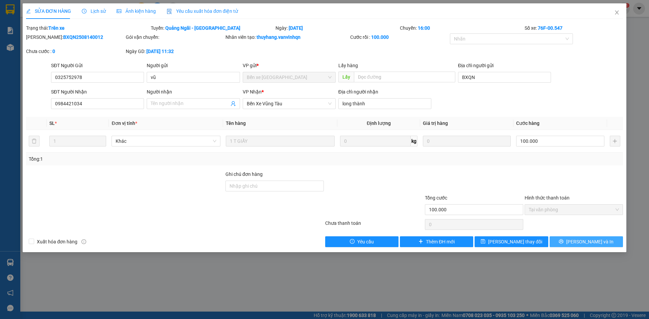
click at [609, 245] on button "[PERSON_NAME] và In" at bounding box center [586, 242] width 73 height 11
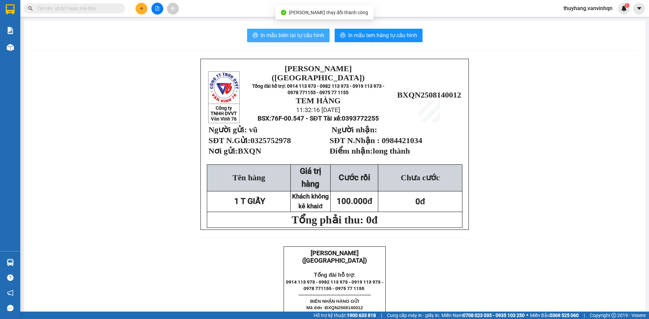
click at [303, 32] on span "In mẫu biên lai tự cấu hình" at bounding box center [293, 35] width 64 height 8
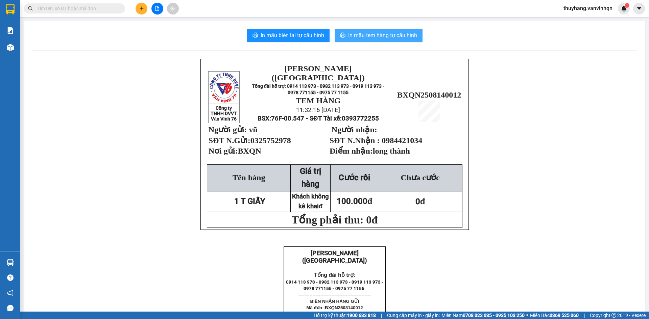
click at [409, 35] on span "In mẫu tem hàng tự cấu hình" at bounding box center [382, 35] width 69 height 8
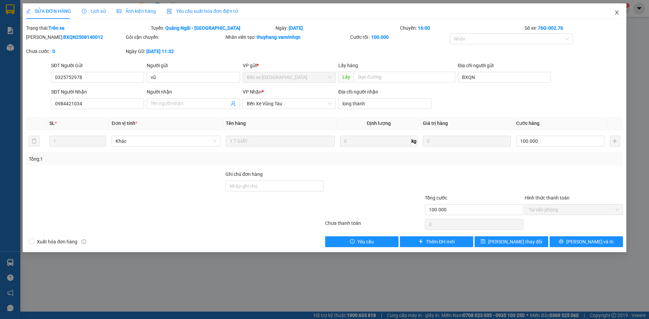
click at [618, 13] on icon "close" at bounding box center [616, 12] width 5 height 5
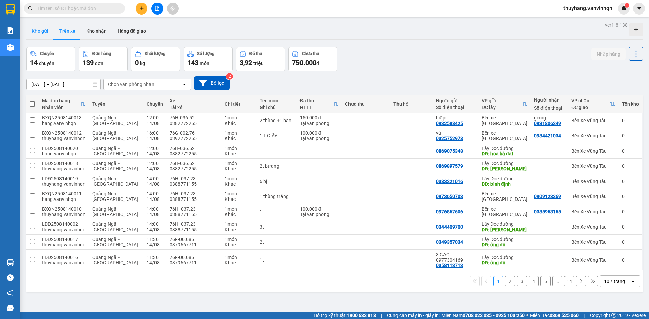
click at [39, 29] on button "Kho gửi" at bounding box center [39, 31] width 27 height 16
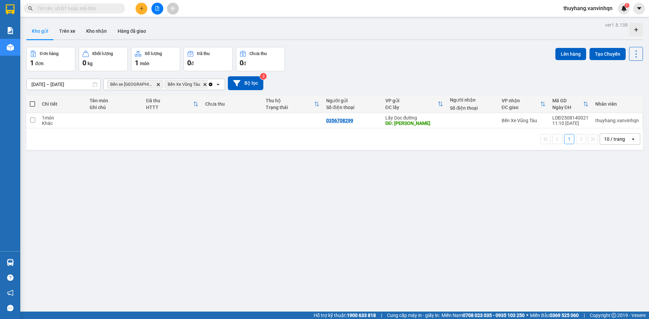
click at [323, 117] on td "0356708299" at bounding box center [352, 120] width 59 height 15
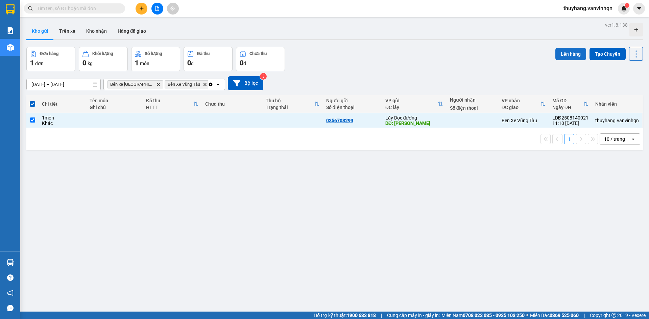
click at [559, 53] on button "Lên hàng" at bounding box center [570, 54] width 31 height 12
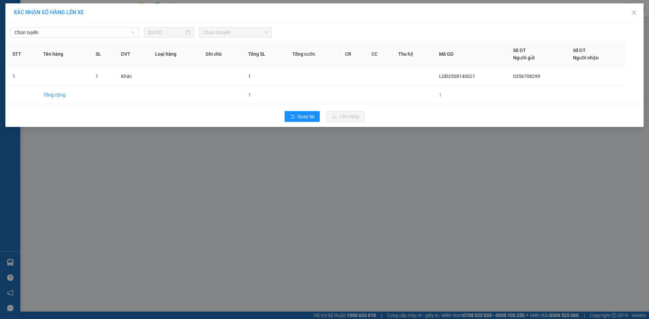
click at [316, 172] on div "XÁC NHẬN SỐ HÀNG LÊN XE Chọn tuyến [DATE] Chọn chuyến STT Tên hàng SL ĐVT Loại …" at bounding box center [324, 159] width 649 height 319
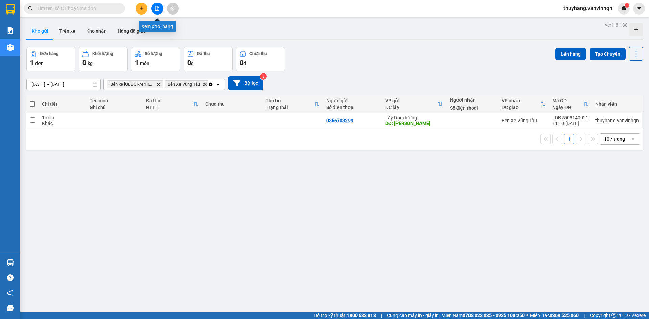
click at [155, 8] on icon "file-add" at bounding box center [157, 8] width 5 height 5
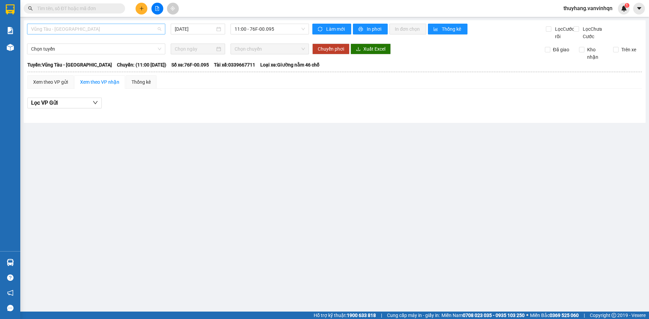
click at [101, 31] on span "Vũng Tàu - [GEOGRAPHIC_DATA]" at bounding box center [96, 29] width 130 height 10
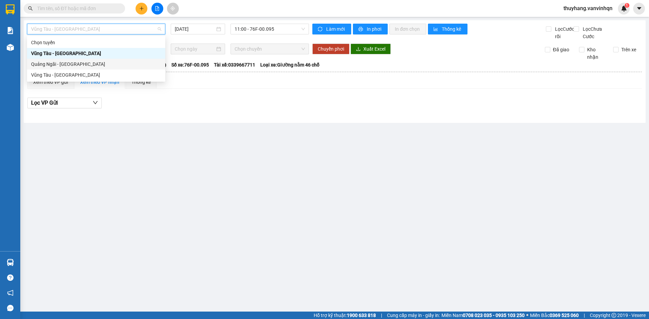
click at [97, 65] on div "Quảng Ngãi - [GEOGRAPHIC_DATA]" at bounding box center [96, 63] width 130 height 7
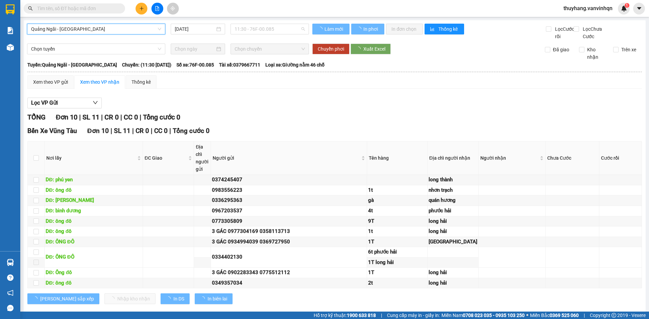
drag, startPoint x: 265, startPoint y: 33, endPoint x: 278, endPoint y: 58, distance: 28.1
click at [265, 33] on span "11:30 - 76F-00.085" at bounding box center [270, 29] width 70 height 10
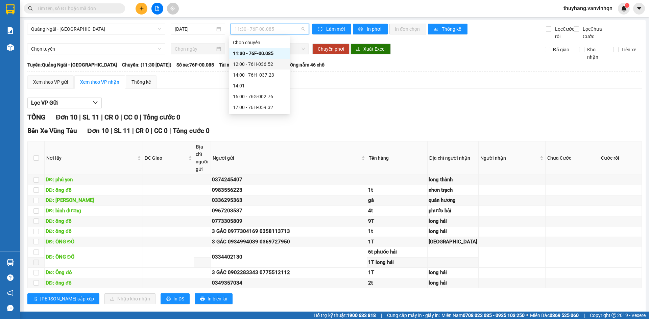
click at [269, 64] on div "12:00 - 76H-036.52" at bounding box center [259, 63] width 53 height 7
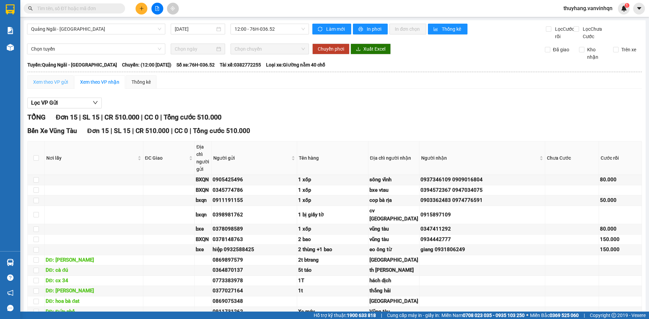
click at [55, 84] on div "Xem theo VP gửi" at bounding box center [50, 82] width 46 height 14
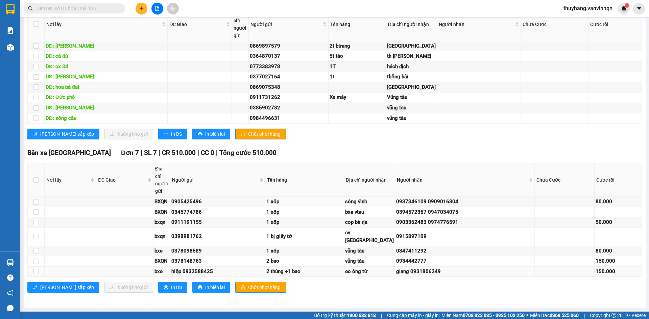
scroll to position [492, 0]
click at [171, 288] on span "In DS" at bounding box center [176, 287] width 11 height 7
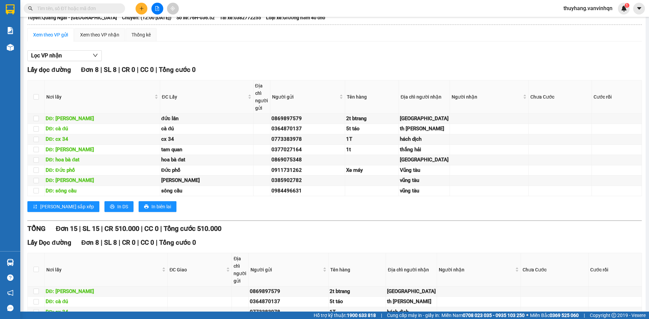
scroll to position [0, 0]
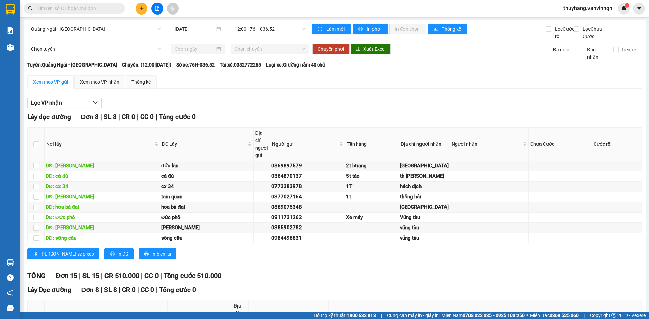
click at [269, 30] on span "12:00 - 76H-036.52" at bounding box center [270, 29] width 70 height 10
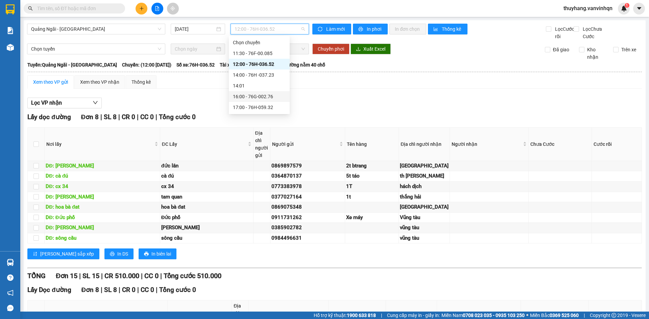
click at [275, 96] on div "16:00 - 76G-002.76" at bounding box center [259, 96] width 53 height 7
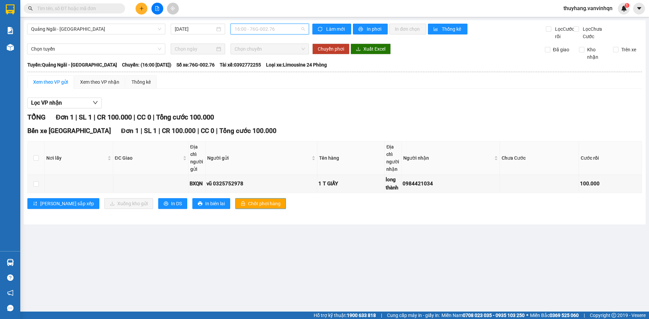
click at [258, 32] on span "16:00 - 76G-002.76" at bounding box center [270, 29] width 70 height 10
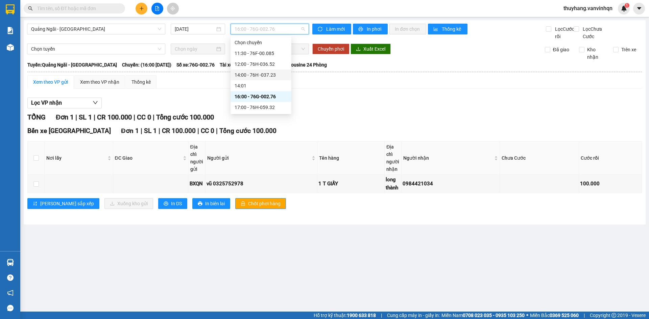
click at [278, 73] on div "14:00 - 76H -037.23" at bounding box center [261, 74] width 53 height 7
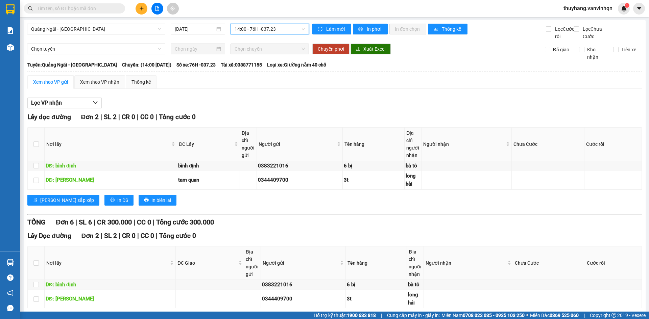
click at [313, 103] on div "Lọc VP nhận Lấy dọc đường Đơn 2 | SL 2 | CR 0 | CC 0 | Tổng cước 0 Nơi lấy ĐC L…" at bounding box center [334, 282] width 614 height 377
click at [348, 104] on div "Lọc VP nhận Lấy dọc đường Đơn 2 | SL 2 | CR 0 | CC 0 | Tổng cước 0 Nơi lấy ĐC L…" at bounding box center [334, 282] width 614 height 377
drag, startPoint x: 348, startPoint y: 104, endPoint x: 115, endPoint y: 14, distance: 249.7
click at [337, 101] on div "Xem theo VP gửi Xem theo VP nhận Thống kê Lọc VP nhận Lấy dọc đường Đơn 2 | SL …" at bounding box center [334, 273] width 614 height 396
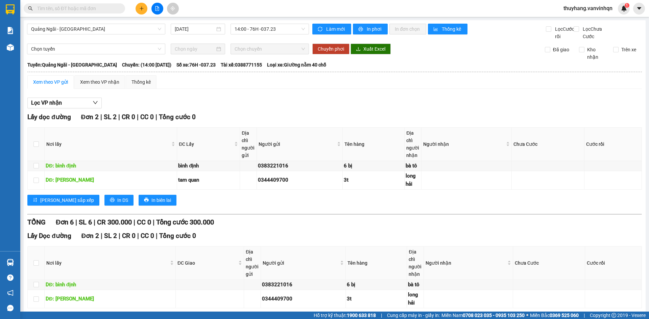
click at [139, 6] on icon "plus" at bounding box center [141, 8] width 5 height 5
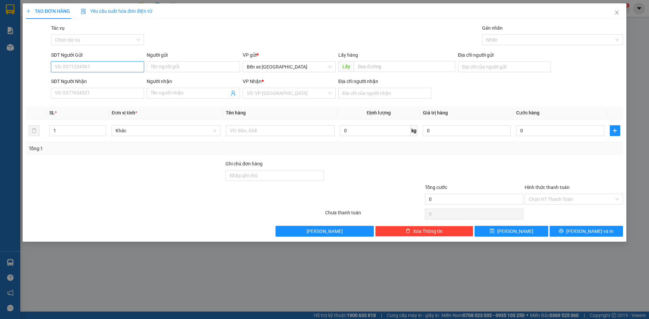
click at [123, 67] on input "SĐT Người Gửi" at bounding box center [97, 67] width 93 height 11
click at [259, 68] on span "Bến xe [GEOGRAPHIC_DATA]" at bounding box center [289, 67] width 85 height 10
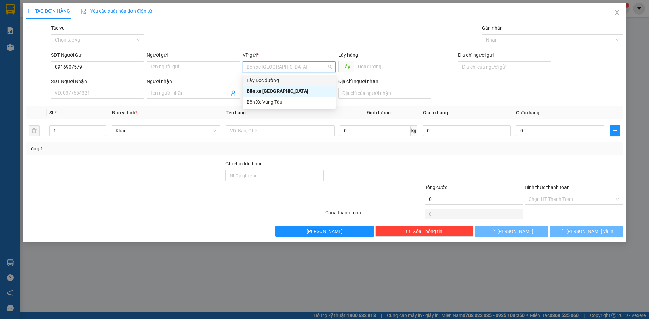
click at [270, 81] on div "Lấy Dọc đường" at bounding box center [289, 80] width 85 height 7
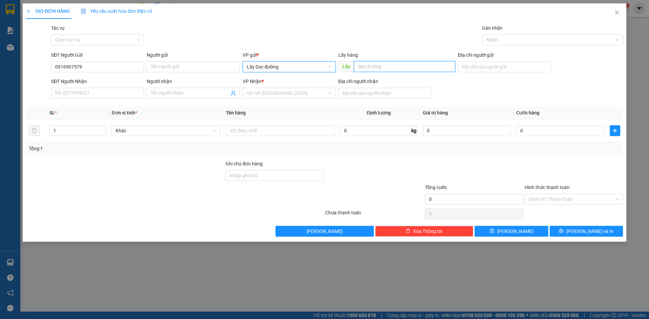
click at [367, 65] on input "text" at bounding box center [404, 66] width 101 height 11
click at [278, 86] on div "VP Nhận *" at bounding box center [289, 83] width 93 height 10
click at [277, 90] on input "search" at bounding box center [287, 93] width 80 height 10
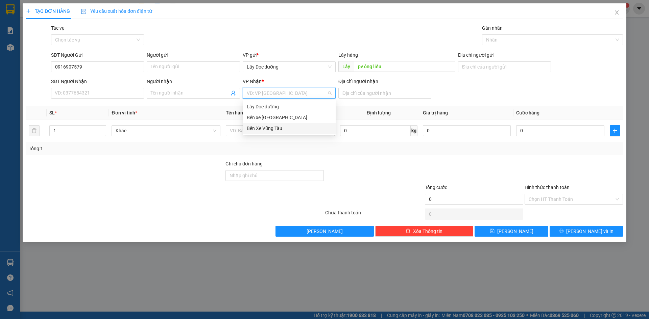
click at [281, 131] on div "Bến Xe Vũng Tàu" at bounding box center [289, 128] width 85 height 7
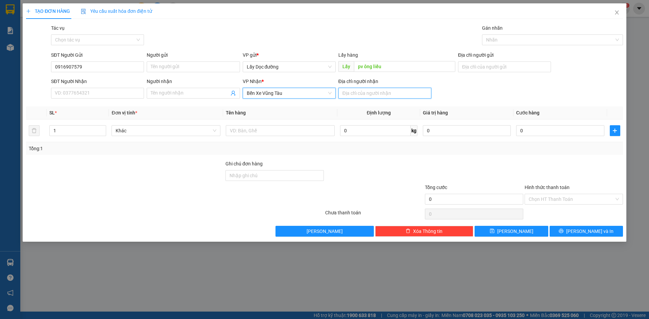
click at [360, 94] on input "Địa chỉ người nhận" at bounding box center [384, 93] width 93 height 11
click at [494, 230] on icon "save" at bounding box center [492, 231] width 5 height 5
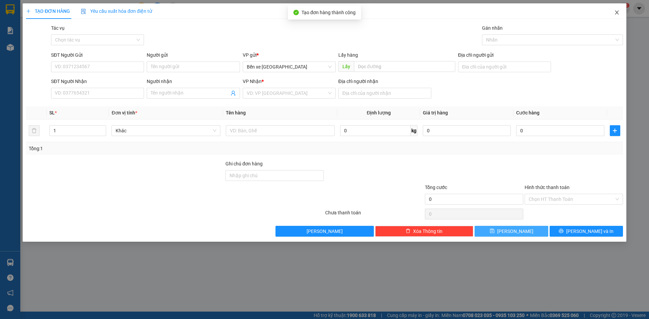
click at [624, 13] on span "Close" at bounding box center [616, 12] width 19 height 19
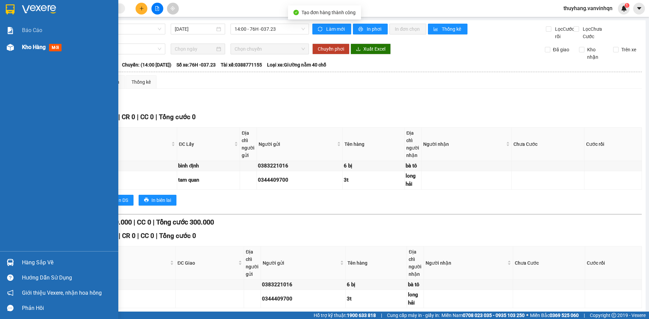
click at [16, 48] on div "Kho hàng mới" at bounding box center [59, 47] width 118 height 17
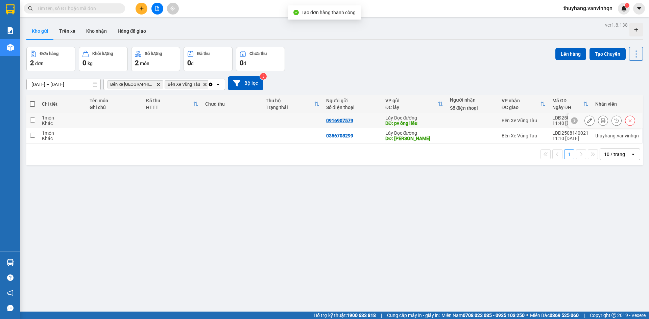
click at [245, 123] on td at bounding box center [232, 120] width 60 height 15
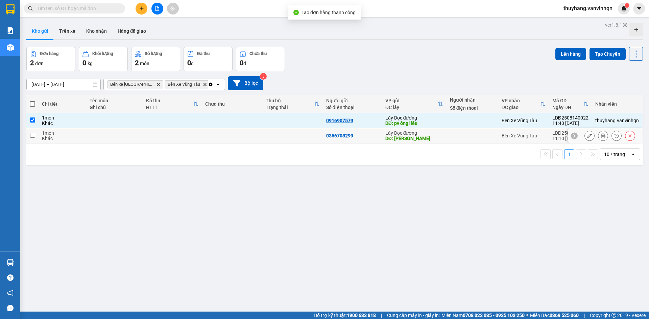
drag, startPoint x: 226, startPoint y: 139, endPoint x: 419, endPoint y: 86, distance: 200.9
click at [226, 140] on td at bounding box center [232, 135] width 60 height 15
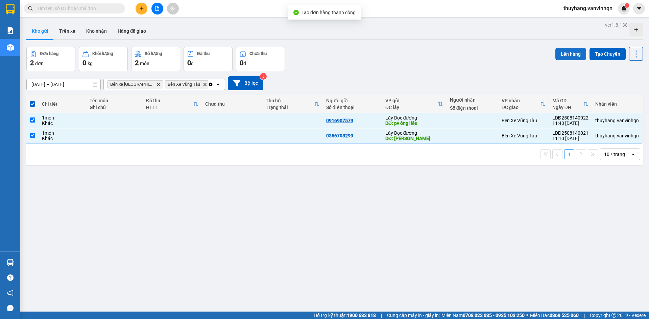
click at [574, 52] on button "Lên hàng" at bounding box center [570, 54] width 31 height 12
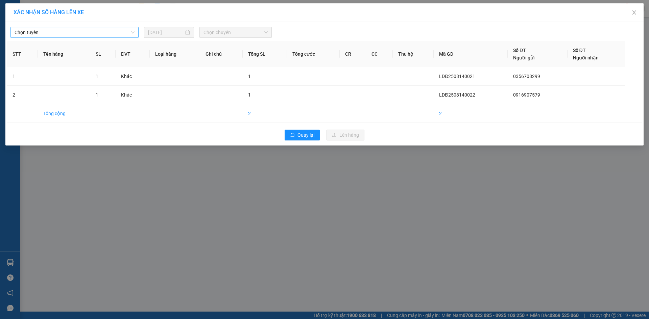
click at [108, 30] on span "Chọn tuyến" at bounding box center [75, 32] width 120 height 10
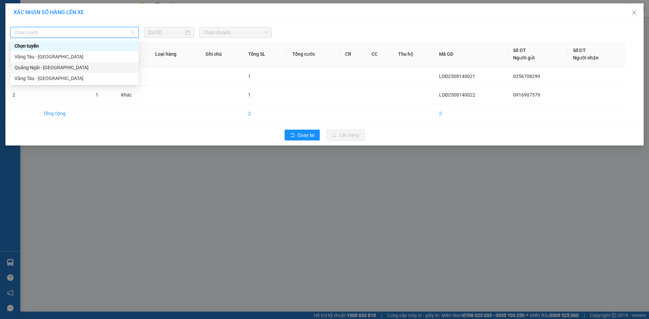
click at [96, 70] on div "Quảng Ngãi - [GEOGRAPHIC_DATA]" at bounding box center [75, 67] width 120 height 7
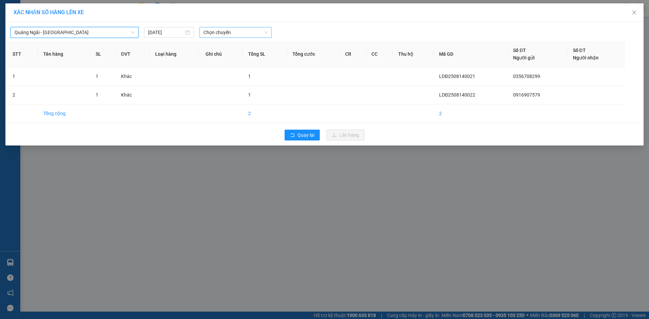
click at [240, 31] on span "Chọn chuyến" at bounding box center [235, 32] width 64 height 10
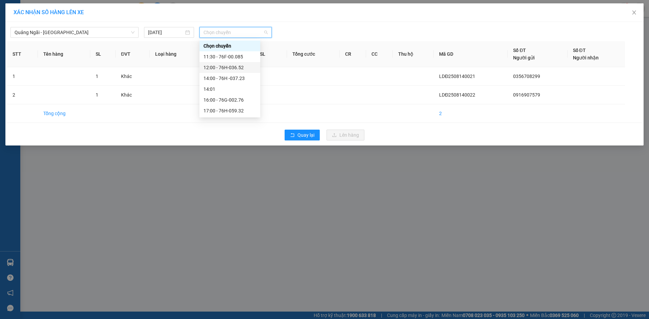
click at [243, 70] on div "12:00 - 76H-036.52" at bounding box center [229, 67] width 53 height 7
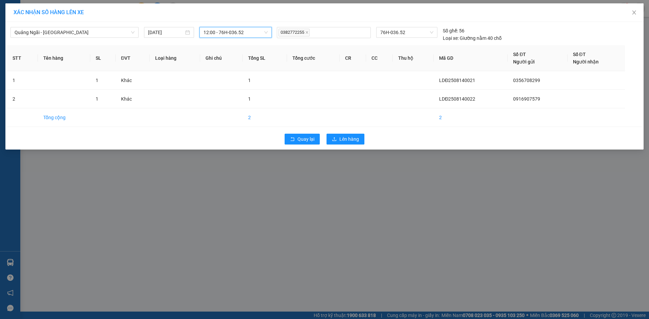
click at [349, 133] on div "Quay lại Lên hàng" at bounding box center [324, 139] width 635 height 18
click at [343, 139] on span "Lên hàng" at bounding box center [349, 139] width 20 height 7
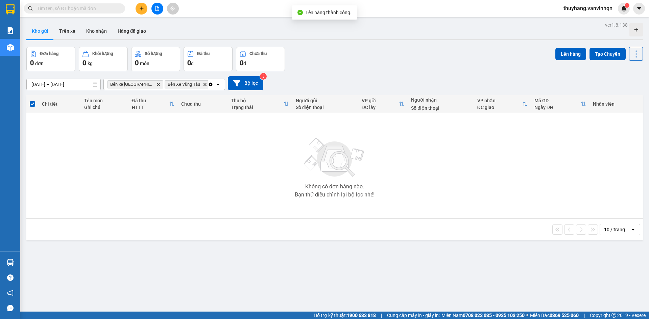
click at [156, 8] on icon "file-add" at bounding box center [157, 8] width 5 height 5
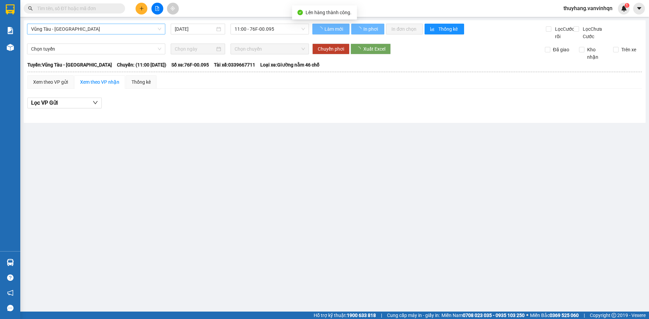
click at [77, 30] on span "Vũng Tàu - [GEOGRAPHIC_DATA]" at bounding box center [96, 29] width 130 height 10
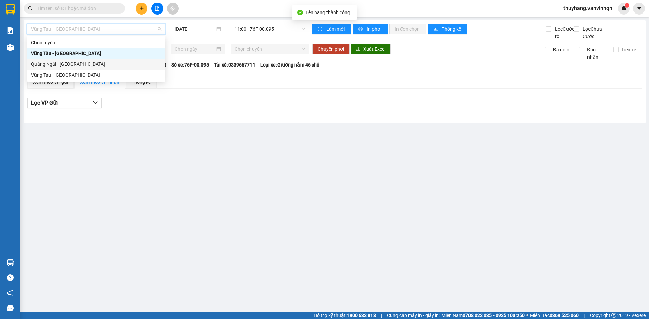
click at [84, 67] on div "Quảng Ngãi - [GEOGRAPHIC_DATA]" at bounding box center [96, 63] width 130 height 7
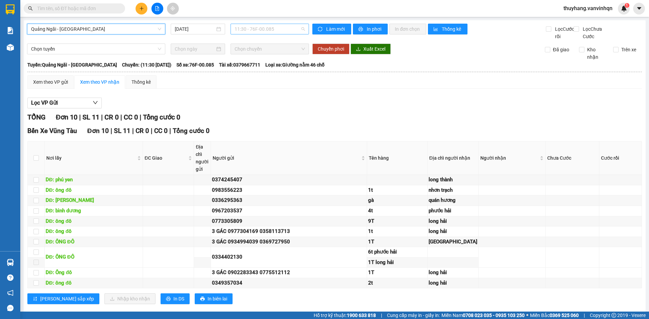
click at [271, 29] on span "11:30 - 76F-00.085" at bounding box center [270, 29] width 70 height 10
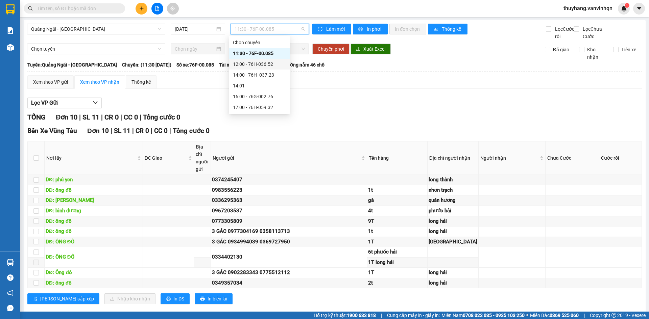
click at [273, 63] on div "12:00 - 76H-036.52" at bounding box center [259, 63] width 53 height 7
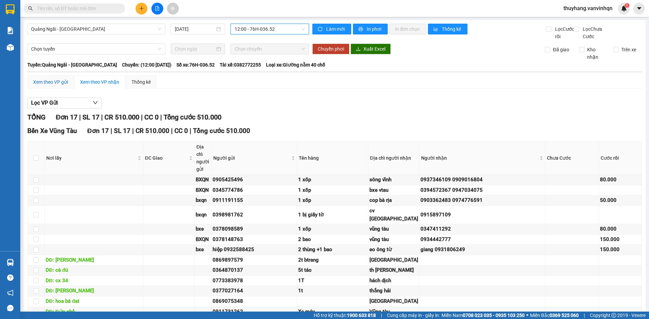
click at [49, 86] on div "Xem theo VP gửi" at bounding box center [50, 81] width 35 height 7
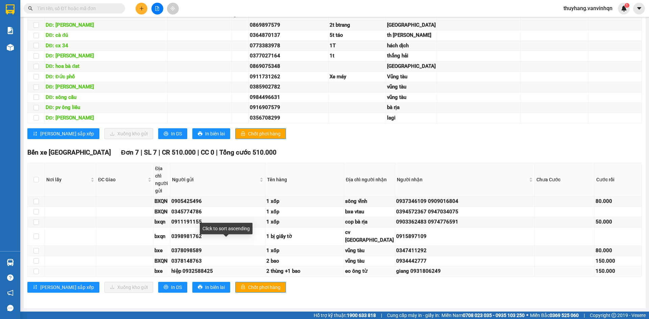
scroll to position [533, 0]
click at [171, 290] on span "In DS" at bounding box center [176, 287] width 11 height 7
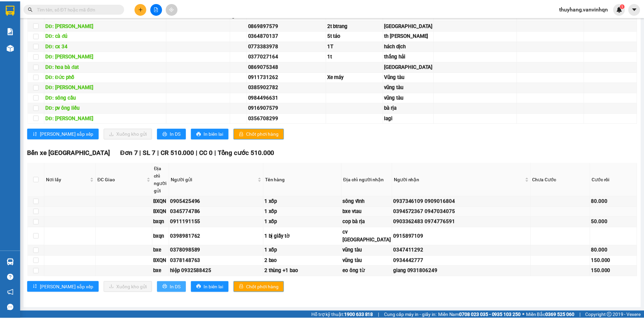
scroll to position [0, 0]
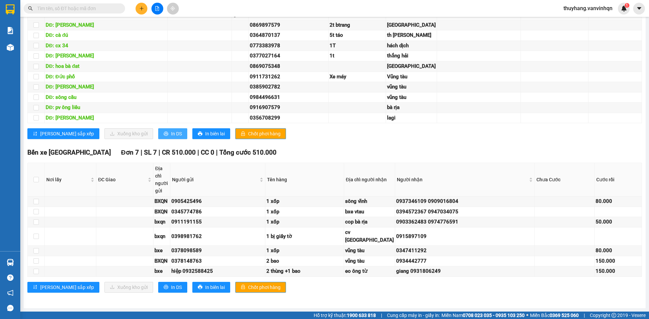
click at [171, 130] on span "In DS" at bounding box center [176, 133] width 11 height 7
click at [374, 78] on div "Lấy Dọc đường Đơn 10 | SL 10 | CR 0 | CC 0 | Tổng cước 0 Nơi lấy ĐC Giao Địa ch…" at bounding box center [334, 57] width 614 height 173
click at [171, 287] on span "In DS" at bounding box center [176, 287] width 11 height 7
click at [316, 292] on div "[PERSON_NAME] sắp xếp Xuống kho gửi In DS In biên lai Chốt phơi hàng" at bounding box center [334, 287] width 614 height 11
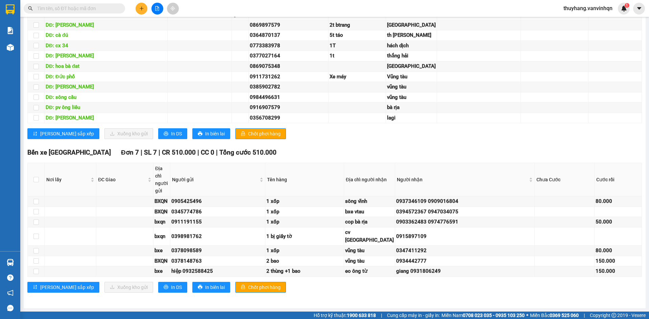
click at [316, 292] on div "[PERSON_NAME] sắp xếp Xuống kho gửi In DS In biên lai Chốt phơi hàng" at bounding box center [334, 287] width 614 height 11
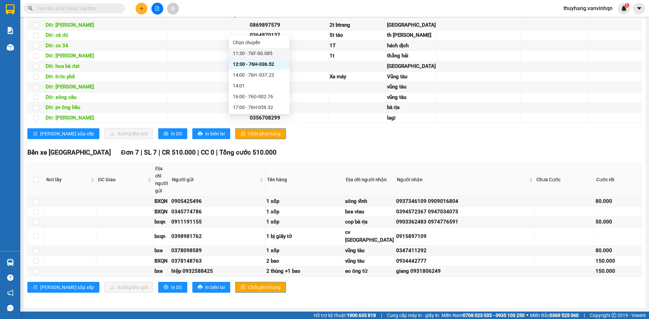
click at [267, 53] on div "11:30 - 76F-00.085" at bounding box center [259, 53] width 53 height 7
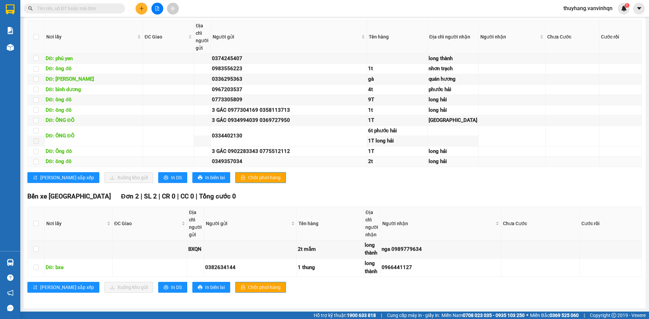
scroll to position [26, 0]
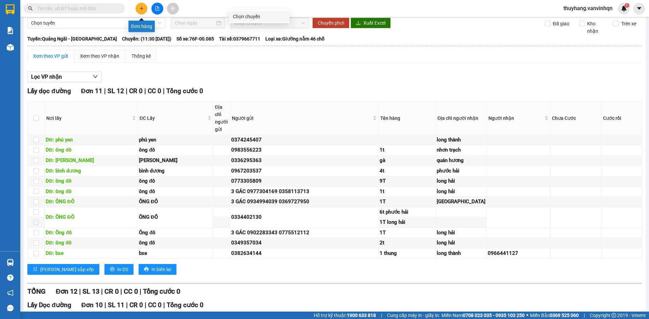
click at [142, 8] on icon "plus" at bounding box center [141, 8] width 0 height 4
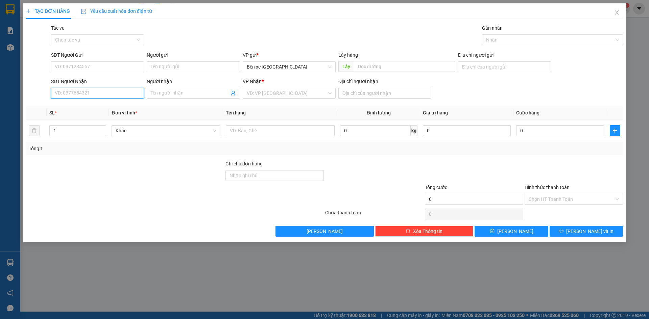
click at [110, 92] on input "SĐT Người Nhận" at bounding box center [97, 93] width 93 height 11
click at [99, 107] on div "0905247980 - thủy" at bounding box center [97, 106] width 85 height 7
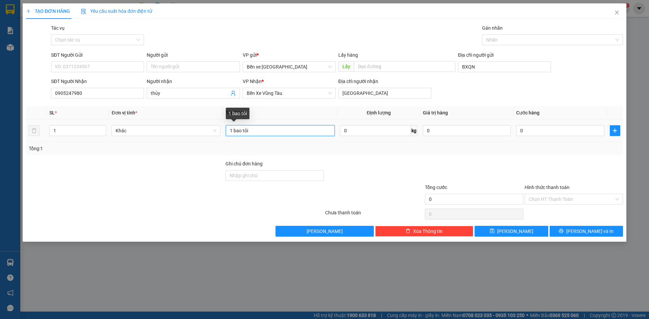
click at [266, 132] on input "1 bao tỏi" at bounding box center [280, 130] width 109 height 11
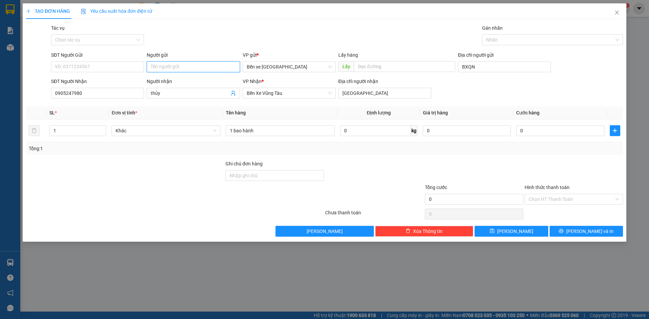
click at [166, 67] on input "Người gửi" at bounding box center [193, 67] width 93 height 11
click at [520, 231] on button "[PERSON_NAME]" at bounding box center [511, 231] width 73 height 11
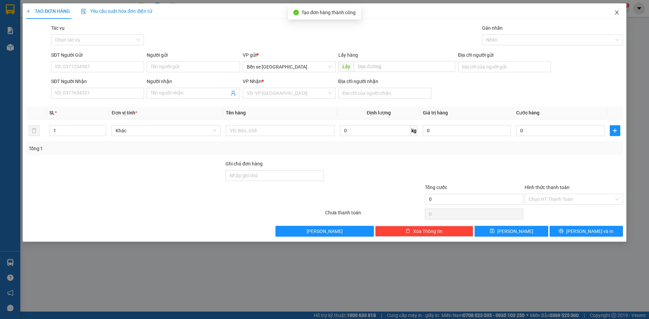
click at [619, 11] on icon "close" at bounding box center [616, 12] width 5 height 5
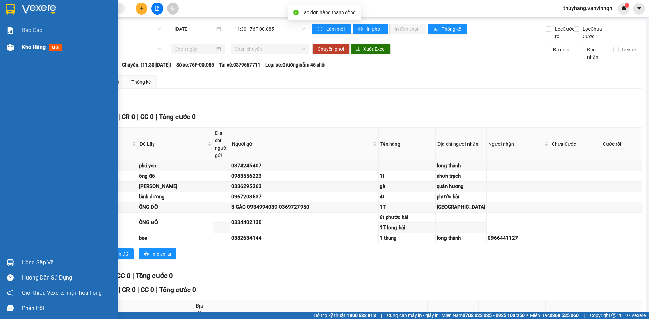
click at [32, 45] on span "Kho hàng" at bounding box center [34, 47] width 24 height 6
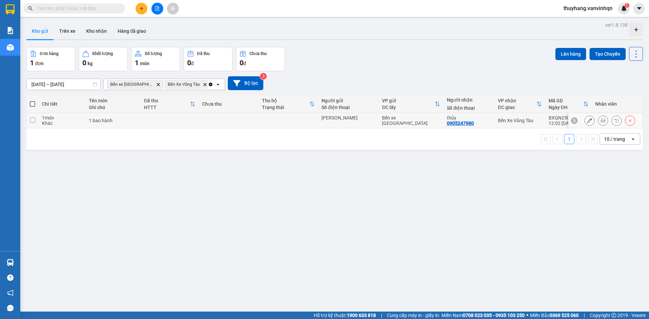
click at [217, 125] on td at bounding box center [228, 120] width 59 height 15
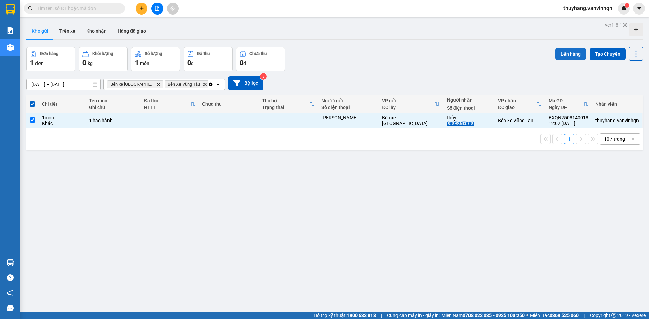
click at [563, 54] on button "Lên hàng" at bounding box center [570, 54] width 31 height 12
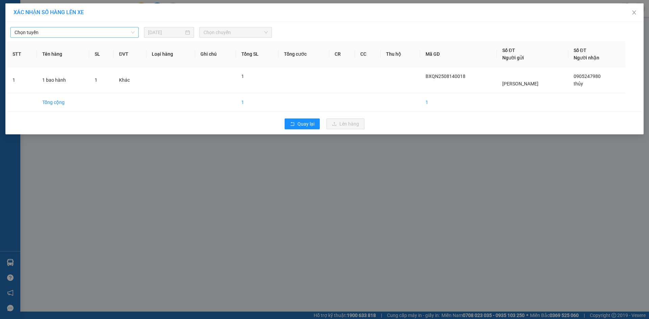
click at [51, 32] on span "Chọn tuyến" at bounding box center [75, 32] width 120 height 10
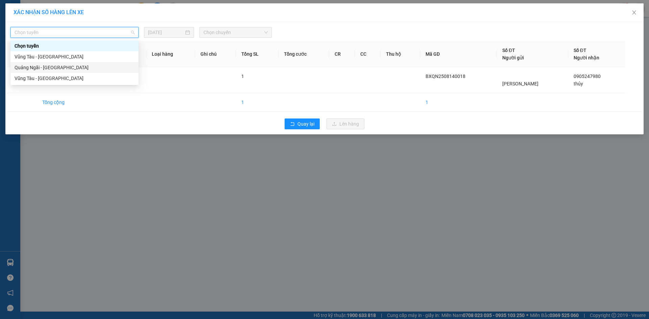
click at [74, 68] on div "Quảng Ngãi - [GEOGRAPHIC_DATA]" at bounding box center [75, 67] width 120 height 7
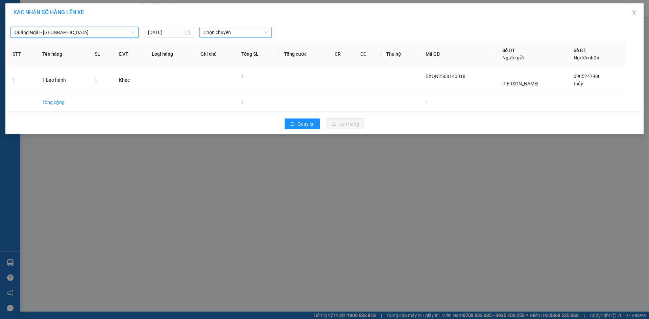
click at [246, 32] on span "Chọn chuyến" at bounding box center [235, 32] width 64 height 10
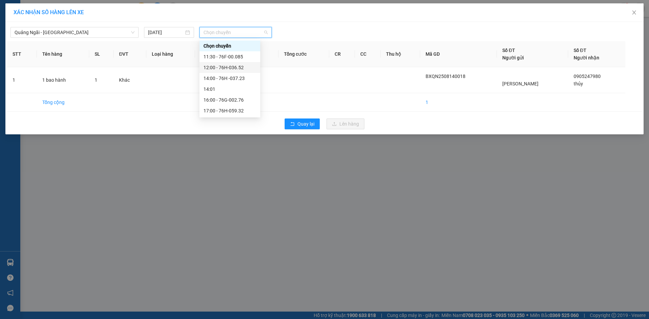
click at [243, 67] on div "12:00 - 76H-036.52" at bounding box center [229, 67] width 53 height 7
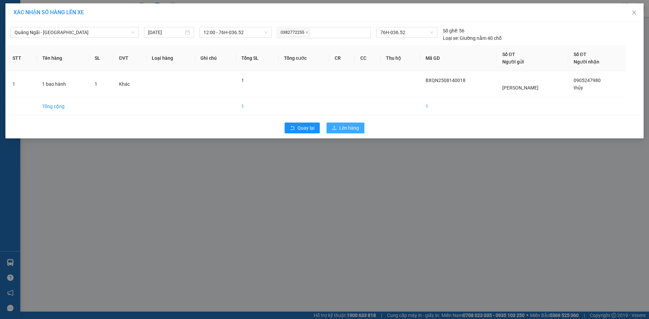
drag, startPoint x: 352, startPoint y: 130, endPoint x: 368, endPoint y: 130, distance: 15.9
click at [357, 130] on span "Lên hàng" at bounding box center [349, 127] width 20 height 7
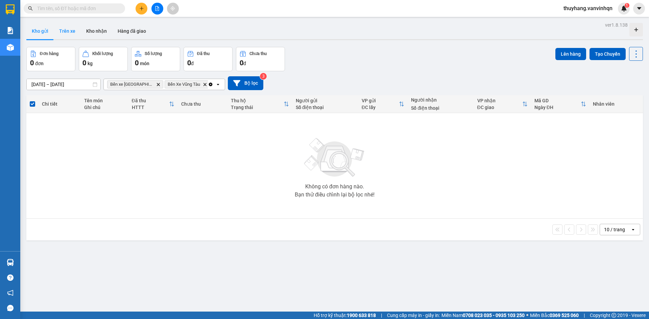
drag, startPoint x: 74, startPoint y: 28, endPoint x: 111, endPoint y: 27, distance: 36.9
click at [77, 28] on button "Trên xe" at bounding box center [67, 31] width 27 height 16
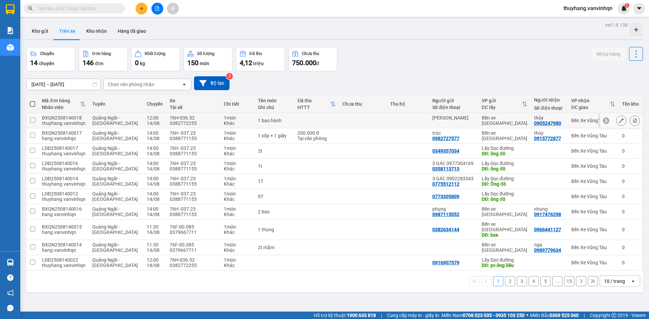
click at [616, 123] on button at bounding box center [620, 121] width 9 height 12
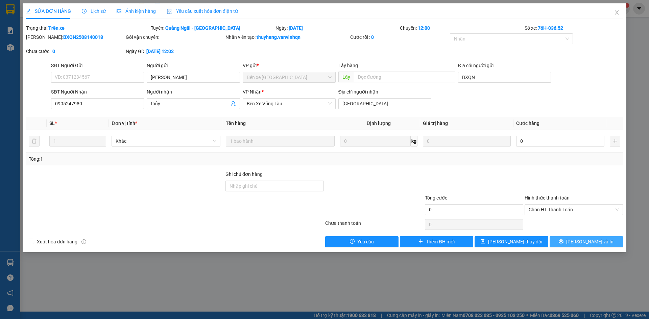
click at [580, 244] on button "[PERSON_NAME] và In" at bounding box center [586, 242] width 73 height 11
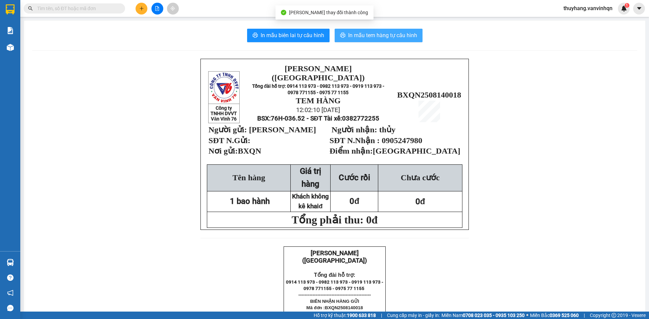
drag, startPoint x: 383, startPoint y: 34, endPoint x: 545, endPoint y: 54, distance: 162.8
click at [395, 37] on span "In mẫu tem hàng tự cấu hình" at bounding box center [382, 35] width 69 height 8
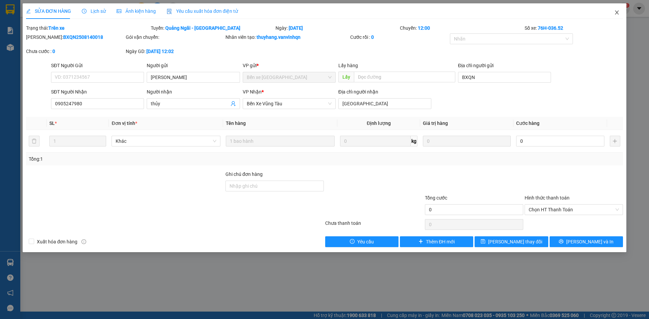
click at [619, 11] on icon "close" at bounding box center [616, 12] width 5 height 5
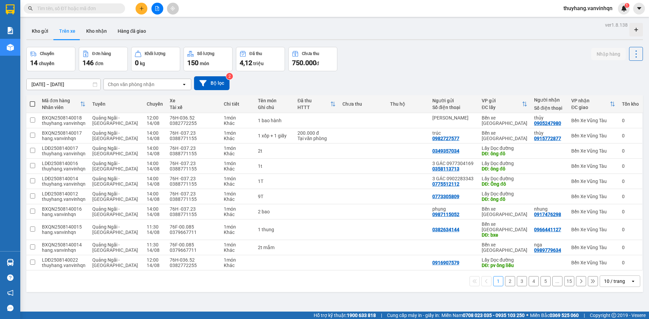
drag, startPoint x: 49, startPoint y: 29, endPoint x: 180, endPoint y: 5, distance: 133.3
click at [52, 27] on button "Kho gửi" at bounding box center [39, 31] width 27 height 16
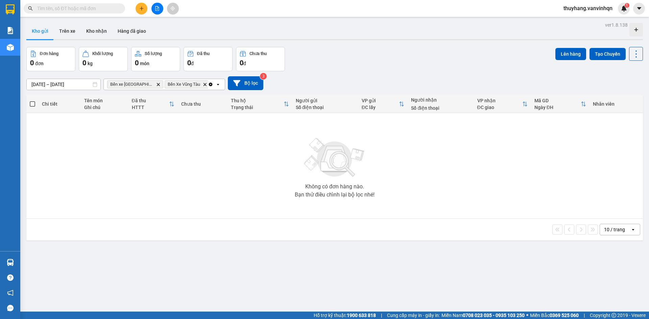
click at [162, 7] on button at bounding box center [157, 9] width 12 height 12
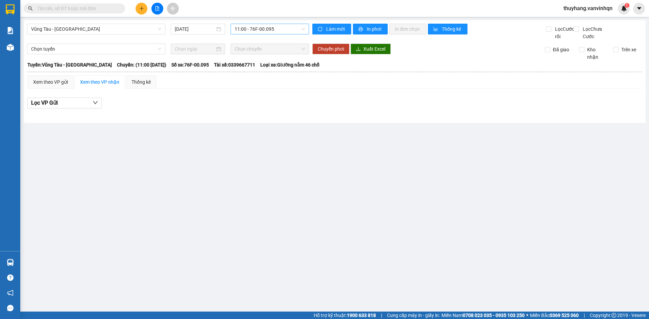
click at [270, 27] on span "11:00 - 76F-00.095" at bounding box center [270, 29] width 70 height 10
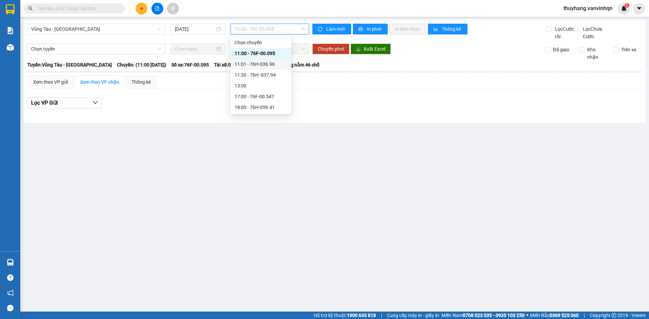
click at [273, 68] on div "11:01 - 76H-036.96" at bounding box center [261, 64] width 61 height 11
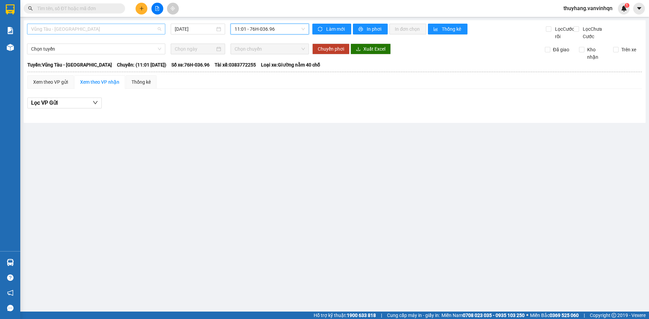
click at [112, 29] on span "Vũng Tàu - [GEOGRAPHIC_DATA]" at bounding box center [96, 29] width 130 height 10
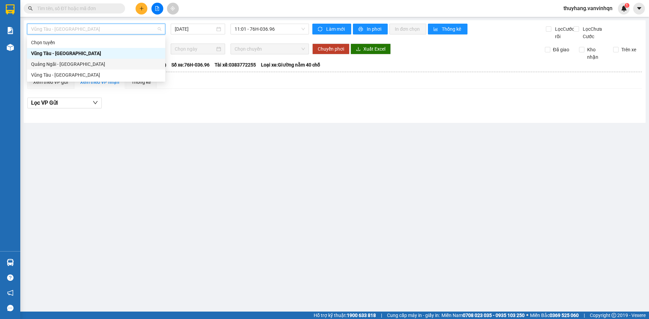
click at [94, 62] on div "Quảng Ngãi - [GEOGRAPHIC_DATA]" at bounding box center [96, 63] width 130 height 7
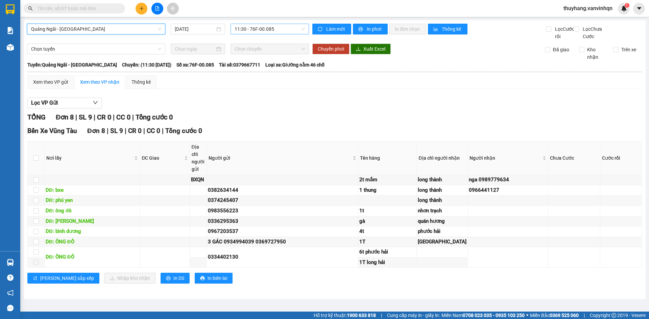
click at [273, 32] on span "11:30 - 76F-00.085" at bounding box center [270, 29] width 70 height 10
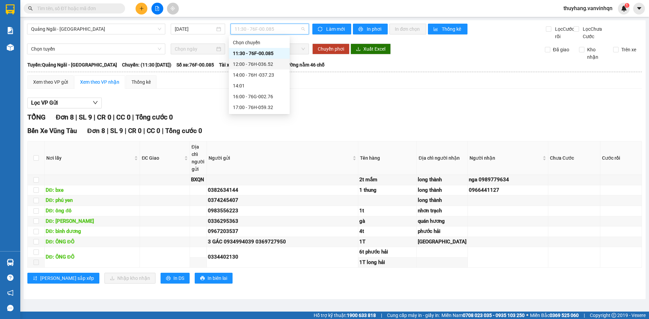
click at [268, 67] on div "12:00 - 76H-036.52" at bounding box center [259, 63] width 53 height 7
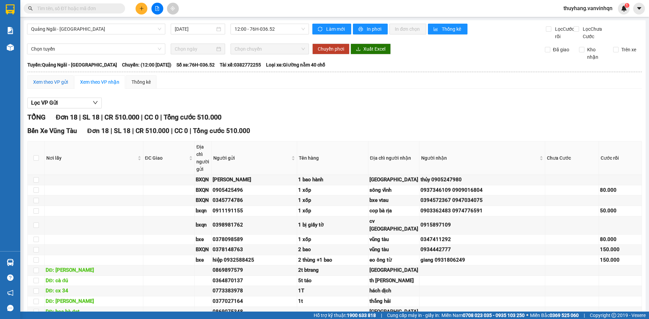
click at [57, 86] on div "Xem theo VP gửi" at bounding box center [50, 81] width 35 height 7
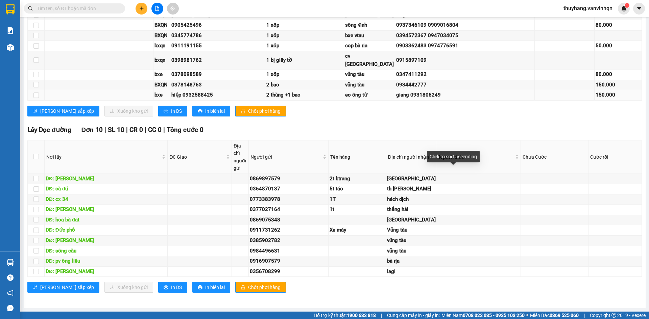
scroll to position [372, 0]
click at [37, 18] on input "checkbox" at bounding box center [35, 14] width 5 height 5
click at [119, 115] on span "Xuống kho gửi" at bounding box center [132, 110] width 30 height 7
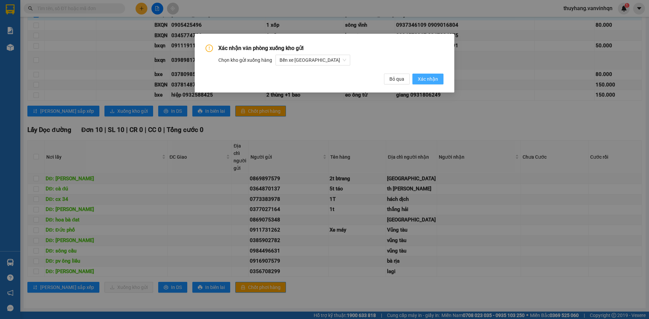
click at [435, 80] on span "Xác nhận" at bounding box center [428, 78] width 20 height 7
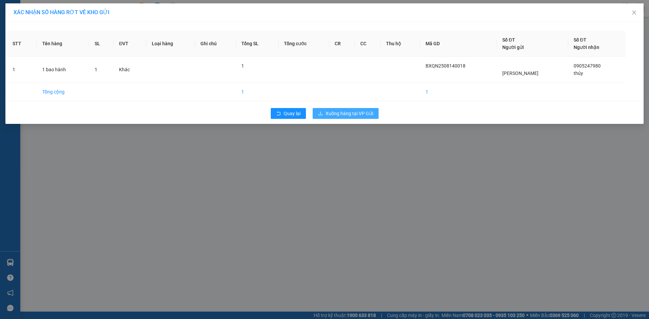
drag, startPoint x: 369, startPoint y: 115, endPoint x: 375, endPoint y: 115, distance: 6.8
click at [372, 115] on span "Xuống hàng tại VP Gửi" at bounding box center [349, 113] width 48 height 7
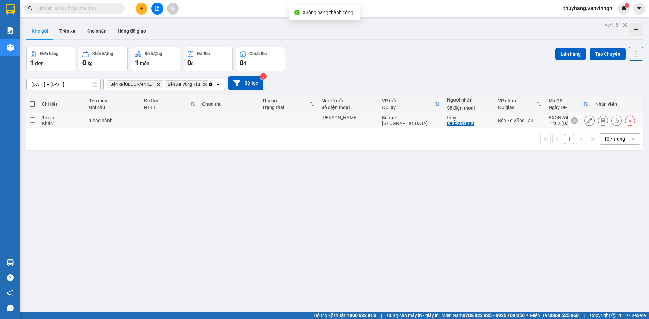
click at [117, 124] on td "1 bao hành" at bounding box center [113, 120] width 55 height 15
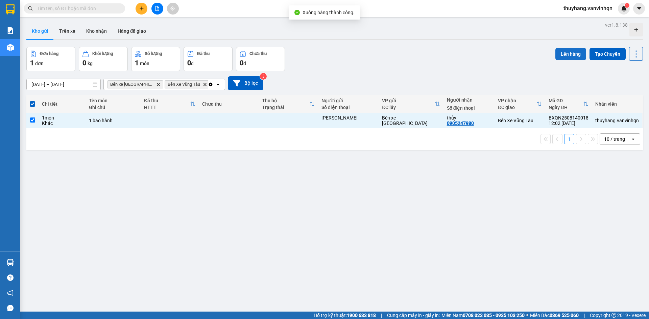
click at [555, 57] on button "Lên hàng" at bounding box center [570, 54] width 31 height 12
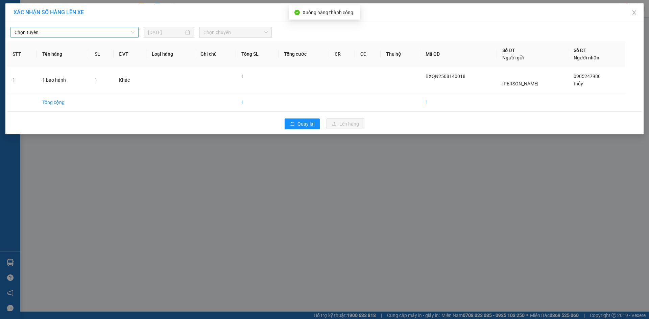
click at [108, 30] on span "Chọn tuyến" at bounding box center [75, 32] width 120 height 10
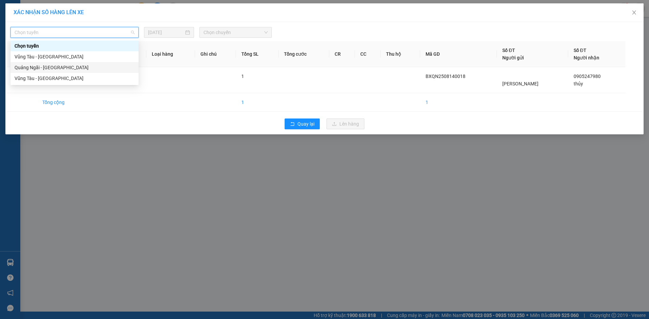
click at [81, 69] on div "Quảng Ngãi - [GEOGRAPHIC_DATA]" at bounding box center [75, 67] width 120 height 7
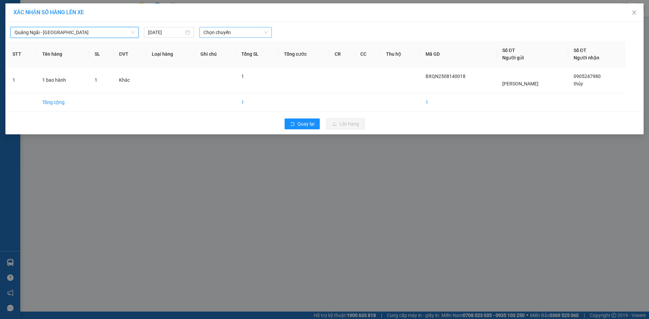
click at [240, 32] on span "Chọn chuyến" at bounding box center [235, 32] width 64 height 10
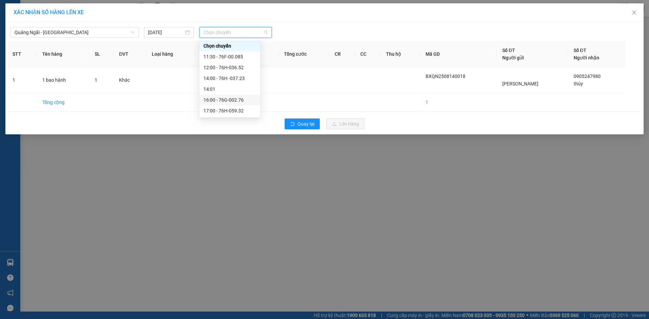
click at [242, 101] on div "16:00 - 76G-002.76" at bounding box center [229, 99] width 53 height 7
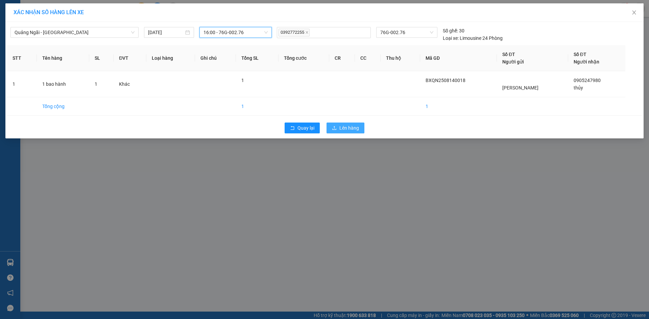
drag, startPoint x: 355, startPoint y: 130, endPoint x: 413, endPoint y: 124, distance: 58.1
click at [360, 130] on button "Lên hàng" at bounding box center [345, 128] width 38 height 11
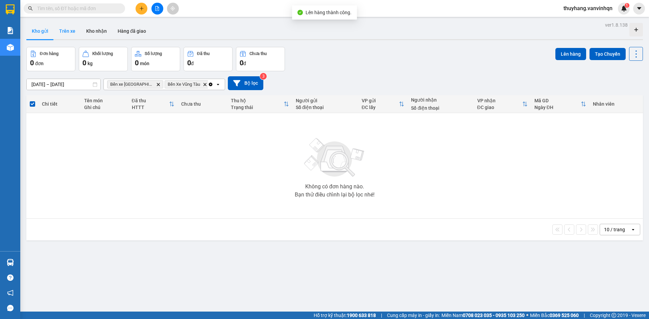
click at [69, 31] on button "Trên xe" at bounding box center [67, 31] width 27 height 16
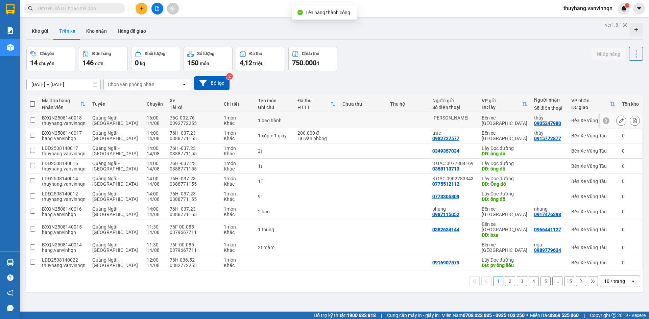
click at [619, 122] on icon at bounding box center [621, 120] width 5 height 5
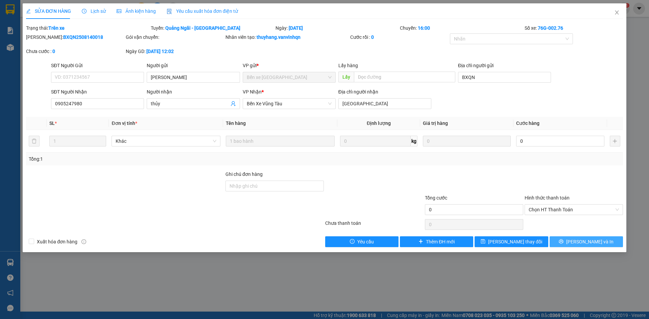
click at [590, 242] on span "[PERSON_NAME] và In" at bounding box center [589, 241] width 47 height 7
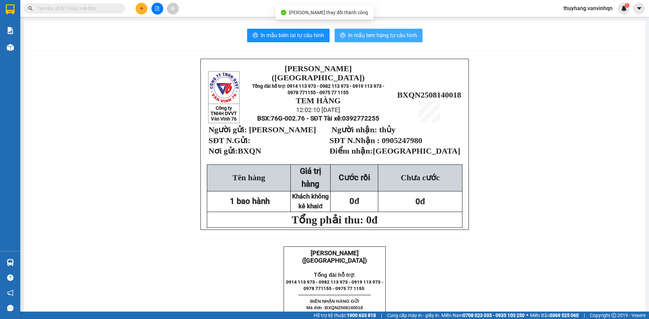
click at [372, 38] on span "In mẫu tem hàng tự cấu hình" at bounding box center [382, 35] width 69 height 8
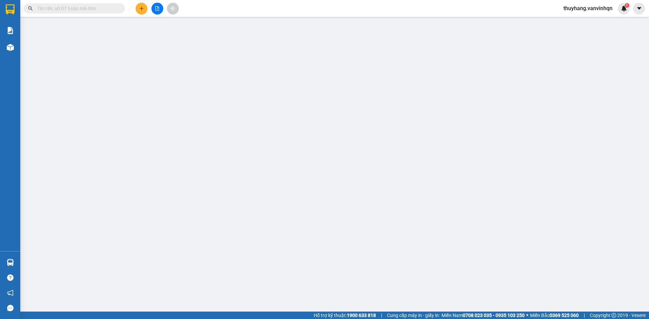
type input "[PERSON_NAME]"
type input "BXQN"
type input "0905247980"
type input "thủy"
type input "phú mỹ"
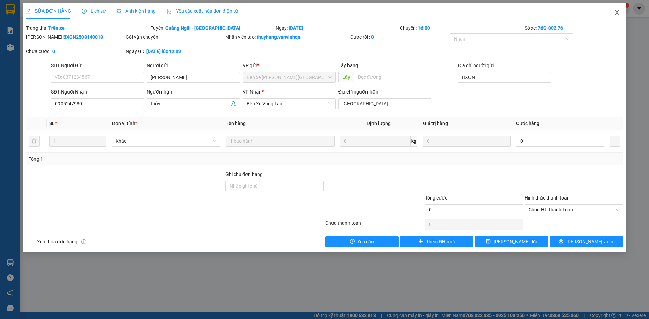
click at [614, 9] on span "Close" at bounding box center [616, 12] width 19 height 19
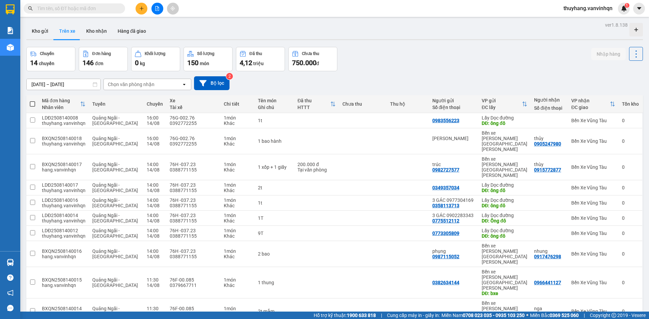
click at [103, 9] on input "text" at bounding box center [77, 8] width 80 height 7
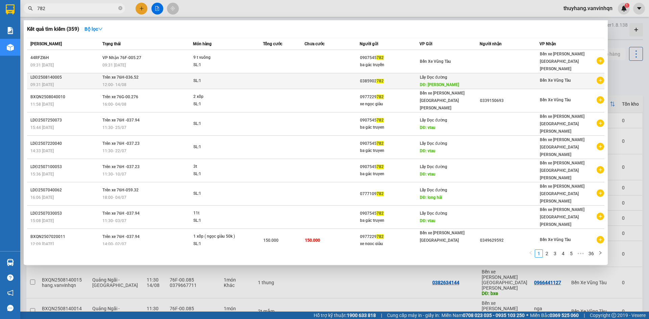
type input "782"
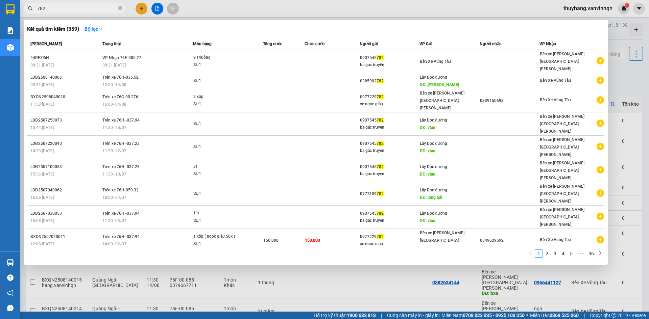
click at [293, 75] on td at bounding box center [284, 81] width 42 height 16
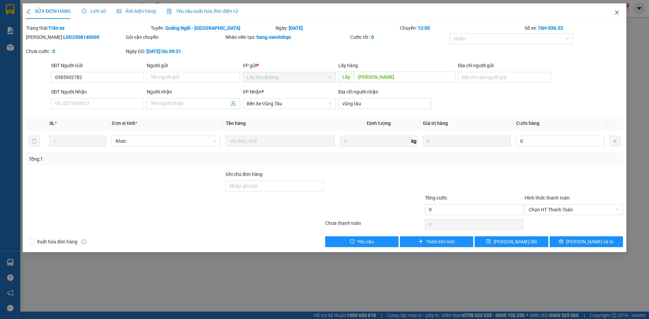
click at [621, 12] on span "Close" at bounding box center [616, 12] width 19 height 19
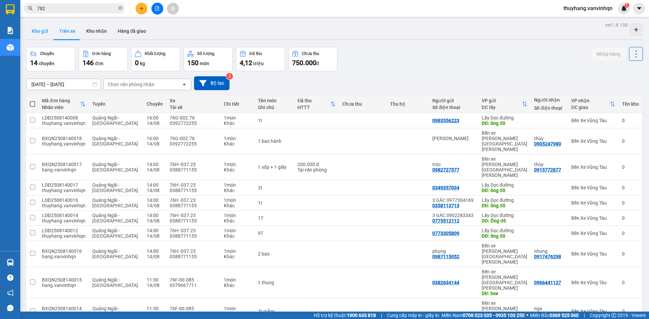
click at [47, 30] on button "Kho gửi" at bounding box center [39, 31] width 27 height 16
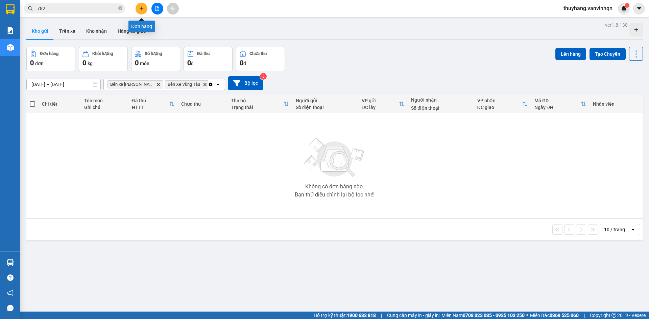
click at [144, 9] on button at bounding box center [142, 9] width 12 height 12
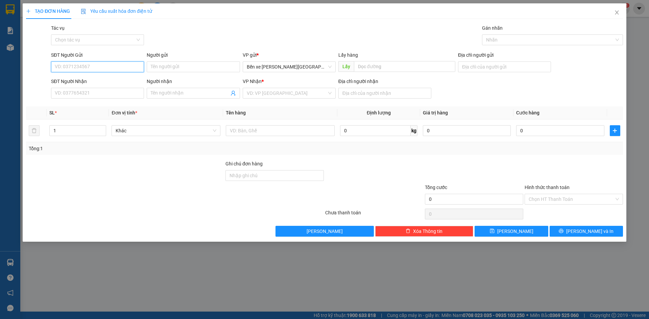
click at [104, 67] on input "SĐT Người Gửi" at bounding box center [97, 67] width 93 height 11
click at [102, 94] on input "SĐT Người Nhận" at bounding box center [97, 93] width 93 height 11
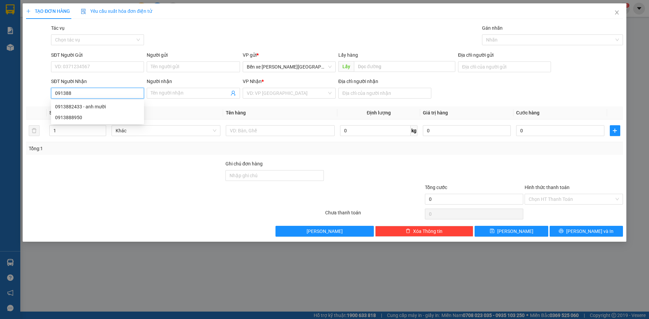
type input "0913888"
click at [96, 106] on div "0913888950" at bounding box center [97, 106] width 85 height 7
type input "BXQN"
type input "0913888950"
type input "vũng tàu"
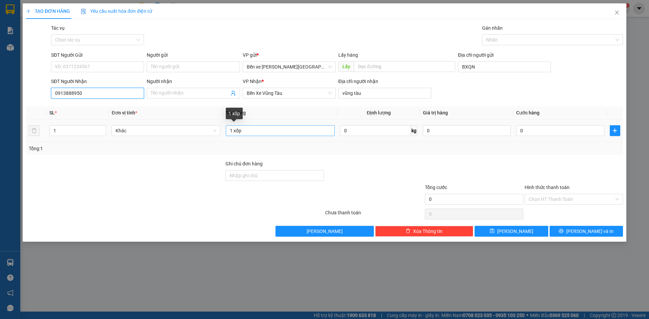
type input "0913888950"
click at [274, 133] on input "1 xốp" at bounding box center [280, 130] width 109 height 11
type input "1 canh"
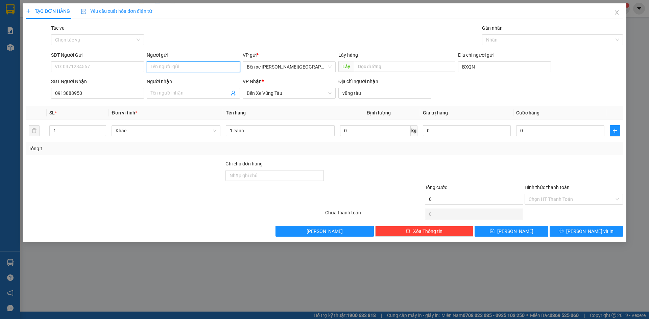
click at [159, 67] on input "Người gửi" at bounding box center [193, 67] width 93 height 11
type input "xe tấn lộc"
click at [297, 135] on input "1 canh" at bounding box center [280, 130] width 109 height 11
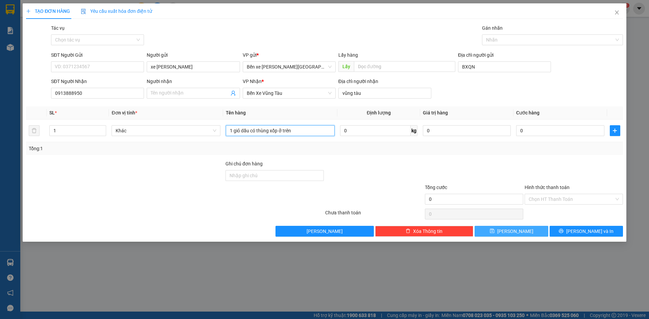
type input "1 giỏ dầu có thùng xốp ở trên"
click at [526, 234] on button "[PERSON_NAME]" at bounding box center [511, 231] width 73 height 11
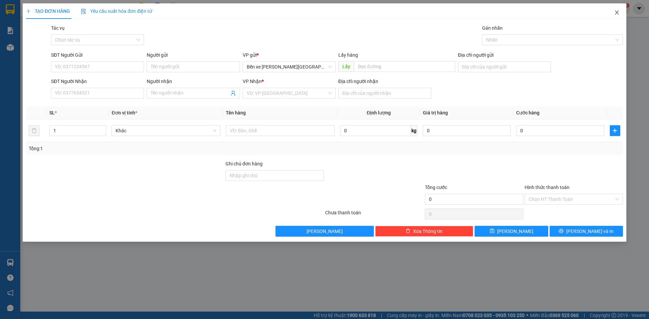
click at [623, 13] on span "Close" at bounding box center [616, 12] width 19 height 19
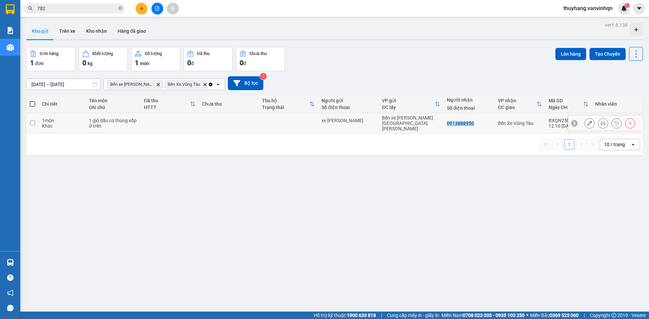
click at [130, 118] on div "1 giỏ dầu có thùng xốp ở trên" at bounding box center [113, 123] width 48 height 11
checkbox input "true"
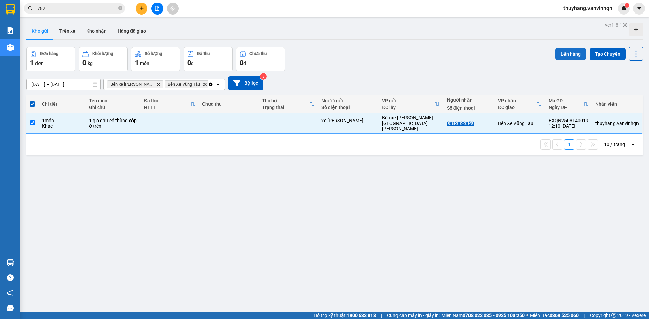
drag, startPoint x: 569, startPoint y: 54, endPoint x: 562, endPoint y: 54, distance: 7.8
click at [566, 54] on button "Lên hàng" at bounding box center [570, 54] width 31 height 12
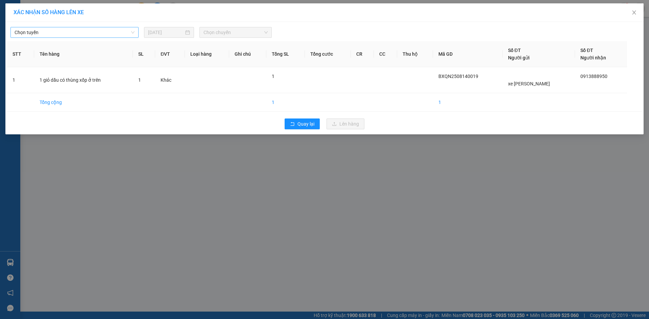
click at [84, 34] on span "Chọn tuyến" at bounding box center [75, 32] width 120 height 10
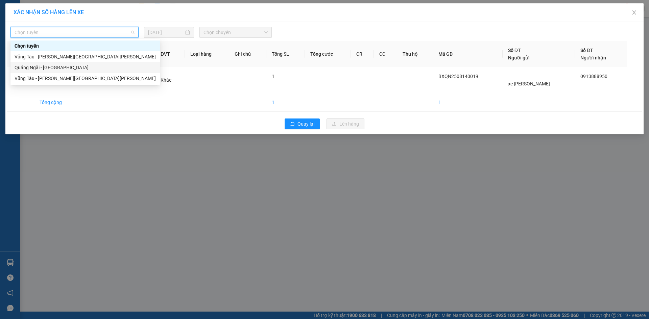
click at [75, 70] on div "Quảng Ngãi - [GEOGRAPHIC_DATA]" at bounding box center [85, 67] width 141 height 7
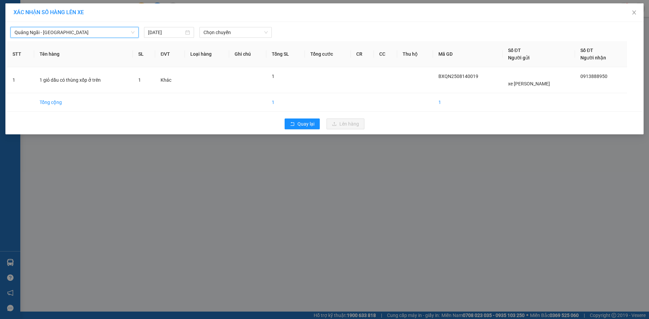
click at [222, 39] on div "Quảng Ngãi - Vũng Tàu Quảng Ngãi - Vũng Tàu 14/08/2025 Chọn chuyến STT Tên hàng…" at bounding box center [324, 78] width 638 height 113
click at [225, 32] on span "Chọn chuyến" at bounding box center [235, 32] width 64 height 10
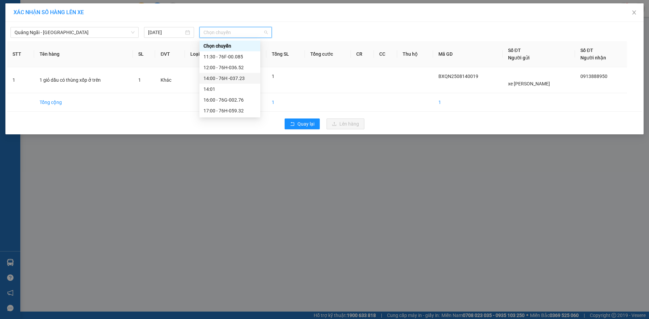
click at [242, 77] on div "14:00 - 76H -037.23" at bounding box center [229, 78] width 53 height 7
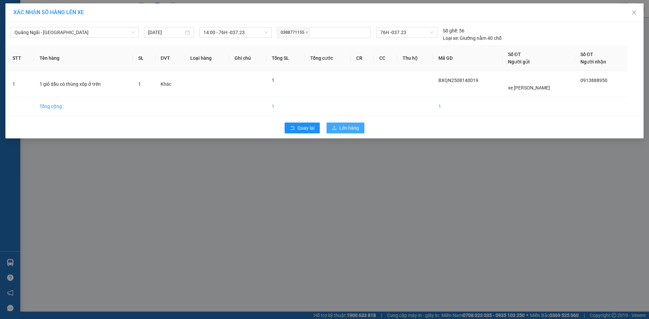
click at [347, 125] on span "Lên hàng" at bounding box center [349, 127] width 20 height 7
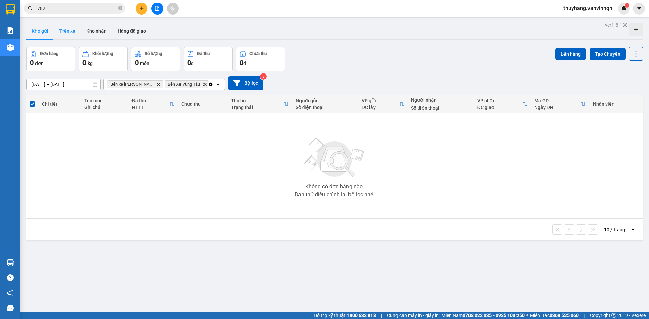
click at [69, 28] on button "Trên xe" at bounding box center [67, 31] width 27 height 16
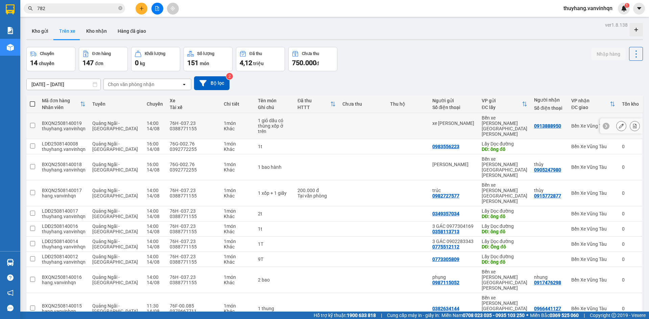
click at [613, 129] on div at bounding box center [621, 126] width 43 height 15
click at [619, 124] on icon at bounding box center [621, 126] width 5 height 5
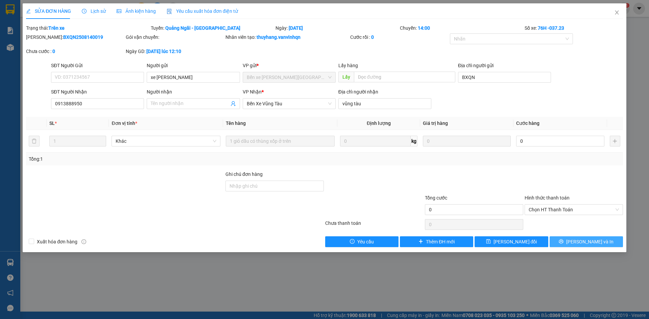
click at [572, 242] on button "[PERSON_NAME] và In" at bounding box center [586, 242] width 73 height 11
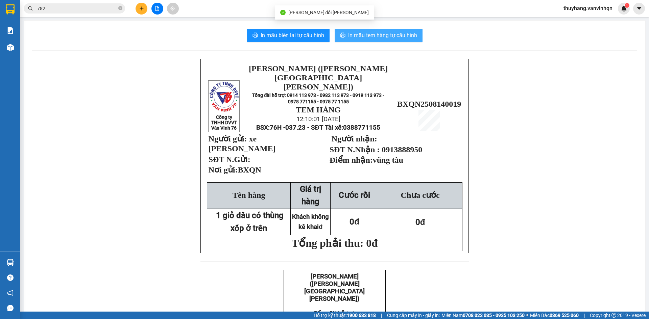
click at [380, 34] on span "In mẫu tem hàng tự cấu hình" at bounding box center [382, 35] width 69 height 8
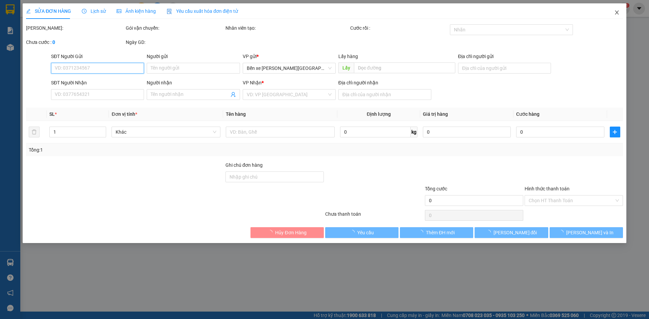
type input "xe tấn lộc"
type input "BXQN"
type input "0913888950"
type input "vũng tàu"
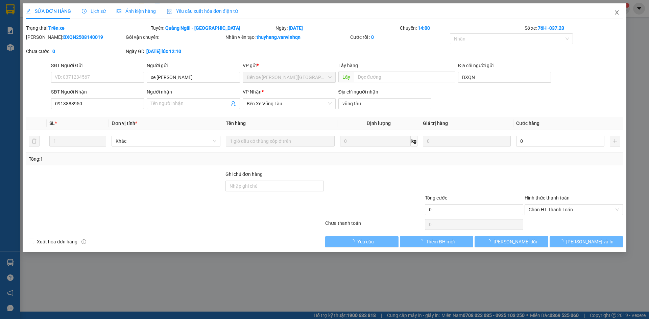
click at [617, 11] on icon "close" at bounding box center [616, 12] width 5 height 5
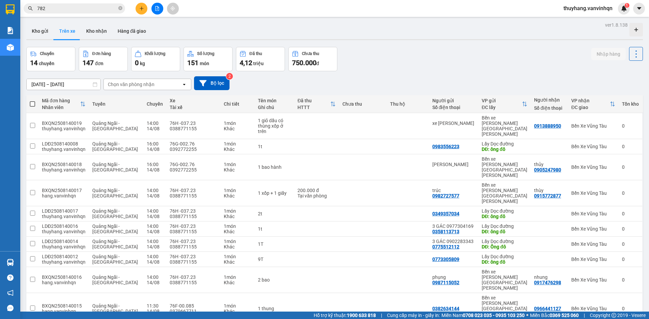
click at [140, 9] on icon "plus" at bounding box center [141, 8] width 5 height 5
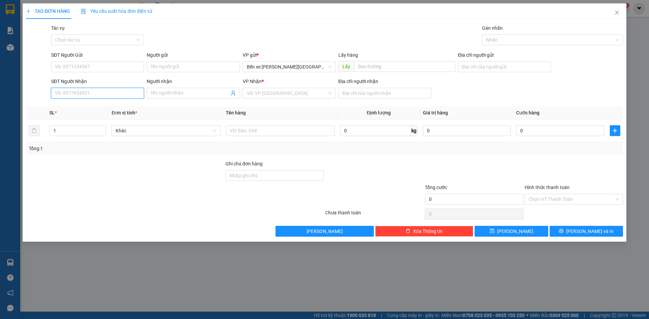
click at [116, 94] on input "SĐT Người Nhận" at bounding box center [97, 93] width 93 height 11
type input "0386488"
click at [89, 110] on div "0386488457" at bounding box center [97, 106] width 85 height 7
type input "BXQN"
type input "0386488457"
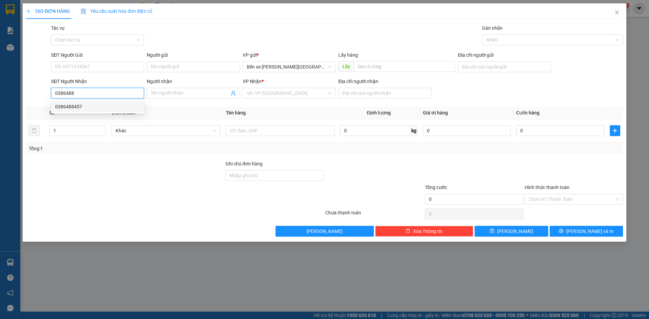
type input "láng lớn"
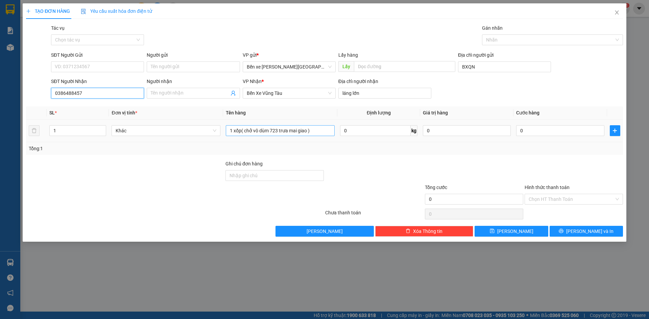
type input "0386488457"
click at [315, 132] on input "1 xốp( chở vô dùm 723 trưa mai giao )" at bounding box center [280, 130] width 109 height 11
type input "1 xốp nhỏ"
click at [555, 131] on input "0" at bounding box center [560, 130] width 88 height 11
click at [621, 13] on span "Close" at bounding box center [616, 12] width 19 height 19
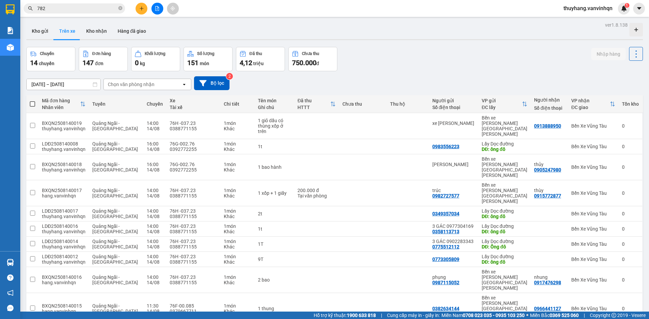
click at [141, 9] on icon "plus" at bounding box center [141, 8] width 5 height 5
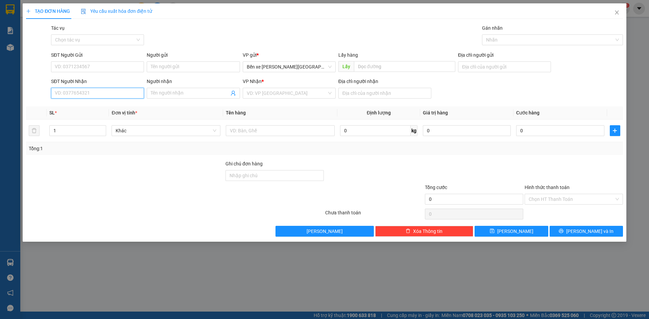
click at [108, 90] on input "SĐT Người Nhận" at bounding box center [97, 93] width 93 height 11
type input "0386488457"
click at [122, 105] on div "0386488457" at bounding box center [97, 106] width 85 height 7
type input "BXQN"
type input "láng lớn"
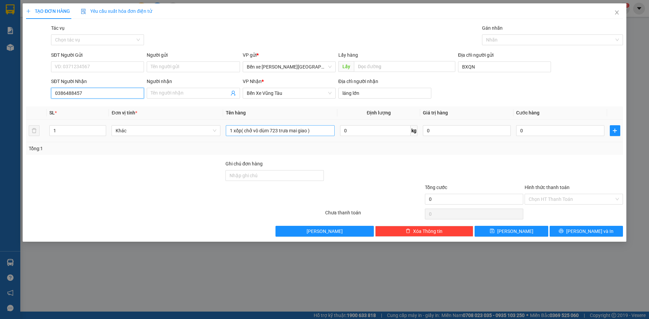
type input "0386488457"
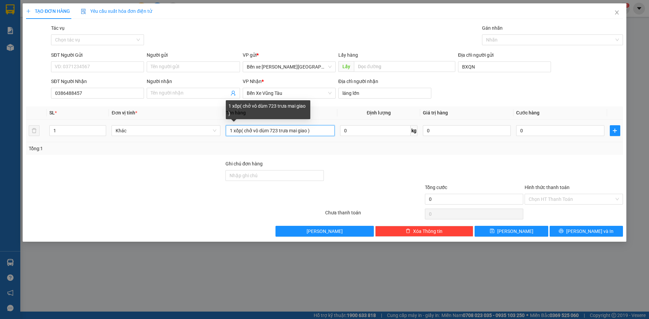
drag, startPoint x: 316, startPoint y: 132, endPoint x: 0, endPoint y: 133, distance: 315.7
click at [0, 147] on div "TẠO ĐƠN HÀNG Yêu cầu xuất hóa đơn điện tử Transit Pickup Surcharge Ids Transit …" at bounding box center [324, 159] width 649 height 319
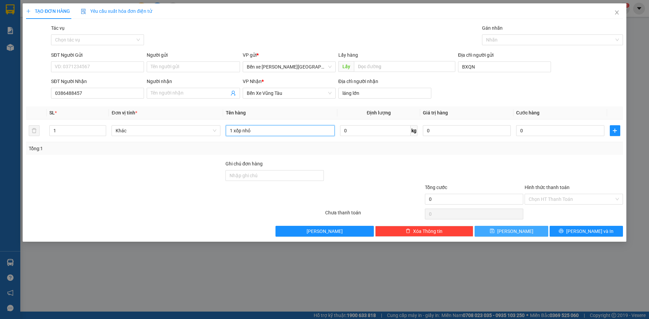
type input "1 xốp nhỏ"
click at [518, 232] on span "[PERSON_NAME]" at bounding box center [515, 231] width 36 height 7
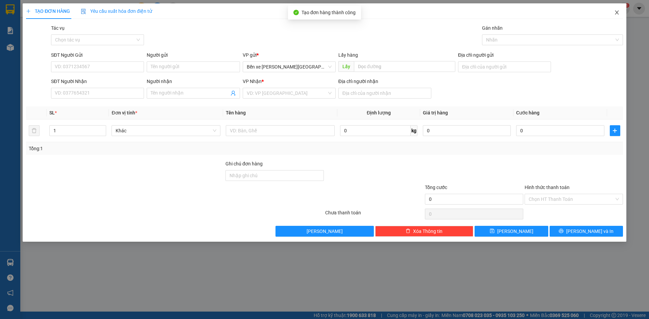
click at [617, 10] on icon "close" at bounding box center [616, 12] width 5 height 5
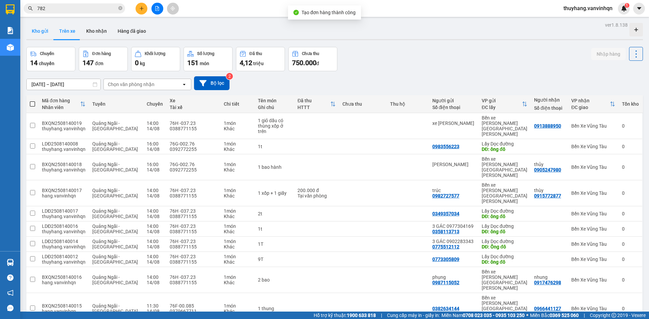
click at [44, 29] on button "Kho gửi" at bounding box center [39, 31] width 27 height 16
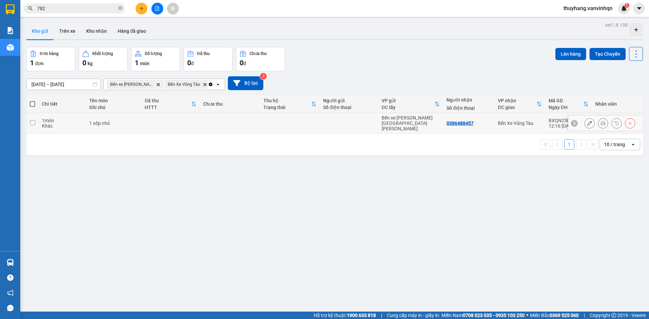
click at [245, 122] on td at bounding box center [230, 123] width 60 height 21
checkbox input "true"
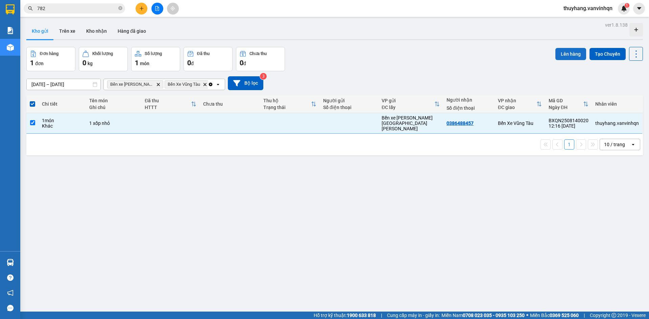
click at [569, 53] on button "Lên hàng" at bounding box center [570, 54] width 31 height 12
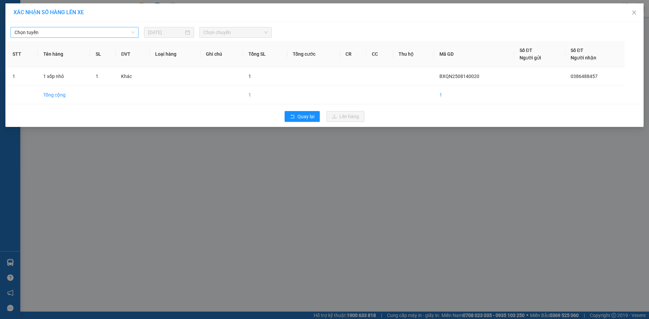
click at [74, 37] on span "Chọn tuyến" at bounding box center [75, 32] width 120 height 10
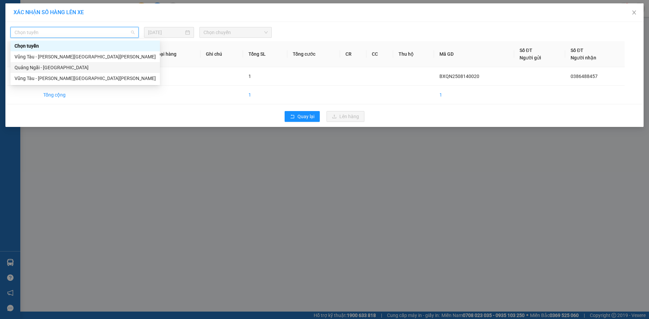
click at [79, 69] on div "Quảng Ngãi - [GEOGRAPHIC_DATA]" at bounding box center [85, 67] width 141 height 7
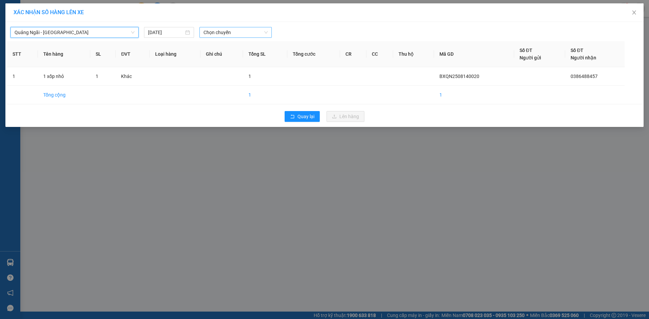
click at [233, 31] on span "Chọn chuyến" at bounding box center [235, 32] width 64 height 10
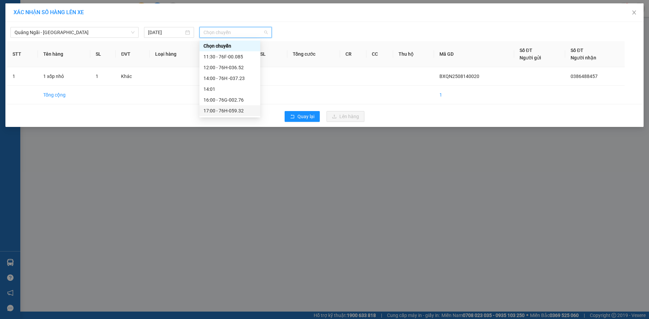
click at [246, 112] on div "17:00 - 76H-059.32" at bounding box center [229, 110] width 53 height 7
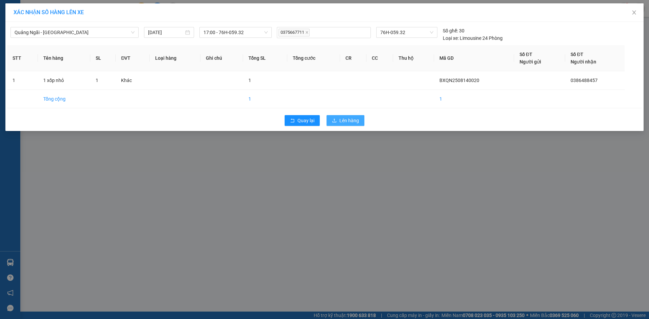
click at [345, 122] on span "Lên hàng" at bounding box center [349, 120] width 20 height 7
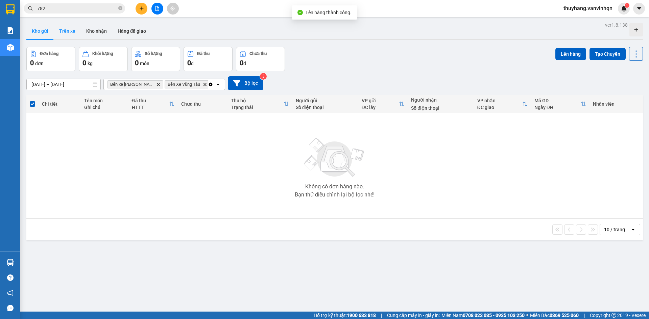
click at [66, 29] on button "Trên xe" at bounding box center [67, 31] width 27 height 16
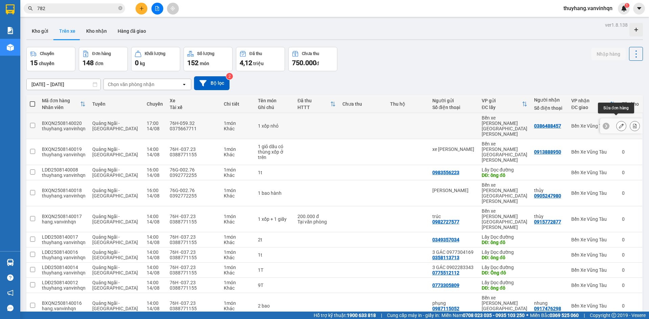
click at [619, 124] on icon at bounding box center [621, 126] width 5 height 5
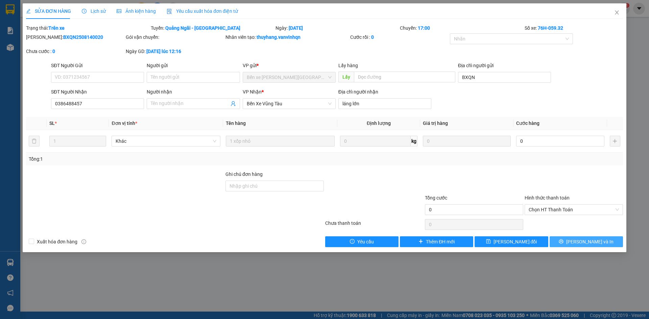
click at [601, 246] on button "[PERSON_NAME] và In" at bounding box center [586, 242] width 73 height 11
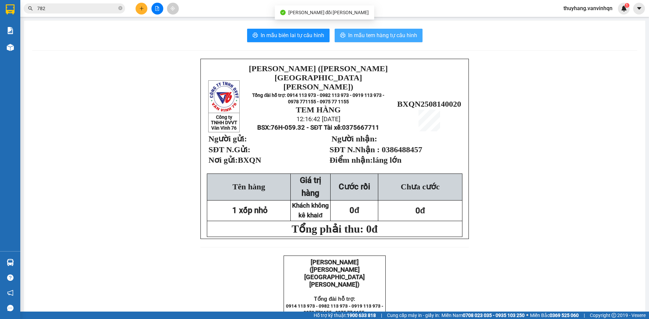
click at [363, 36] on span "In mẫu tem hàng tự cấu hình" at bounding box center [382, 35] width 69 height 8
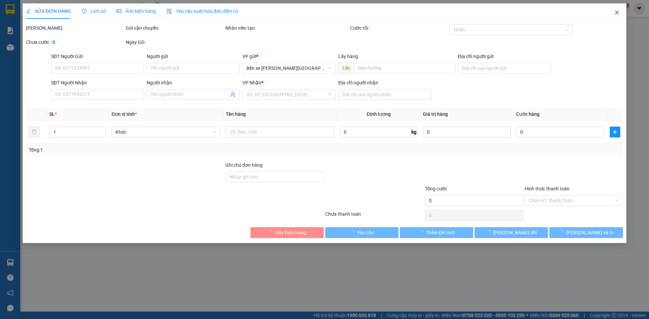
type input "BXQN"
type input "0386488457"
type input "láng lớn"
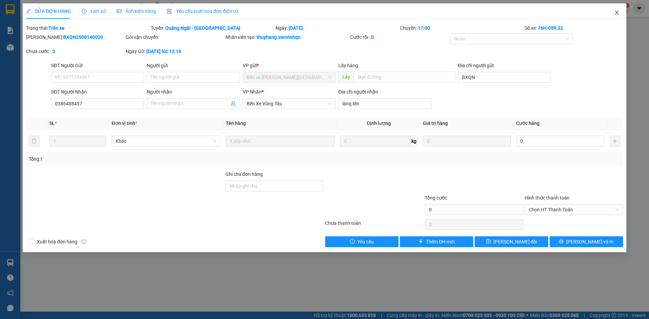
drag, startPoint x: 617, startPoint y: 10, endPoint x: 648, endPoint y: 100, distance: 95.1
click at [617, 10] on icon "close" at bounding box center [616, 12] width 5 height 5
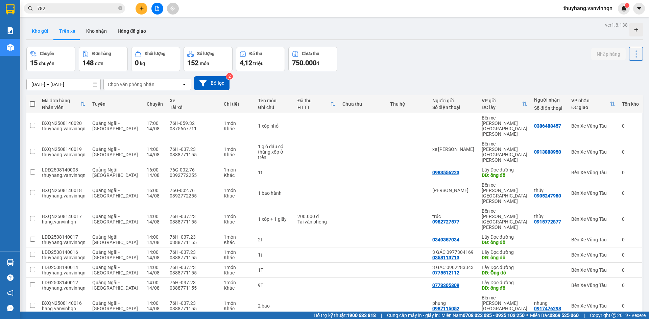
click at [37, 28] on button "Kho gửi" at bounding box center [39, 31] width 27 height 16
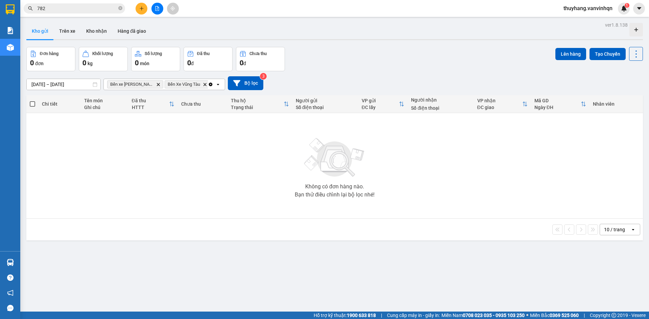
click at [159, 11] on button at bounding box center [157, 9] width 12 height 12
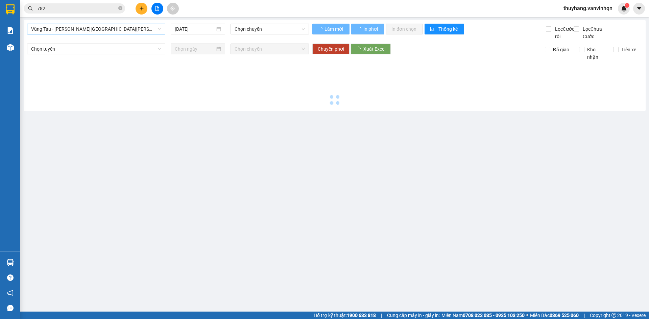
click at [70, 28] on span "Vũng Tàu - [GEOGRAPHIC_DATA]" at bounding box center [96, 29] width 130 height 10
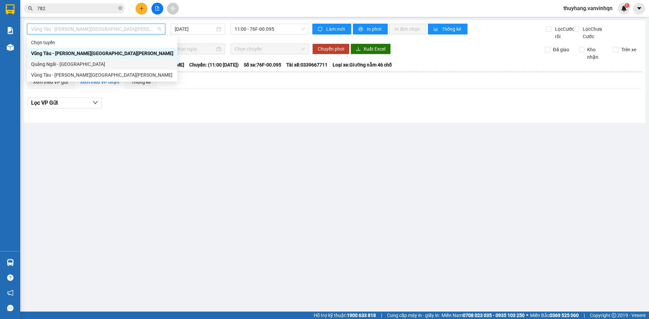
click at [78, 64] on div "Quảng Ngãi - [GEOGRAPHIC_DATA]" at bounding box center [102, 63] width 142 height 7
type input "[DATE]"
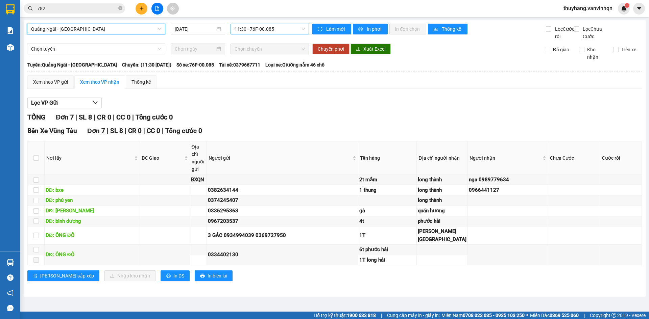
click at [262, 32] on span "11:30 - 76F-00.085" at bounding box center [270, 29] width 70 height 10
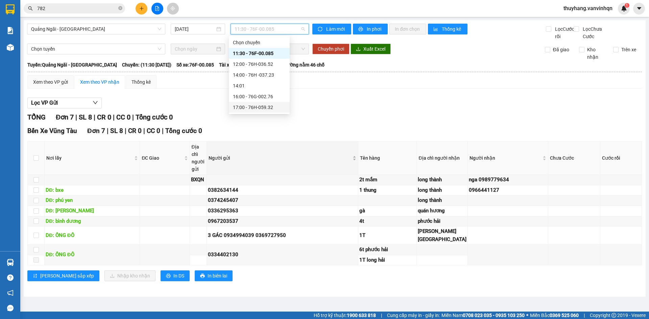
scroll to position [36, 0]
click at [261, 65] on div "12:00 - 76H-036.52" at bounding box center [259, 63] width 53 height 7
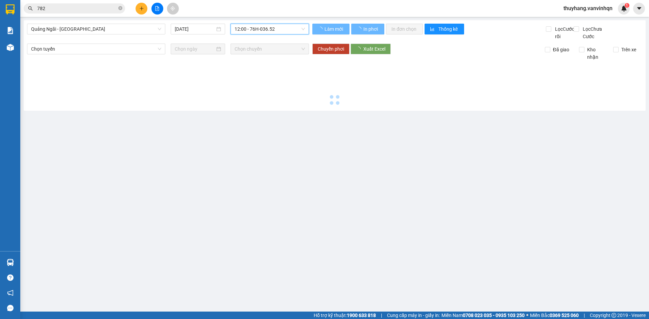
scroll to position [0, 0]
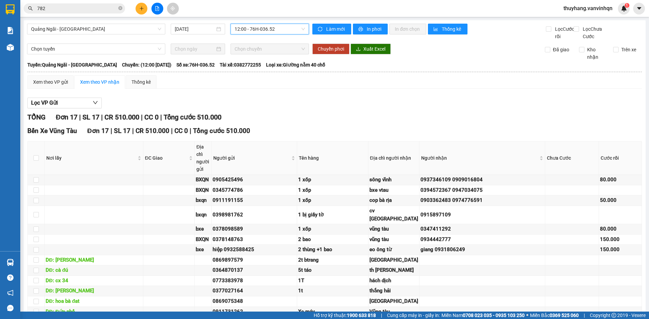
click at [258, 25] on span "12:00 - 76H-036.52" at bounding box center [270, 29] width 70 height 10
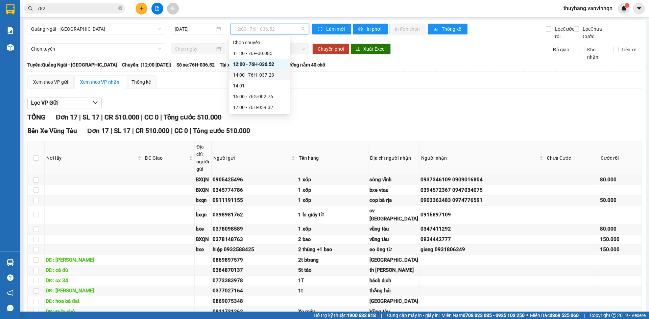
click at [273, 76] on div "14:00 - 76H -037.23" at bounding box center [259, 74] width 53 height 7
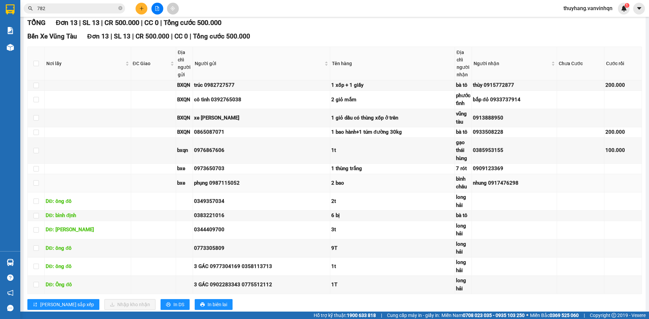
scroll to position [119, 0]
